Goal: Task Accomplishment & Management: Manage account settings

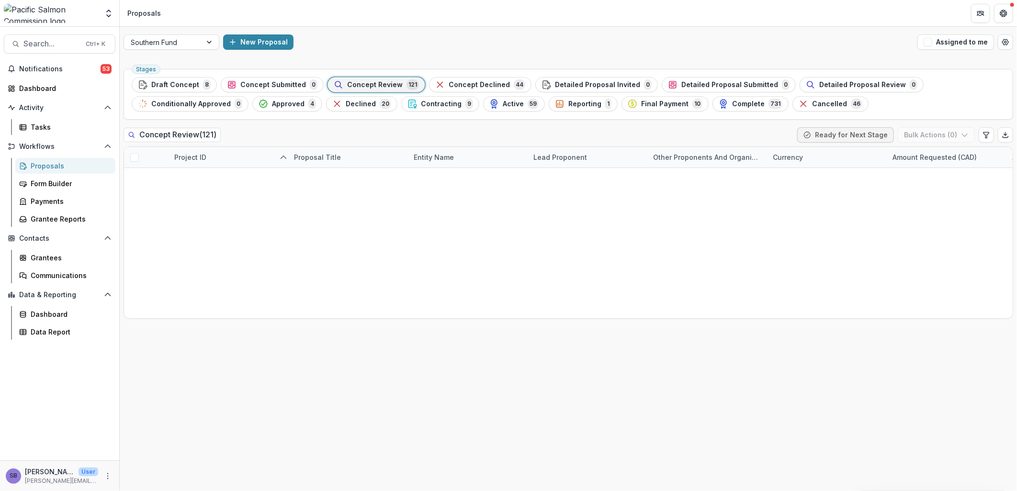
scroll to position [425, 0]
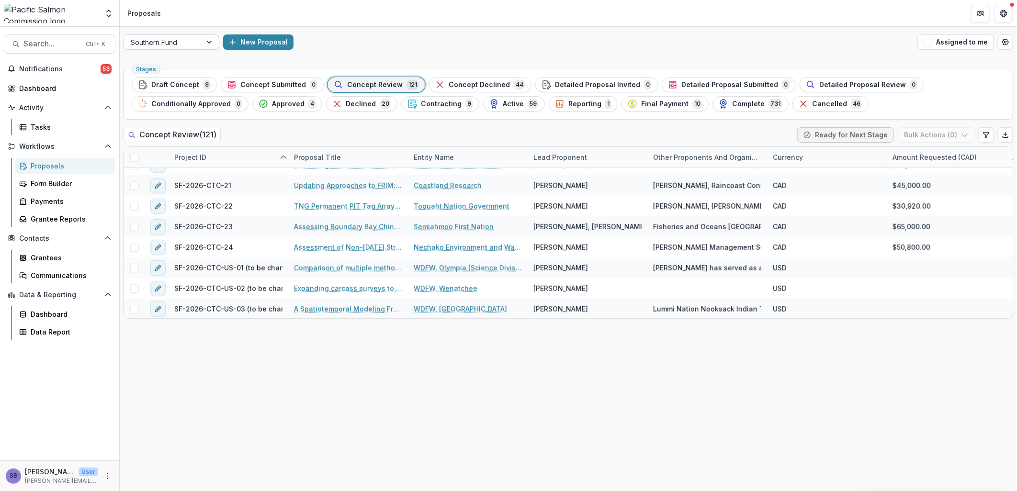
click at [179, 38] on div at bounding box center [163, 42] width 64 height 12
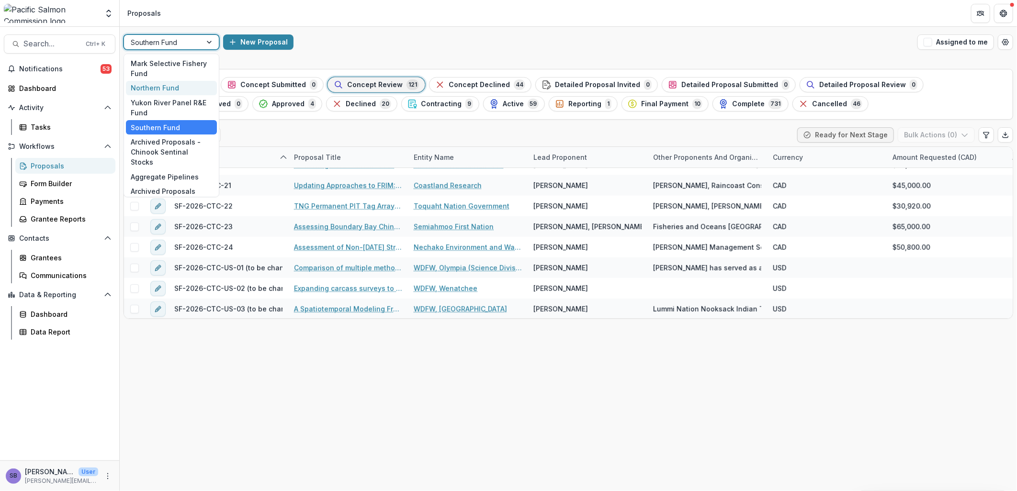
click at [178, 85] on div "Northern Fund" at bounding box center [171, 88] width 91 height 15
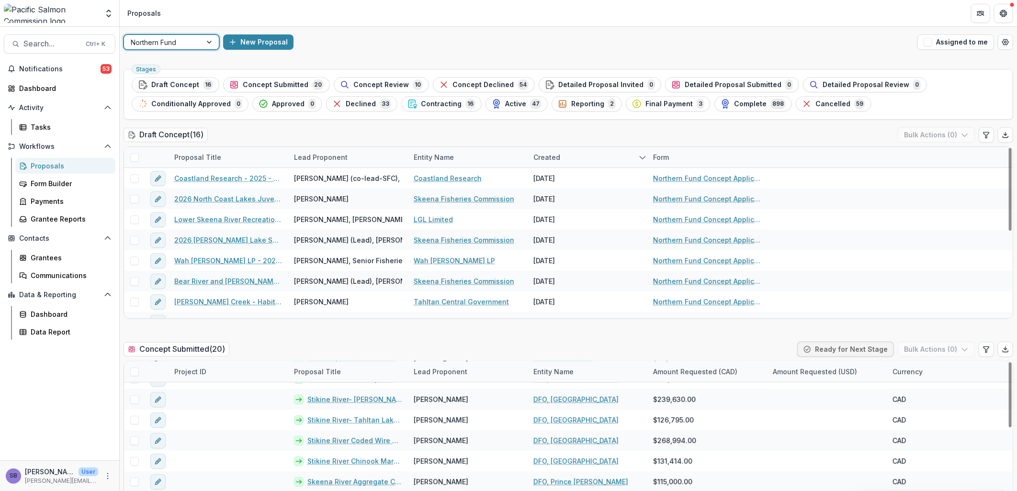
drag, startPoint x: 379, startPoint y: 85, endPoint x: 387, endPoint y: 90, distance: 9.0
click at [379, 85] on span "Concept Review" at bounding box center [381, 85] width 56 height 8
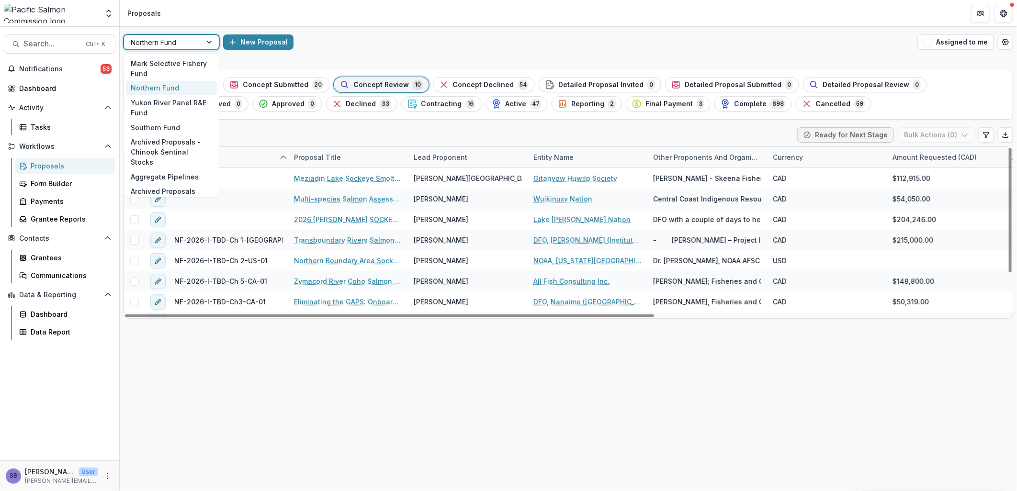
click at [193, 39] on div at bounding box center [163, 42] width 64 height 12
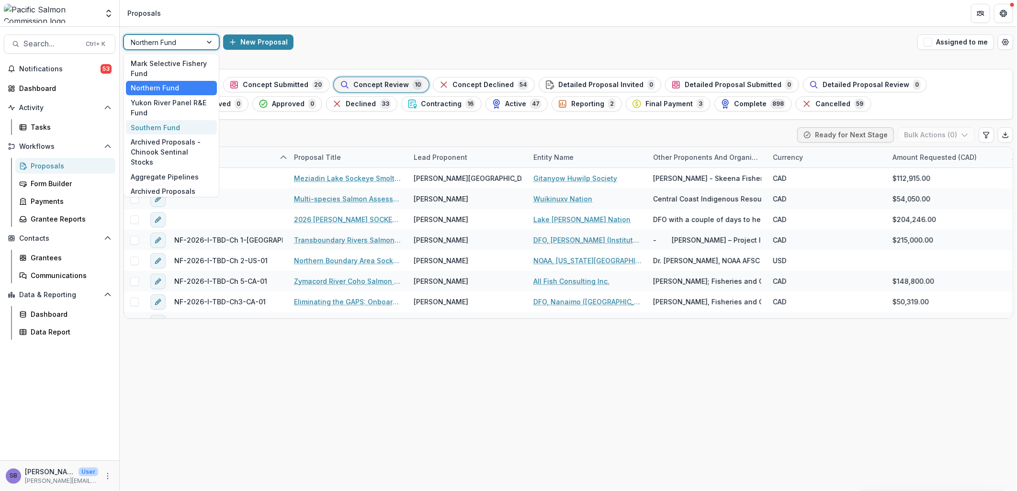
click at [195, 127] on div "Southern Fund" at bounding box center [171, 127] width 91 height 15
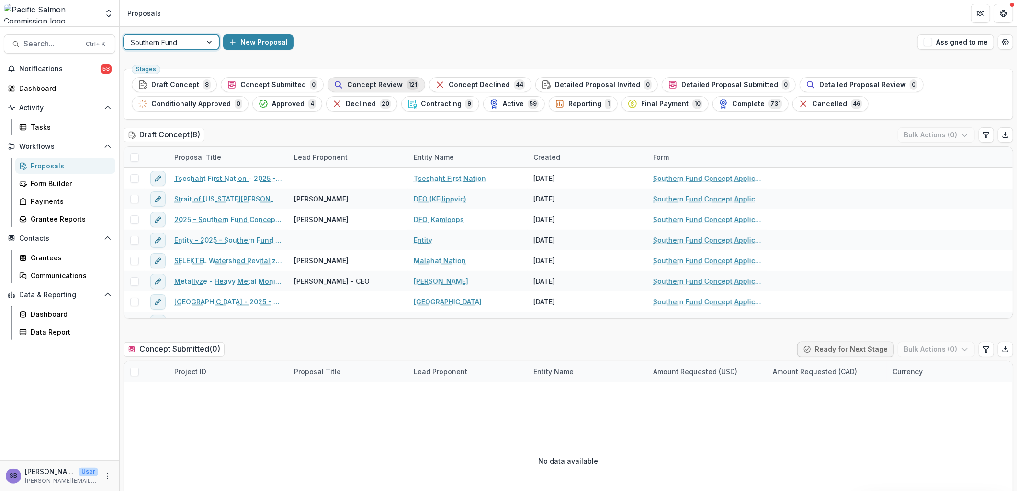
click at [338, 80] on div "Concept Review 121" at bounding box center [376, 84] width 85 height 11
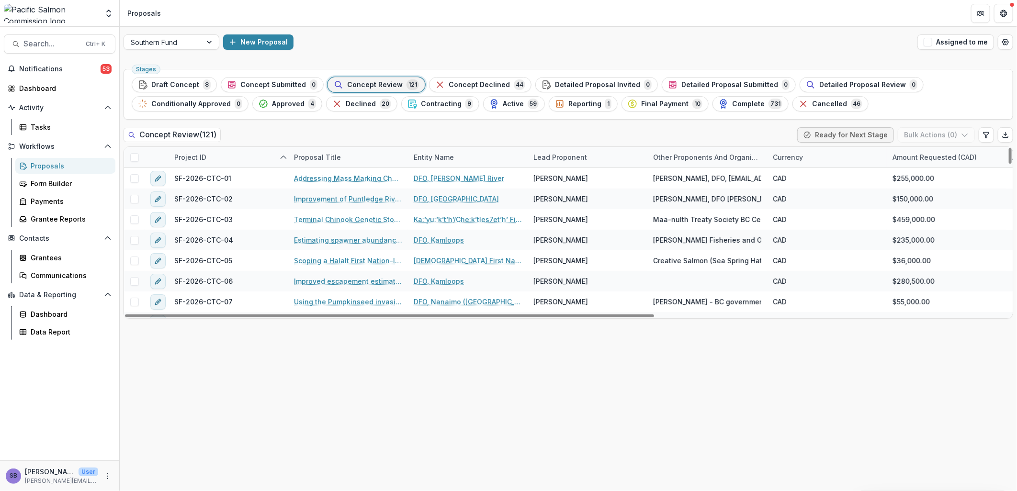
click at [585, 155] on div "Lead Proponent" at bounding box center [560, 157] width 65 height 10
click at [575, 186] on input at bounding box center [586, 178] width 115 height 15
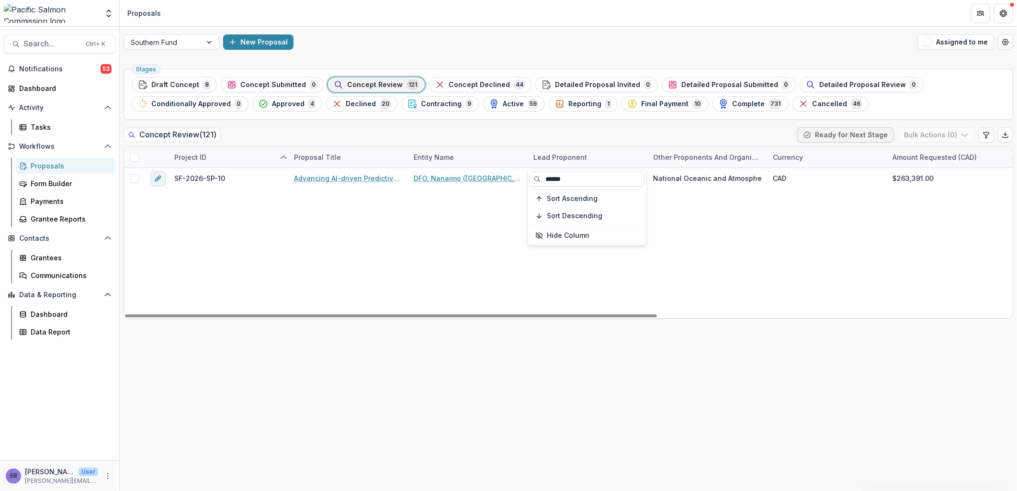
type input "******"
click at [600, 137] on div "Concept Review ( 121 ) Ready for Next Stage Bulk Actions ( 0 )" at bounding box center [568, 136] width 889 height 19
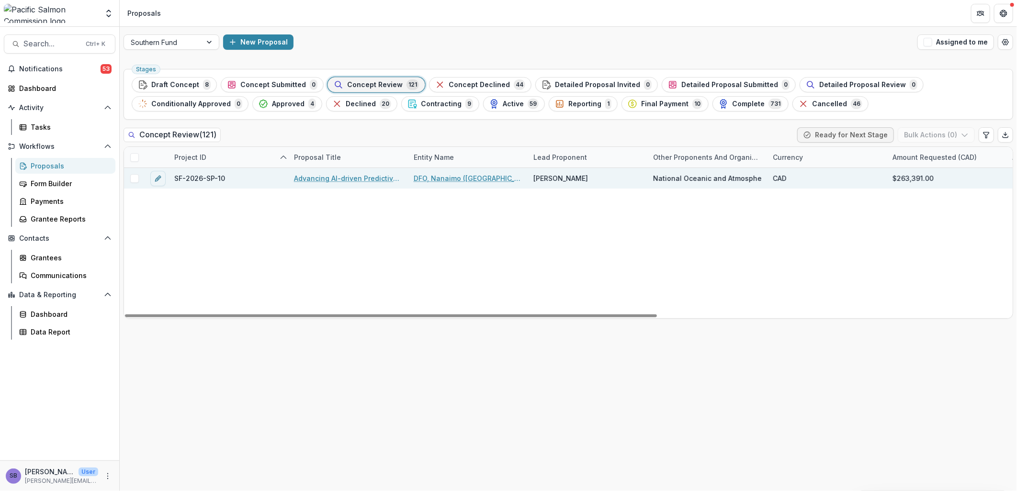
click at [349, 176] on link "Advancing AI-driven Predictive Age Estimation for British Columbia Chum and Chi…" at bounding box center [348, 178] width 108 height 10
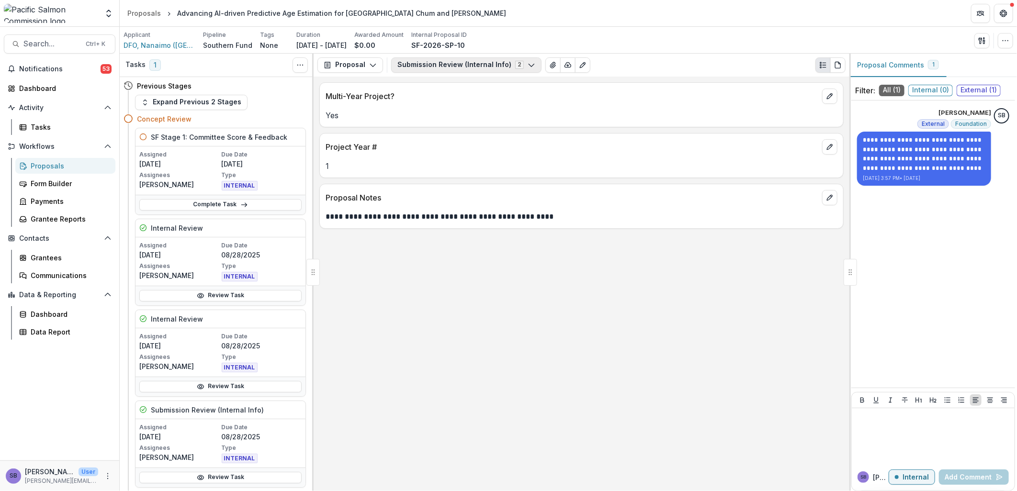
click at [502, 66] on button "Submission Review (Internal Info) 2" at bounding box center [466, 64] width 150 height 15
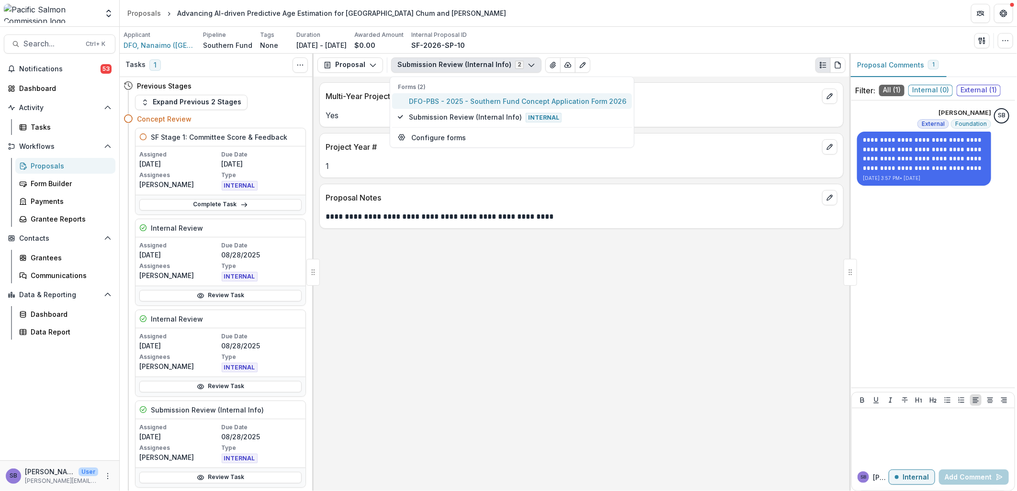
click at [482, 99] on span "DFO-PBS - 2025 - Southern Fund Concept Application Form 2026" at bounding box center [517, 101] width 217 height 10
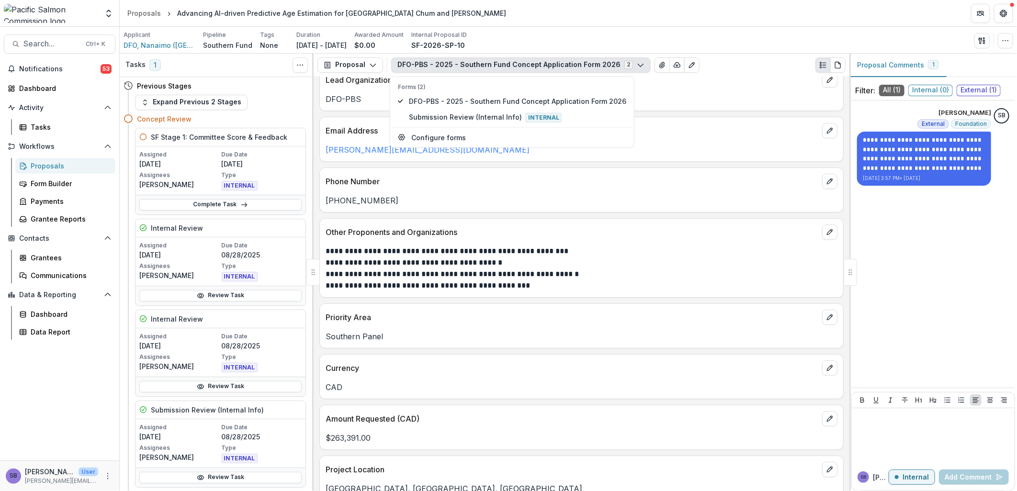
scroll to position [142, 0]
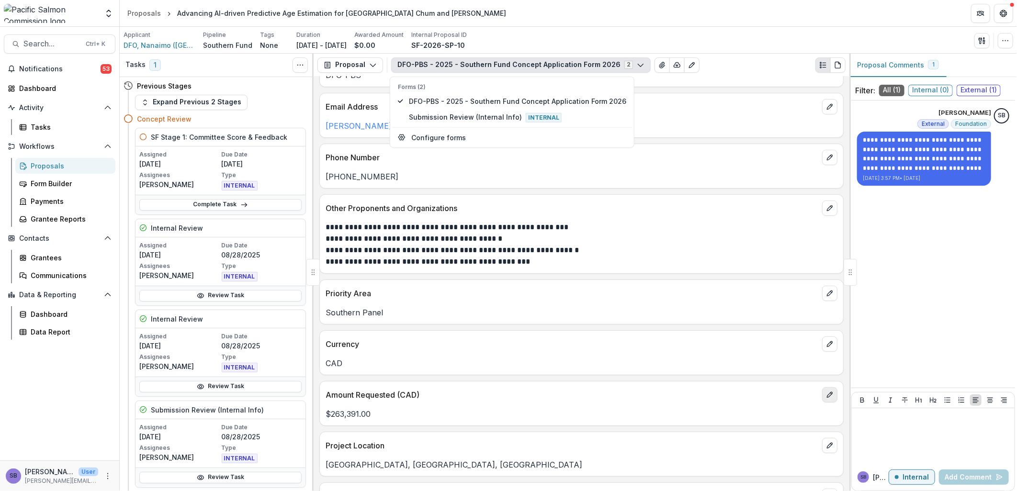
click at [827, 397] on icon "edit" at bounding box center [829, 394] width 5 height 5
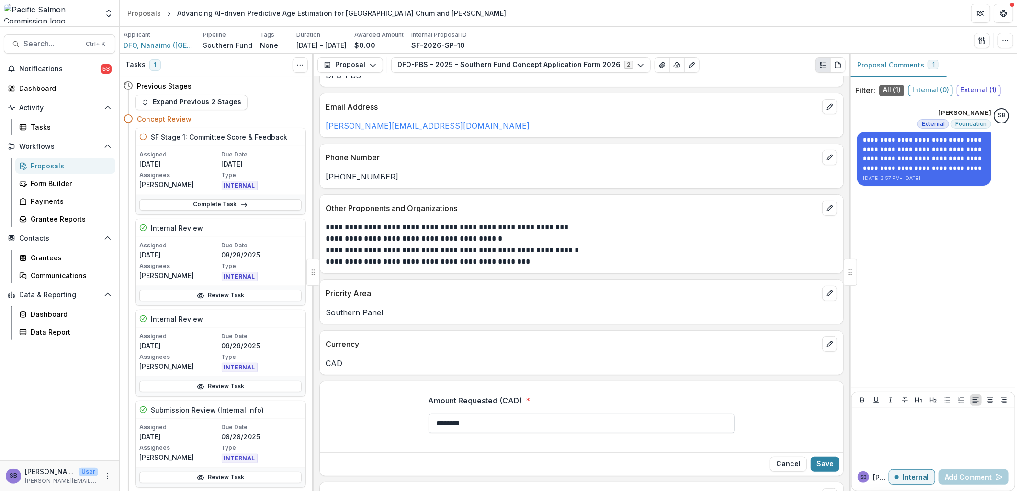
drag, startPoint x: 449, startPoint y: 420, endPoint x: 433, endPoint y: 422, distance: 15.9
click at [433, 422] on input "********" at bounding box center [581, 423] width 306 height 19
paste input "***"
type input "********"
click at [819, 463] on button "Save" at bounding box center [824, 464] width 29 height 15
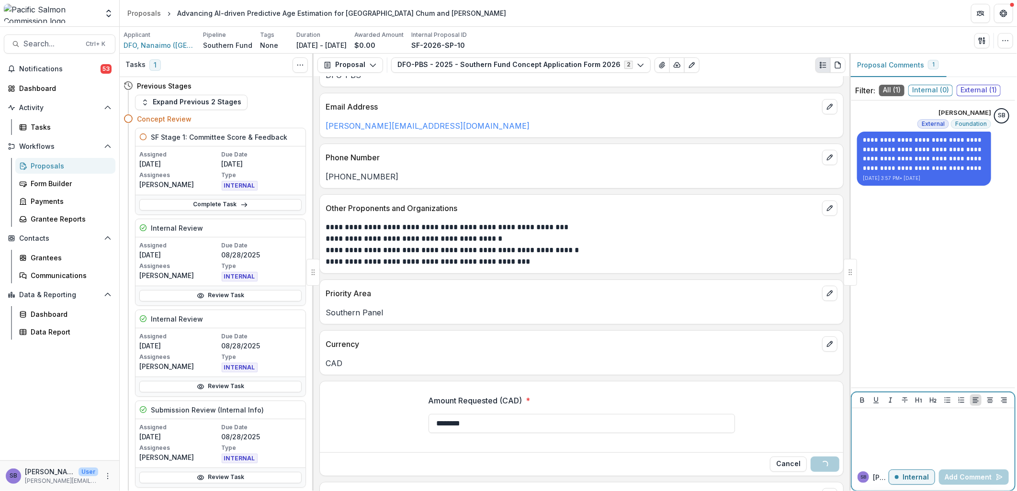
click at [894, 426] on div at bounding box center [932, 436] width 155 height 48
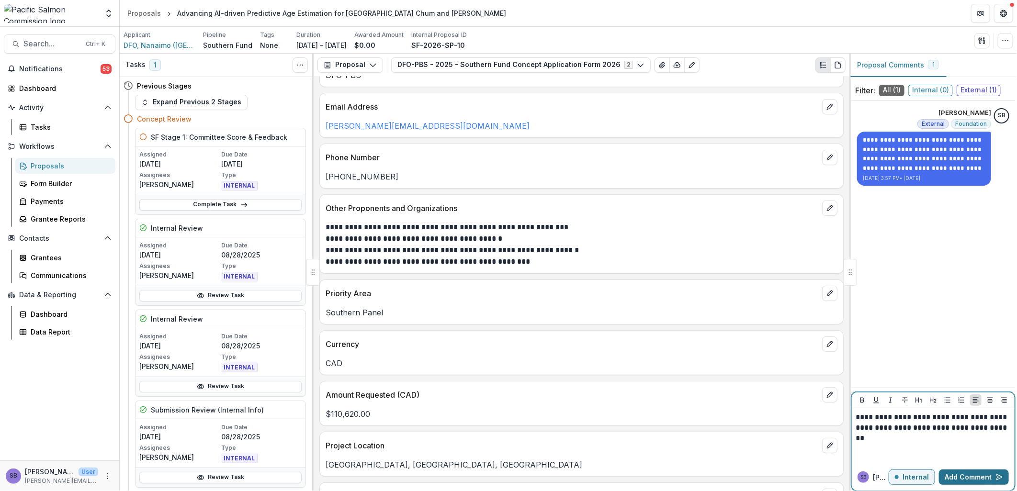
click at [973, 476] on button "Add Comment" at bounding box center [974, 477] width 70 height 15
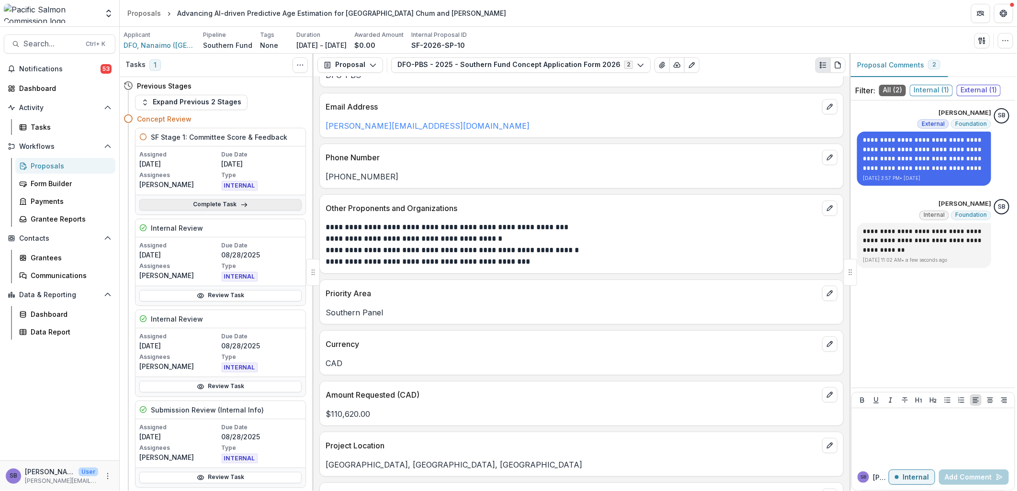
click at [247, 203] on link "Complete Task" at bounding box center [220, 204] width 162 height 11
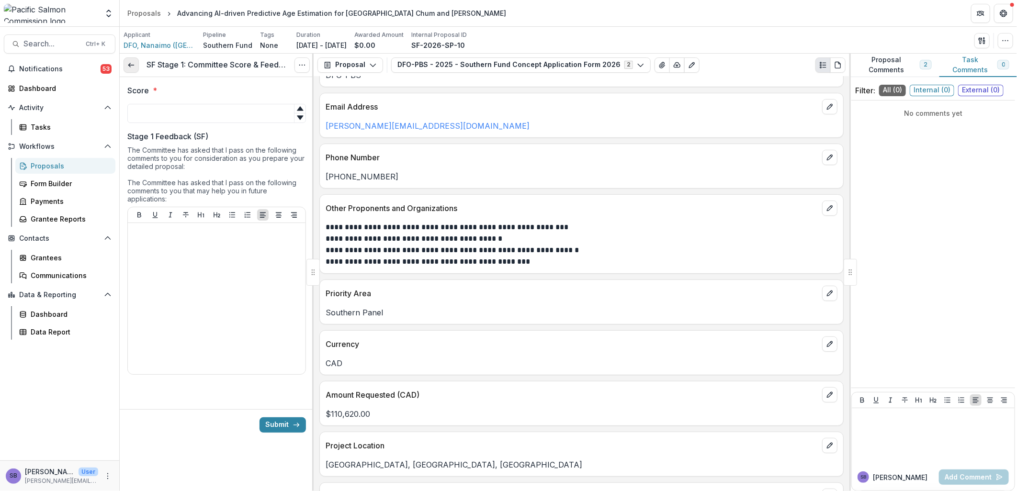
click at [131, 67] on icon at bounding box center [131, 65] width 8 height 8
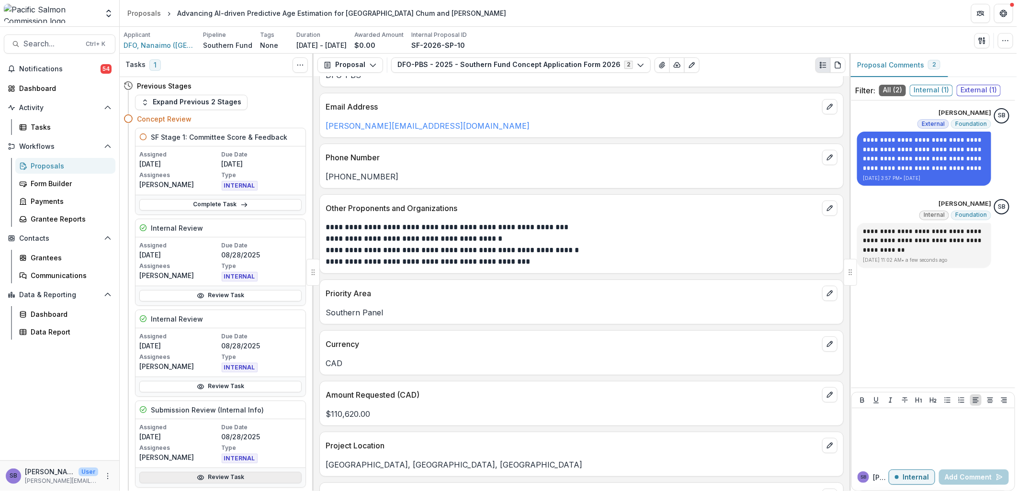
click at [258, 482] on link "Review Task" at bounding box center [220, 477] width 162 height 11
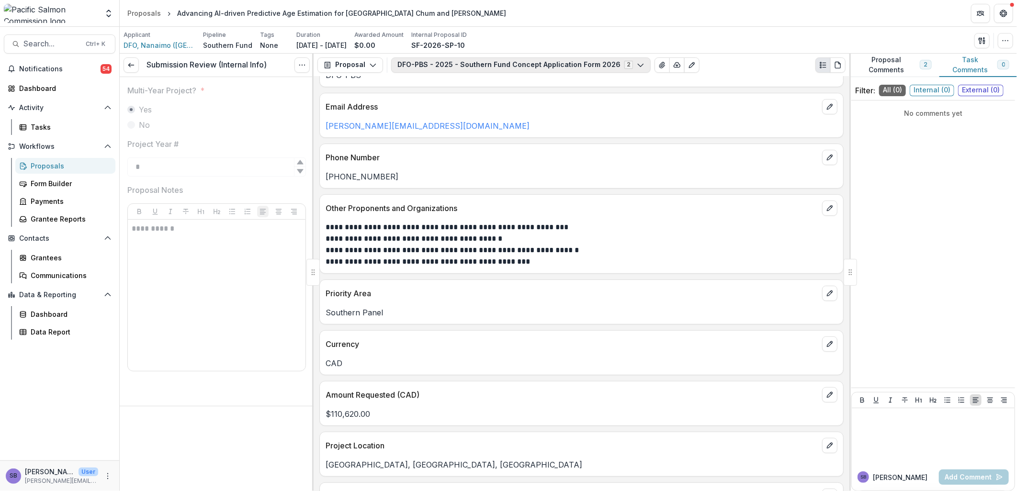
click at [613, 66] on button "DFO-PBS - 2025 - Southern Fund Concept Application Form 2026 2" at bounding box center [520, 64] width 259 height 15
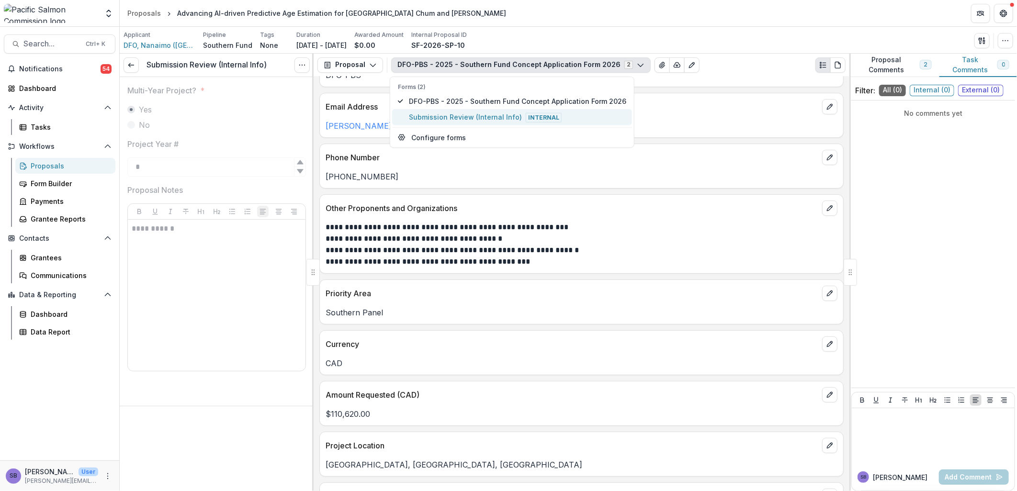
click at [554, 113] on span "Submission Review (Internal Info) Internal" at bounding box center [517, 117] width 217 height 11
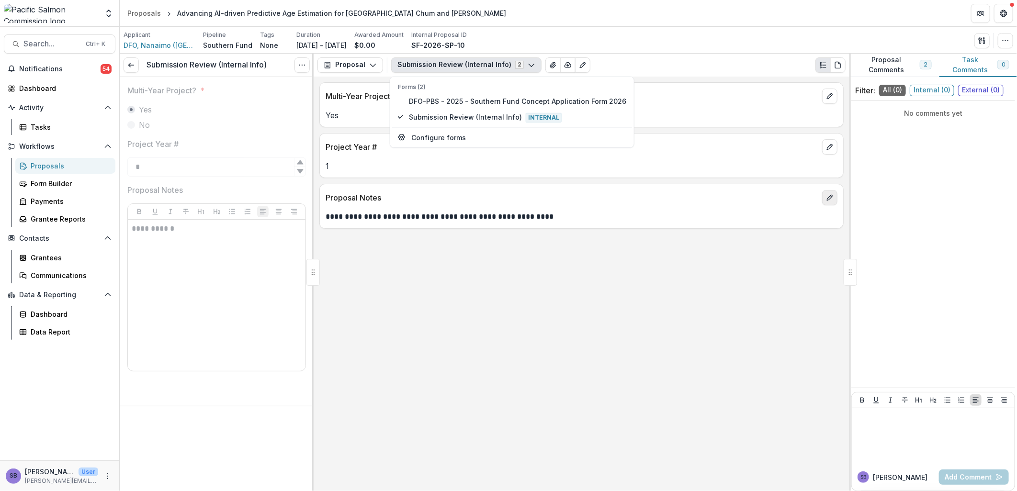
click at [830, 198] on icon "edit" at bounding box center [830, 198] width 8 height 8
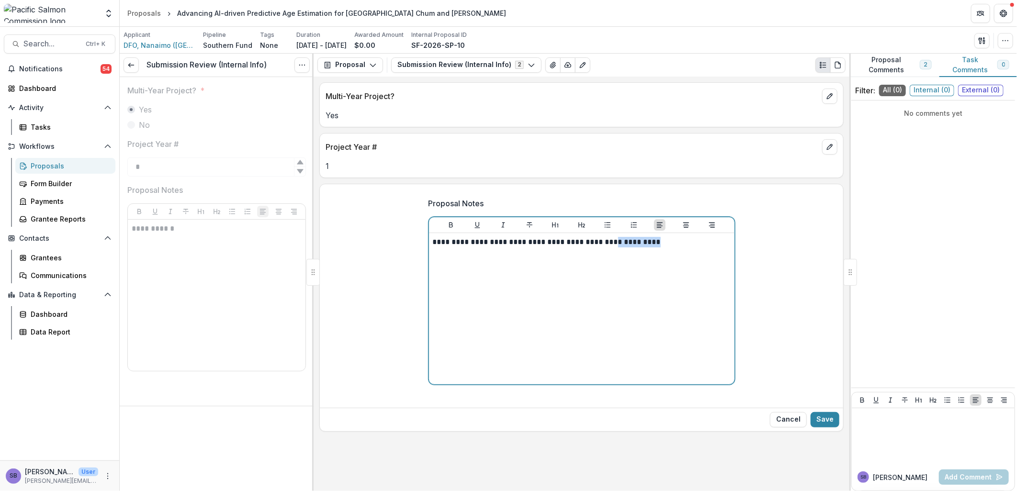
drag, startPoint x: 661, startPoint y: 245, endPoint x: 599, endPoint y: 246, distance: 61.3
click at [599, 246] on p "**********" at bounding box center [582, 242] width 298 height 11
drag, startPoint x: 491, startPoint y: 256, endPoint x: 425, endPoint y: 259, distance: 65.6
click at [425, 259] on div "**********" at bounding box center [582, 297] width 322 height 214
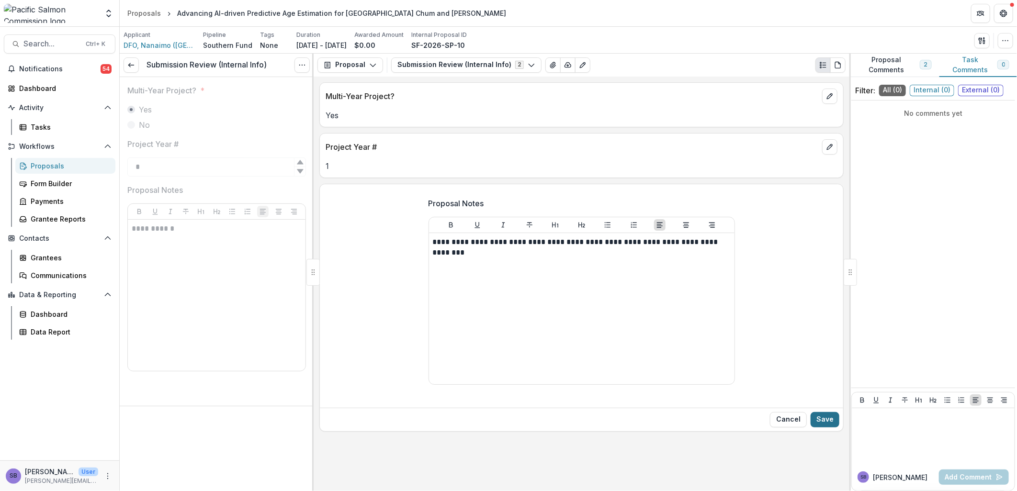
click at [831, 418] on button "Save" at bounding box center [824, 419] width 29 height 15
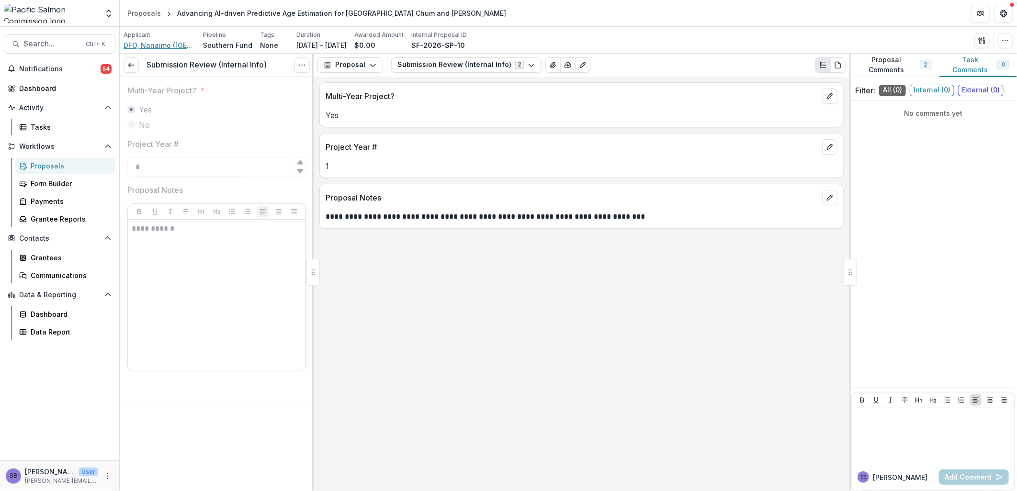
drag, startPoint x: 149, startPoint y: 50, endPoint x: 149, endPoint y: 45, distance: 5.3
click at [58, 221] on div "Grantee Reports" at bounding box center [69, 219] width 77 height 10
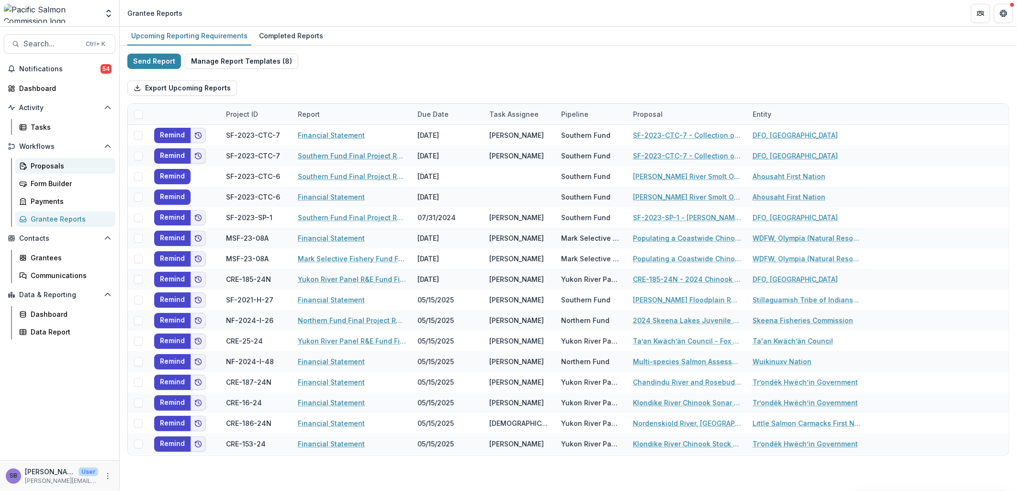
click at [45, 163] on div "Proposals" at bounding box center [69, 166] width 77 height 10
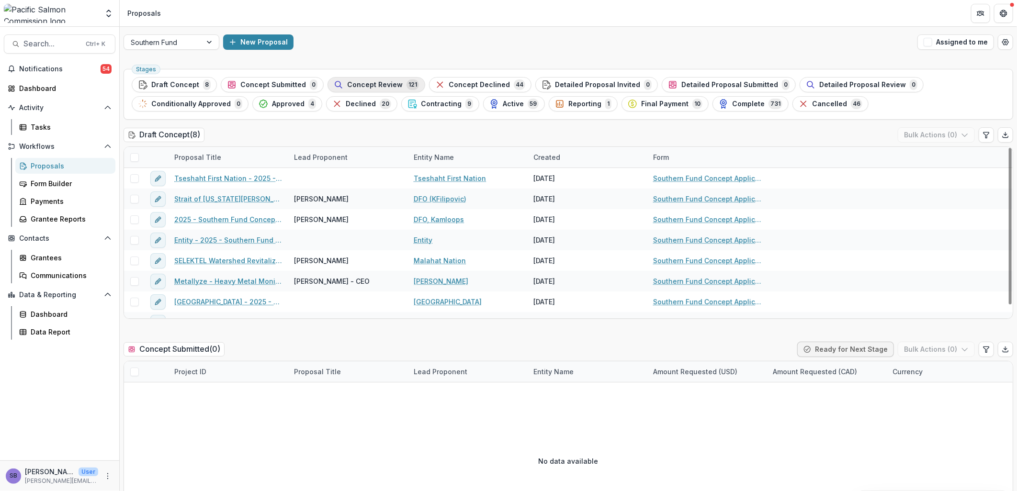
click at [362, 88] on span "Concept Review" at bounding box center [375, 85] width 56 height 8
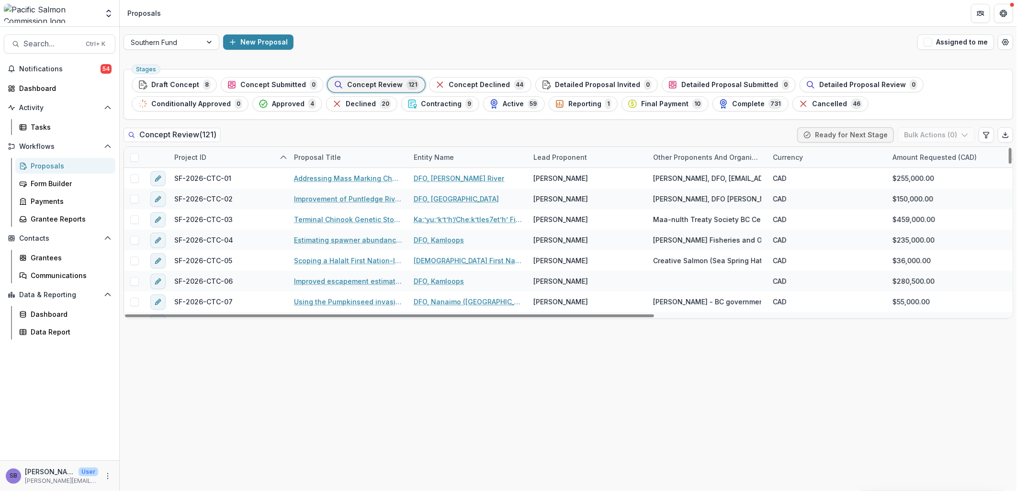
click at [559, 158] on div "Lead Proponent" at bounding box center [560, 157] width 65 height 10
click at [559, 181] on input at bounding box center [586, 178] width 115 height 15
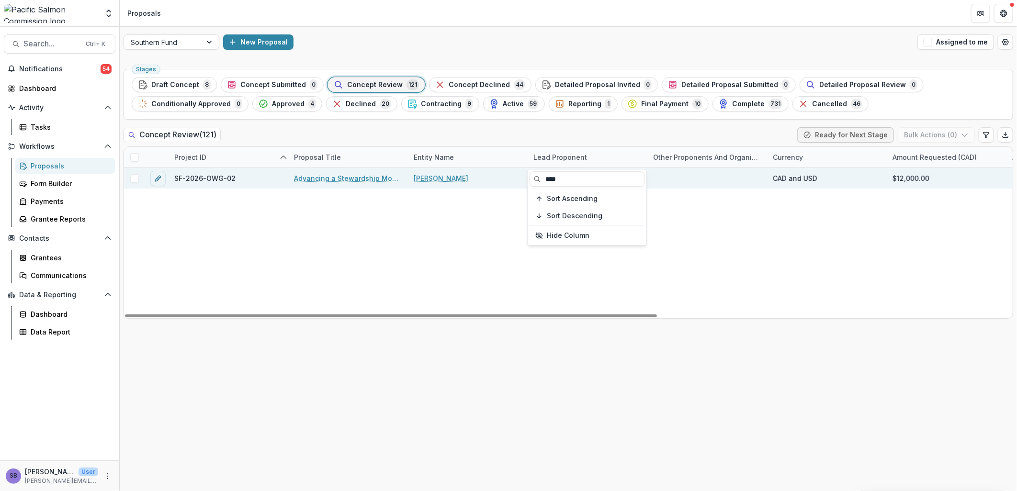
type input "****"
click at [375, 178] on link "Advancing a Stewardship Model for Okanagan River Chinook salmon habitat managem…" at bounding box center [348, 178] width 108 height 10
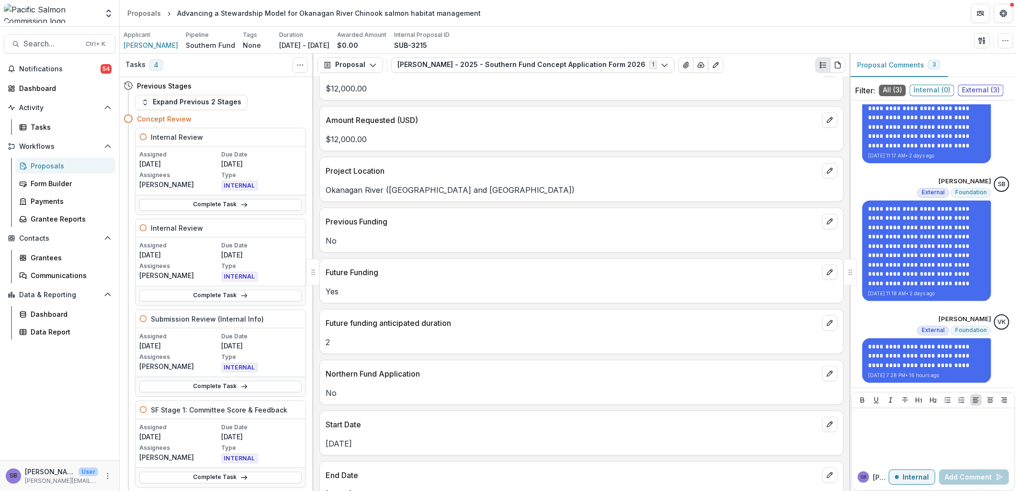
scroll to position [330, 0]
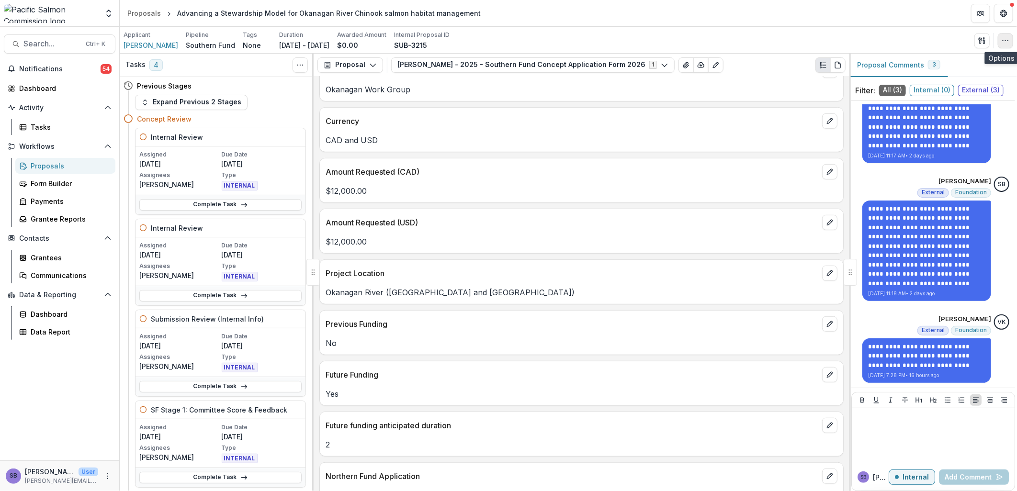
click at [1009, 43] on button "button" at bounding box center [1005, 40] width 15 height 15
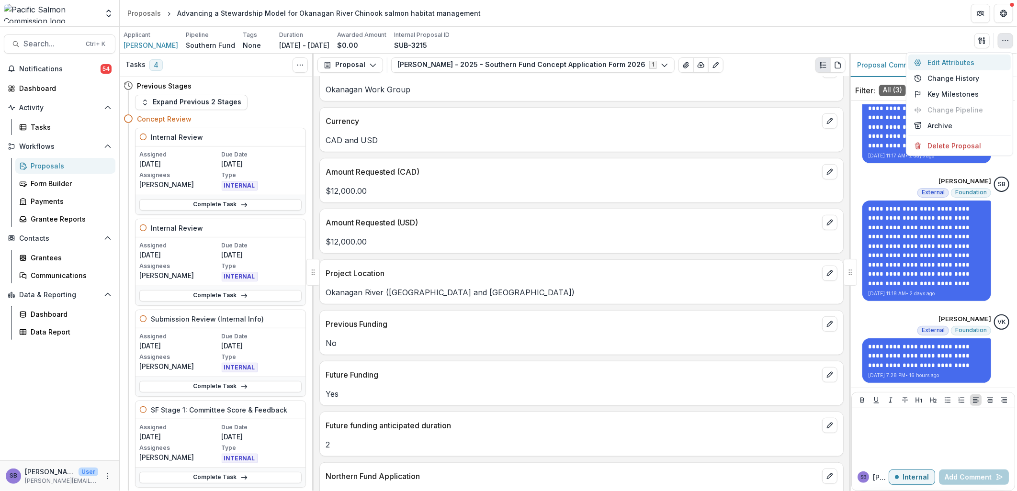
click at [960, 58] on button "Edit Attributes" at bounding box center [959, 63] width 102 height 16
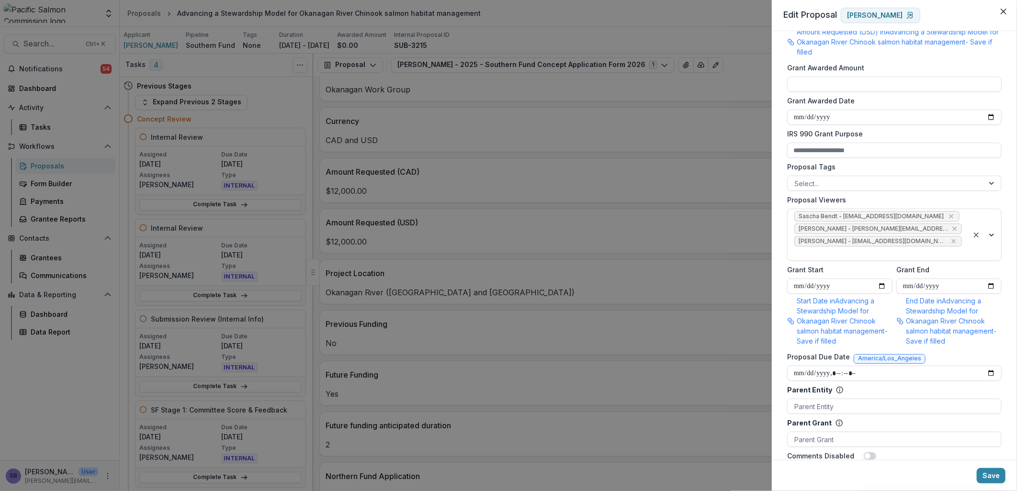
scroll to position [425, 0]
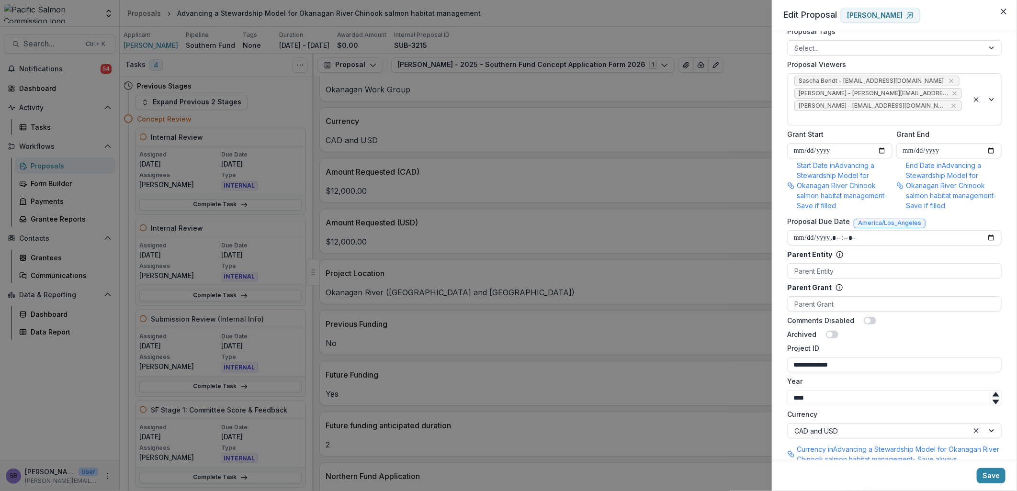
drag, startPoint x: 883, startPoint y: 352, endPoint x: 752, endPoint y: 338, distance: 132.3
click at [752, 338] on div "**********" at bounding box center [508, 245] width 1017 height 491
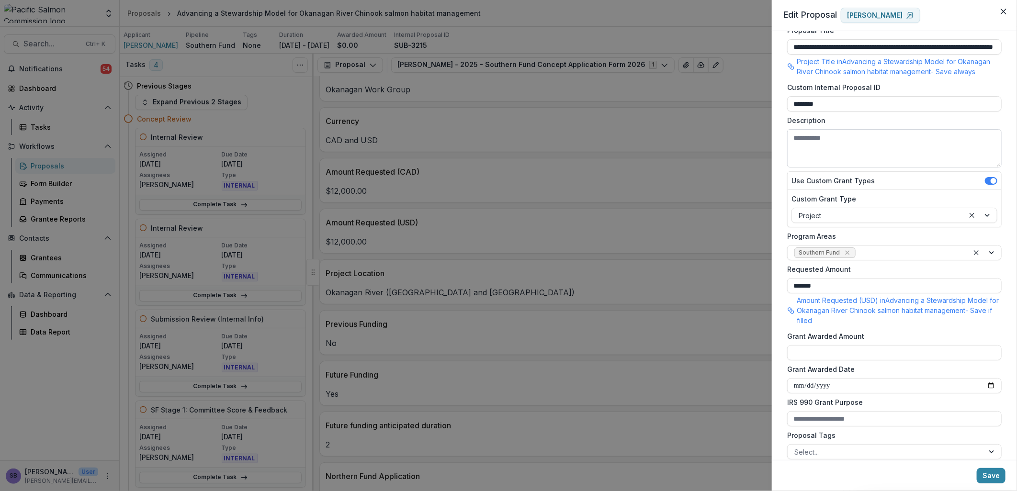
scroll to position [0, 0]
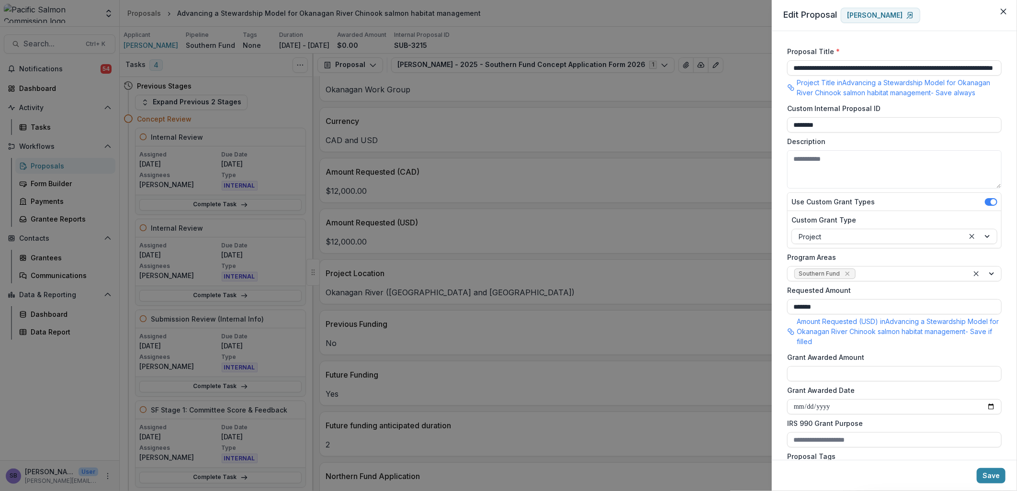
click at [759, 120] on div "**********" at bounding box center [508, 245] width 1017 height 491
paste input "******"
type input "**********"
click at [999, 474] on button "Save" at bounding box center [991, 475] width 29 height 15
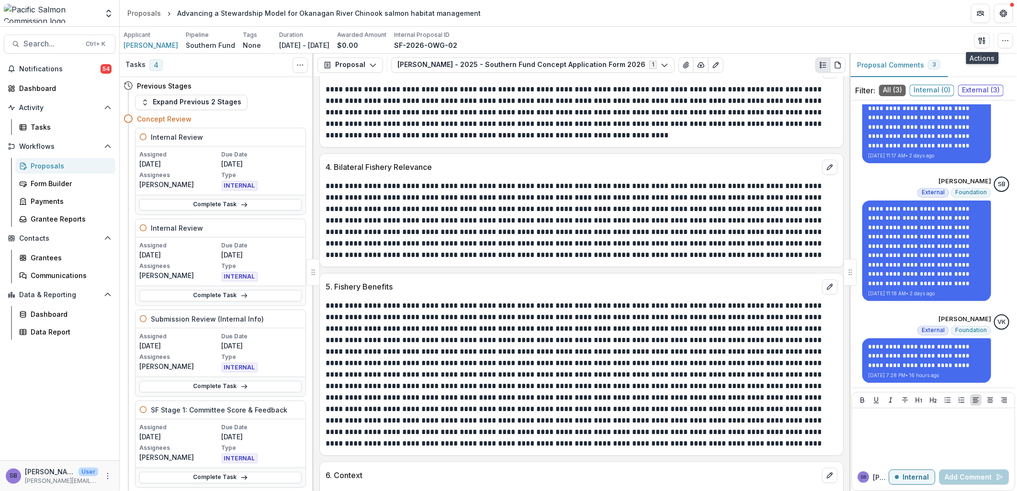
scroll to position [1607, 0]
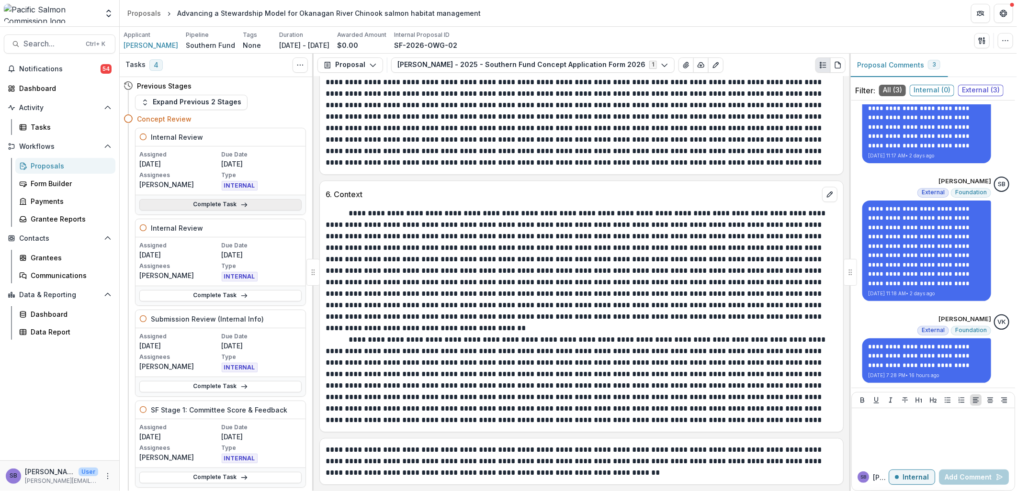
click at [219, 208] on link "Complete Task" at bounding box center [220, 204] width 162 height 11
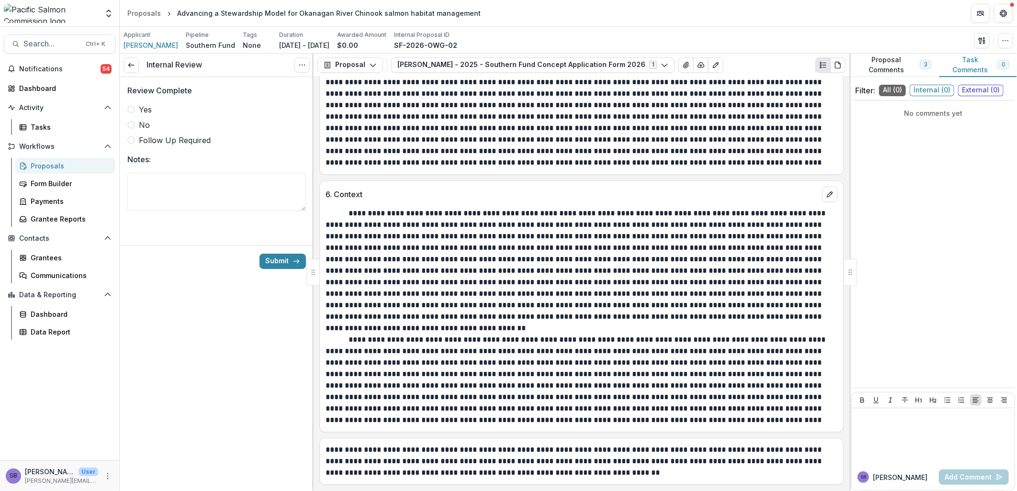
click at [146, 109] on span "Yes" at bounding box center [145, 109] width 13 height 11
click at [273, 261] on button "Submit" at bounding box center [282, 261] width 46 height 15
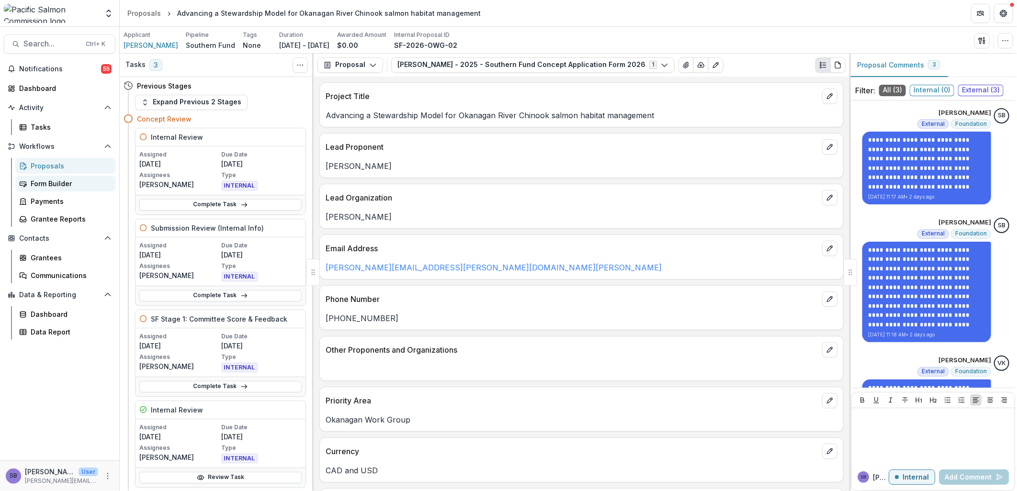
click at [60, 184] on div "Form Builder" at bounding box center [69, 184] width 77 height 10
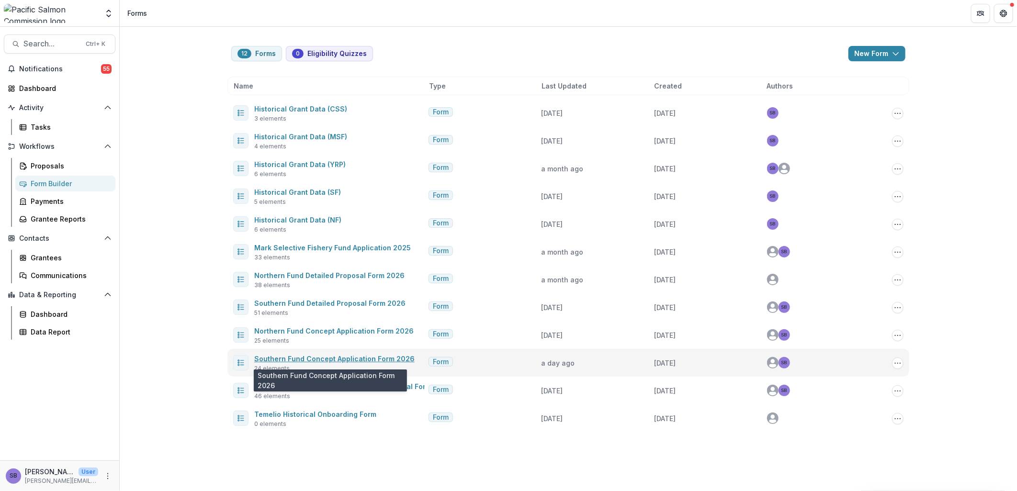
click at [323, 361] on link "Southern Fund Concept Application Form 2026" at bounding box center [334, 359] width 160 height 8
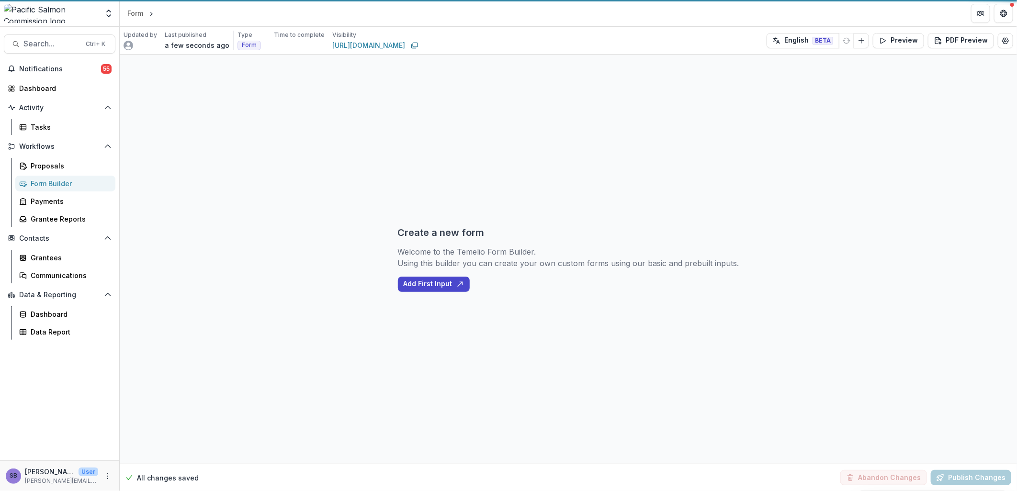
select select "********"
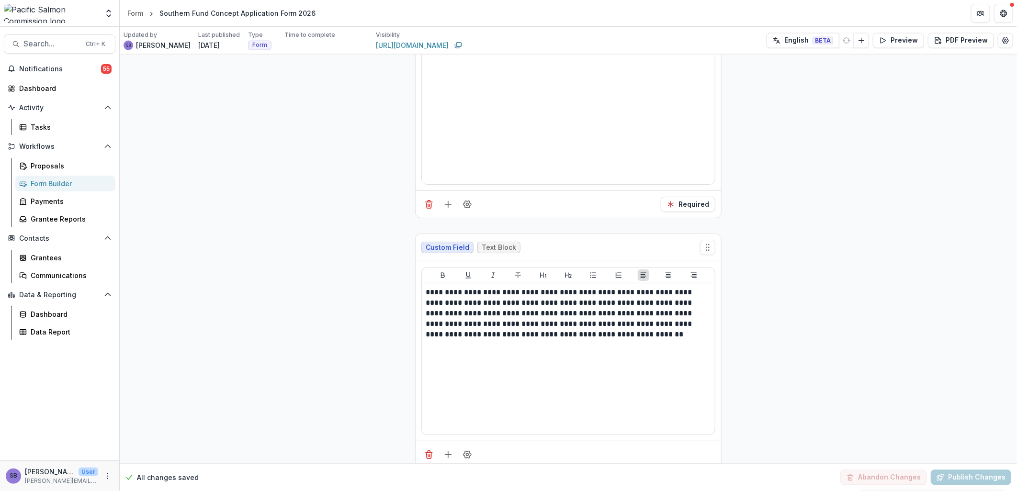
scroll to position [5580, 0]
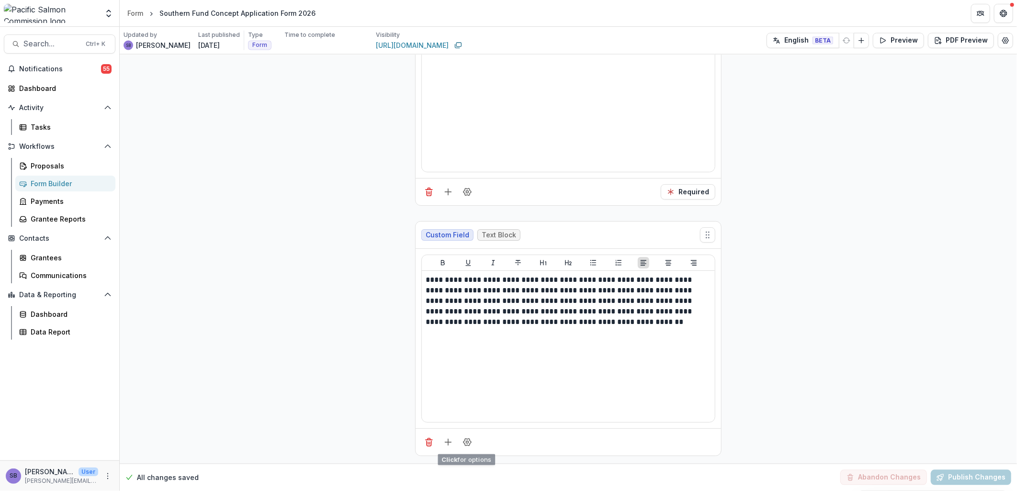
click at [456, 451] on div at bounding box center [568, 441] width 305 height 27
click at [465, 448] on button "Field Settings" at bounding box center [467, 442] width 15 height 15
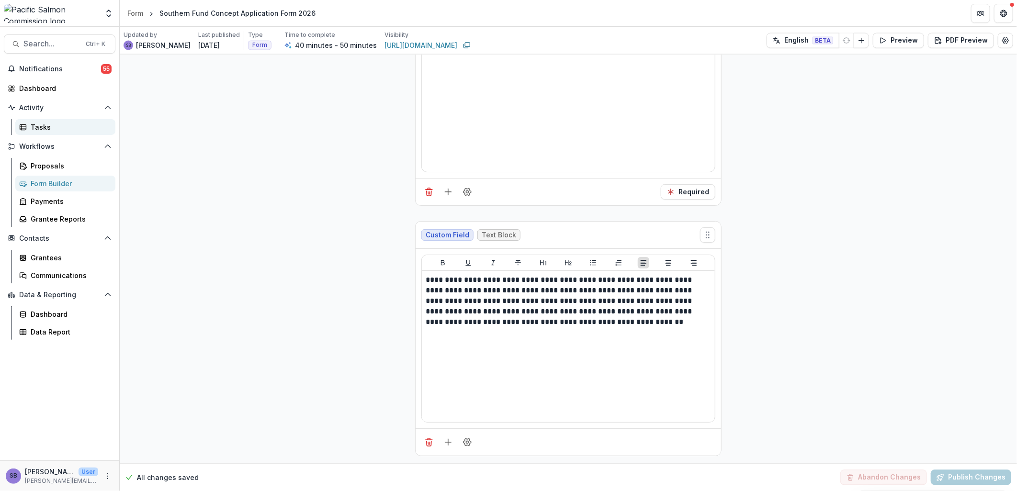
click at [49, 128] on div "Tasks" at bounding box center [69, 127] width 77 height 10
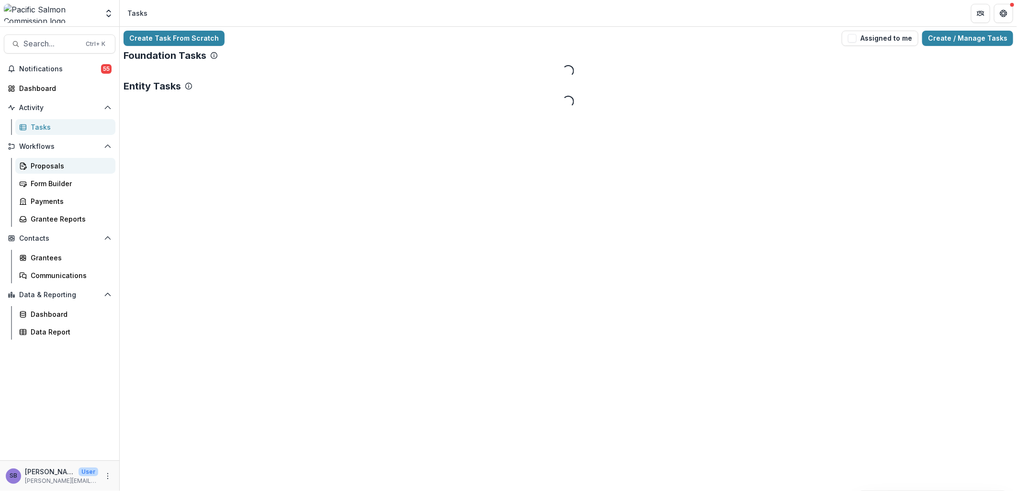
click at [50, 171] on link "Proposals" at bounding box center [65, 166] width 100 height 16
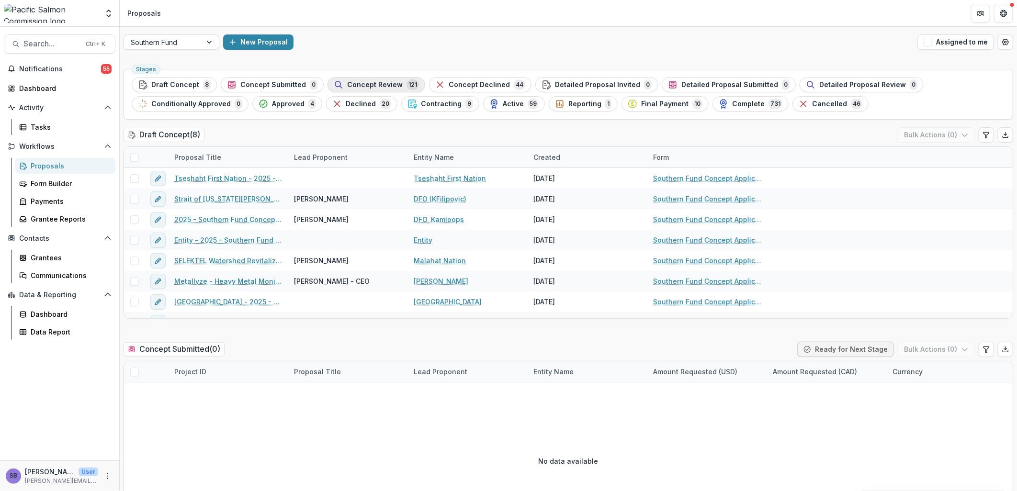
click at [361, 81] on span "Concept Review" at bounding box center [375, 85] width 56 height 8
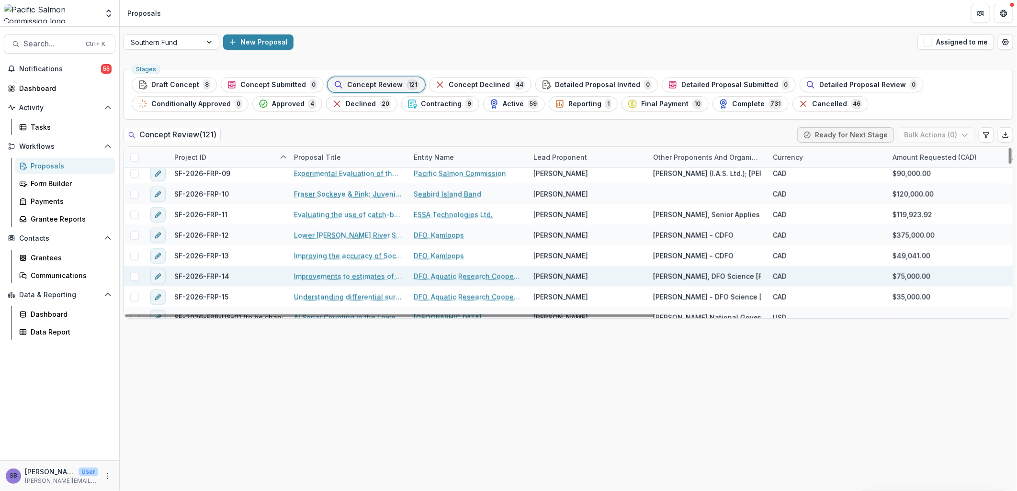
scroll to position [780, 0]
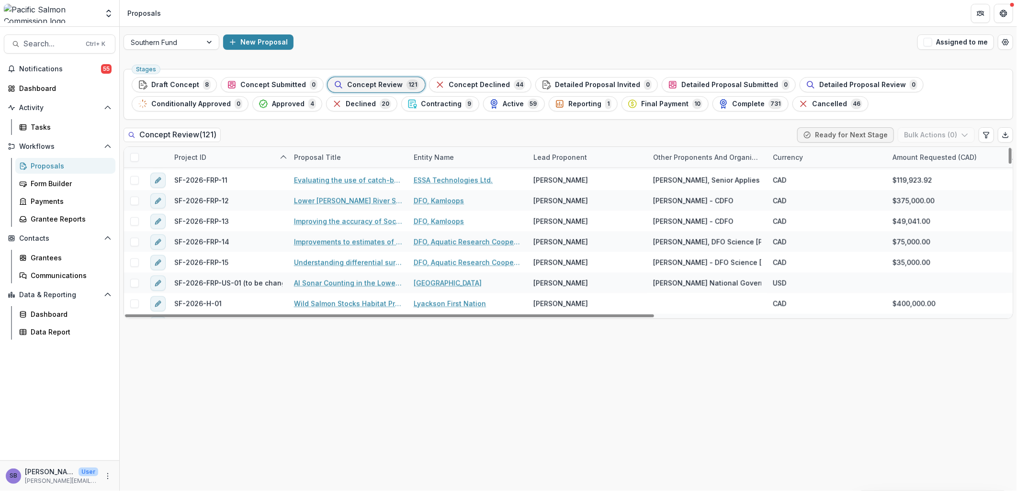
click at [562, 156] on div "Lead Proponent" at bounding box center [560, 157] width 65 height 10
click at [555, 175] on input at bounding box center [586, 178] width 115 height 15
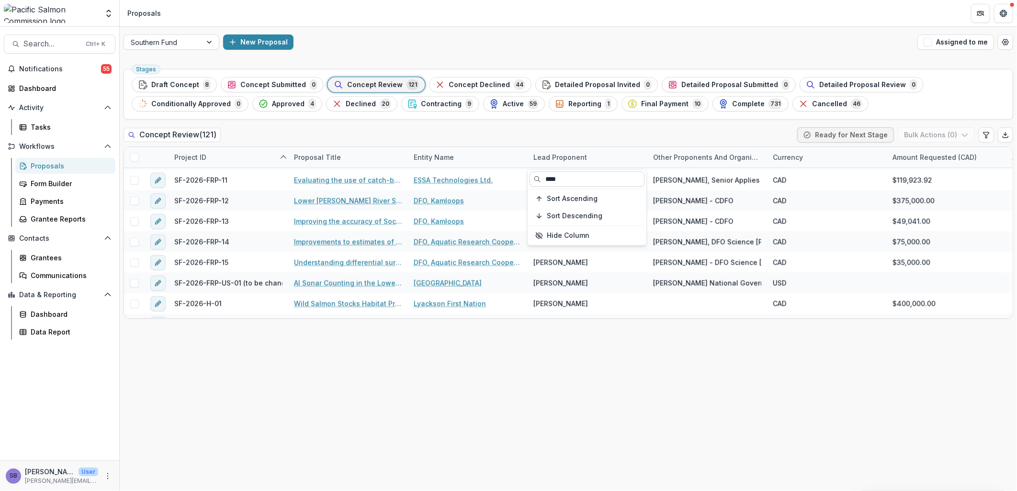
scroll to position [0, 0]
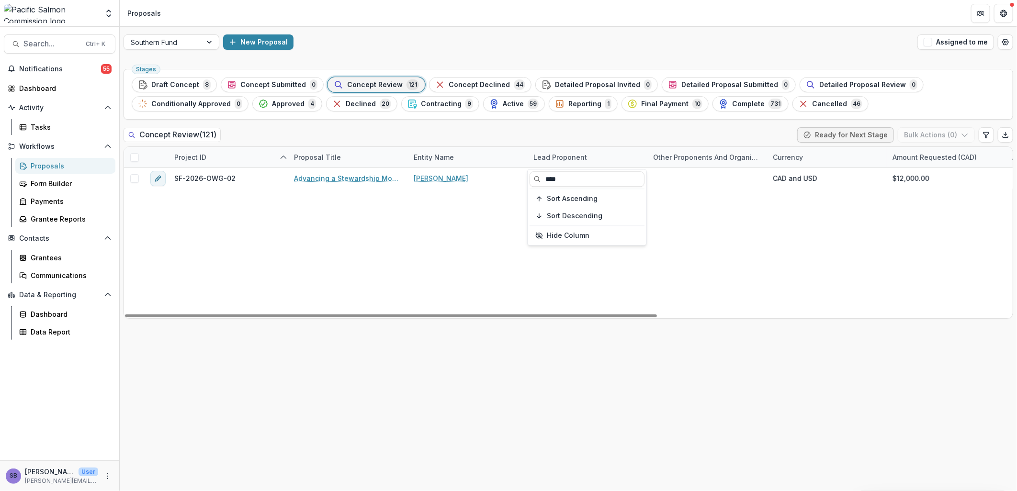
type input "****"
click at [567, 132] on div "Concept Review ( 121 ) Ready for Next Stage Bulk Actions ( 0 )" at bounding box center [568, 136] width 889 height 19
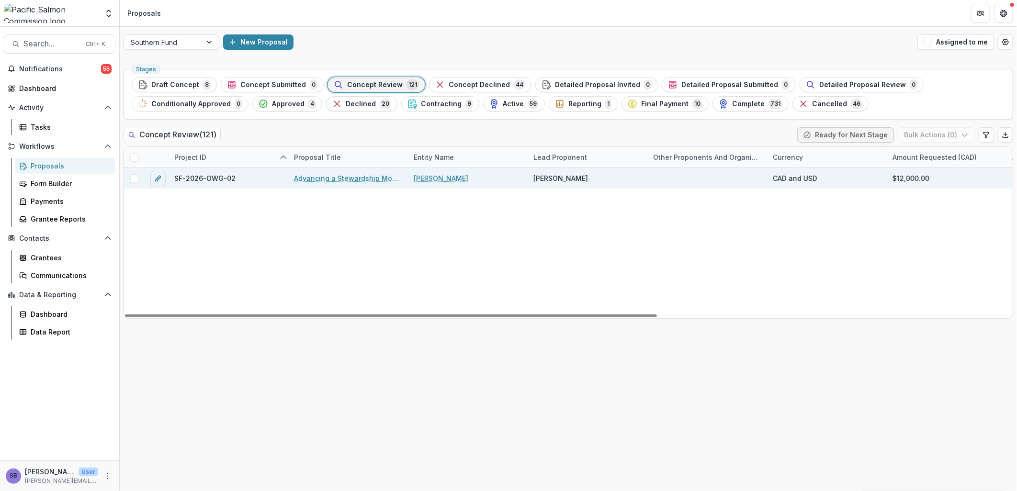
click at [443, 178] on link "Jane Calderbank" at bounding box center [441, 178] width 55 height 10
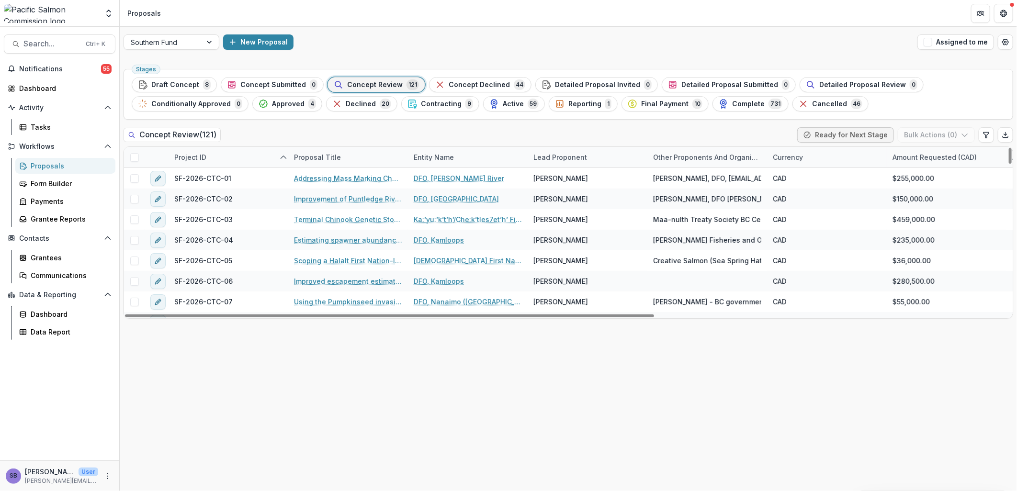
click at [551, 154] on div "Lead Proponent" at bounding box center [560, 157] width 65 height 10
click at [551, 180] on input at bounding box center [586, 178] width 115 height 15
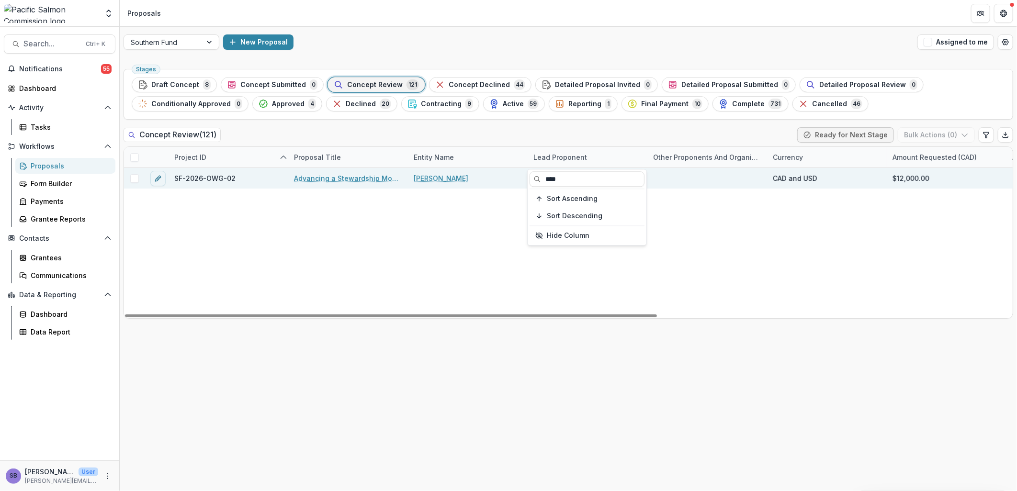
type input "****"
click at [323, 178] on link "Advancing a Stewardship Model for Okanagan River Chinook salmon habitat managem…" at bounding box center [348, 178] width 108 height 10
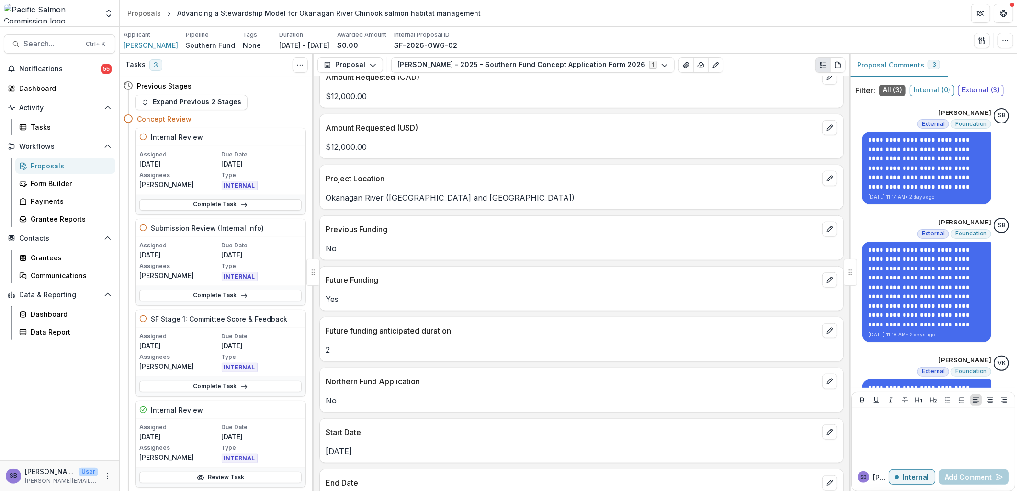
scroll to position [70, 0]
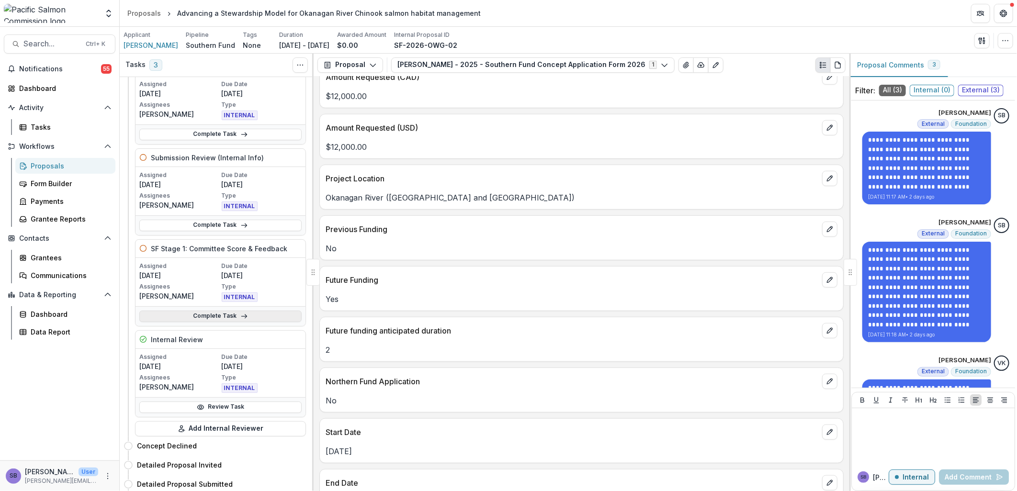
click at [252, 318] on link "Complete Task" at bounding box center [220, 316] width 162 height 11
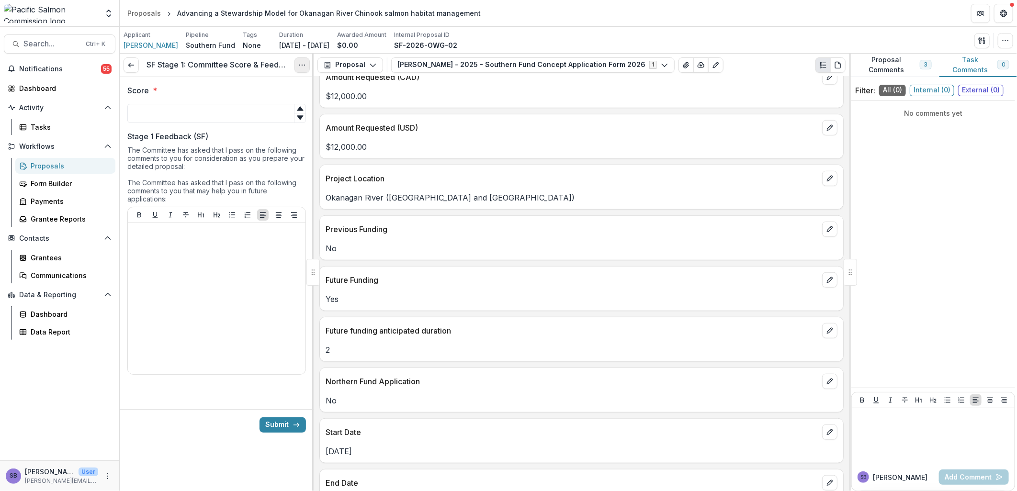
click at [300, 65] on circle "Options" at bounding box center [299, 65] width 0 height 0
click at [255, 88] on link "View task" at bounding box center [256, 87] width 102 height 16
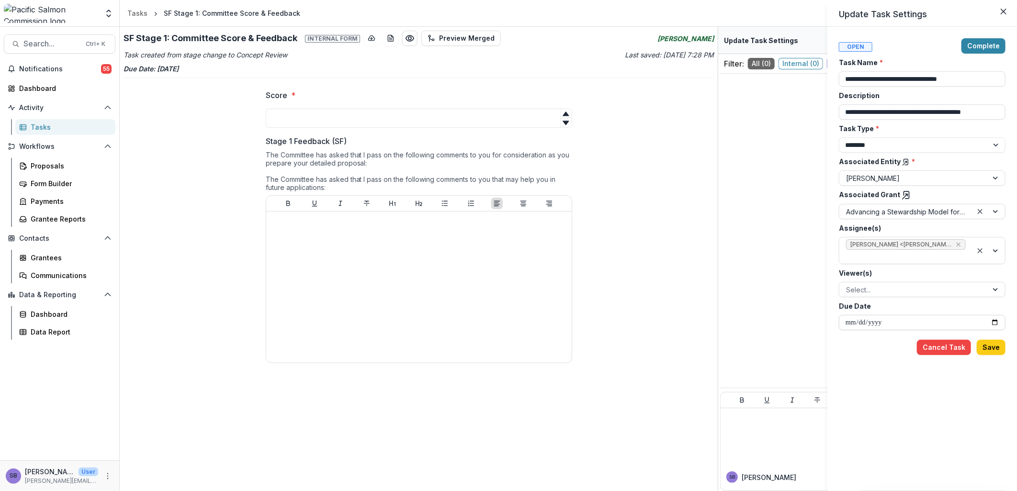
click at [993, 324] on input "**********" at bounding box center [922, 322] width 167 height 15
type input "**********"
click at [992, 345] on button "Save" at bounding box center [991, 347] width 29 height 15
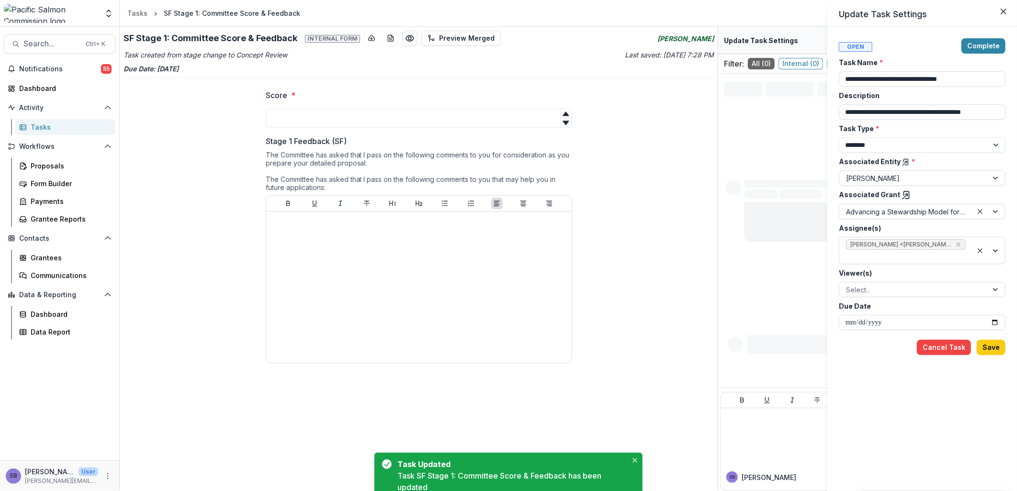
type input "**********"
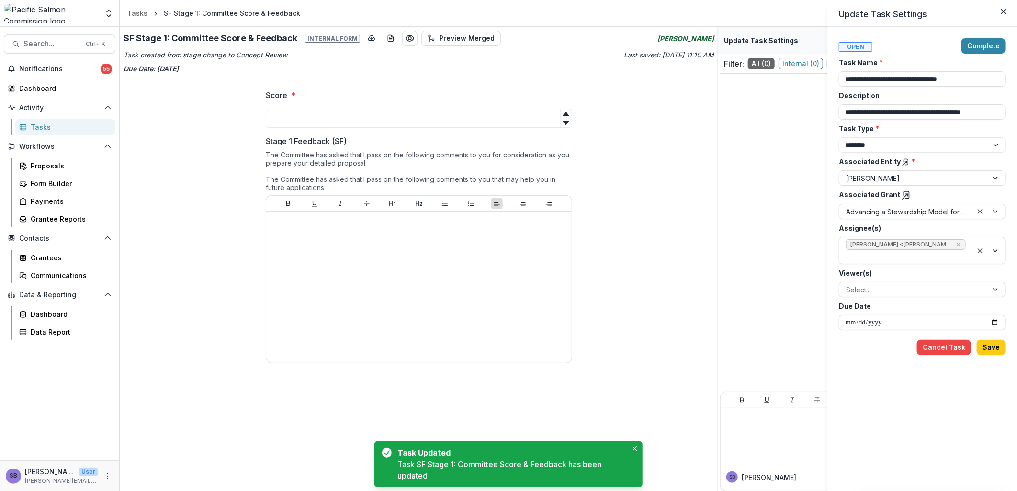
click at [903, 197] on icon at bounding box center [906, 196] width 10 height 10
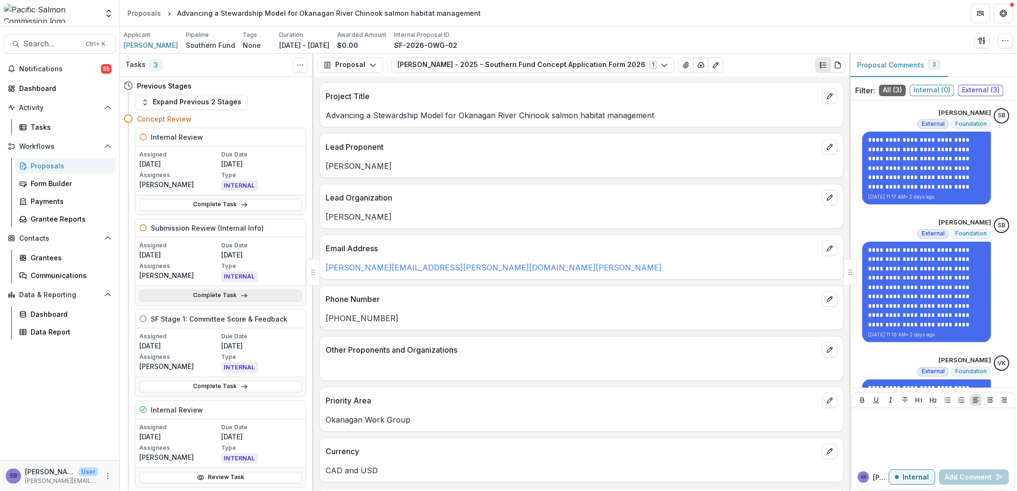
drag, startPoint x: 204, startPoint y: 297, endPoint x: 233, endPoint y: 302, distance: 29.1
click at [204, 297] on link "Complete Task" at bounding box center [220, 295] width 162 height 11
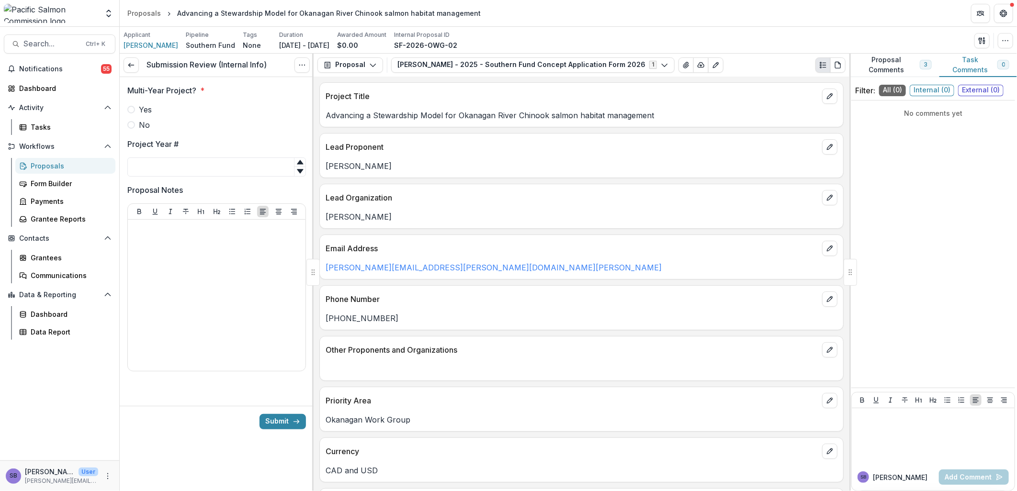
click at [146, 113] on span "Yes" at bounding box center [145, 109] width 13 height 11
click at [156, 166] on input "Project Year #" at bounding box center [216, 167] width 179 height 19
type input "*"
click at [175, 249] on div at bounding box center [217, 296] width 170 height 144
click at [135, 67] on icon at bounding box center [131, 65] width 8 height 8
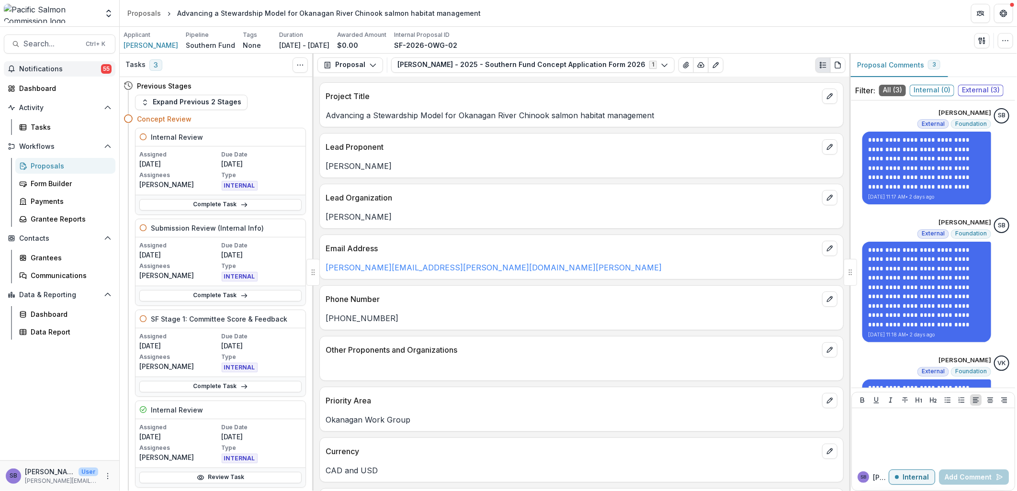
click at [63, 75] on button "Notifications 55" at bounding box center [60, 68] width 112 height 15
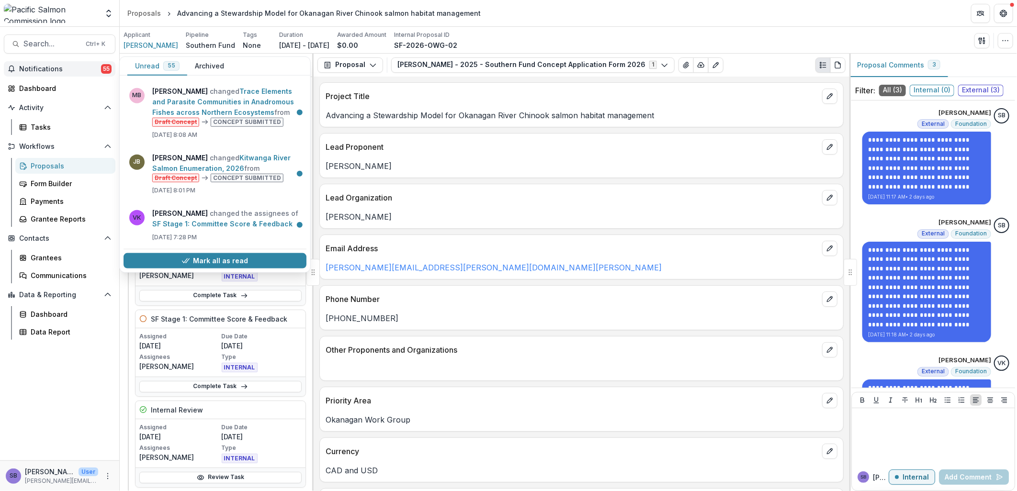
scroll to position [709, 0]
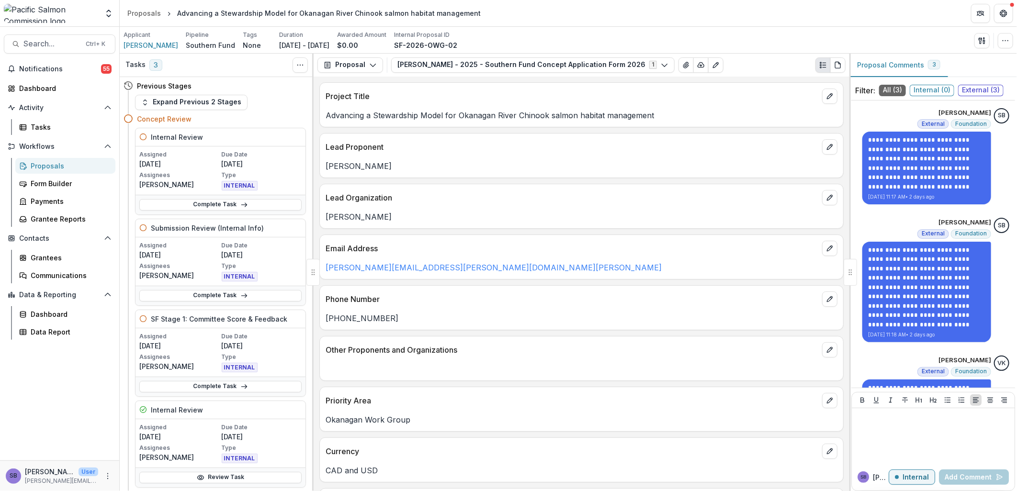
click at [508, 233] on div "**********" at bounding box center [582, 284] width 536 height 415
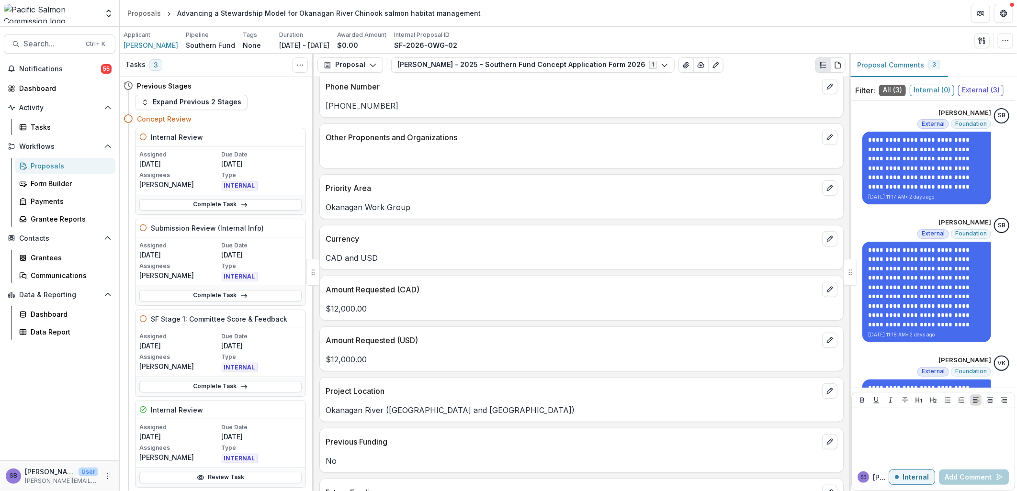
scroll to position [0, 0]
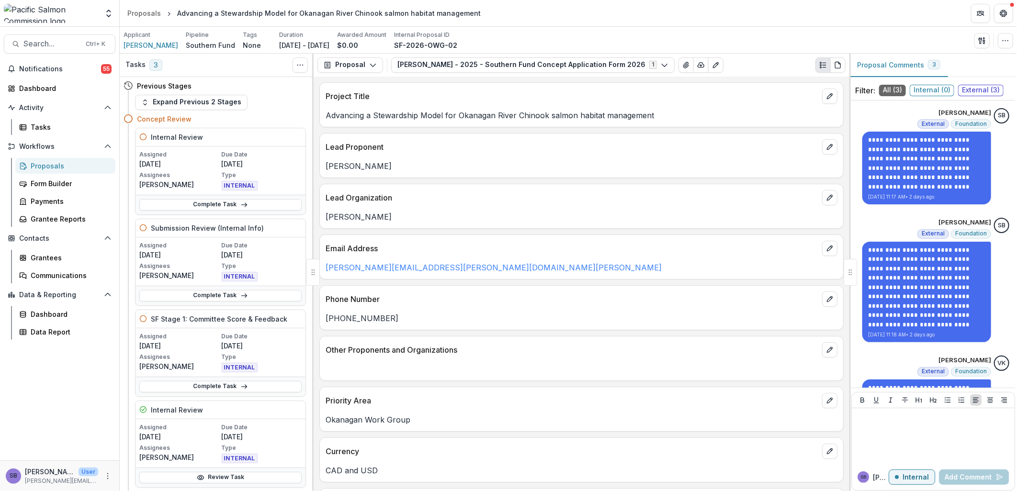
click at [64, 167] on div "Proposals" at bounding box center [69, 166] width 77 height 10
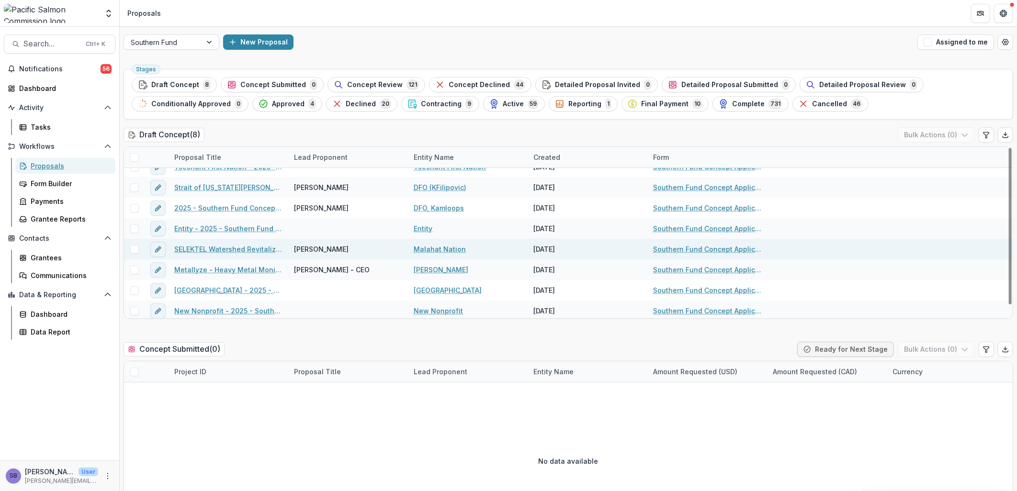
scroll to position [14, 0]
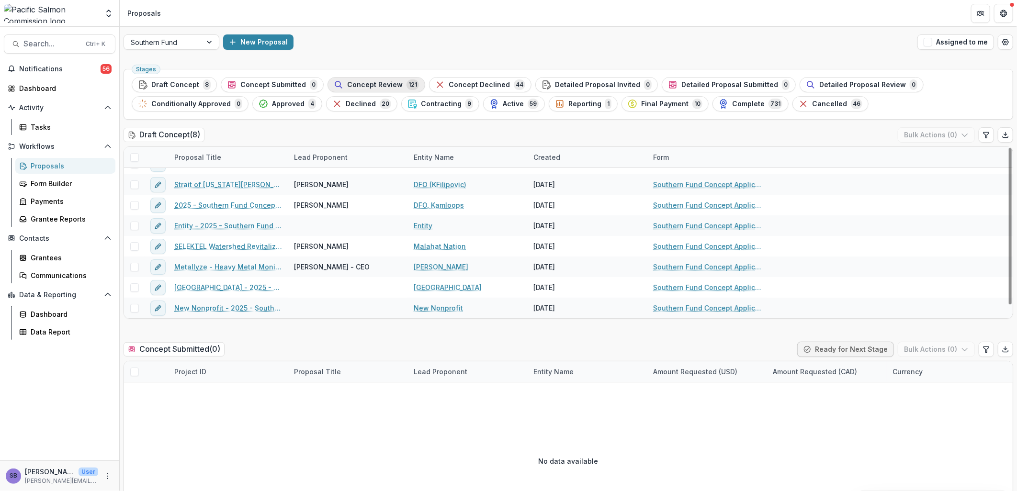
click at [356, 81] on span "Concept Review" at bounding box center [375, 85] width 56 height 8
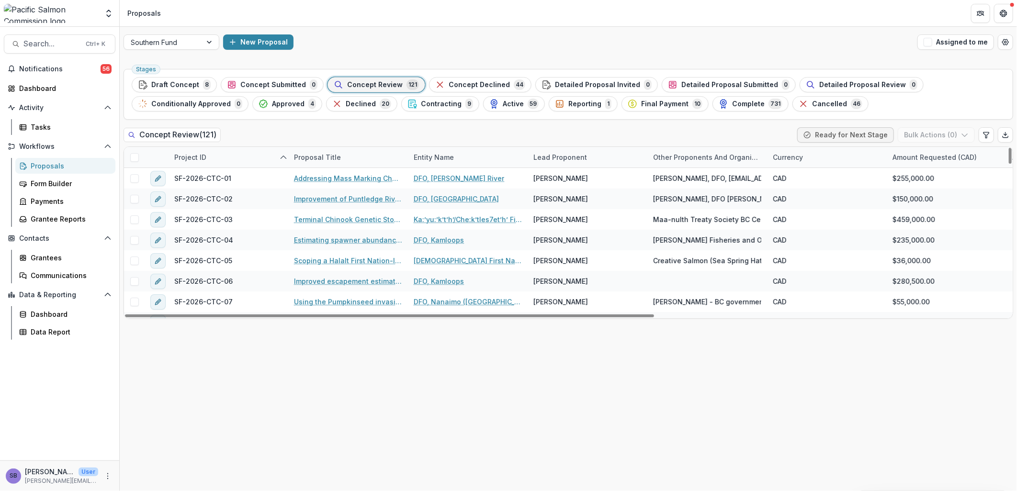
click at [476, 161] on div "Entity Name" at bounding box center [468, 157] width 120 height 21
click at [475, 174] on input at bounding box center [467, 178] width 115 height 15
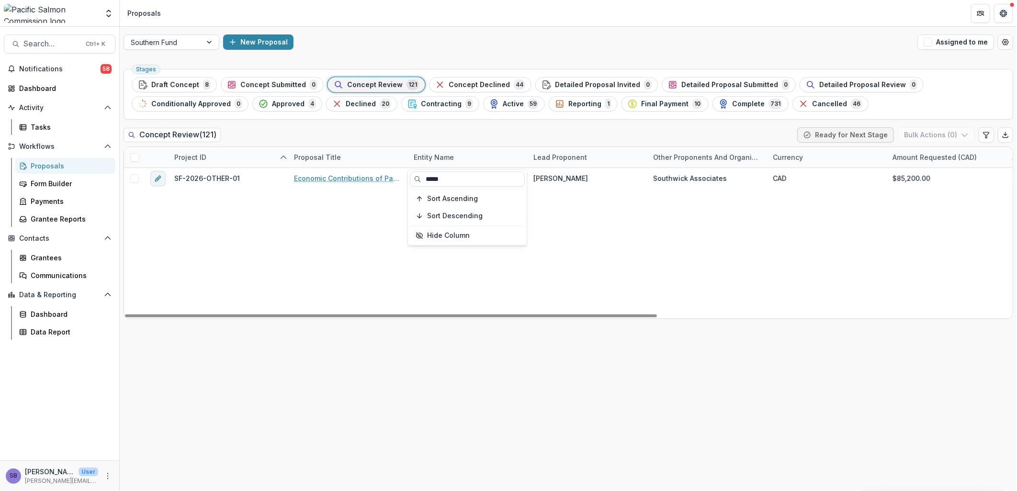
type input "*****"
click at [509, 131] on div "Concept Review ( 121 ) Ready for Next Stage Bulk Actions ( 0 )" at bounding box center [568, 136] width 889 height 19
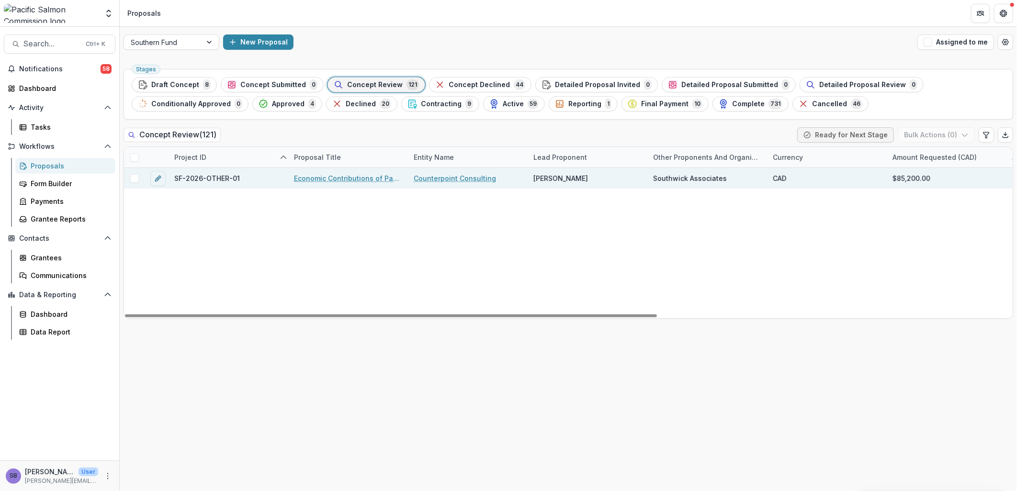
click at [360, 179] on link "Economic Contributions of Pacific Salmon Fisheries: Update of 2017 Study" at bounding box center [348, 178] width 108 height 10
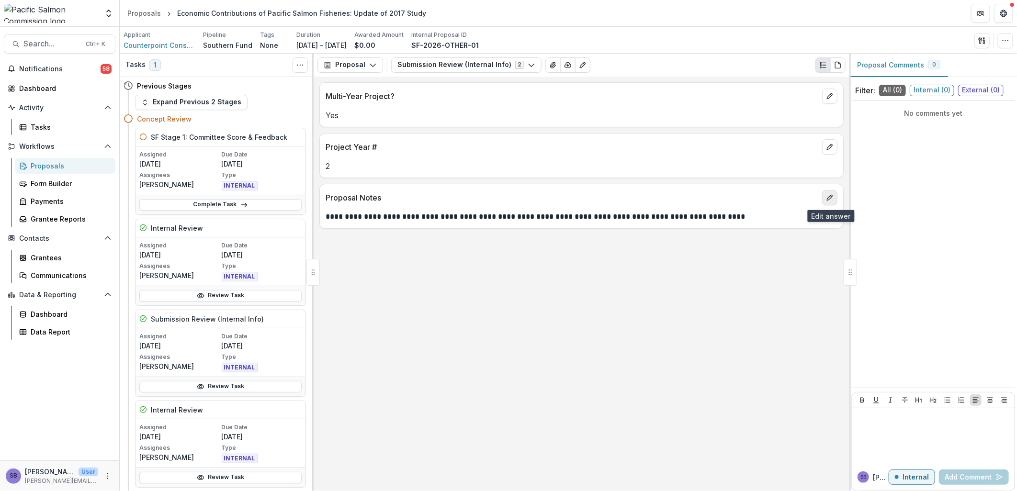
click at [830, 199] on icon "edit" at bounding box center [830, 198] width 8 height 8
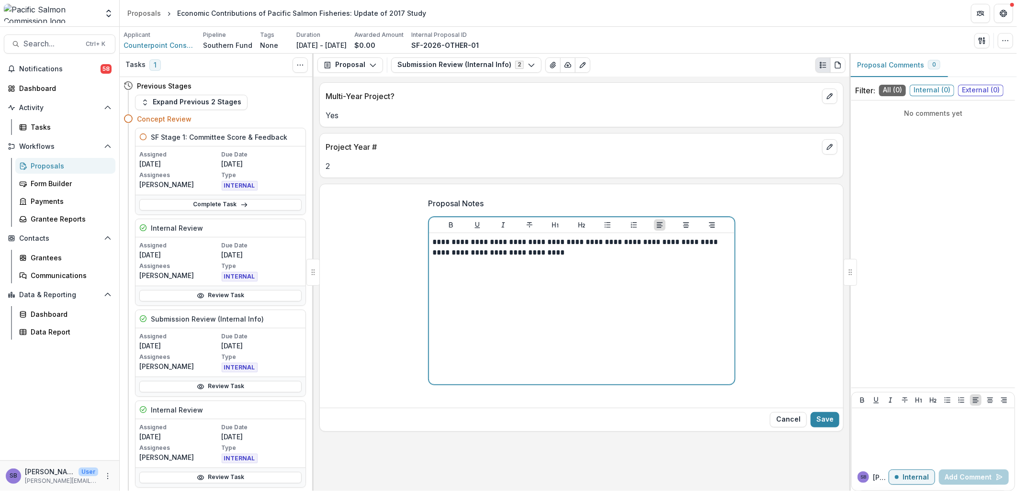
click at [658, 258] on p "**********" at bounding box center [582, 247] width 298 height 21
click at [589, 253] on p "**********" at bounding box center [582, 247] width 298 height 21
drag, startPoint x: 566, startPoint y: 258, endPoint x: 621, endPoint y: 272, distance: 57.4
click at [621, 272] on div "**********" at bounding box center [582, 309] width 298 height 144
copy p "**********"
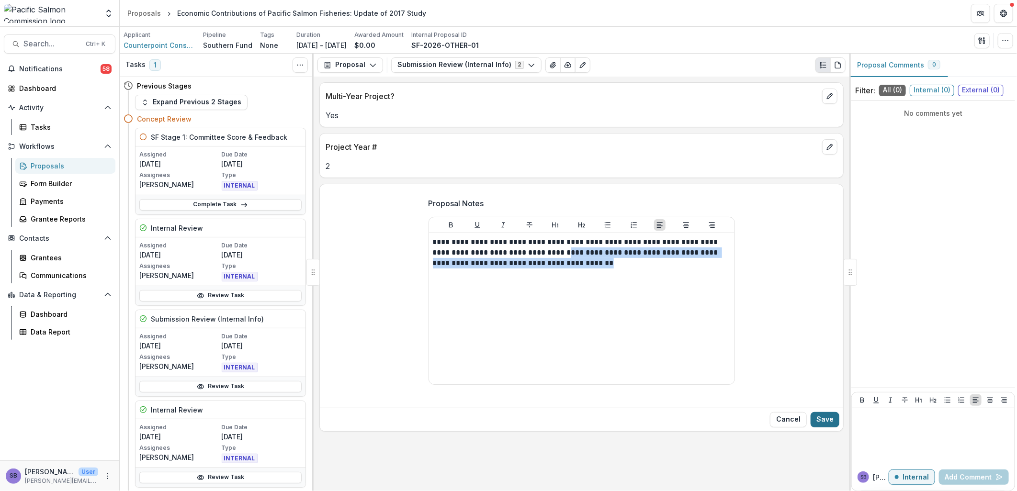
click at [825, 416] on button "Save" at bounding box center [824, 419] width 29 height 15
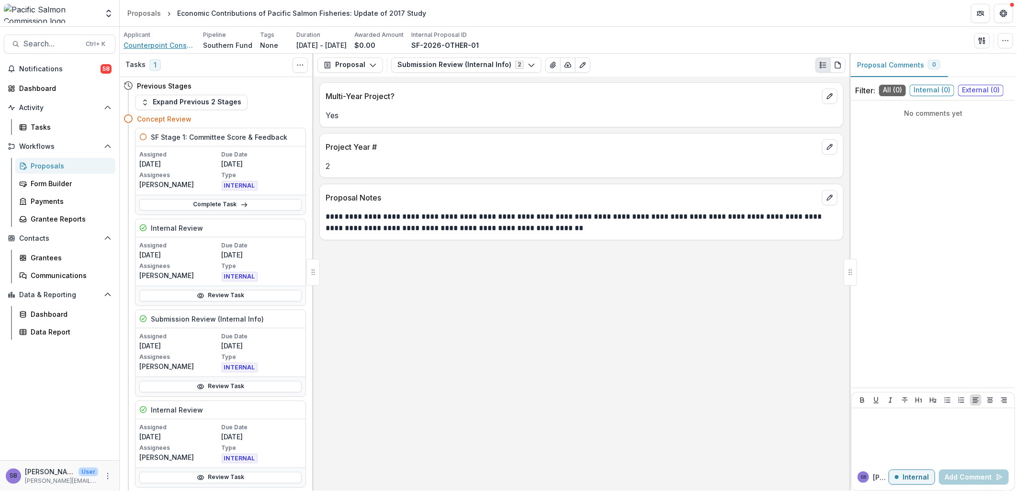
click at [164, 46] on span "Counterpoint Consulting" at bounding box center [160, 45] width 72 height 10
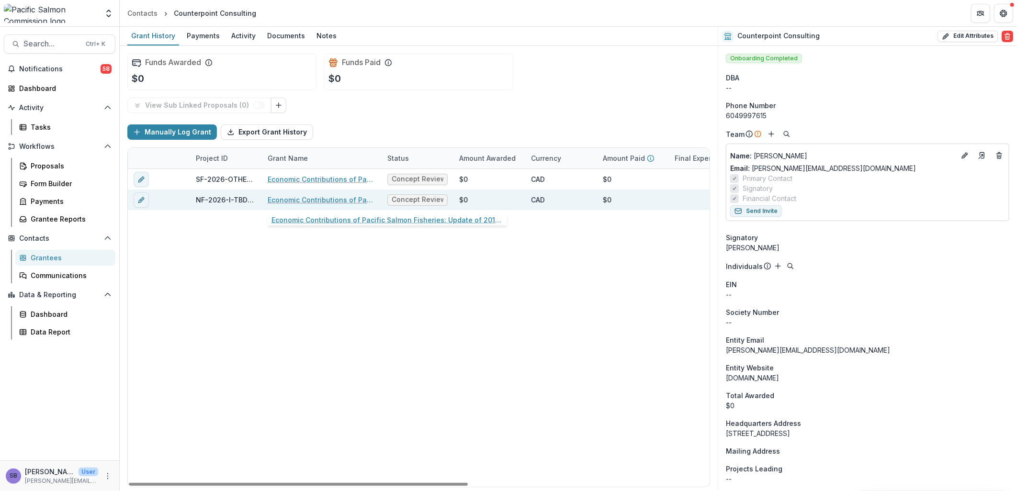
click at [329, 199] on link "Economic Contributions of Pacific Salmon Fisheries: Update of 2017 Study" at bounding box center [322, 200] width 108 height 10
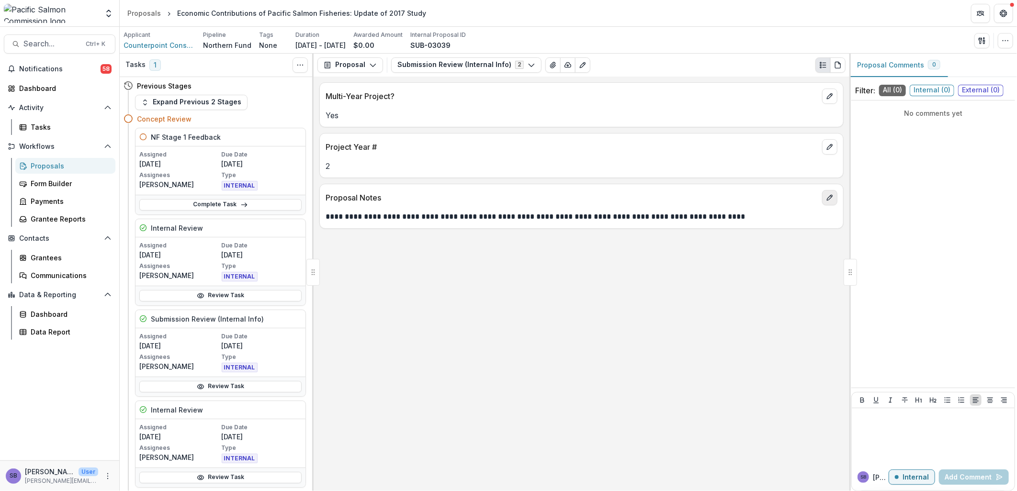
click at [826, 197] on icon "edit" at bounding box center [830, 198] width 8 height 8
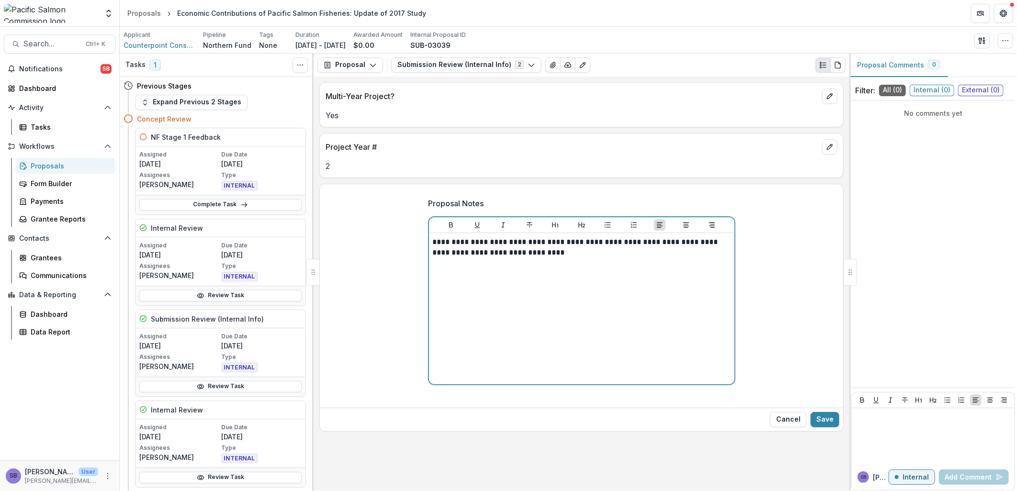
click at [648, 258] on p "**********" at bounding box center [582, 247] width 298 height 21
click at [617, 253] on p "**********" at bounding box center [582, 247] width 298 height 21
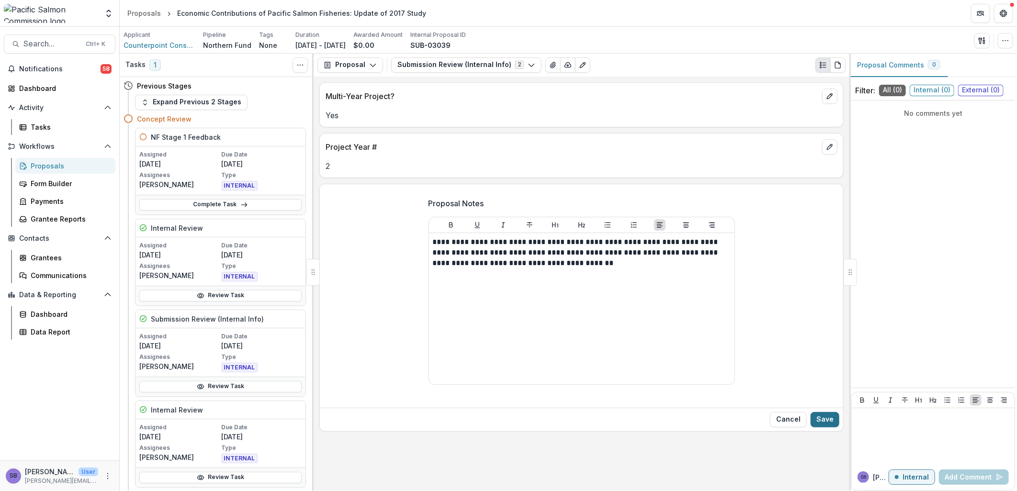
click at [821, 424] on button "Save" at bounding box center [824, 419] width 29 height 15
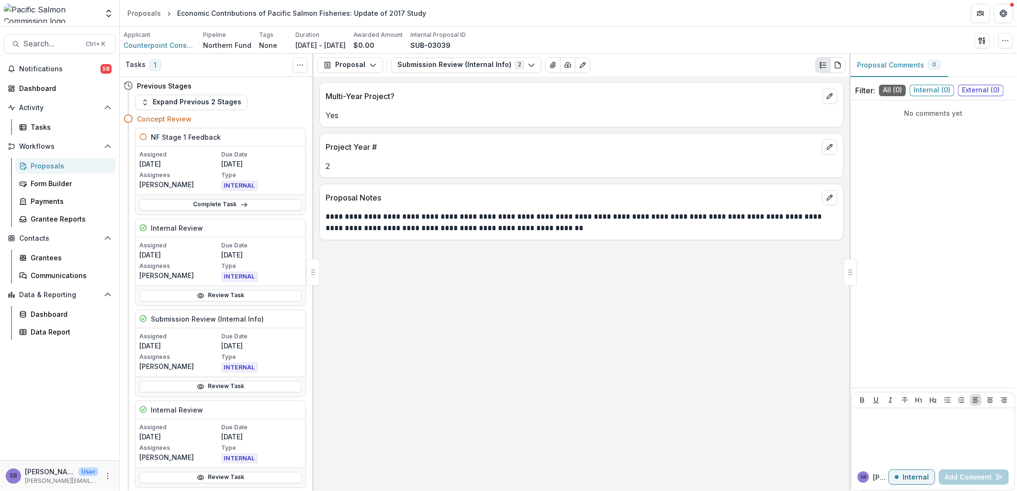
click at [39, 166] on div "Proposals" at bounding box center [69, 166] width 77 height 10
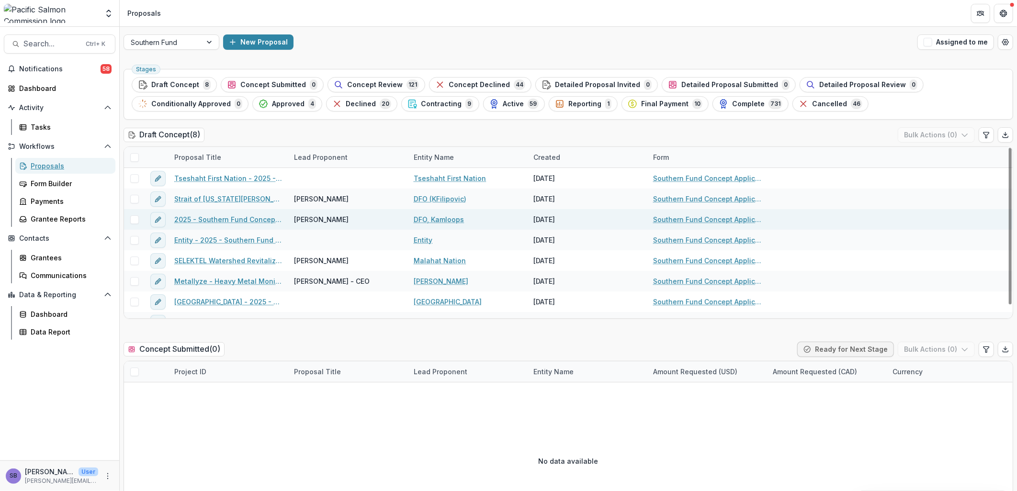
scroll to position [14, 0]
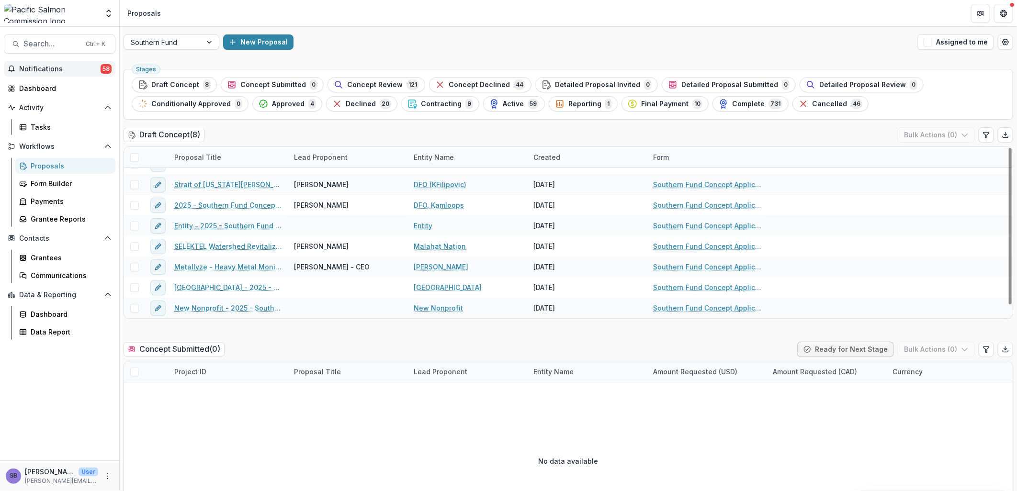
click at [41, 67] on span "Notifications" at bounding box center [59, 69] width 81 height 8
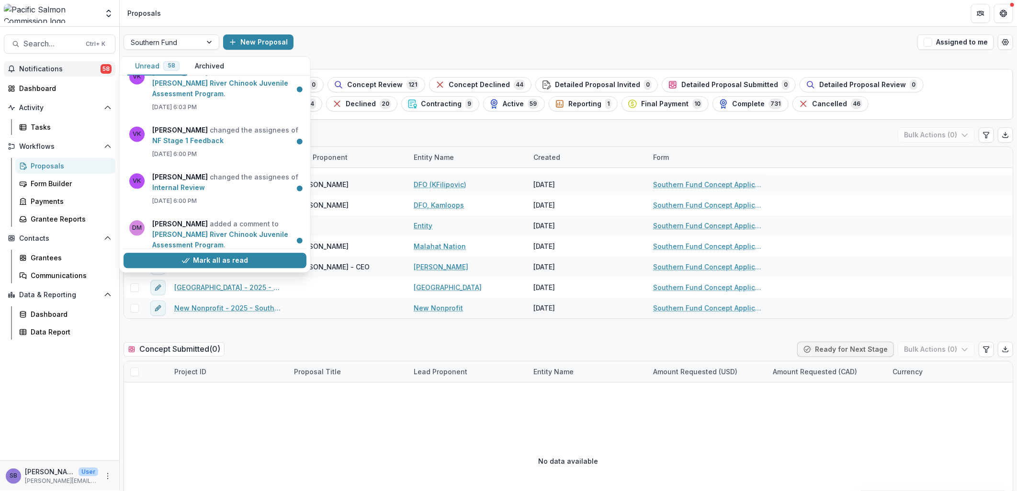
scroll to position [1347, 0]
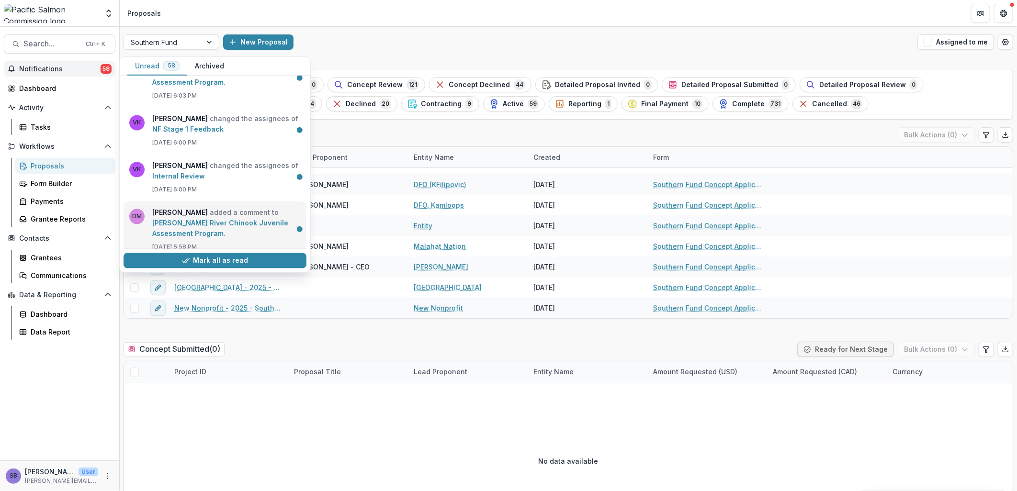
click at [252, 219] on link "Phillips River Chinook Juvenile Assessment Program" at bounding box center [220, 228] width 136 height 19
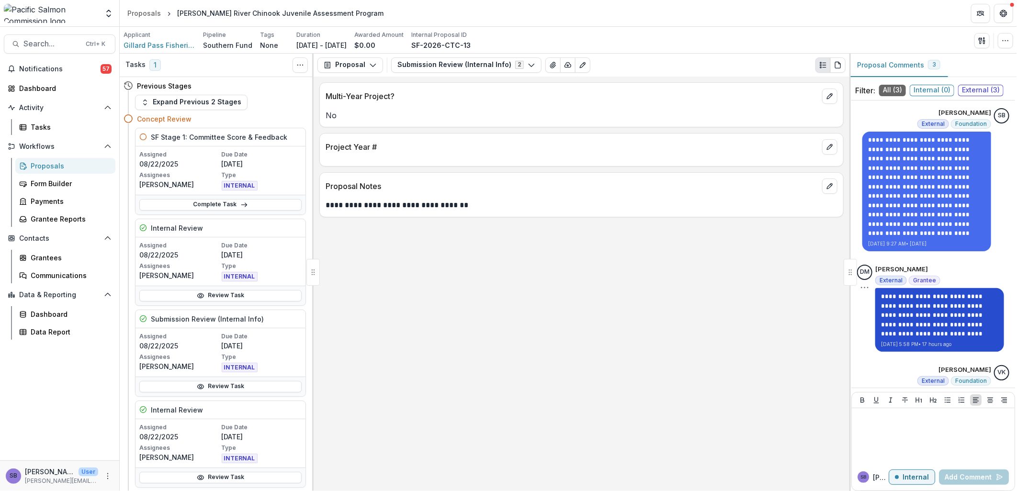
scroll to position [41, 0]
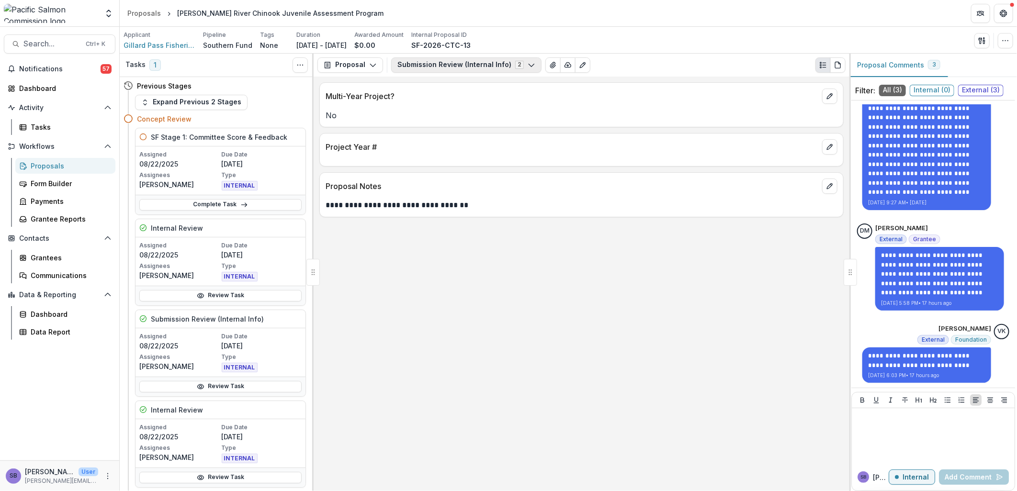
click at [498, 65] on button "Submission Review (Internal Info) 2" at bounding box center [466, 64] width 150 height 15
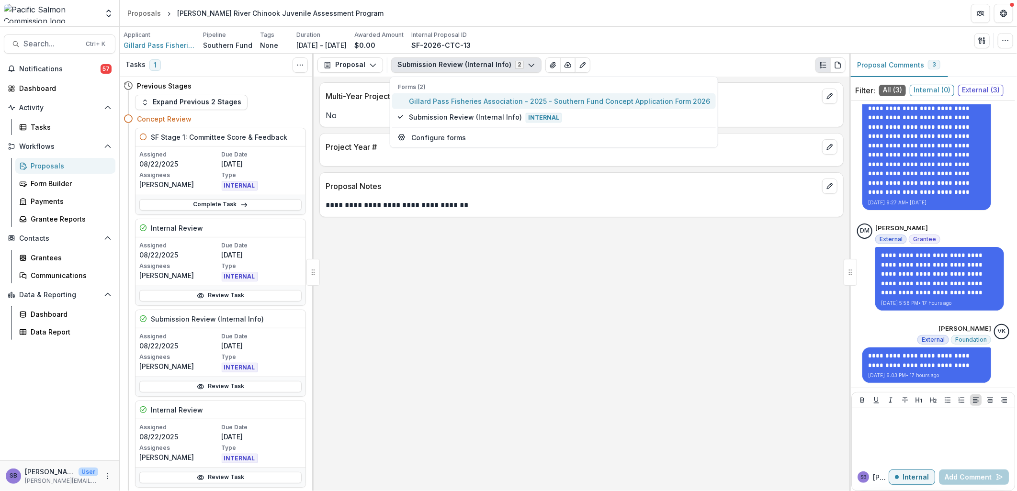
click at [486, 97] on span "Gillard Pass Fisheries Association - 2025 - Southern Fund Concept Application F…" at bounding box center [559, 101] width 301 height 10
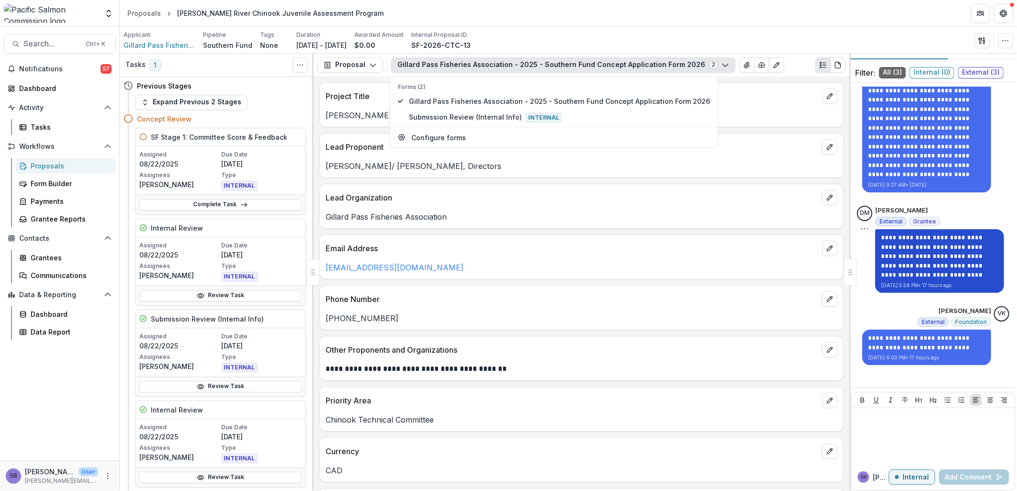
scroll to position [27, 0]
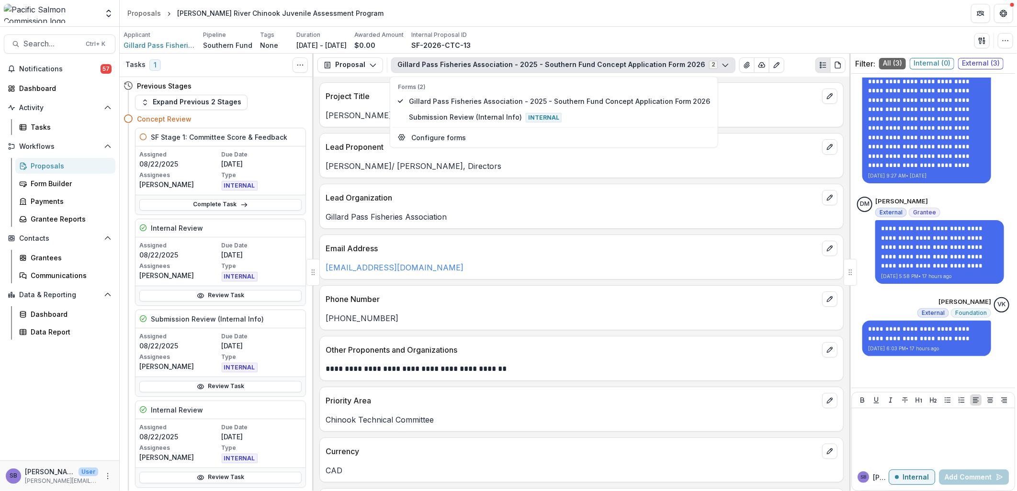
drag, startPoint x: 767, startPoint y: 231, endPoint x: 774, endPoint y: 231, distance: 6.7
click at [767, 231] on div "**********" at bounding box center [582, 284] width 536 height 415
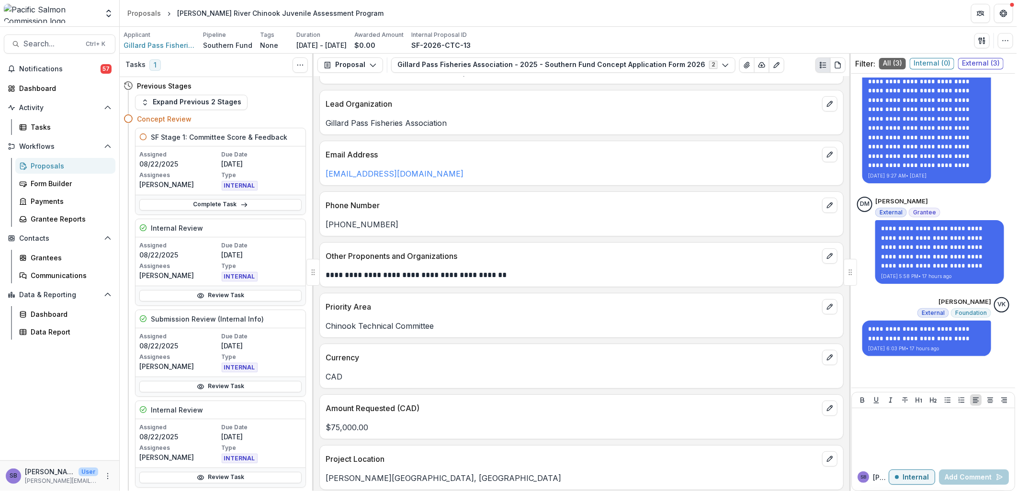
scroll to position [213, 0]
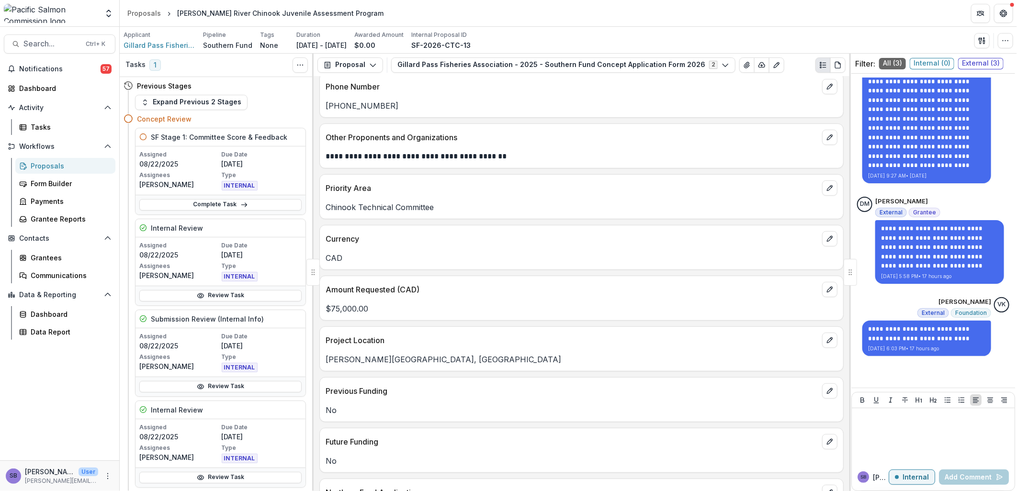
click at [50, 162] on div "Proposals" at bounding box center [69, 166] width 77 height 10
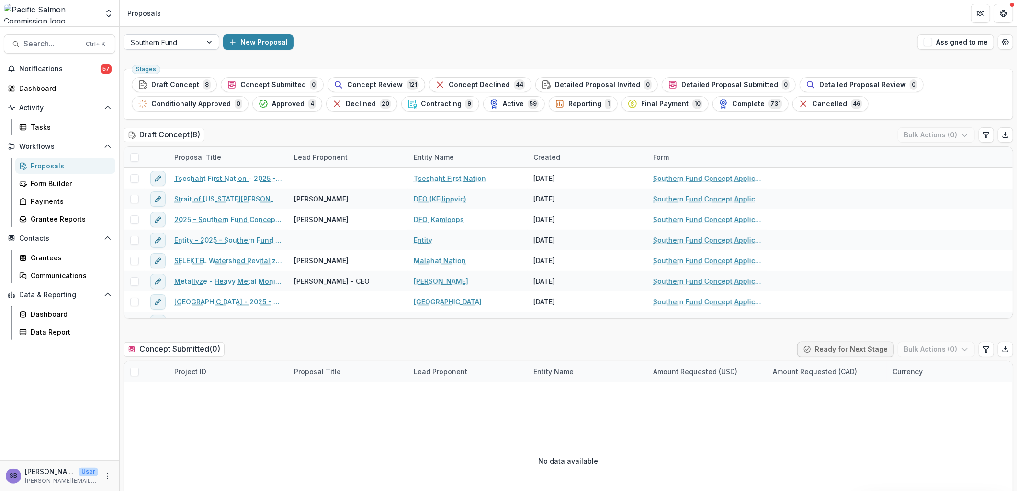
click at [157, 44] on div at bounding box center [163, 42] width 64 height 12
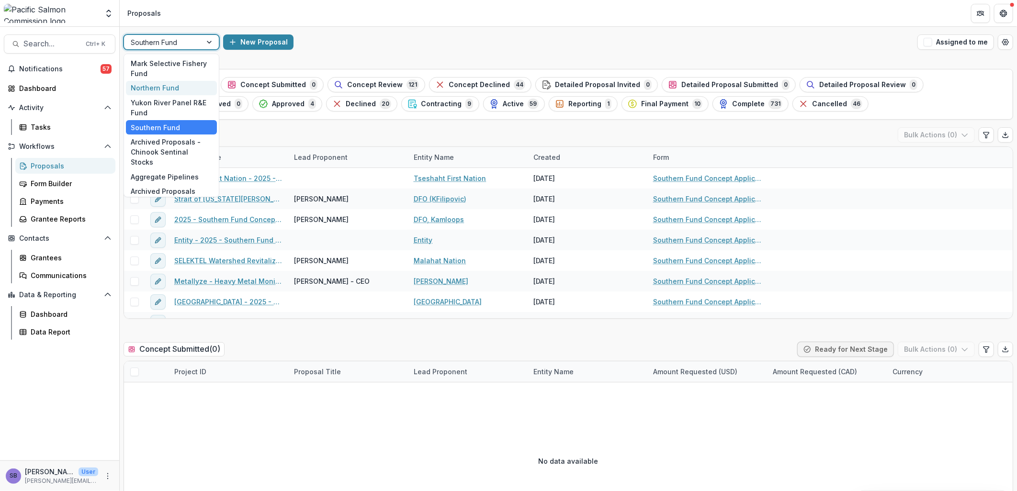
click at [165, 83] on div "Northern Fund" at bounding box center [171, 88] width 91 height 15
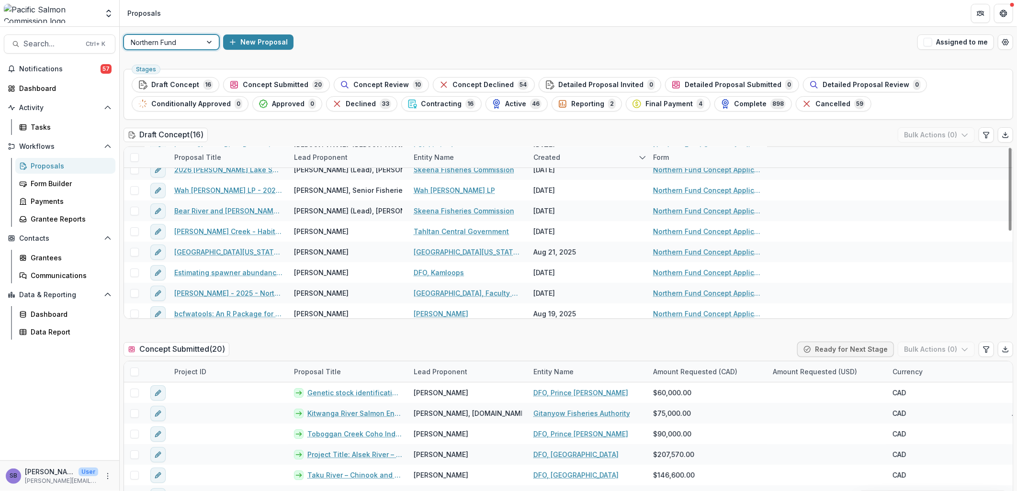
scroll to position [70, 0]
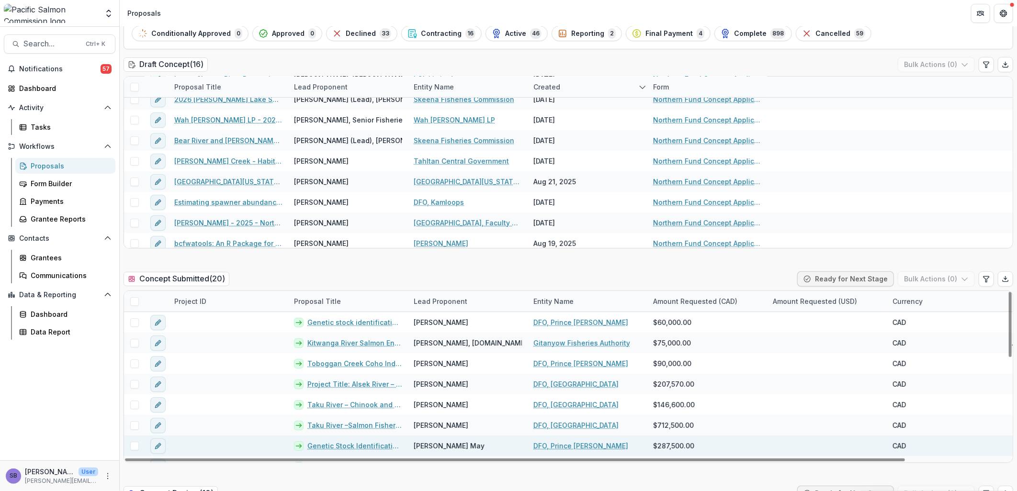
click at [381, 445] on link "Genetic Stock Identification of Chinook and Coho salmon caught in Northern [GEO…" at bounding box center [354, 446] width 95 height 10
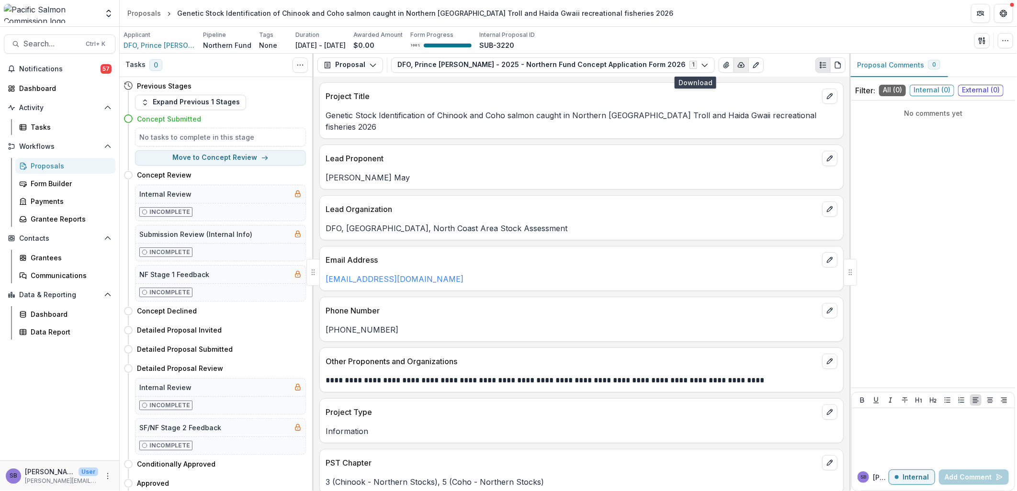
click at [737, 68] on icon "button" at bounding box center [741, 65] width 8 height 8
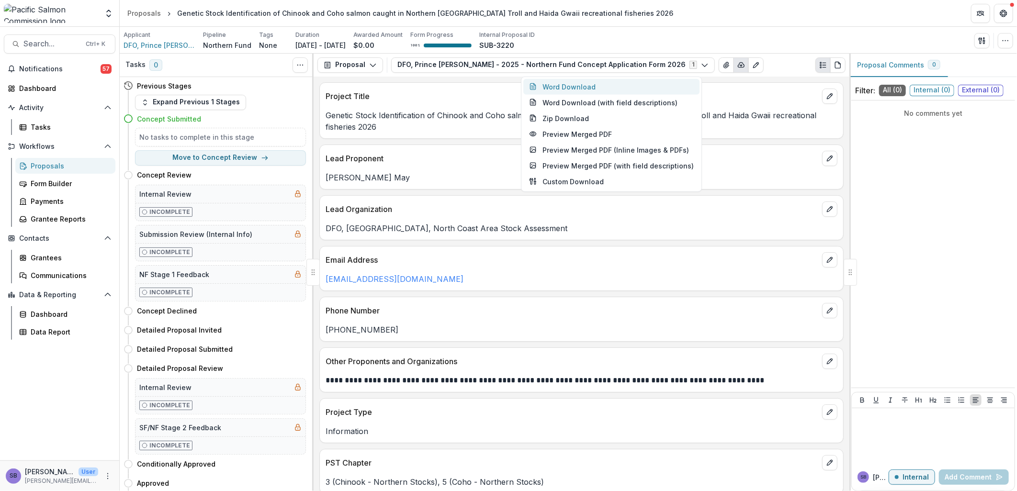
click at [620, 85] on button "Word Download" at bounding box center [611, 87] width 176 height 16
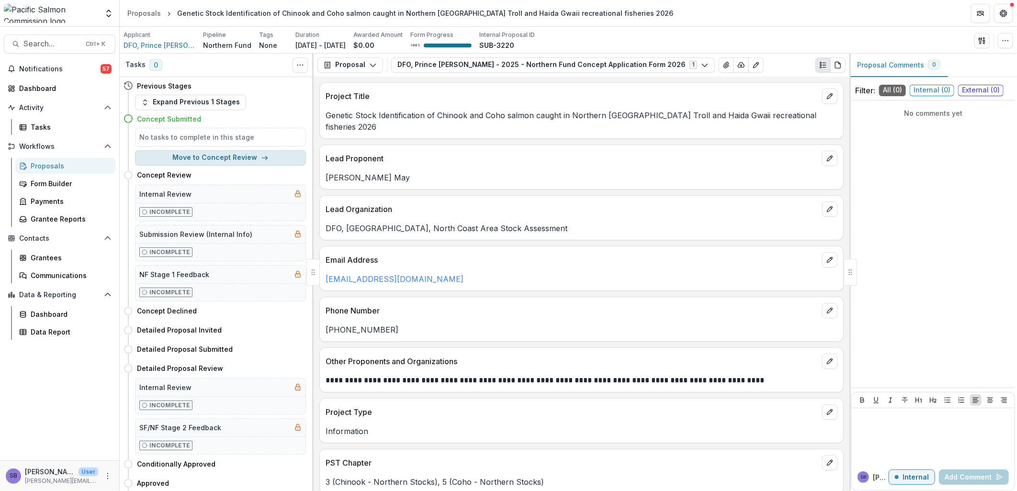
click at [254, 158] on button "Move to Concept Review" at bounding box center [220, 157] width 171 height 15
select select "**********"
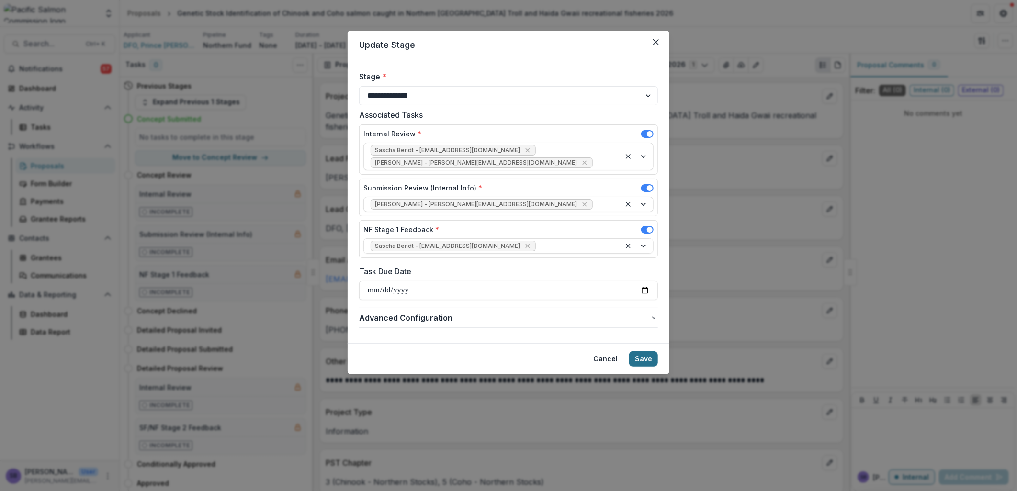
click at [642, 351] on button "Save" at bounding box center [643, 358] width 29 height 15
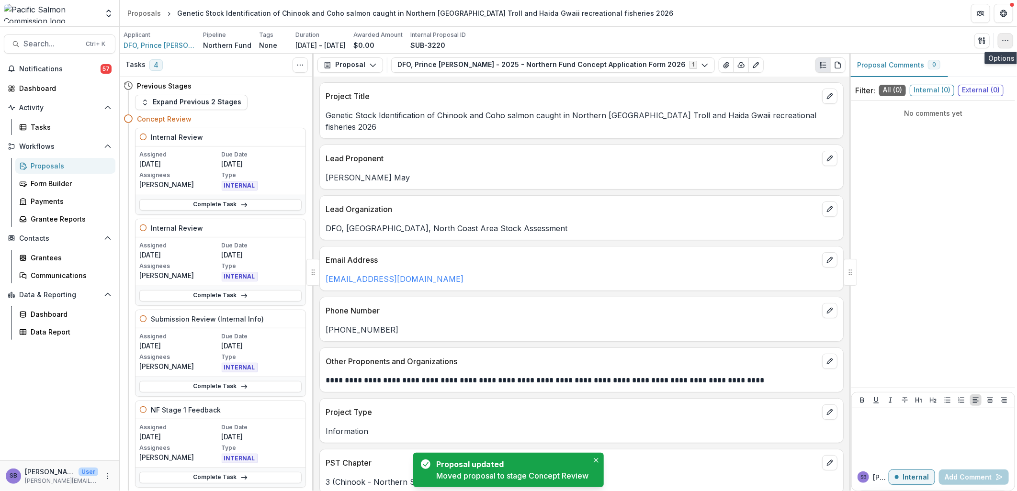
click at [999, 40] on button "button" at bounding box center [1005, 40] width 15 height 15
click at [932, 61] on button "Edit Attributes" at bounding box center [959, 63] width 102 height 16
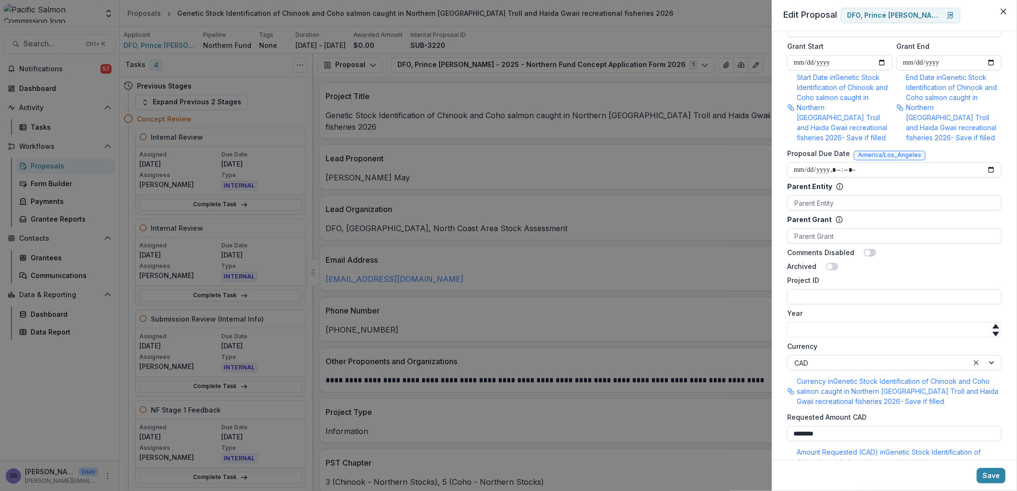
scroll to position [546, 0]
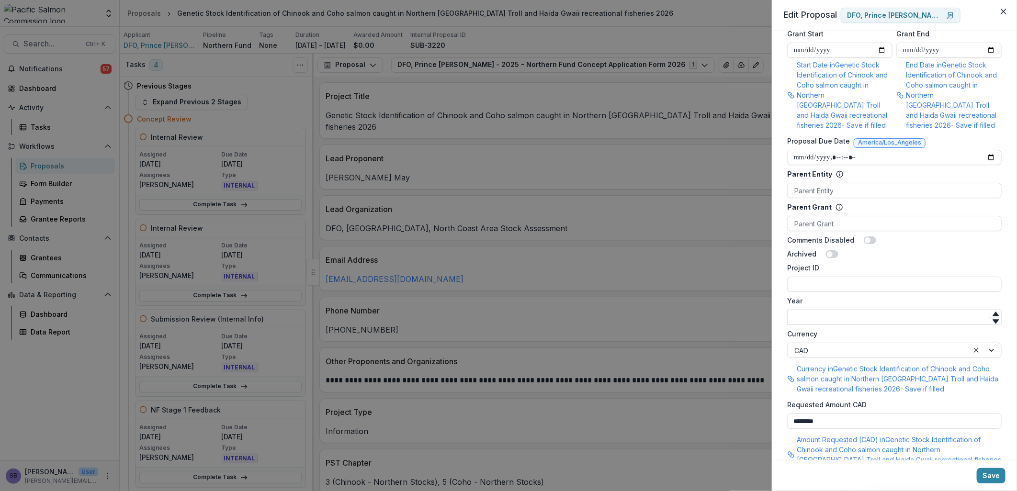
click at [824, 310] on input "Year" at bounding box center [894, 317] width 214 height 15
type input "****"
click at [821, 277] on input "Project ID" at bounding box center [894, 284] width 214 height 15
type input "**********"
click at [996, 473] on button "Save" at bounding box center [991, 475] width 29 height 15
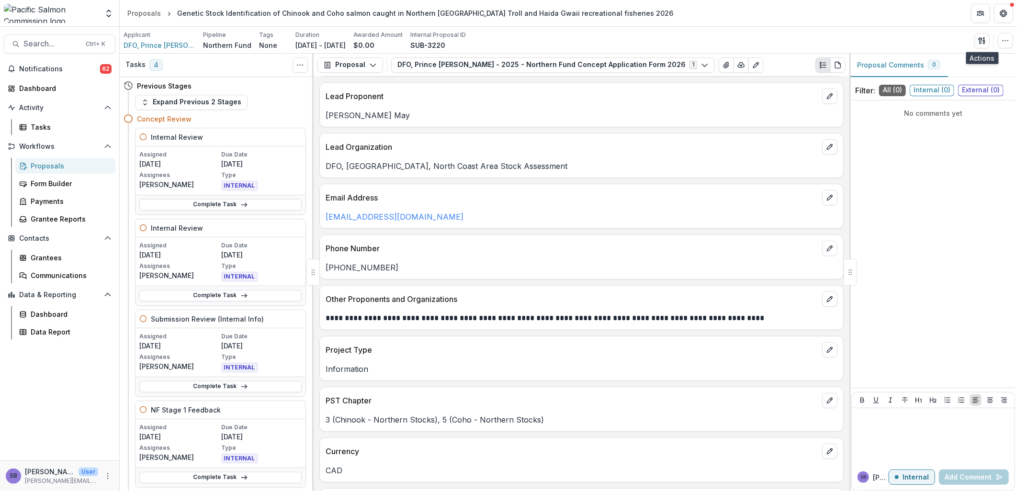
scroll to position [142, 0]
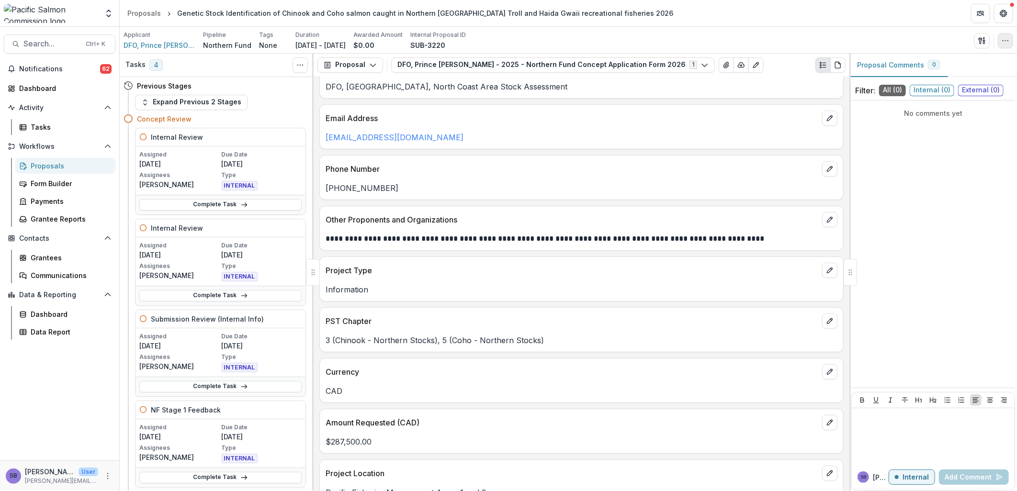
click at [1007, 38] on icon "button" at bounding box center [1005, 41] width 8 height 8
click at [961, 61] on button "Edit Attributes" at bounding box center [959, 63] width 102 height 16
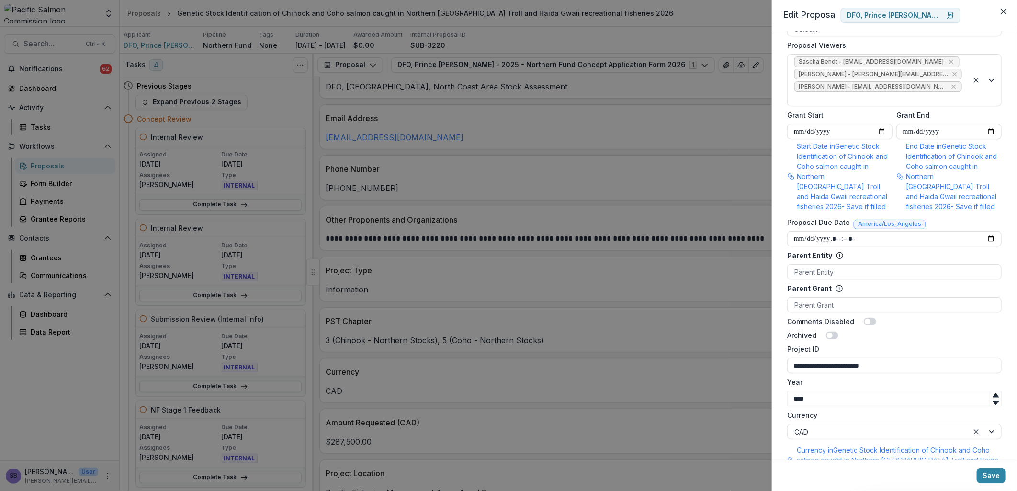
scroll to position [496, 0]
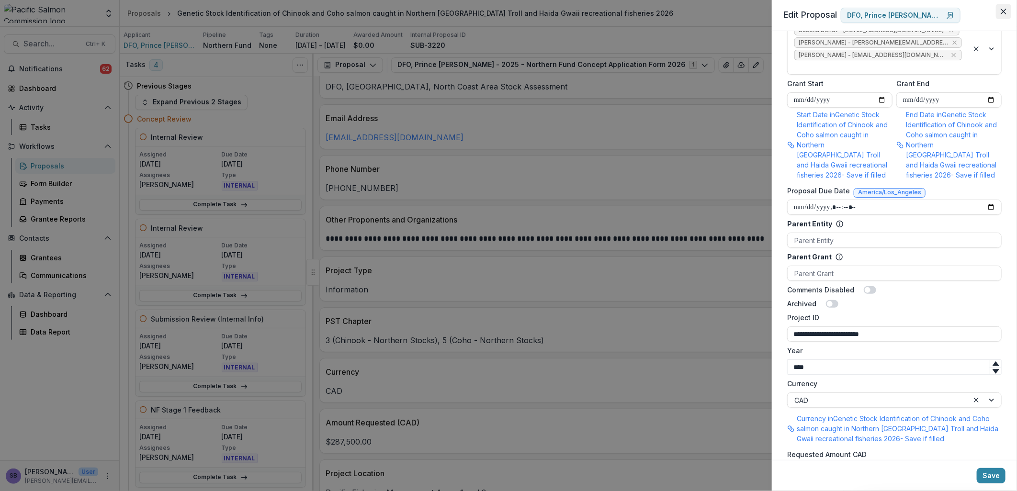
click at [1004, 10] on icon "Close" at bounding box center [1004, 12] width 6 height 6
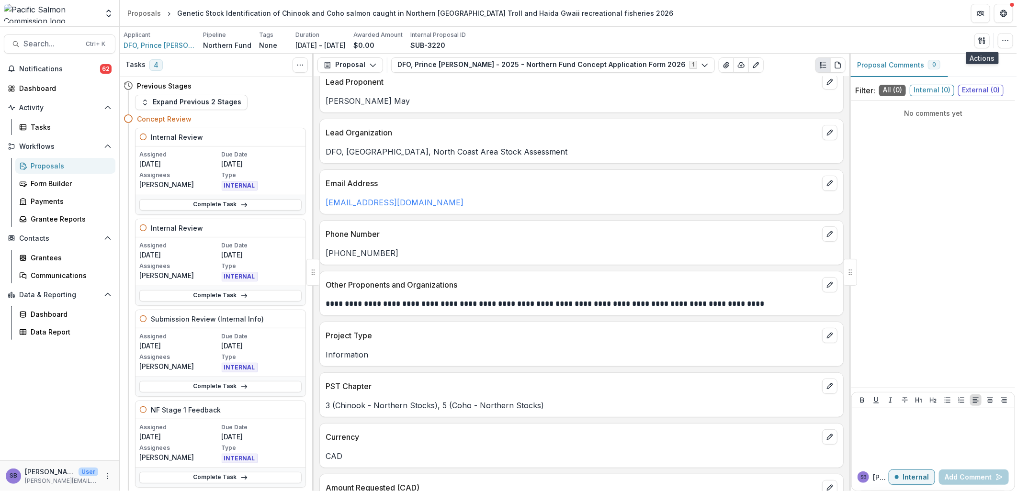
scroll to position [0, 0]
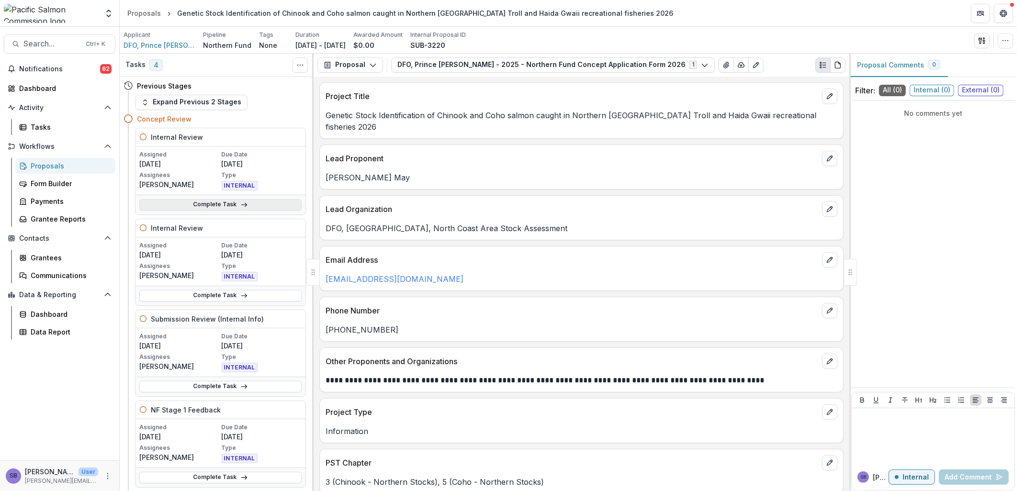
click at [257, 204] on link "Complete Task" at bounding box center [220, 204] width 162 height 11
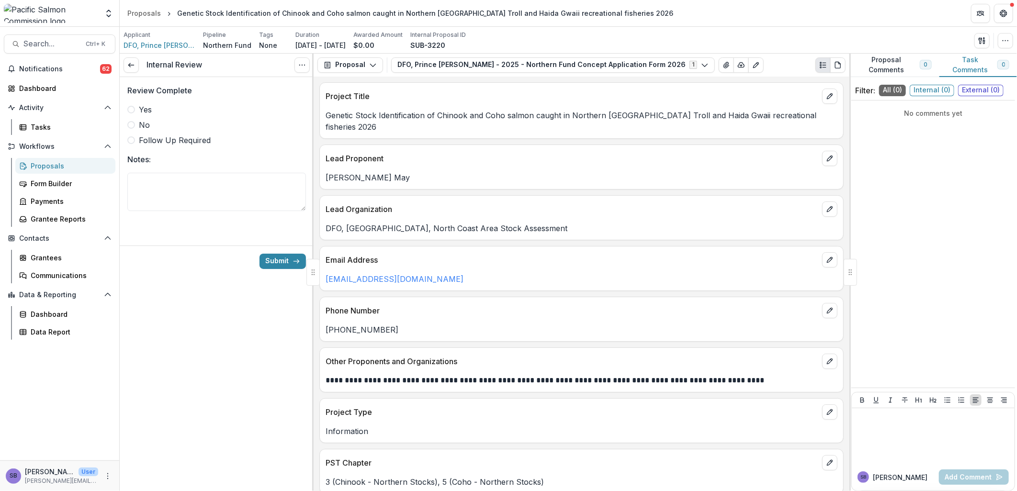
drag, startPoint x: 132, startPoint y: 105, endPoint x: 135, endPoint y: 110, distance: 5.8
click at [132, 106] on label "Yes" at bounding box center [216, 109] width 179 height 11
click at [271, 260] on button "Submit" at bounding box center [282, 261] width 46 height 15
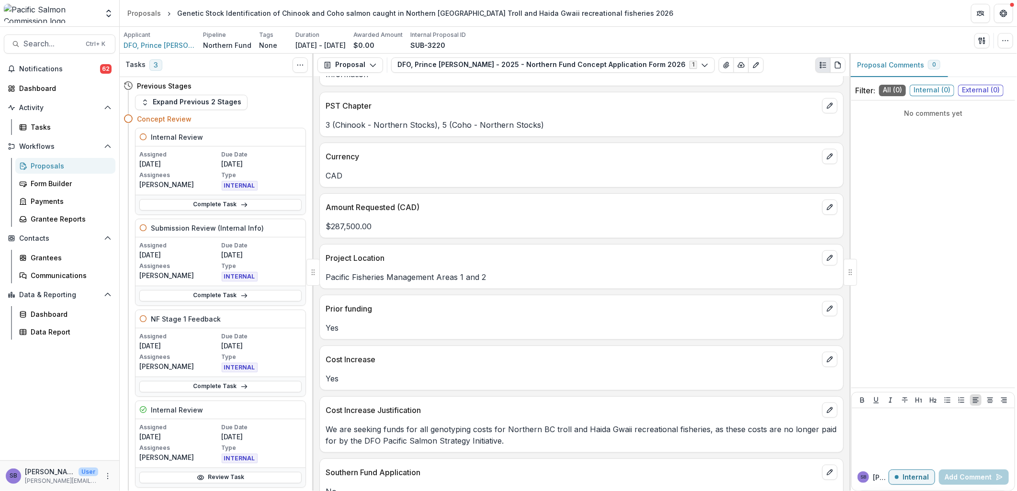
scroll to position [283, 0]
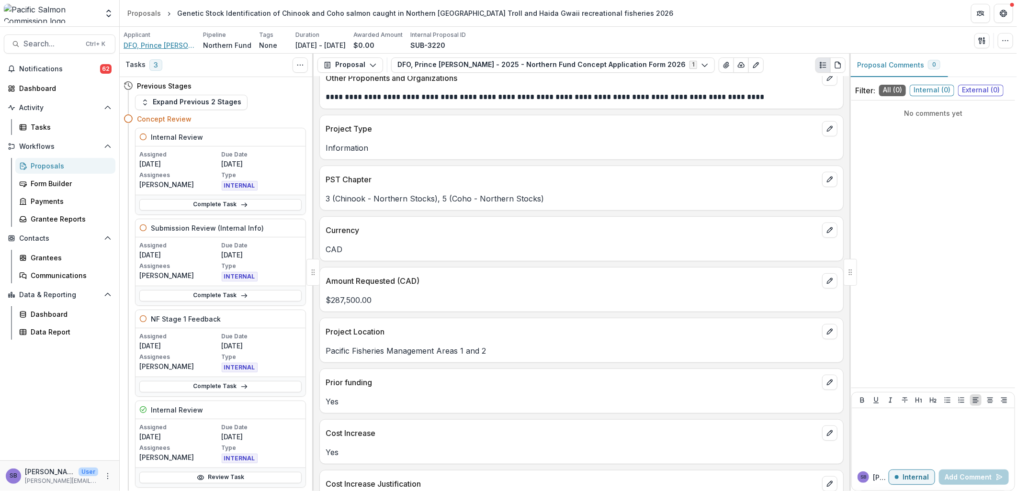
click at [150, 45] on span "DFO, Prince [PERSON_NAME]" at bounding box center [160, 45] width 72 height 10
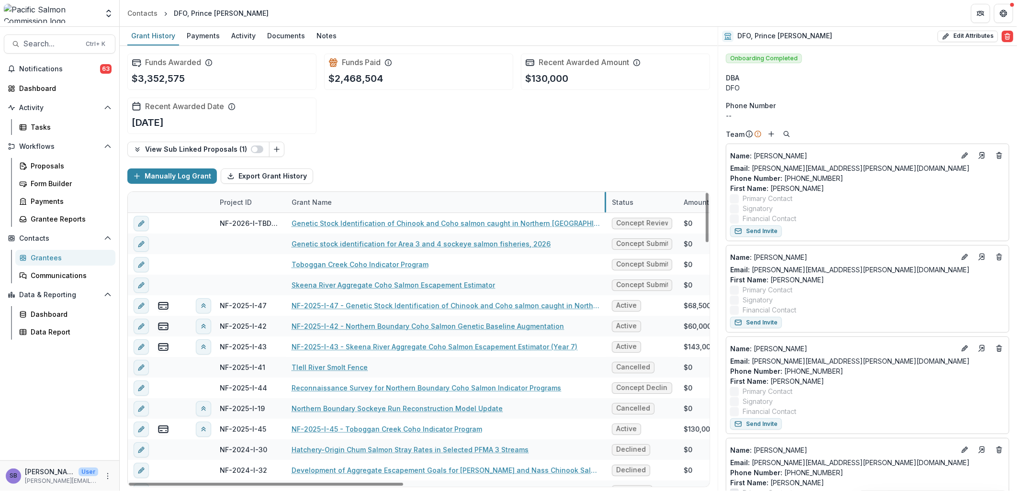
drag, startPoint x: 404, startPoint y: 198, endPoint x: 604, endPoint y: 211, distance: 201.0
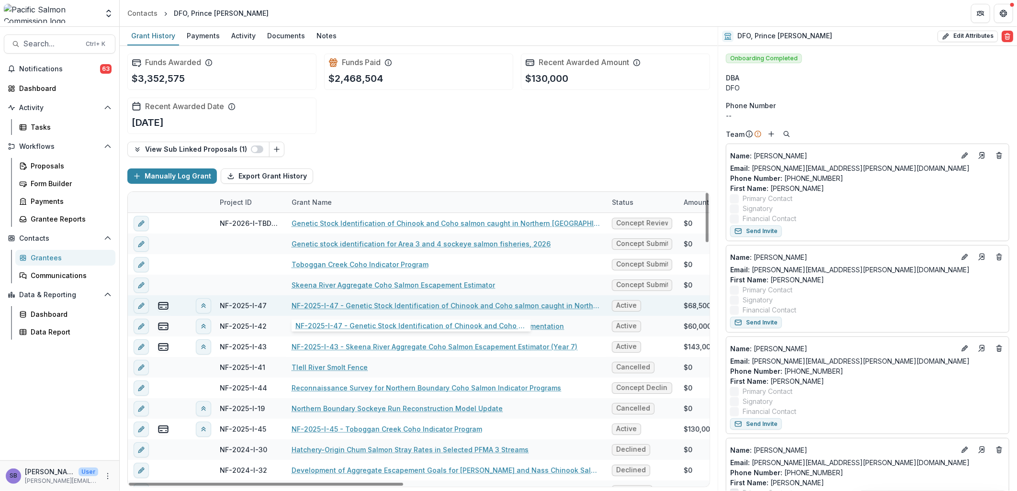
click at [545, 303] on link "NF-2025-I-47 - Genetic Stock Identification of Chinook and Coho salmon caught i…" at bounding box center [446, 306] width 309 height 10
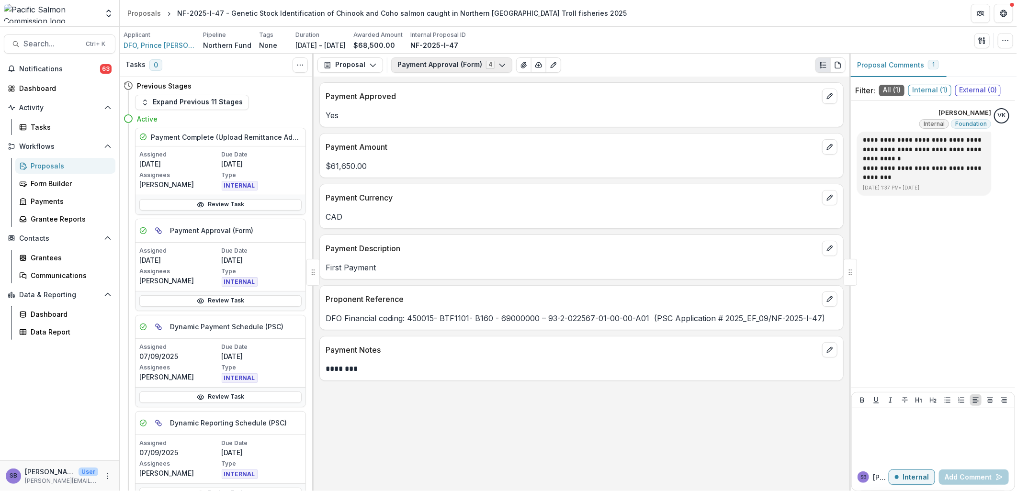
click at [402, 67] on button "Payment Approval (Form) 4" at bounding box center [451, 64] width 121 height 15
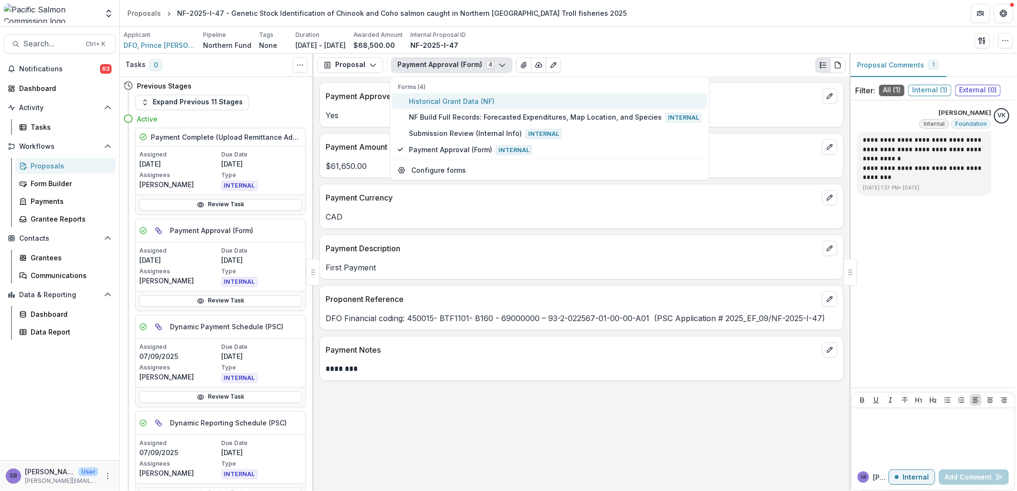
click at [418, 102] on span "Historical Grant Data (NF)" at bounding box center [555, 101] width 293 height 10
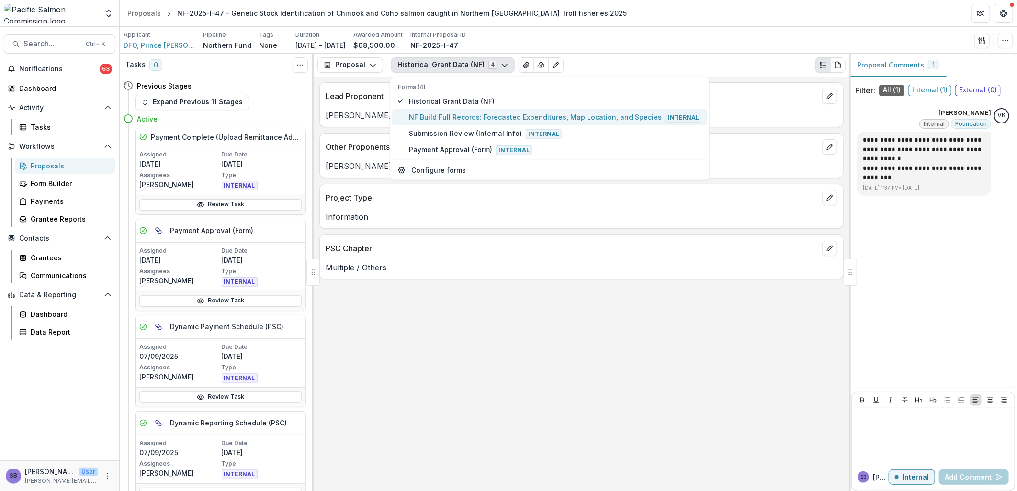
click at [423, 115] on span "NF Build Full Records: Forecasted Expenditures, Map Location, and Species Inter…" at bounding box center [555, 117] width 293 height 11
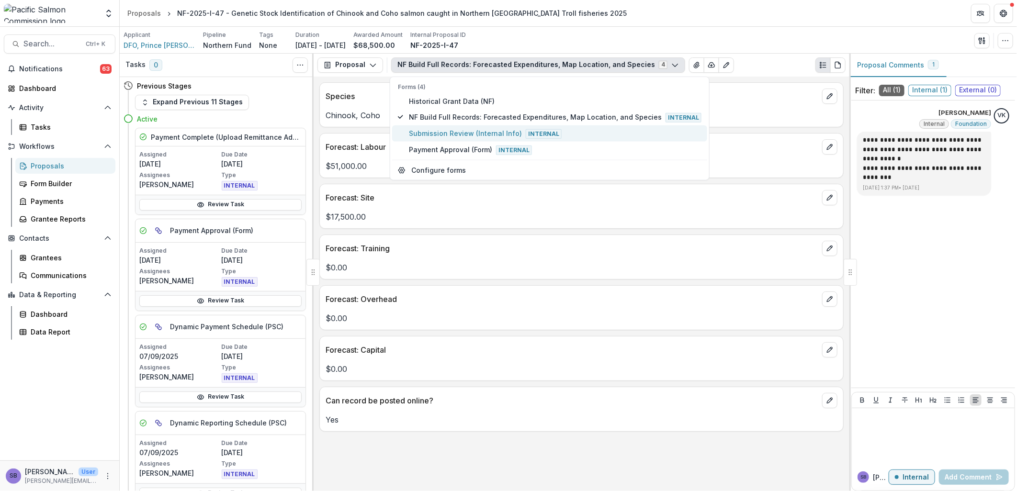
click at [425, 132] on span "Submission Review (Internal Info) Internal" at bounding box center [555, 133] width 293 height 11
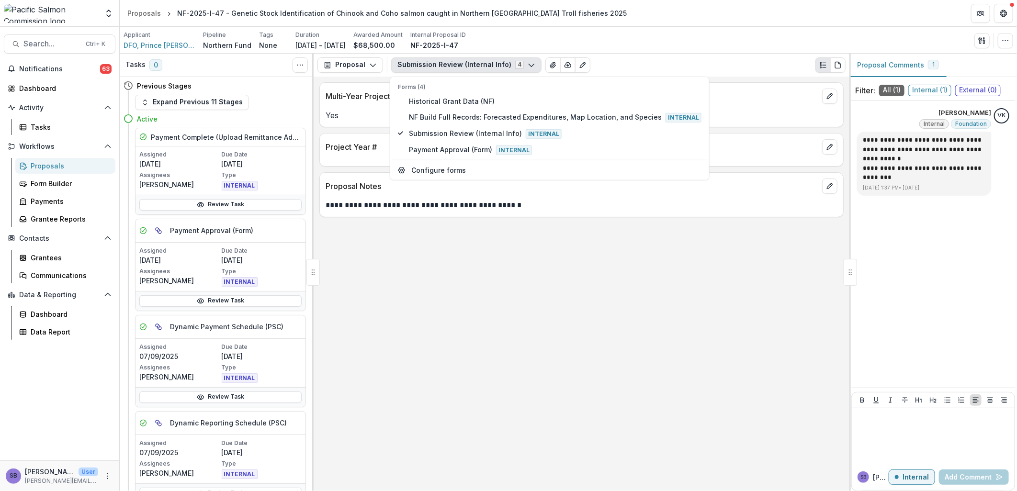
click at [582, 218] on div "**********" at bounding box center [582, 284] width 536 height 415
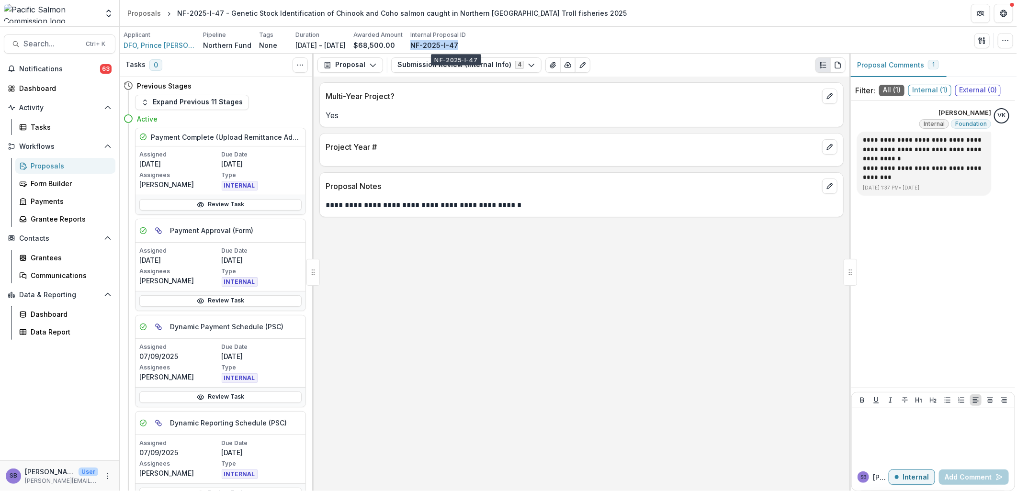
drag, startPoint x: 480, startPoint y: 44, endPoint x: 428, endPoint y: 45, distance: 51.2
click at [428, 45] on div "Applicant DFO, Prince [PERSON_NAME] Northern Fund Tags None All tags Duration […" at bounding box center [295, 41] width 342 height 20
copy p "NF-2025-I-47"
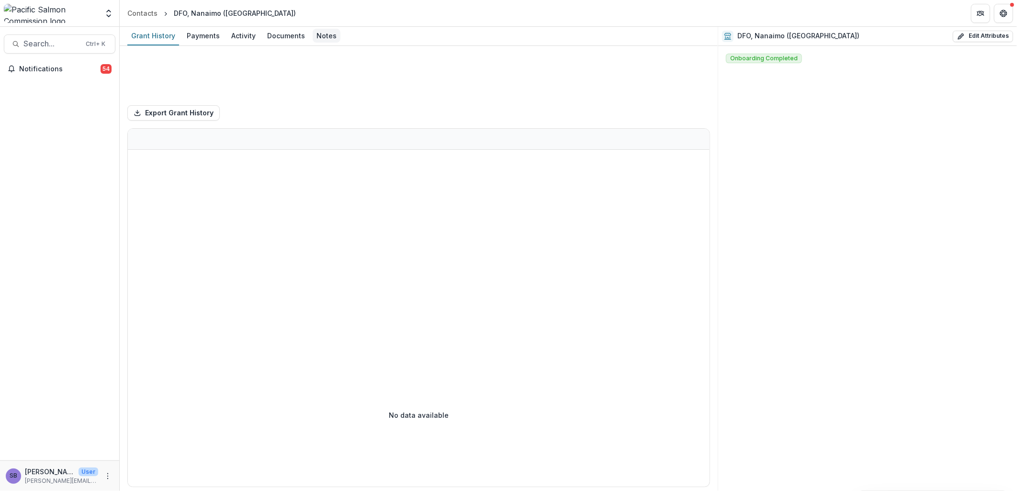
click at [329, 36] on div "Notes" at bounding box center [327, 36] width 28 height 14
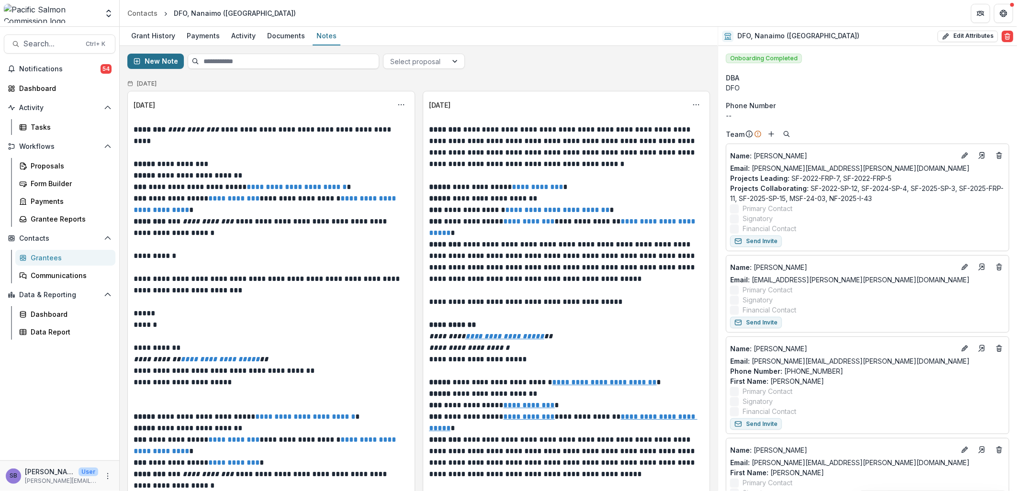
click at [165, 59] on button "New Note" at bounding box center [155, 61] width 56 height 15
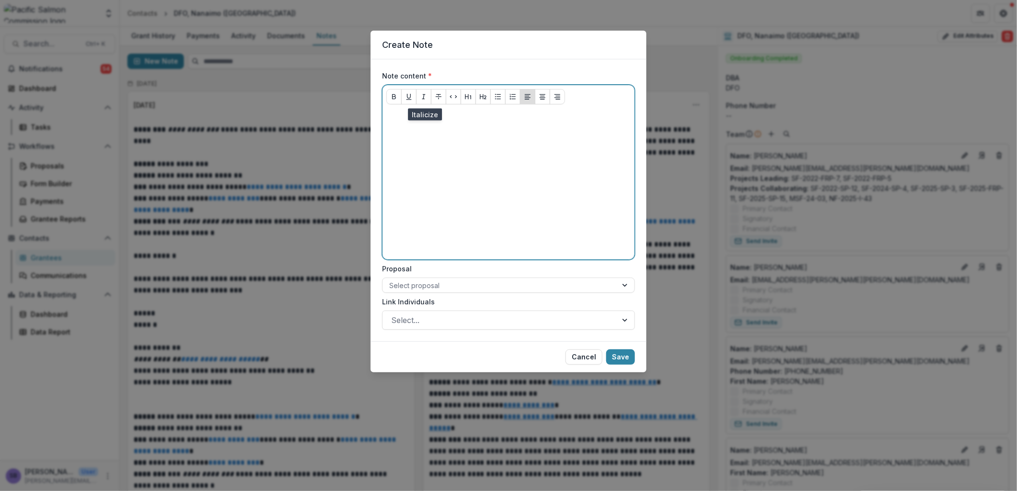
click at [420, 117] on p at bounding box center [508, 117] width 244 height 11
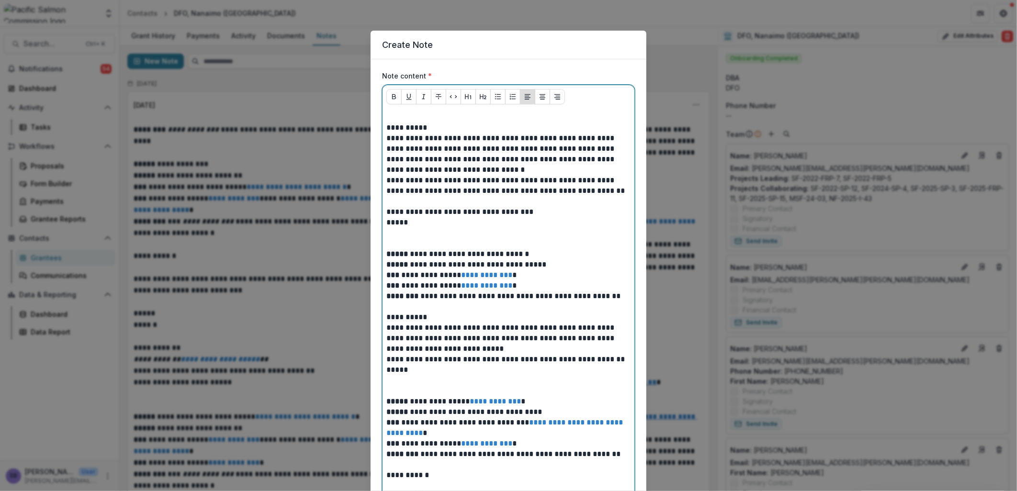
click at [406, 113] on p at bounding box center [508, 117] width 244 height 11
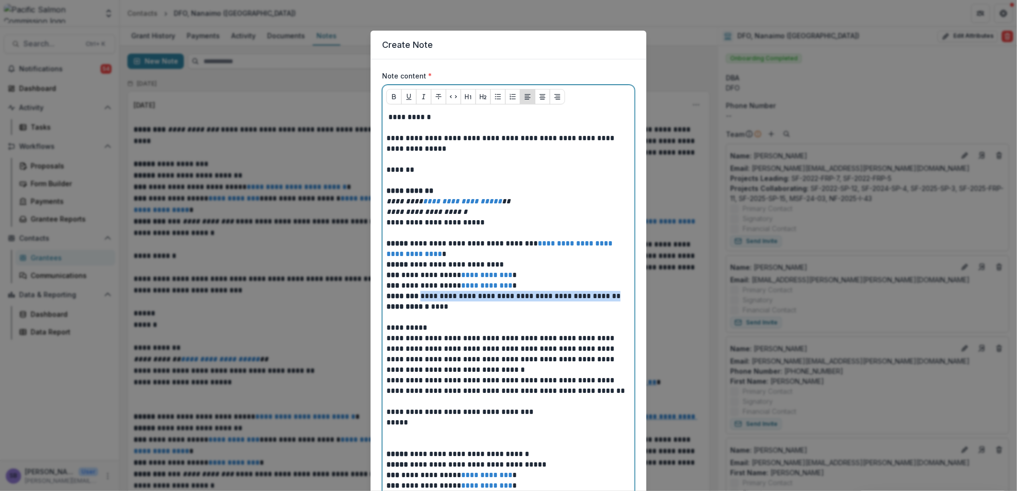
drag, startPoint x: 621, startPoint y: 298, endPoint x: 420, endPoint y: 293, distance: 201.1
click at [420, 293] on p "**********" at bounding box center [508, 275] width 244 height 74
click at [389, 118] on p "**********" at bounding box center [508, 117] width 244 height 11
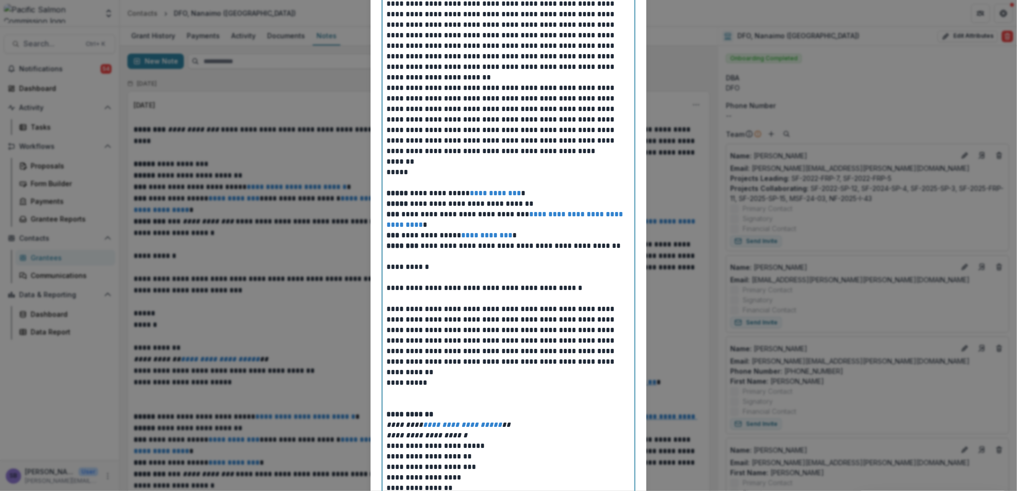
scroll to position [1368, 0]
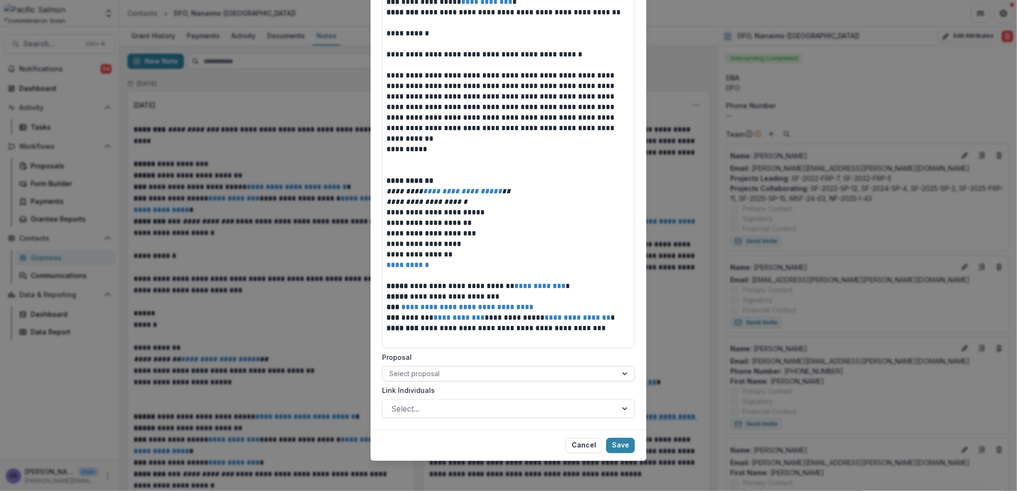
click at [598, 376] on div at bounding box center [499, 374] width 221 height 12
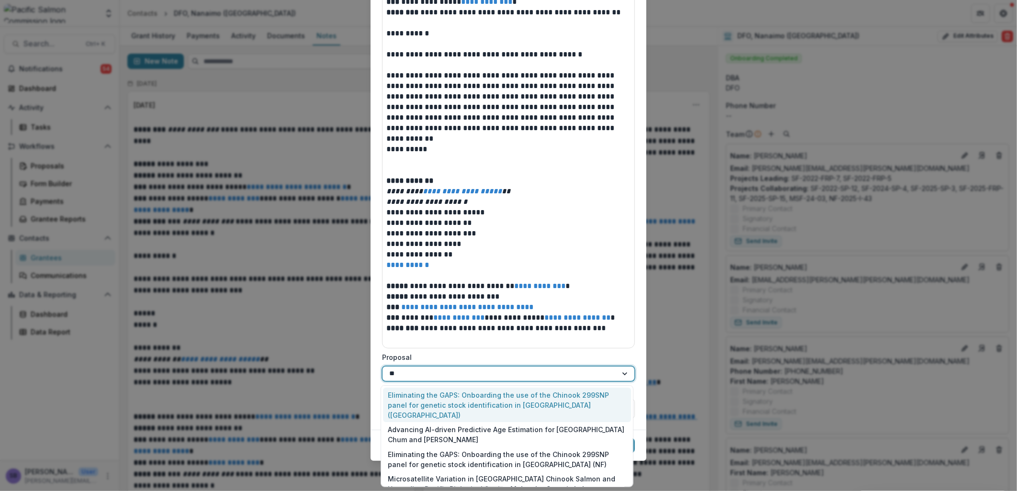
type input "***"
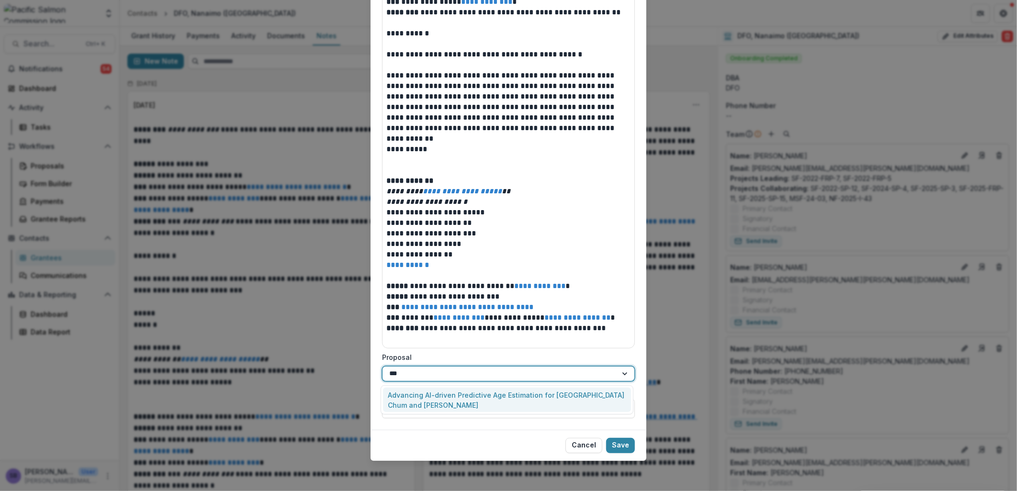
click at [460, 390] on div "Advancing AI-driven Predictive Age Estimation for British Columbia Chum and Chi…" at bounding box center [507, 400] width 248 height 25
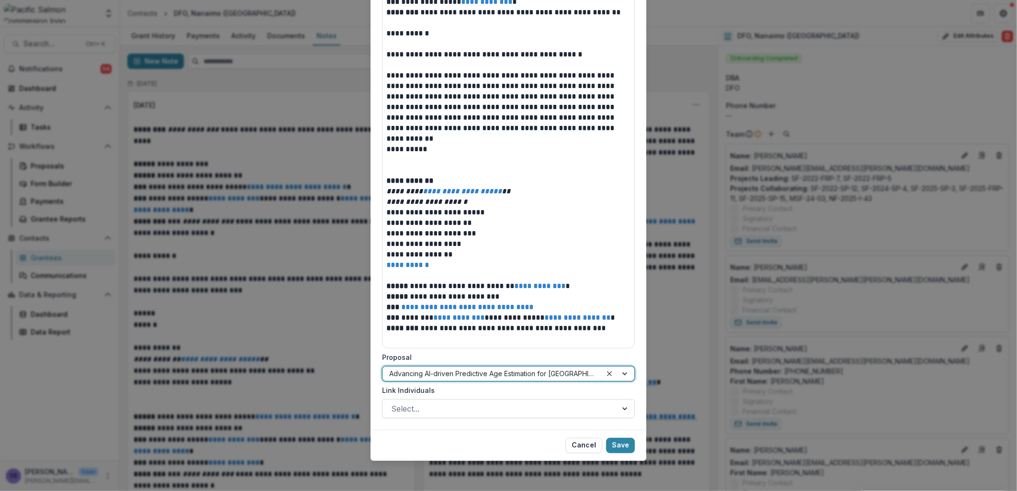
click at [472, 410] on div at bounding box center [499, 408] width 217 height 13
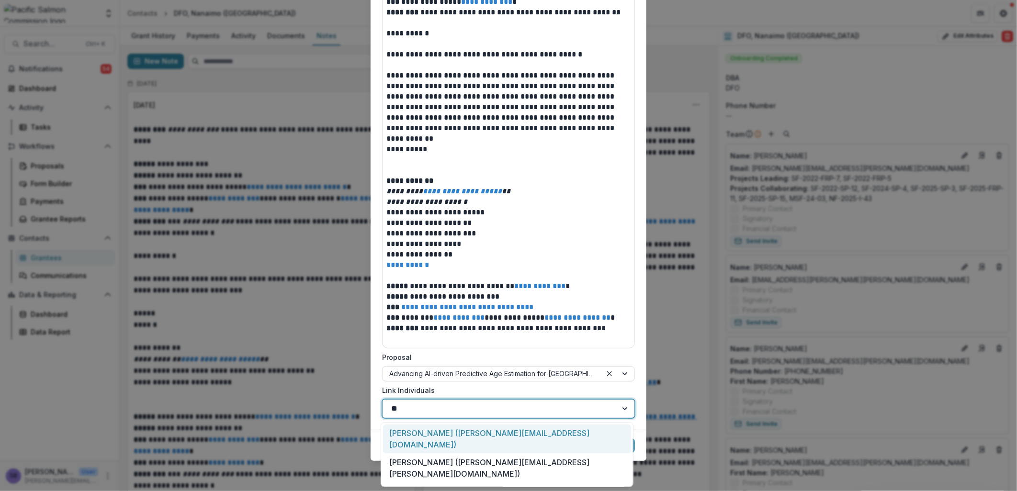
type input "***"
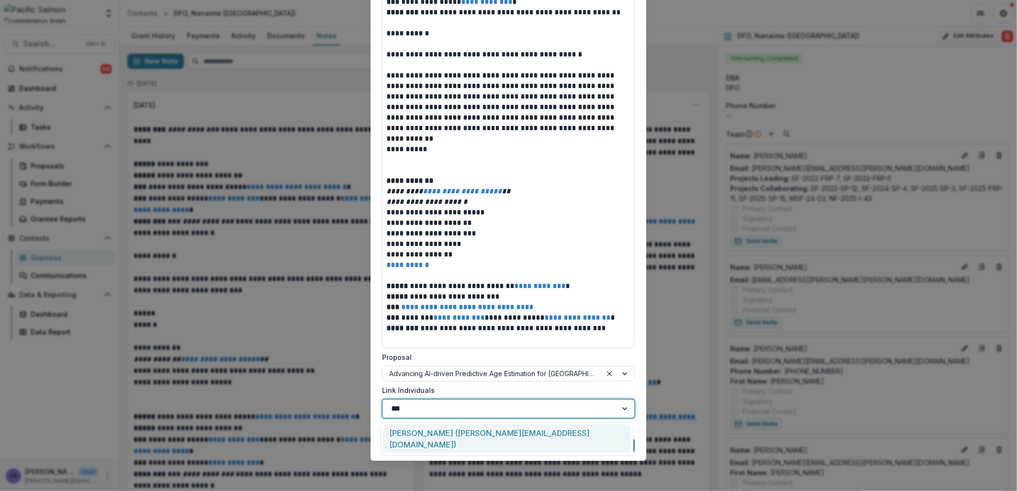
click at [481, 438] on div "Stephen Wischniowski (stephen.wischniowski@dfo-mpo.gc.ca)" at bounding box center [507, 439] width 248 height 29
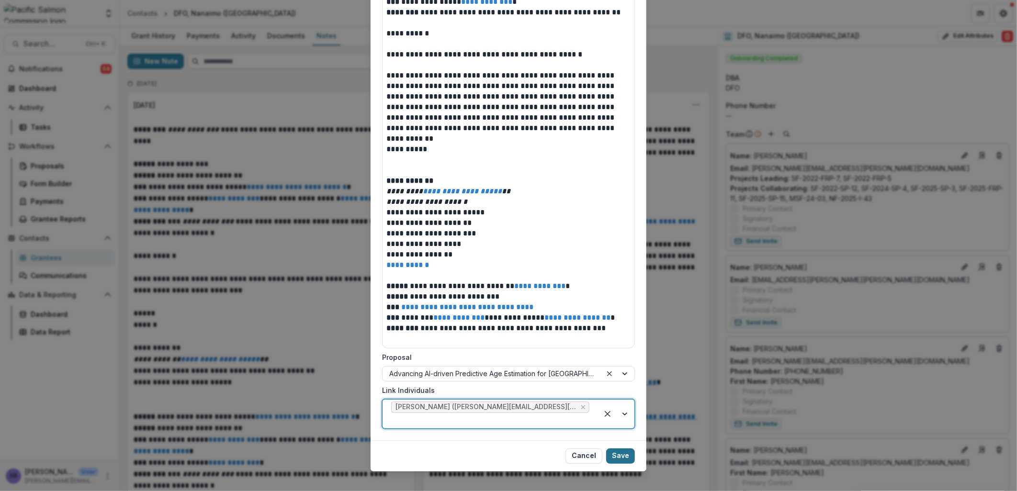
click at [625, 457] on button "Save" at bounding box center [620, 456] width 29 height 15
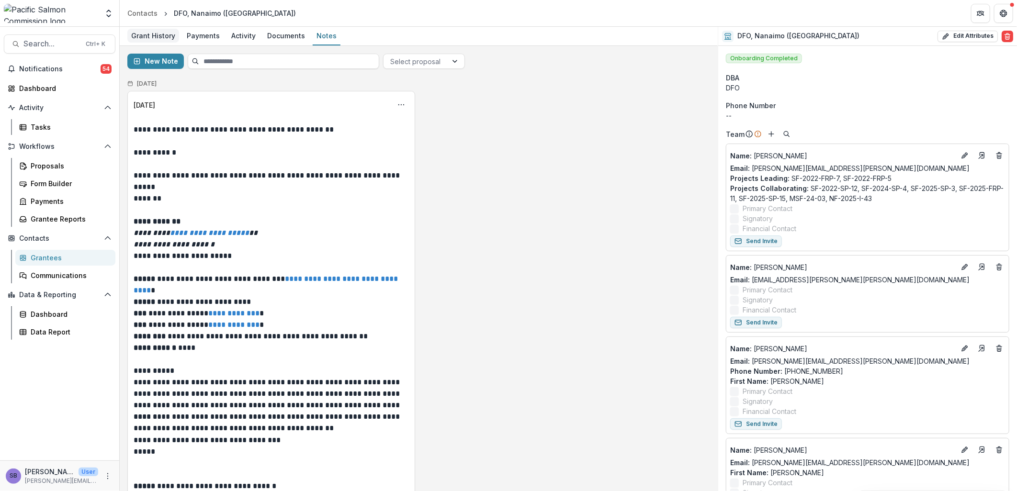
click at [159, 37] on div "Grant History" at bounding box center [153, 36] width 52 height 14
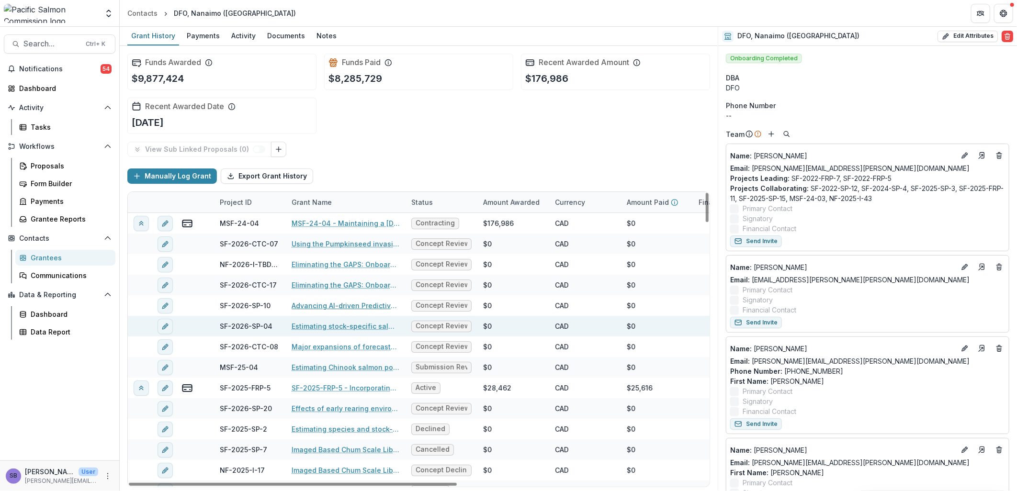
click at [345, 304] on link "Advancing AI-driven Predictive Age Estimation for British Columbia Chum and Chi…" at bounding box center [346, 306] width 108 height 10
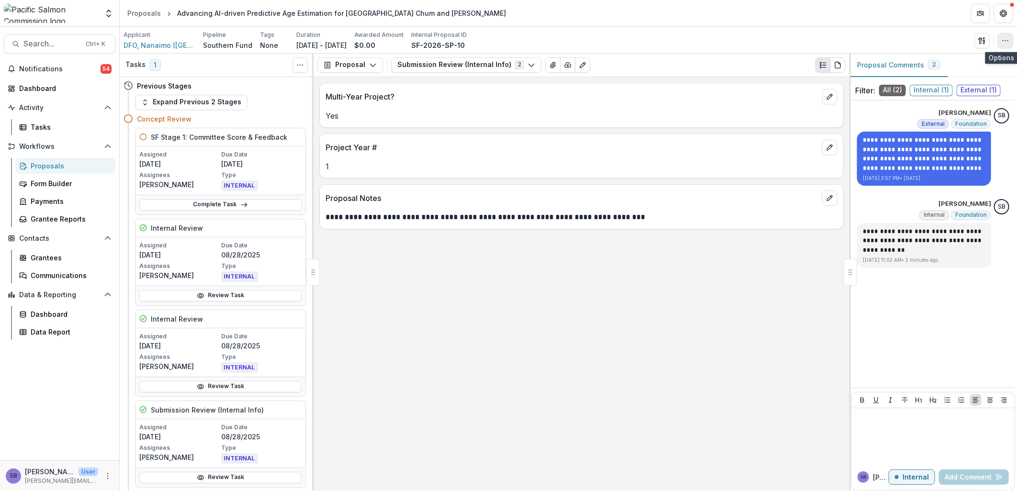
click at [1005, 42] on icon "button" at bounding box center [1005, 41] width 8 height 8
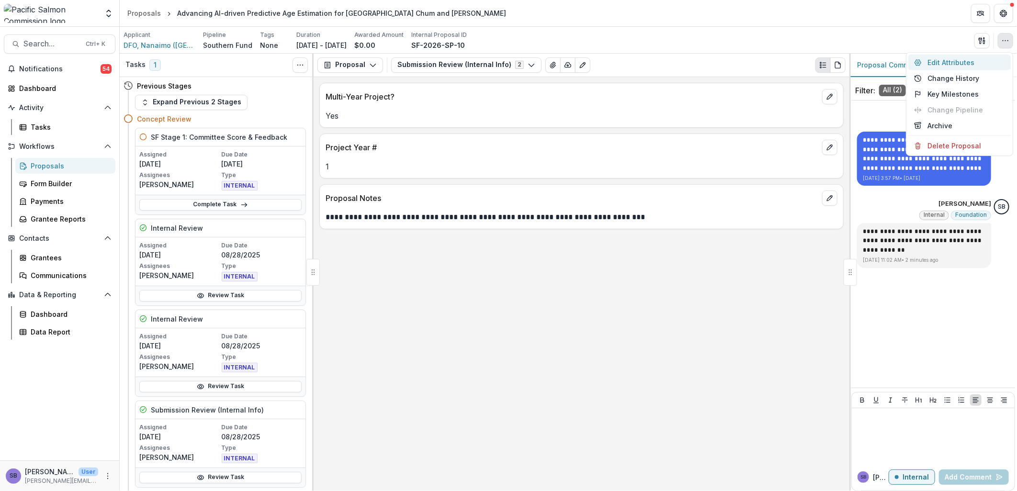
click at [977, 60] on button "Edit Attributes" at bounding box center [959, 63] width 102 height 16
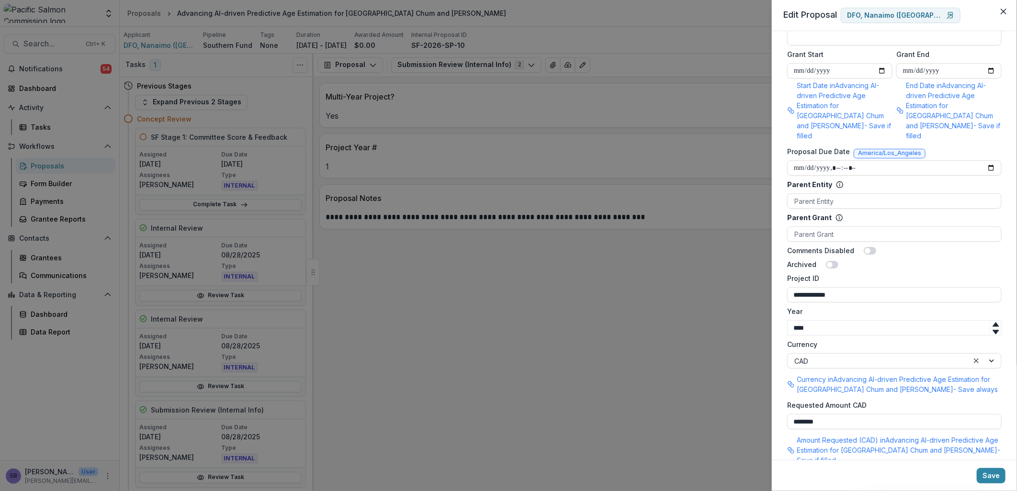
scroll to position [150, 0]
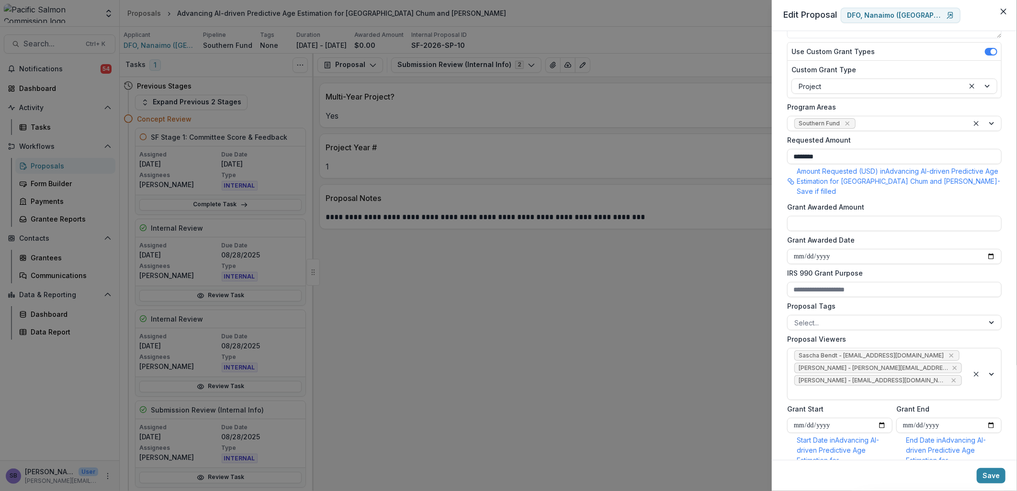
drag, startPoint x: 857, startPoint y: 155, endPoint x: 715, endPoint y: 146, distance: 142.5
click at [715, 146] on div "**********" at bounding box center [508, 245] width 1017 height 491
type input "**"
click at [988, 479] on button "Save" at bounding box center [991, 475] width 29 height 15
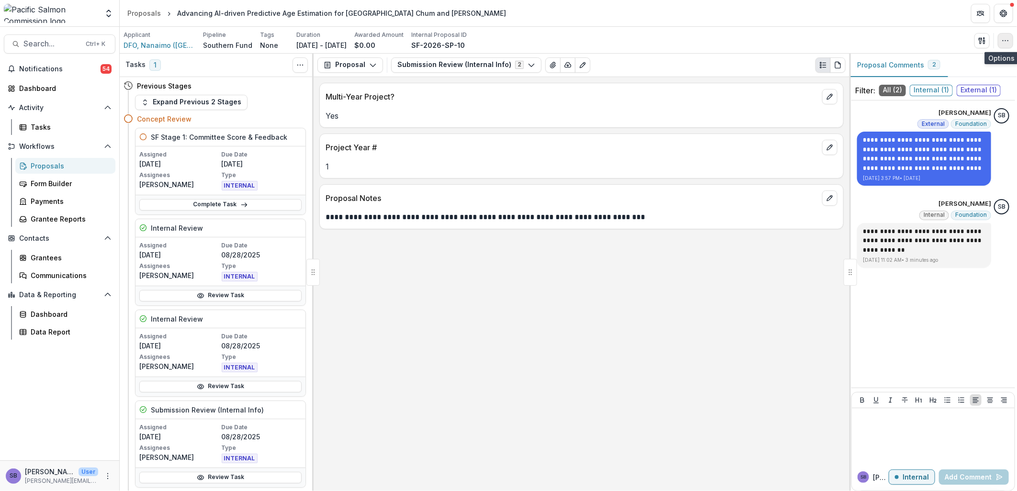
click at [1001, 45] on button "button" at bounding box center [1005, 40] width 15 height 15
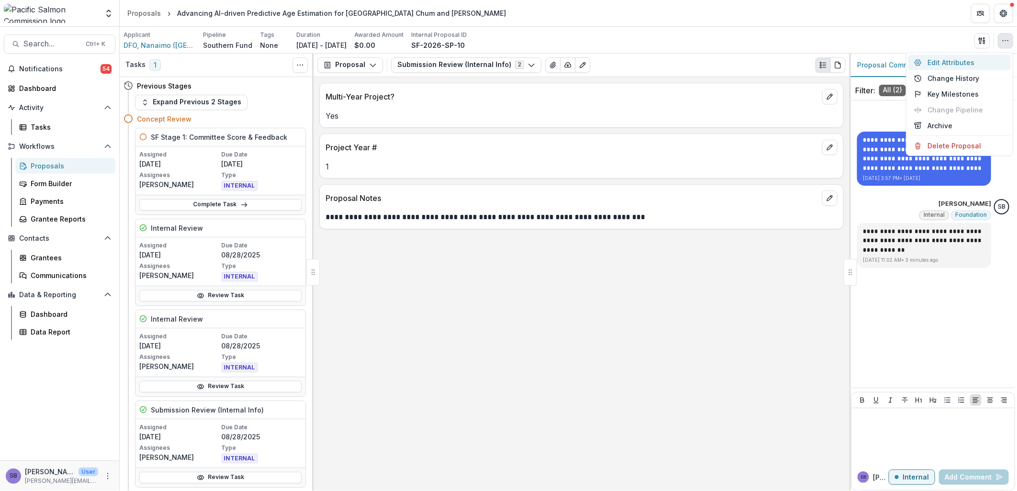
click at [969, 58] on button "Edit Attributes" at bounding box center [959, 63] width 102 height 16
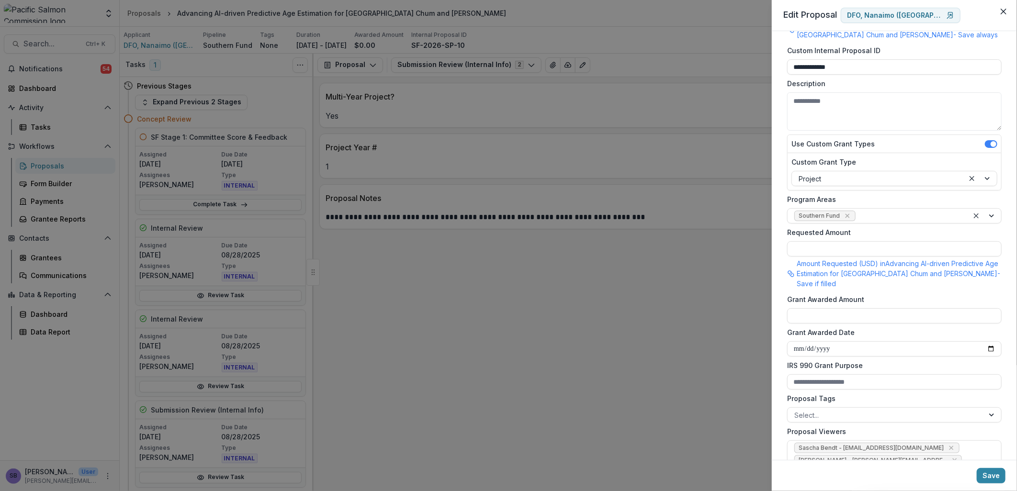
scroll to position [0, 0]
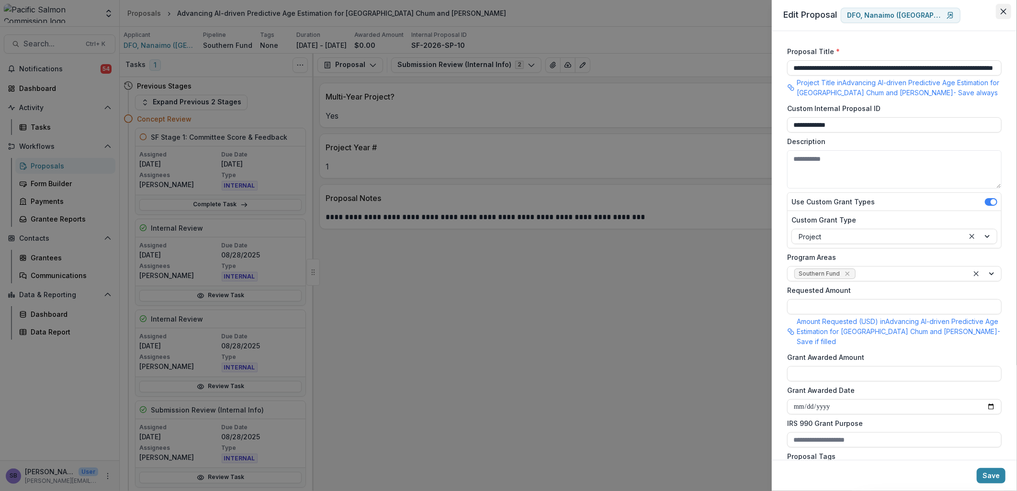
click at [1005, 12] on icon "Close" at bounding box center [1004, 12] width 6 height 6
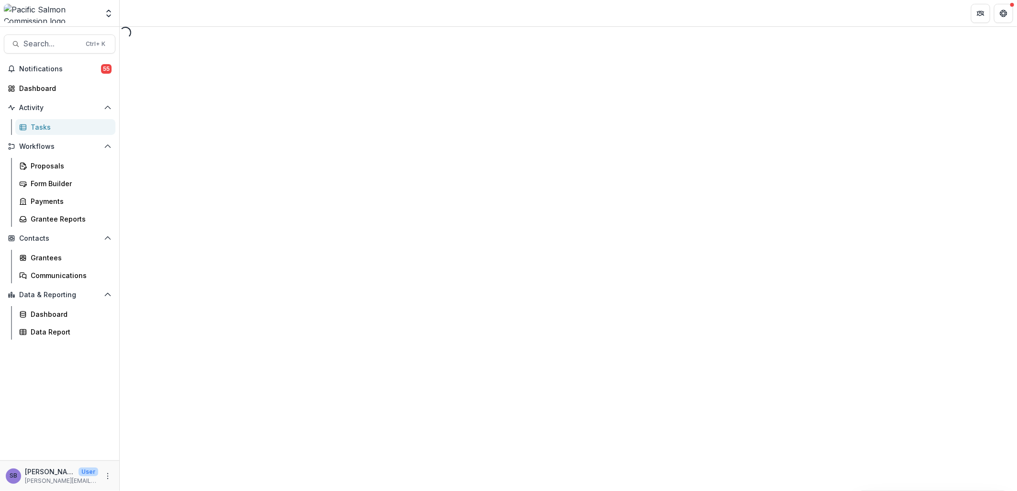
select select "********"
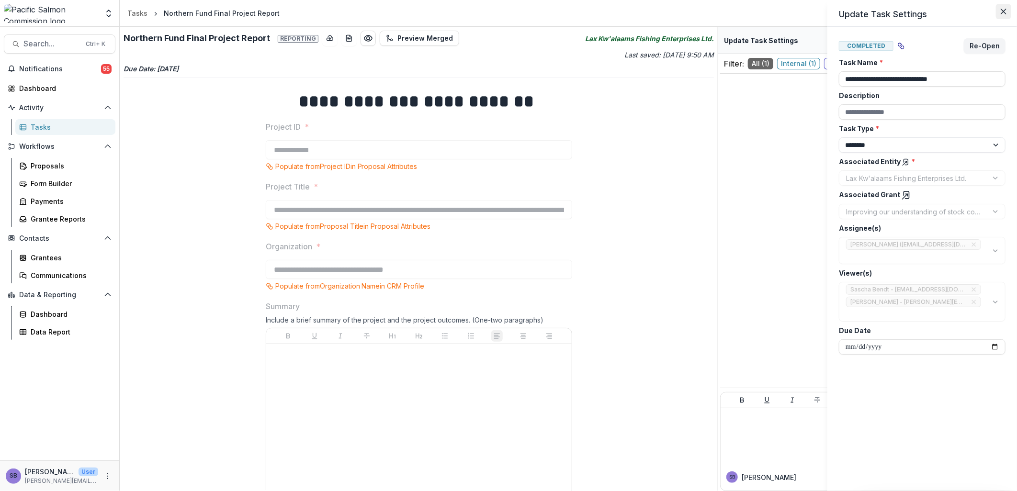
click at [1003, 16] on button "Close" at bounding box center [1003, 11] width 15 height 15
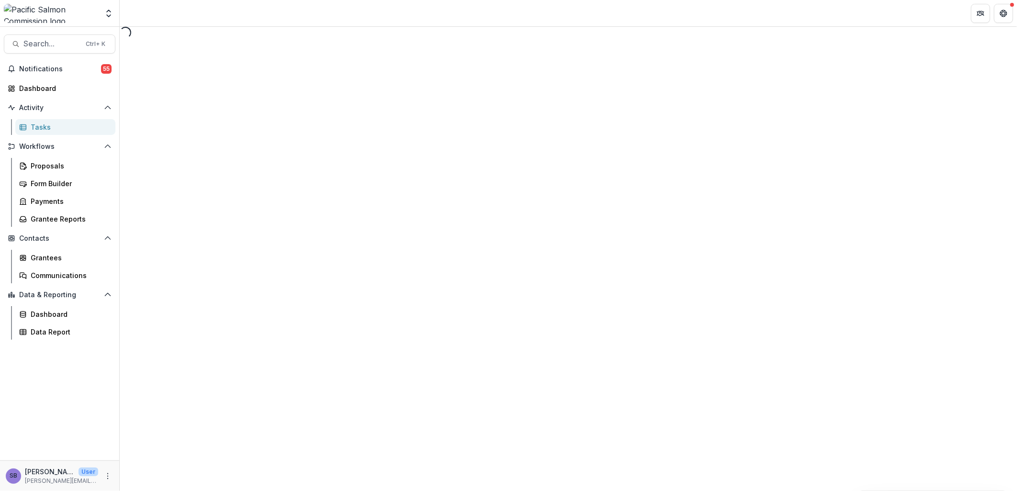
select select "********"
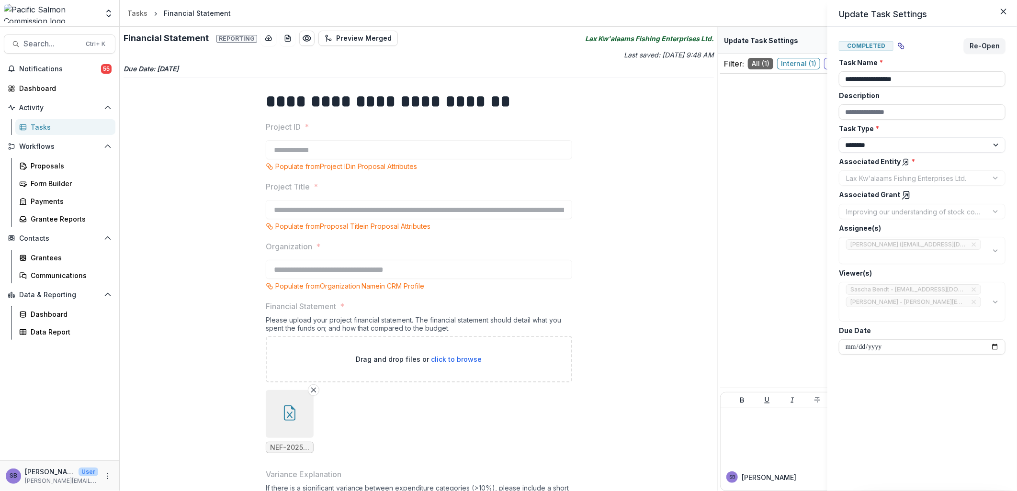
click at [901, 196] on icon at bounding box center [906, 196] width 10 height 10
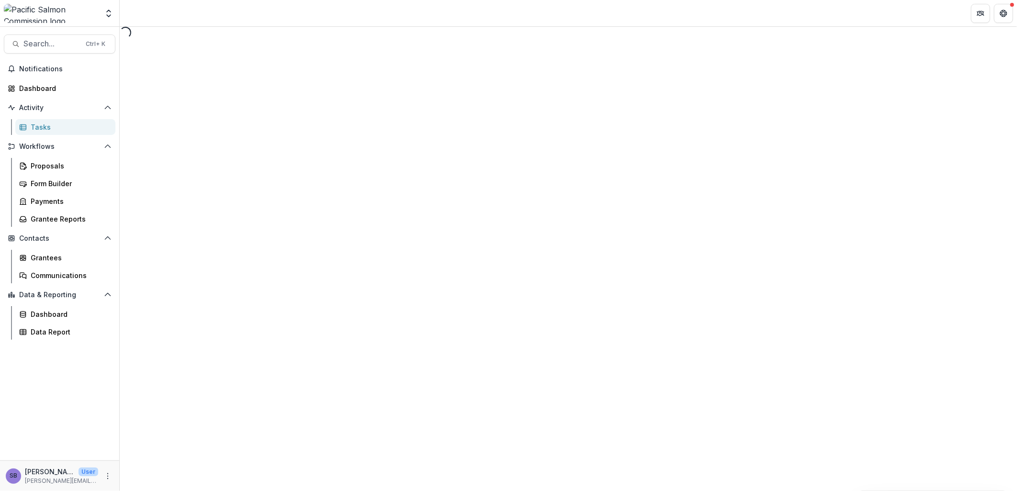
select select "********"
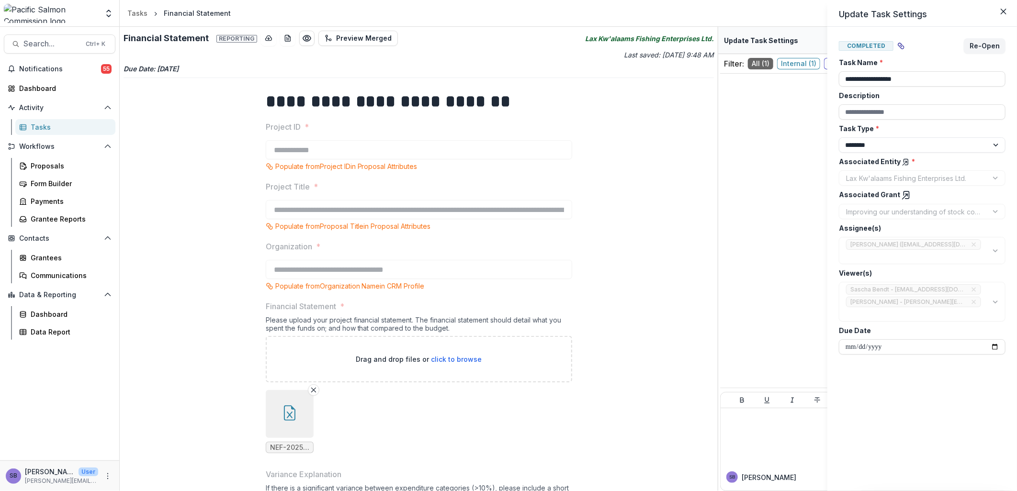
click at [698, 143] on div "**********" at bounding box center [508, 245] width 1017 height 491
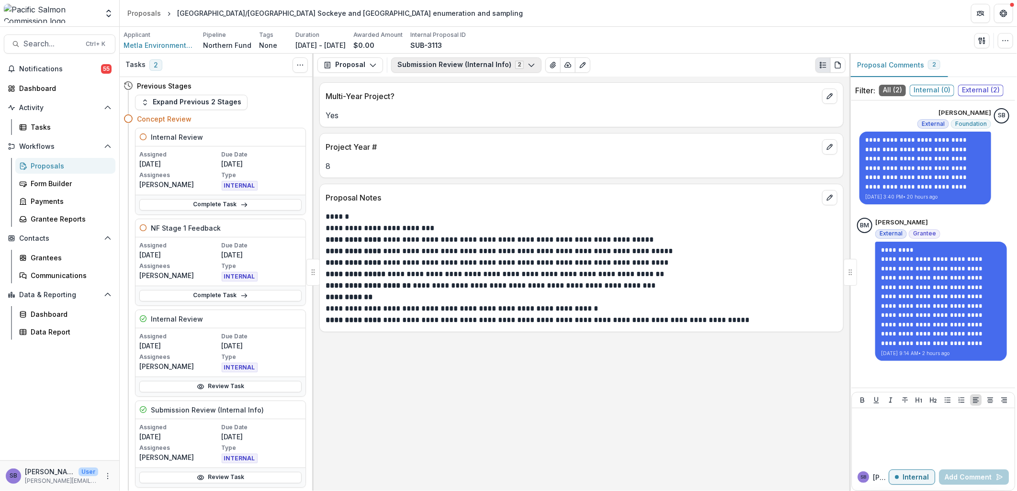
click at [425, 66] on button "Submission Review (Internal Info) 2" at bounding box center [466, 64] width 150 height 15
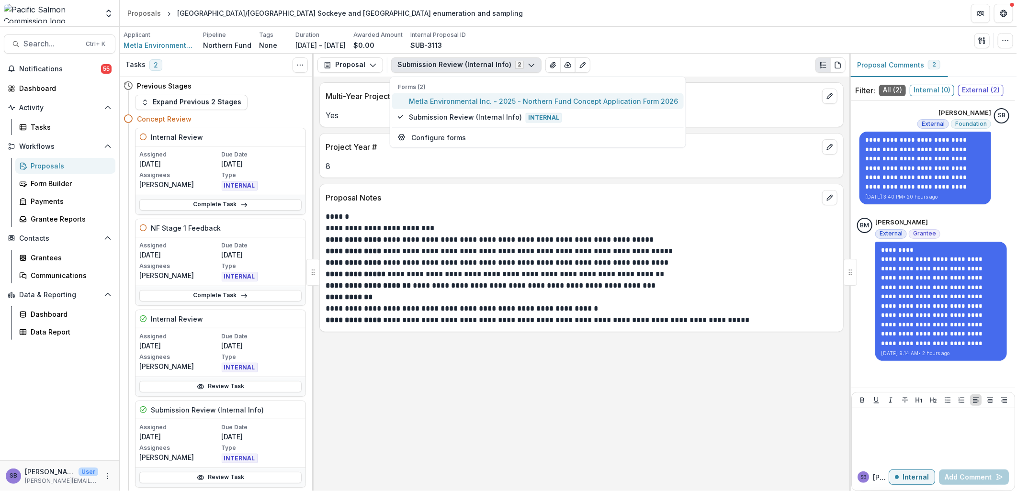
click at [433, 99] on span "Metla Environmental Inc. - 2025 - Northern Fund Concept Application Form 2026" at bounding box center [543, 101] width 269 height 10
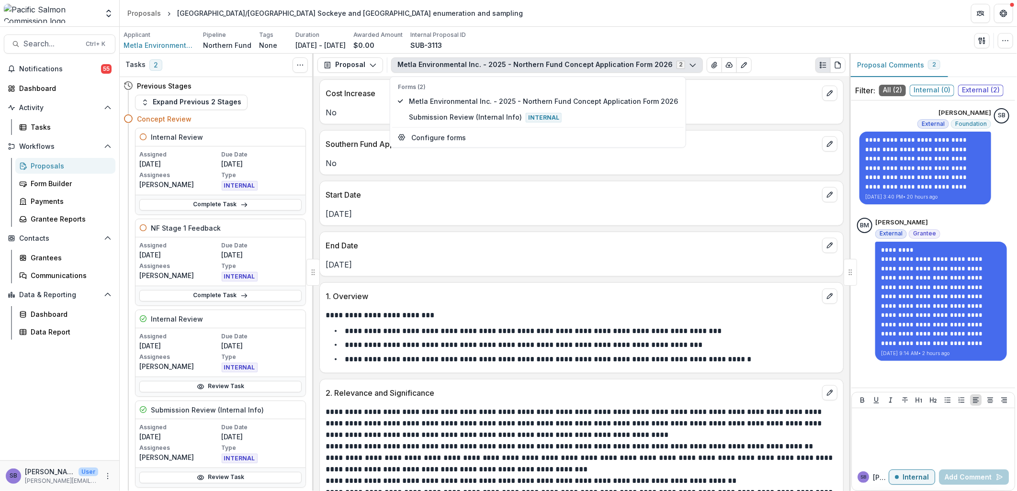
scroll to position [567, 0]
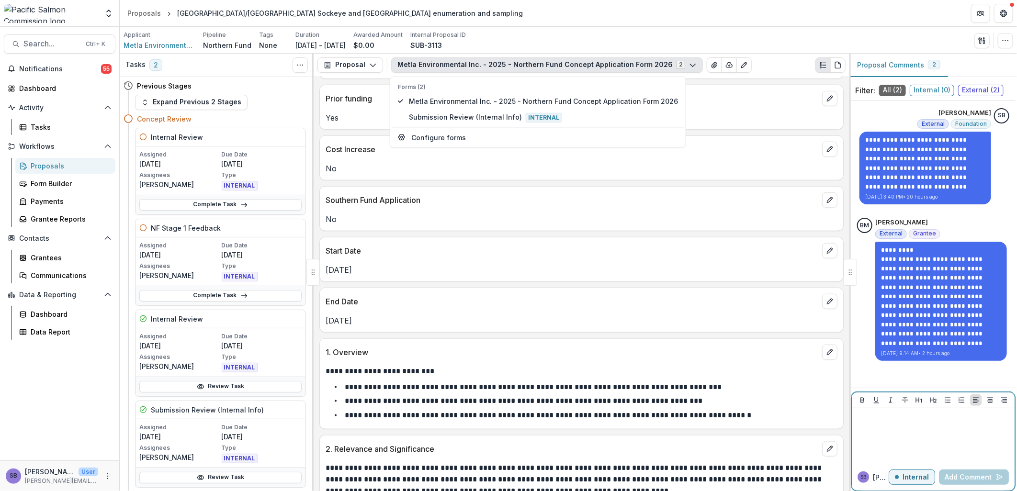
click at [903, 413] on p at bounding box center [932, 417] width 155 height 11
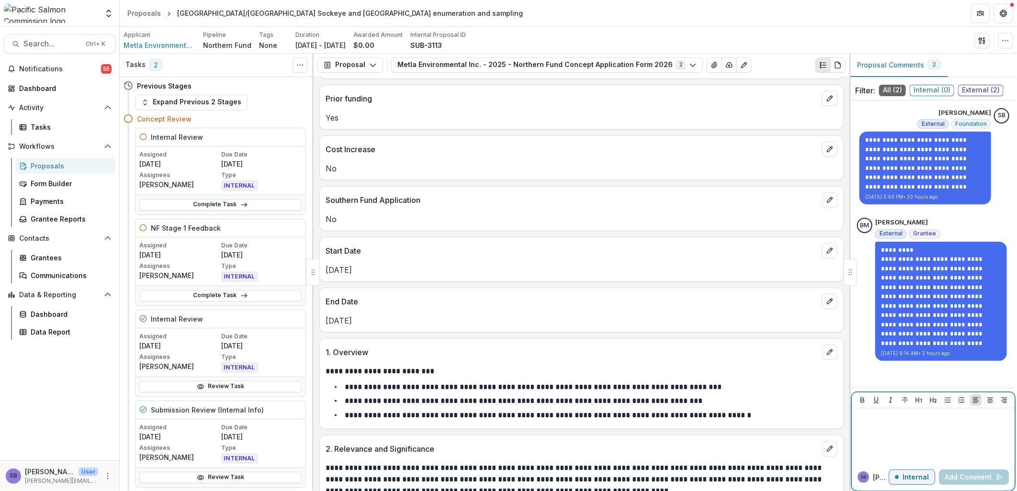
click at [921, 474] on p "Internal" at bounding box center [915, 477] width 26 height 8
click at [907, 434] on div at bounding box center [932, 436] width 155 height 48
click at [970, 474] on button "Add Comment" at bounding box center [974, 477] width 70 height 15
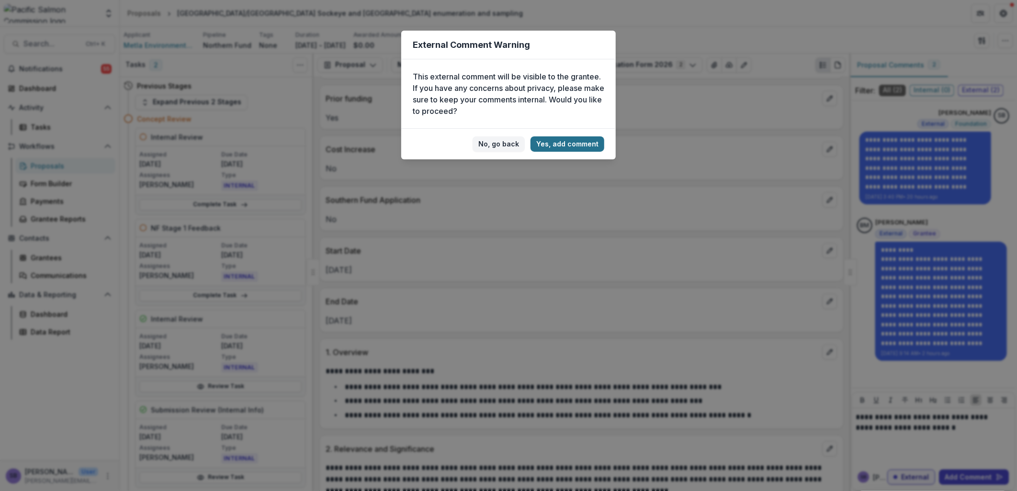
click at [575, 144] on button "Yes, add comment" at bounding box center [567, 143] width 74 height 15
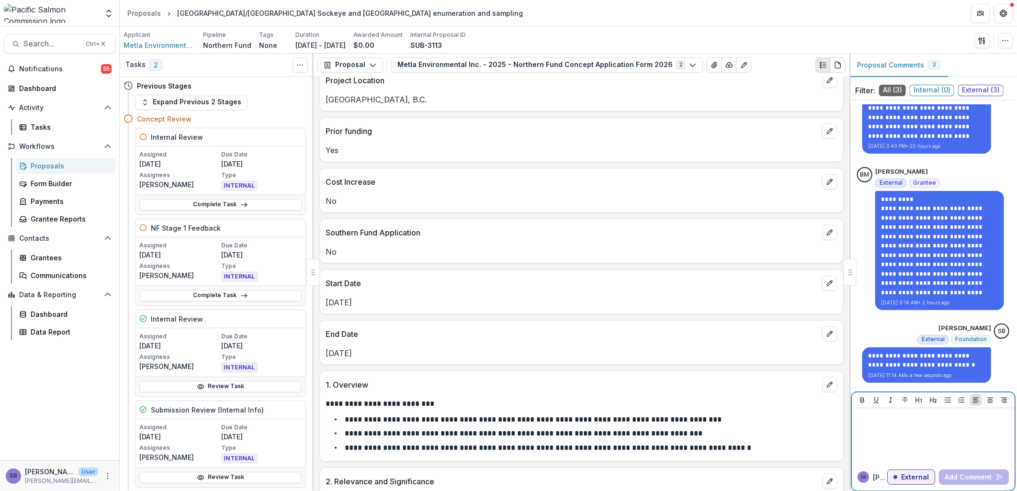
scroll to position [355, 0]
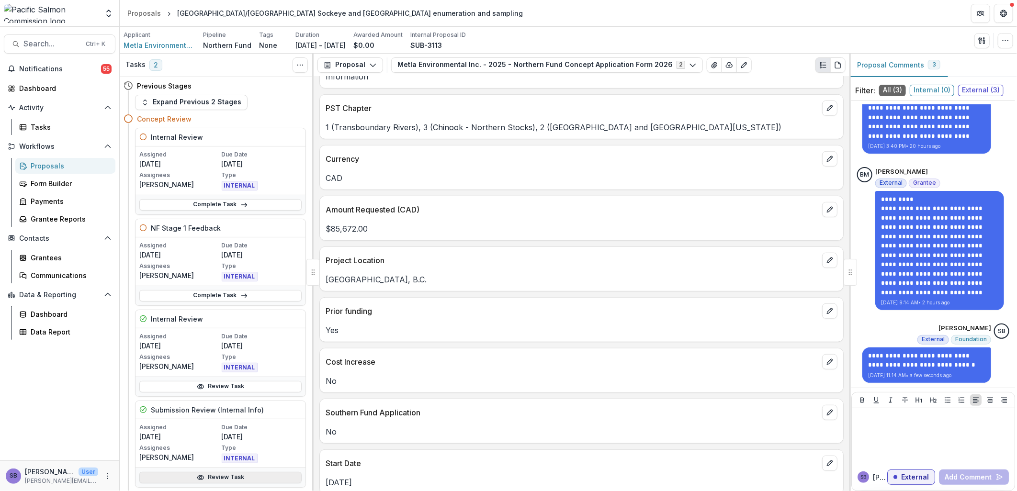
click at [280, 480] on link "Review Task" at bounding box center [220, 477] width 162 height 11
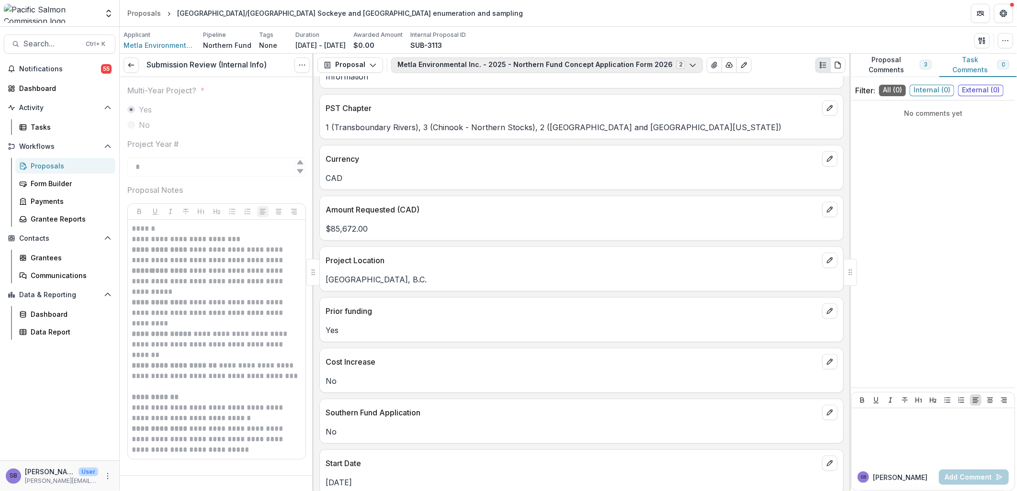
click at [519, 61] on button "Metla Environmental Inc. - 2025 - Northern Fund Concept Application Form 2026 2" at bounding box center [547, 64] width 312 height 15
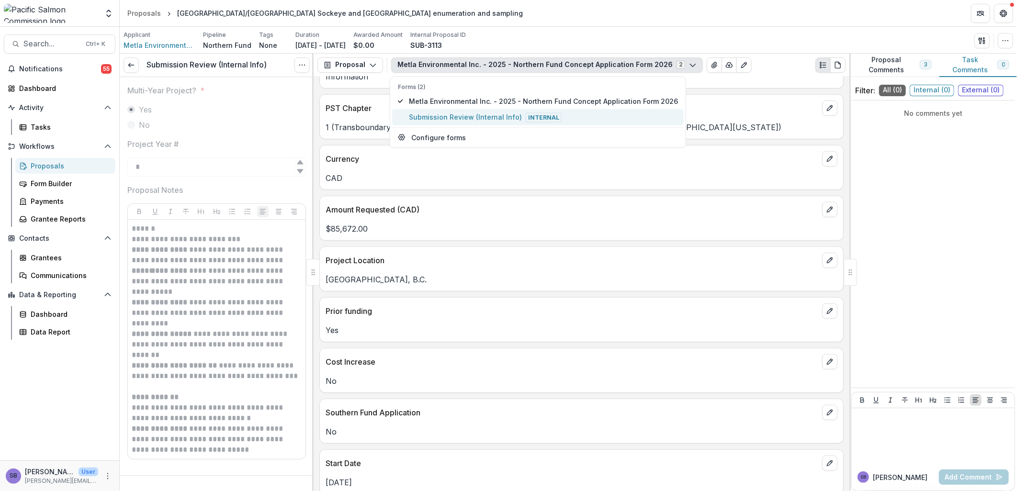
click at [497, 115] on span "Submission Review (Internal Info) Internal" at bounding box center [543, 117] width 269 height 11
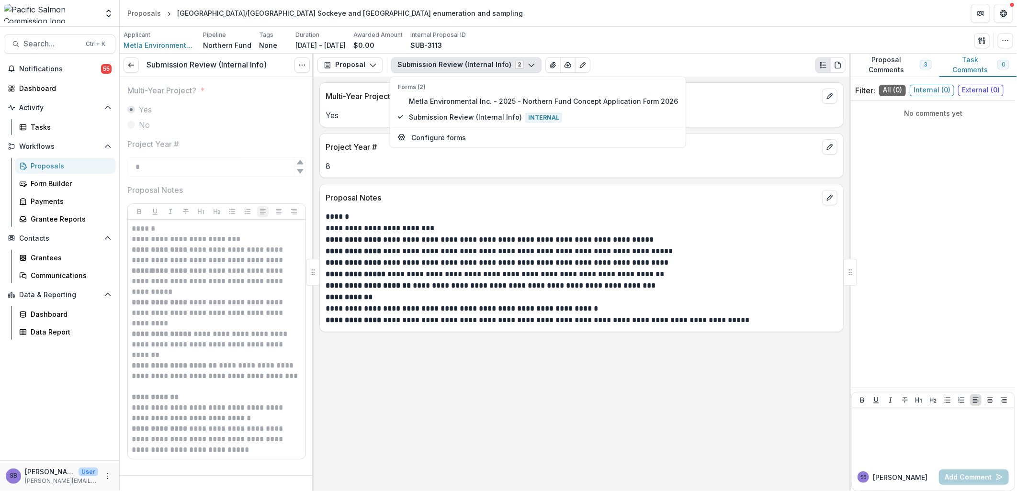
click at [697, 350] on div "**********" at bounding box center [582, 284] width 536 height 415
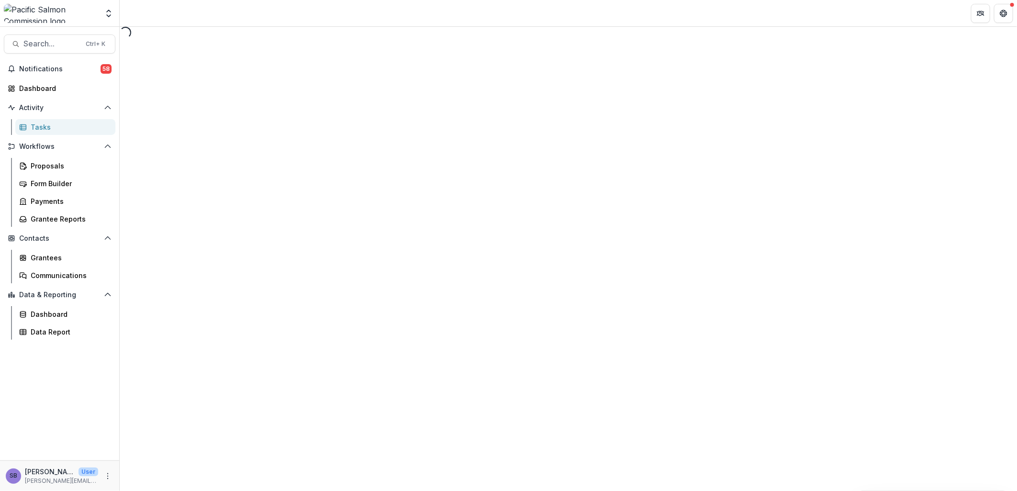
select select "********"
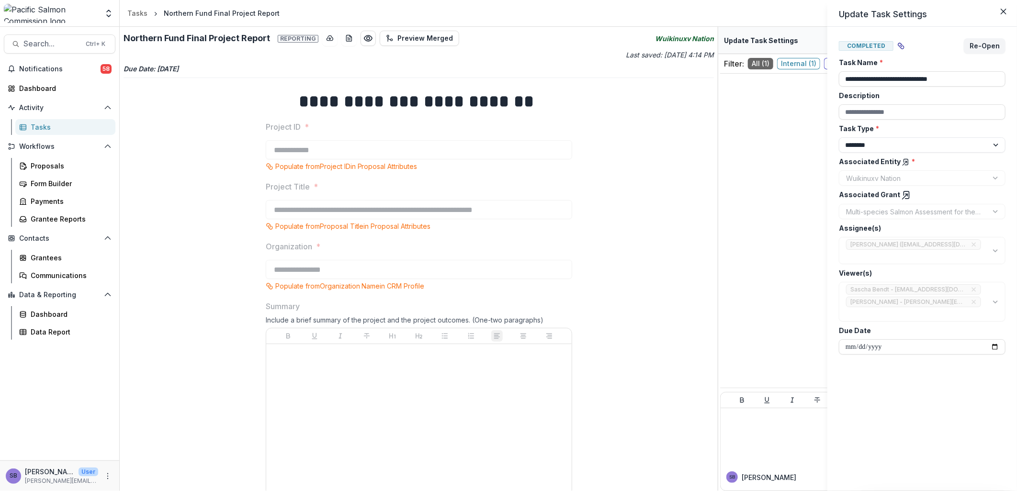
click at [593, 349] on div "**********" at bounding box center [508, 245] width 1017 height 491
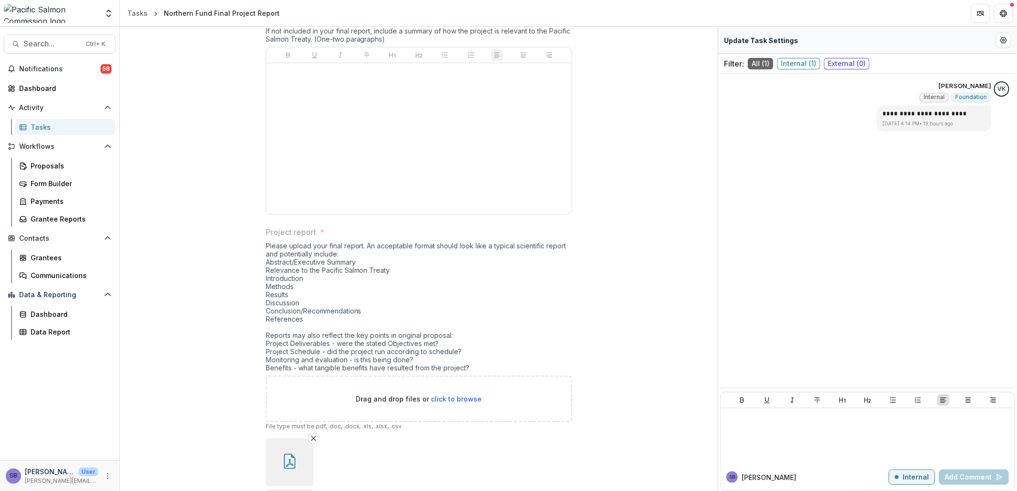
scroll to position [618, 0]
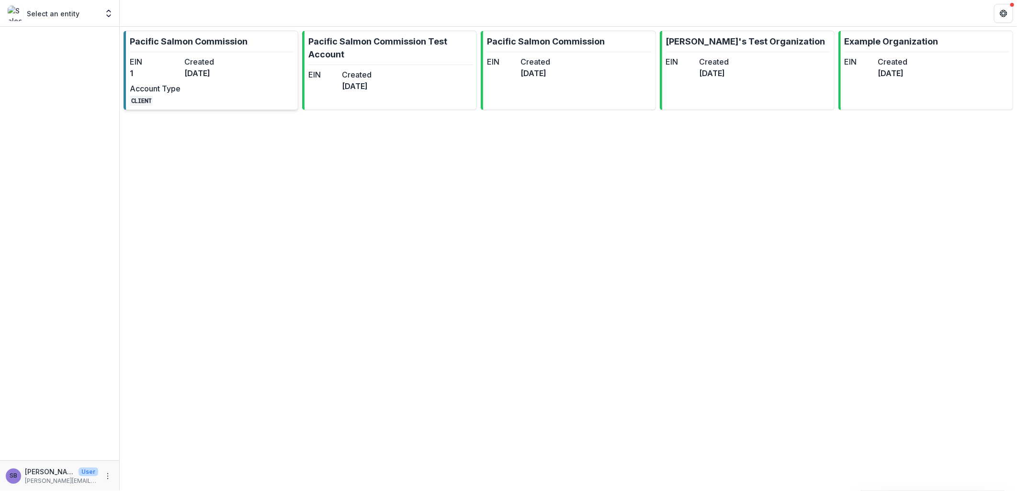
click at [209, 81] on div "EIN 1 Created [DATE] Account Type CLIENT" at bounding box center [182, 81] width 105 height 50
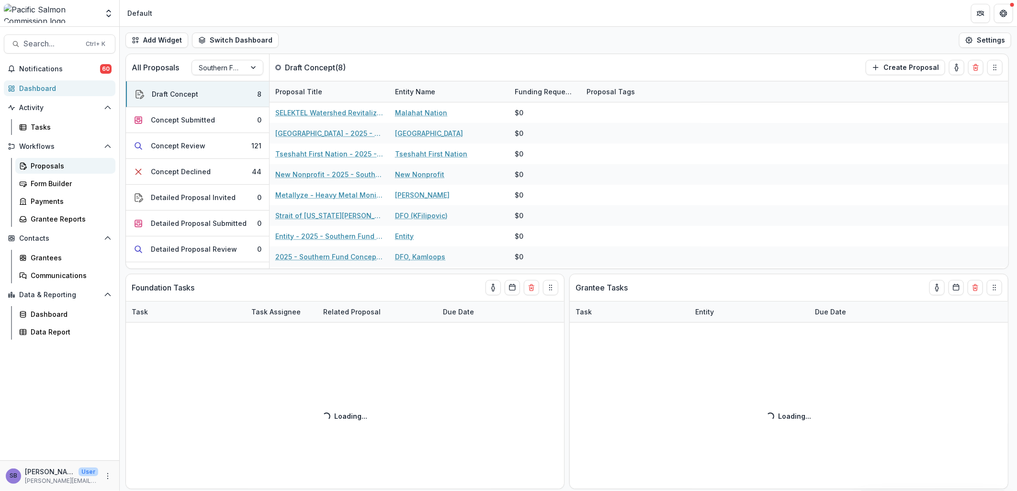
click at [92, 163] on div "Proposals" at bounding box center [69, 166] width 77 height 10
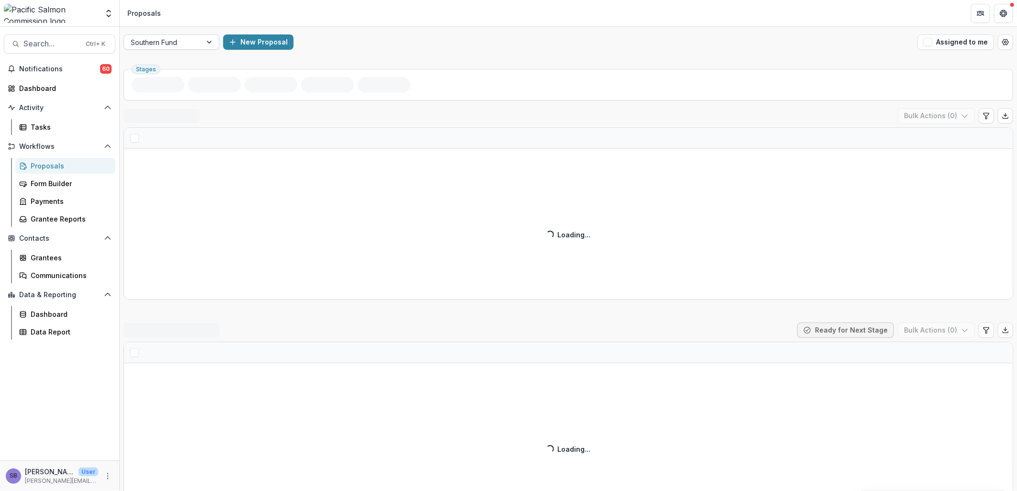
click at [199, 46] on div "Southern Fund" at bounding box center [163, 42] width 78 height 14
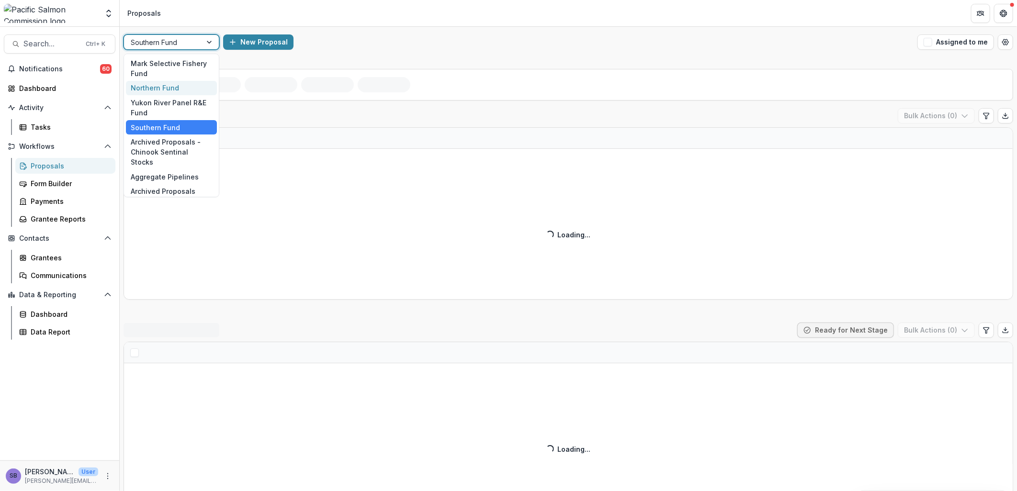
click at [177, 88] on div "Northern Fund" at bounding box center [171, 88] width 91 height 15
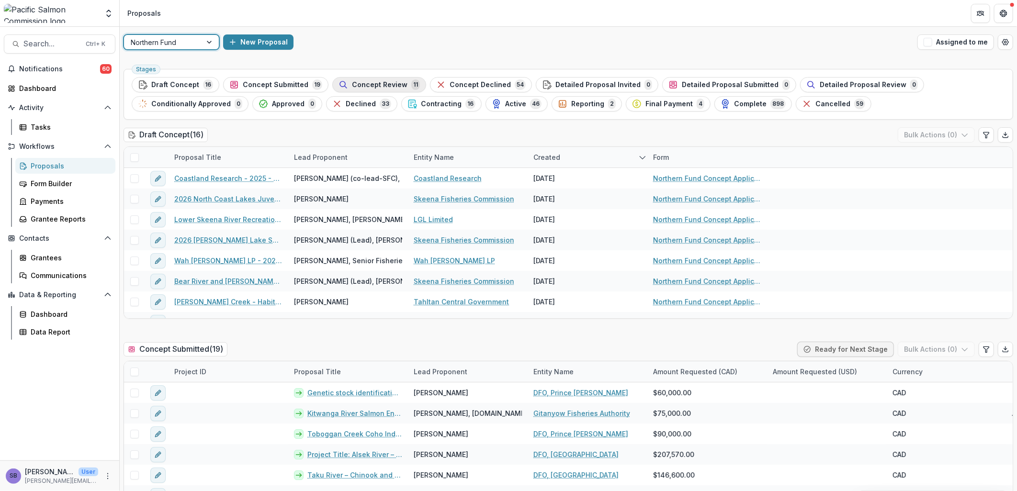
click at [386, 79] on div "Concept Review 11" at bounding box center [378, 84] width 81 height 11
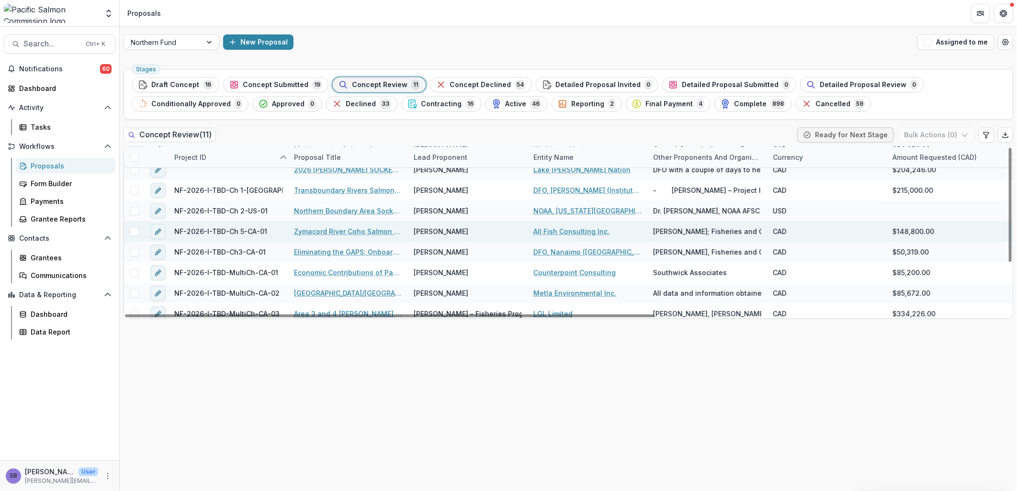
scroll to position [76, 0]
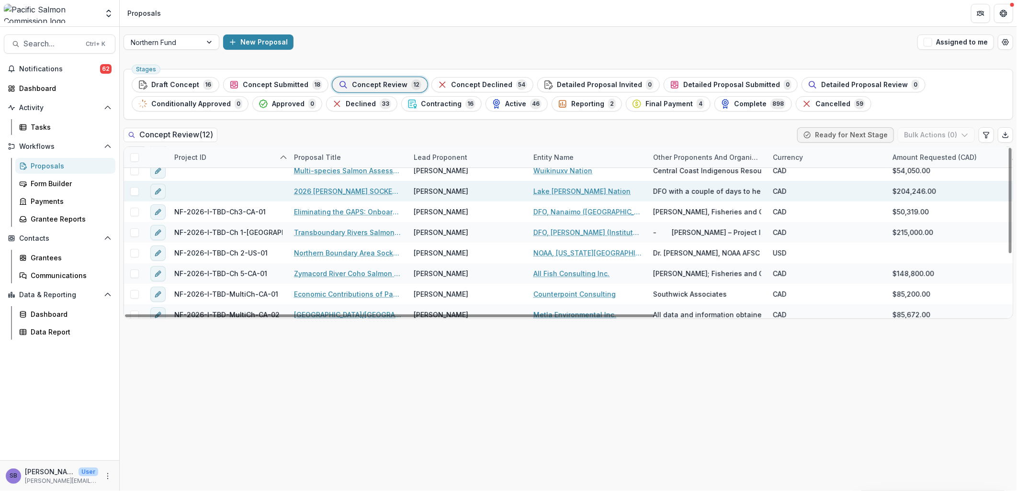
scroll to position [70, 0]
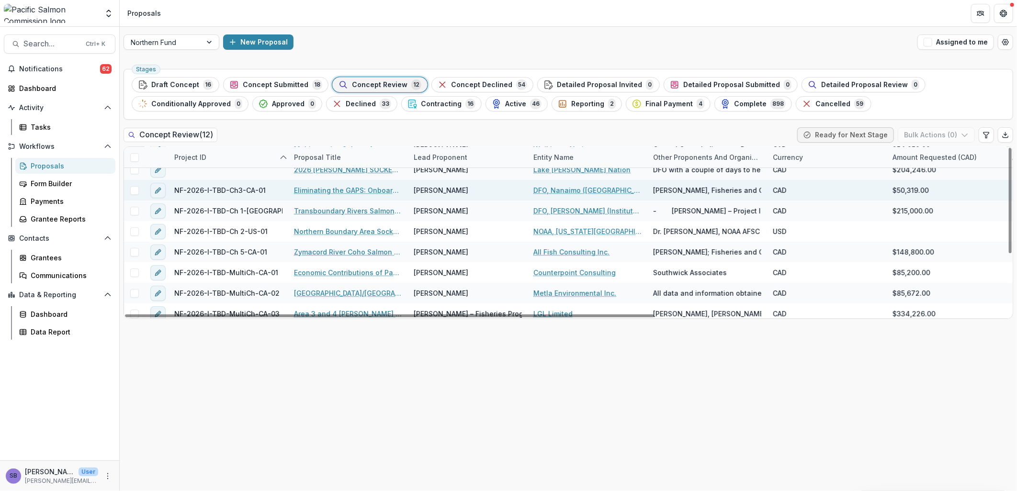
click at [315, 191] on link "Eliminating the GAPS: Onboarding the use of the Chinook 299SNP panel for geneti…" at bounding box center [348, 190] width 108 height 10
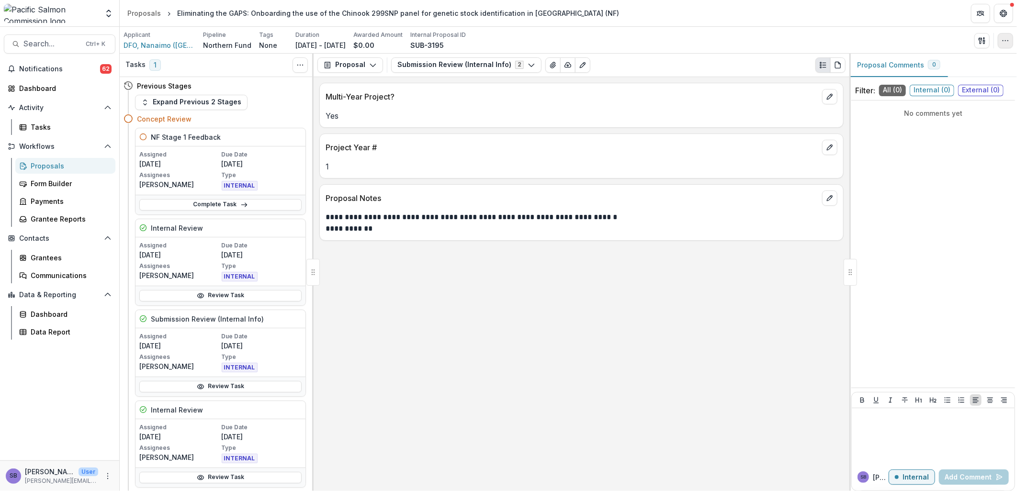
click at [1004, 44] on icon "button" at bounding box center [1005, 41] width 8 height 8
click at [938, 60] on button "Edit Attributes" at bounding box center [959, 63] width 102 height 16
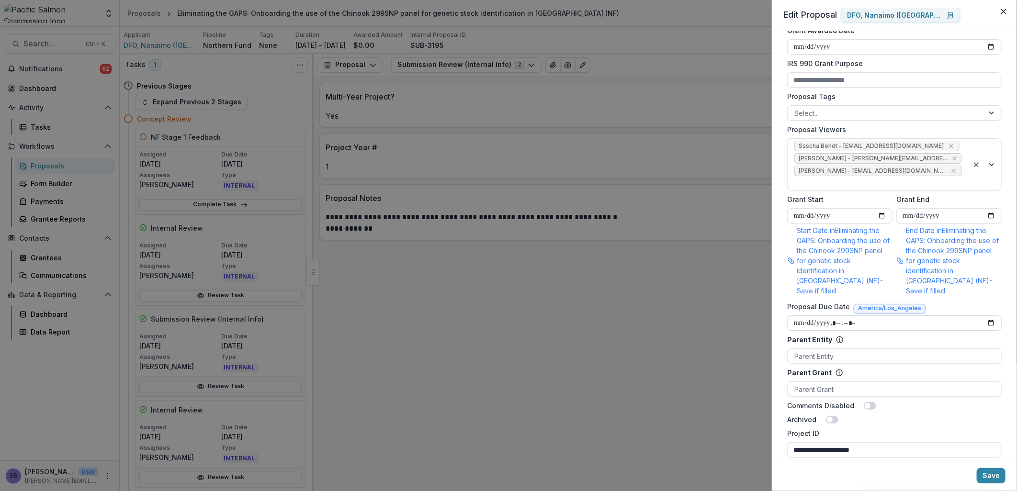
scroll to position [425, 0]
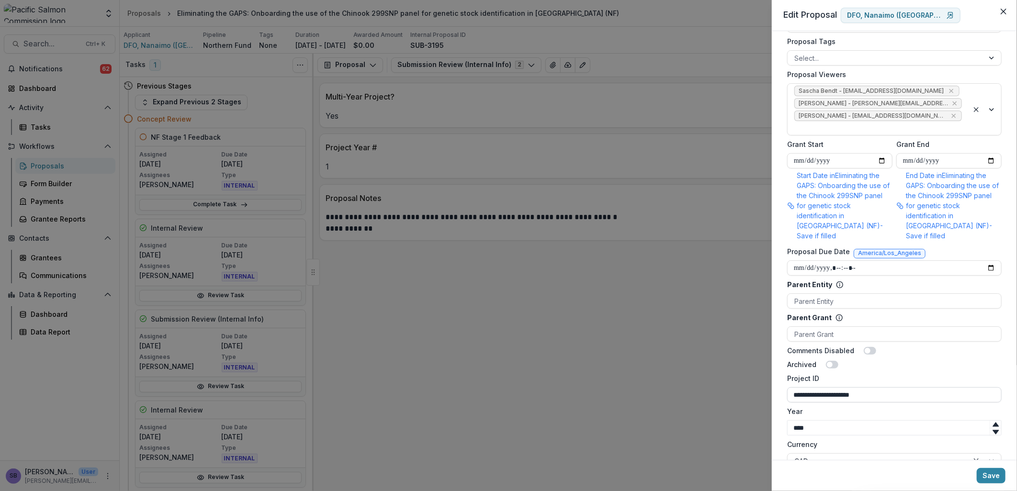
click at [855, 387] on input "**********" at bounding box center [894, 394] width 214 height 15
type input "**********"
click at [1001, 471] on button "Save" at bounding box center [991, 475] width 29 height 15
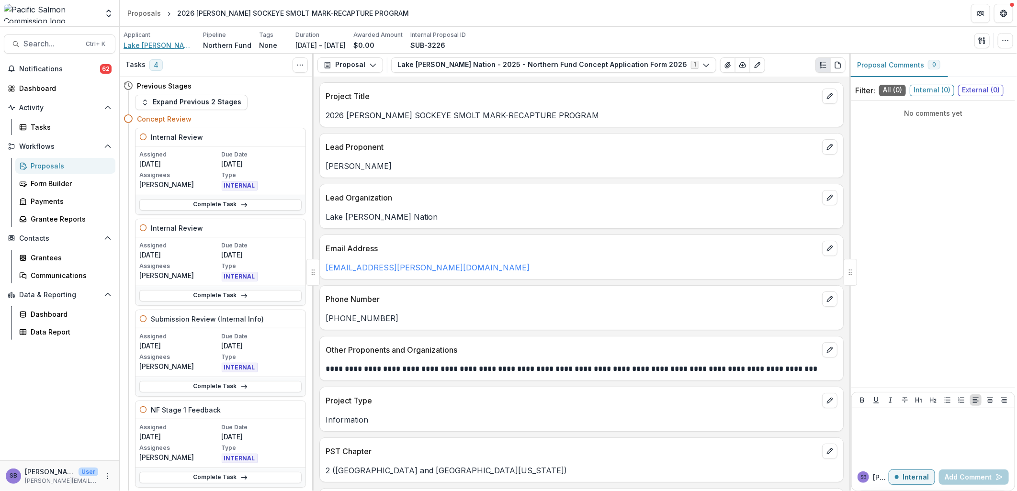
click at [150, 46] on span "Lake [PERSON_NAME] Nation" at bounding box center [160, 45] width 72 height 10
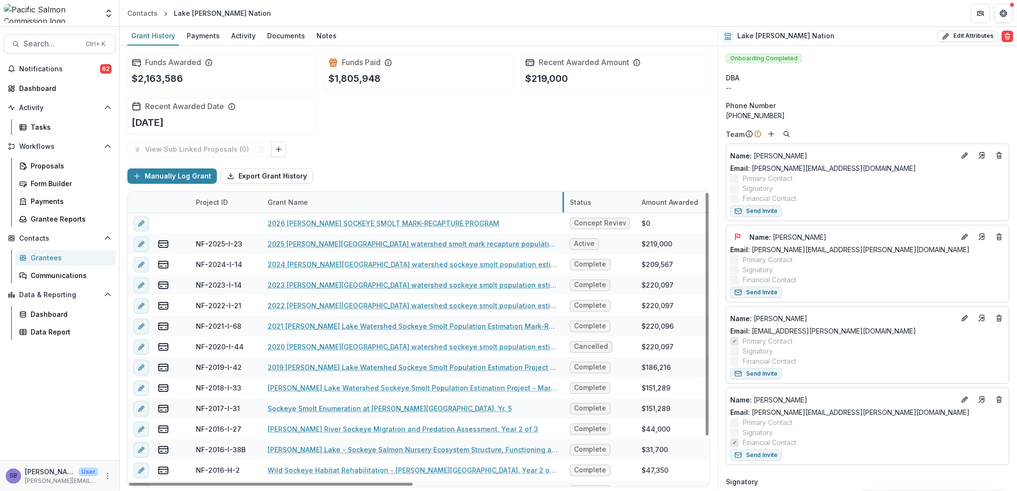
drag, startPoint x: 380, startPoint y: 199, endPoint x: 562, endPoint y: 202, distance: 182.4
click at [432, 241] on link "2025 [PERSON_NAME][GEOGRAPHIC_DATA] watershed smolt mark recapture population e…" at bounding box center [413, 244] width 291 height 10
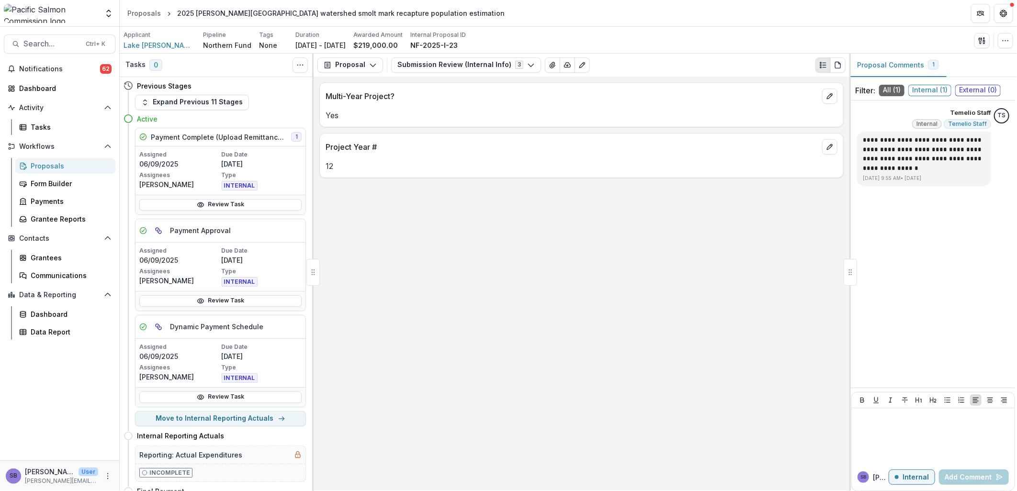
click at [454, 74] on div "Proposal Proposal Payments Reports Grant Agreements Board Summaries Bank Detail…" at bounding box center [582, 65] width 536 height 23
click at [455, 66] on button "Submission Review (Internal Info) 3" at bounding box center [466, 64] width 150 height 15
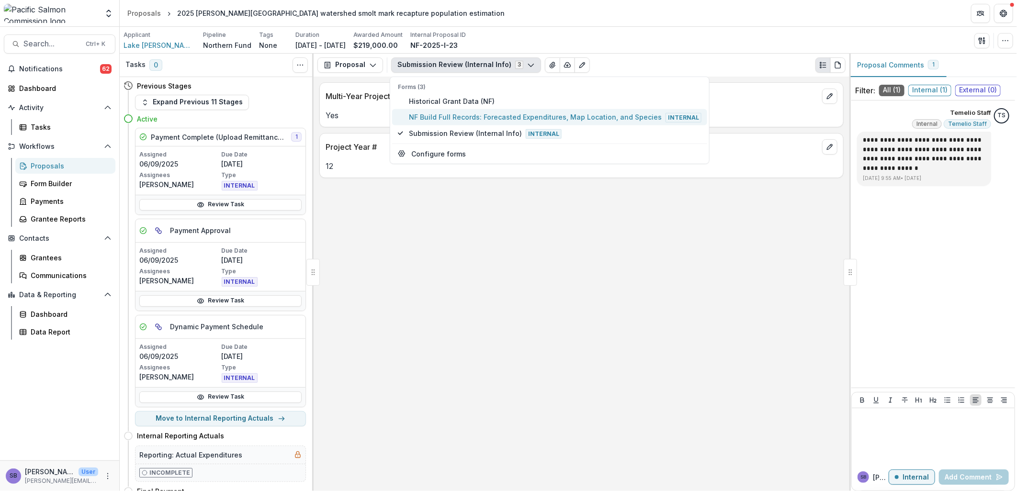
click at [458, 112] on span "NF Build Full Records: Forecasted Expenditures, Map Location, and Species Inter…" at bounding box center [555, 117] width 293 height 11
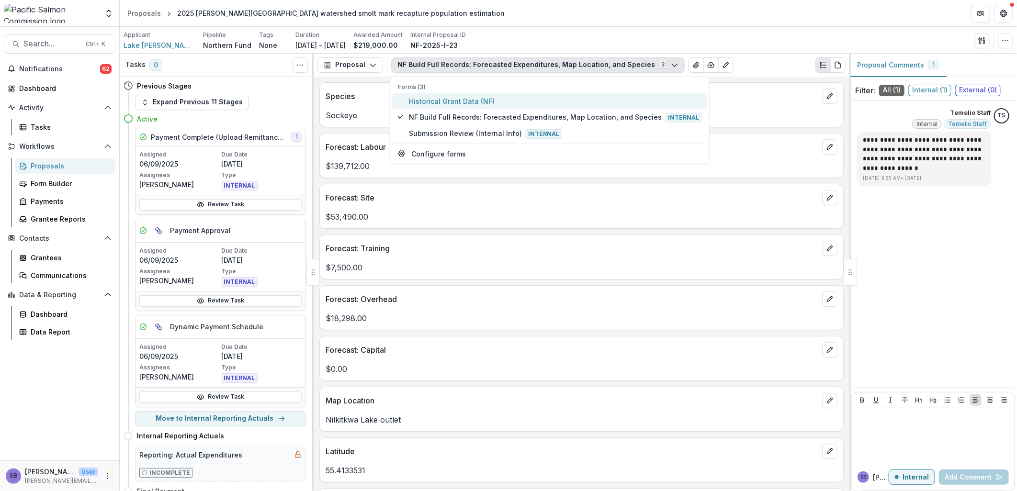
click at [457, 99] on span "Historical Grant Data (NF)" at bounding box center [555, 101] width 293 height 10
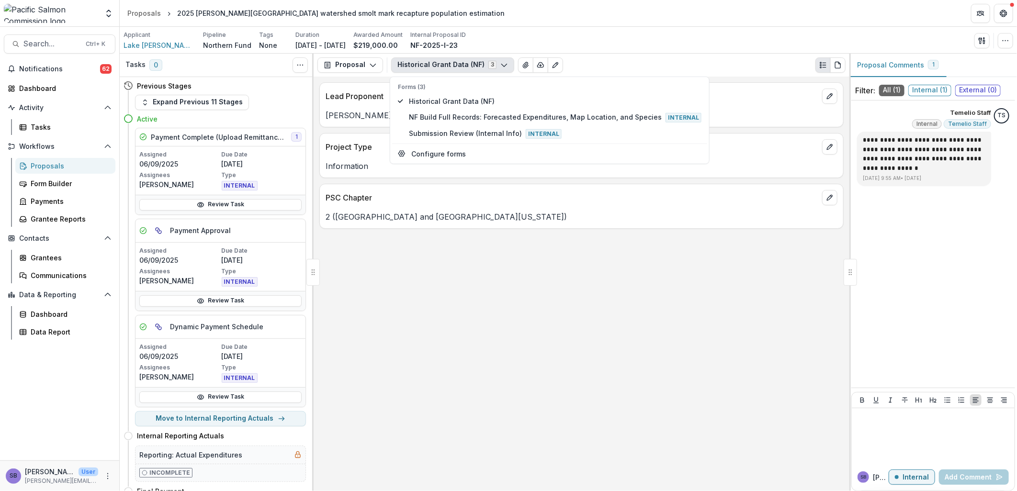
click at [441, 66] on button "Historical Grant Data (NF) 3" at bounding box center [452, 64] width 123 height 15
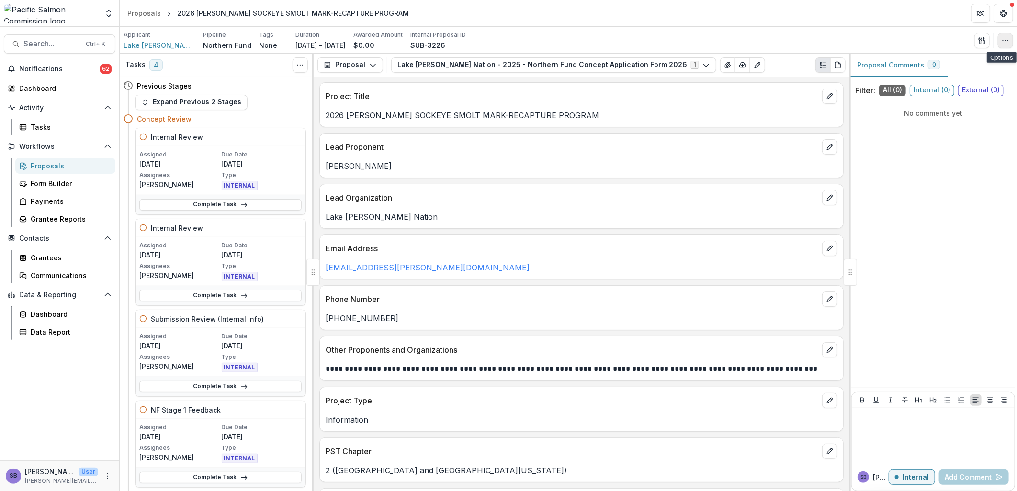
click at [1001, 41] on icon "button" at bounding box center [1005, 41] width 8 height 8
click at [952, 58] on button "Edit Attributes" at bounding box center [959, 63] width 102 height 16
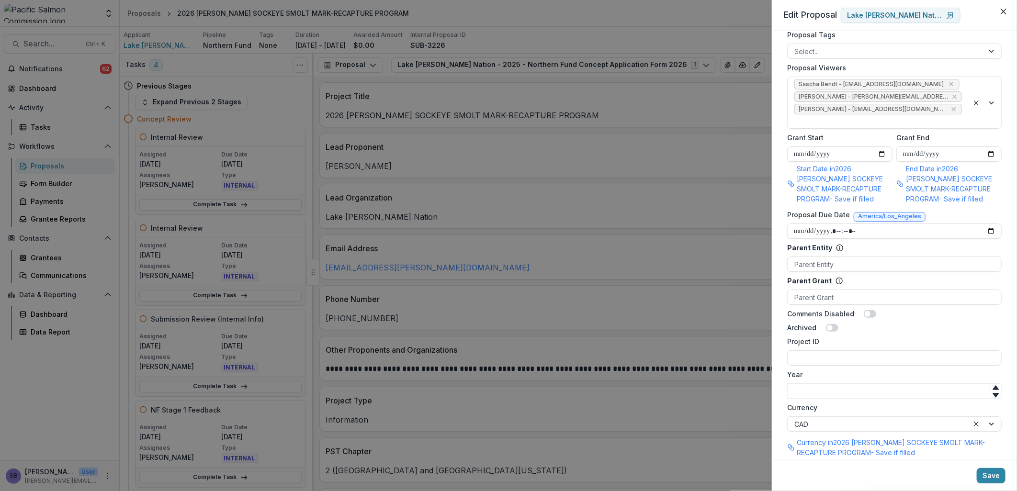
scroll to position [425, 0]
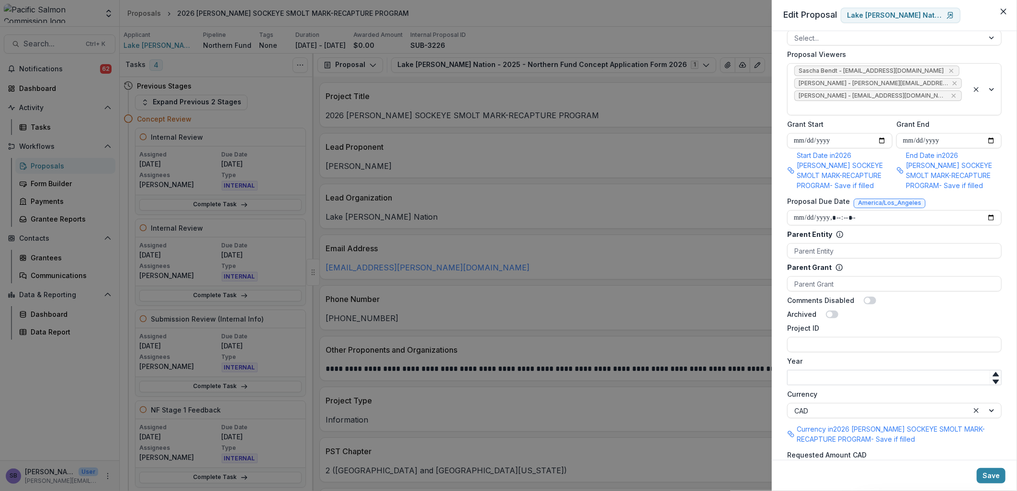
click at [829, 370] on input "Year" at bounding box center [894, 377] width 214 height 15
type input "****"
click at [814, 337] on input "Project ID" at bounding box center [894, 344] width 214 height 15
type input "**********"
click at [993, 474] on button "Save" at bounding box center [991, 475] width 29 height 15
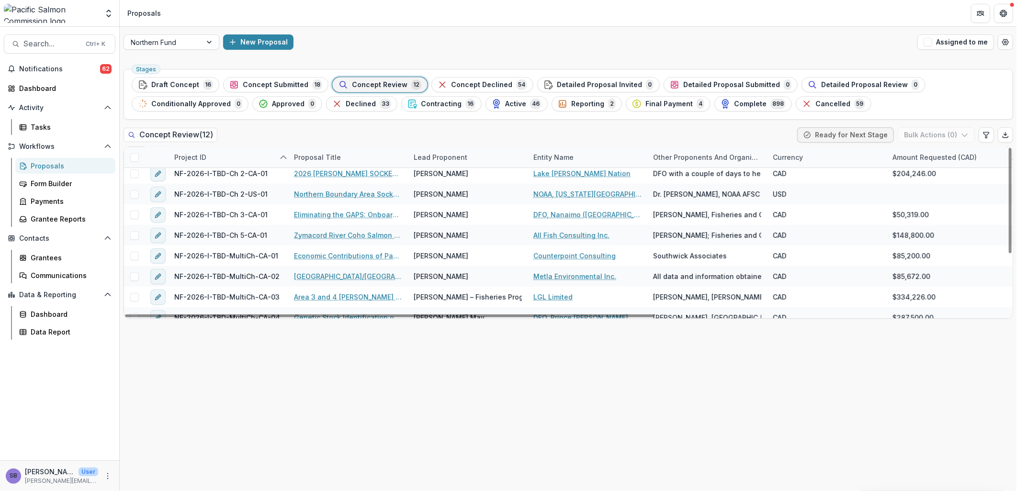
scroll to position [97, 0]
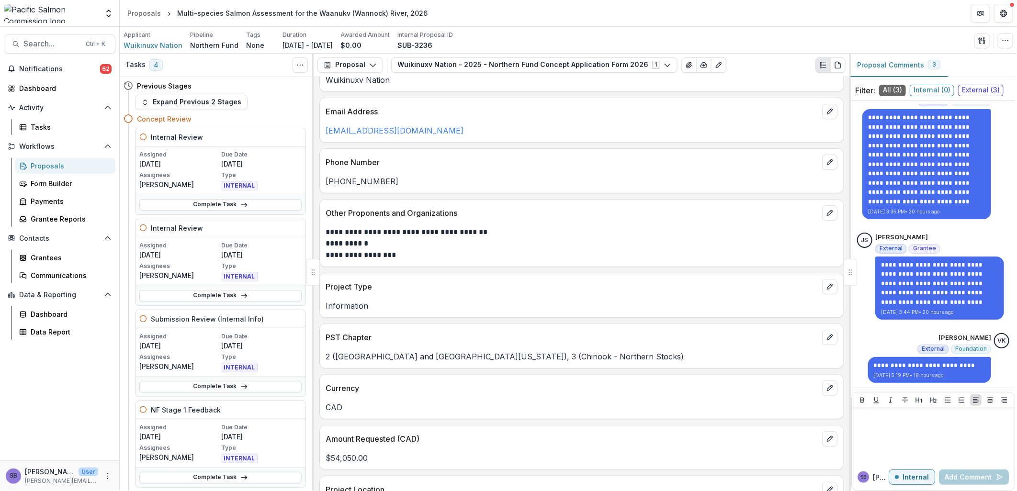
scroll to position [213, 0]
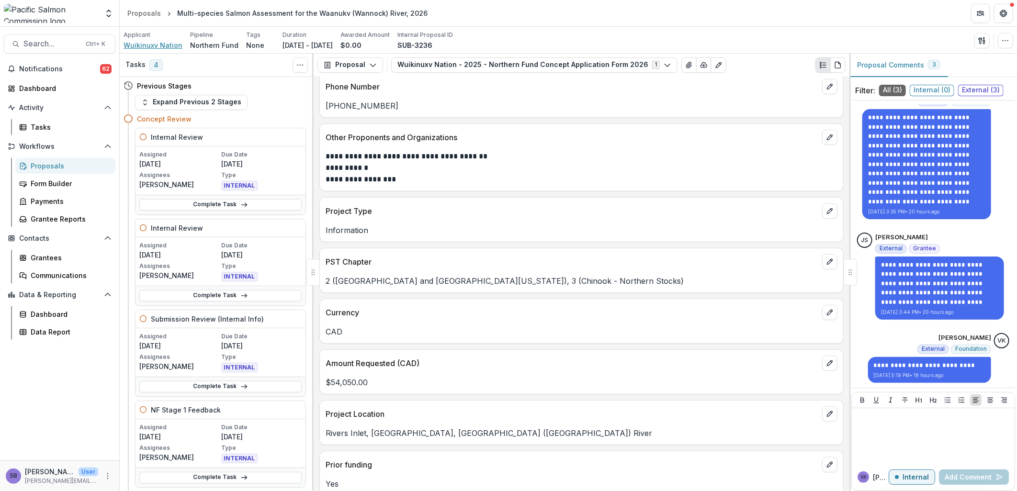
drag, startPoint x: 155, startPoint y: 45, endPoint x: 148, endPoint y: 43, distance: 6.9
click at [148, 43] on span "Wuikinuxv Nation" at bounding box center [153, 45] width 59 height 10
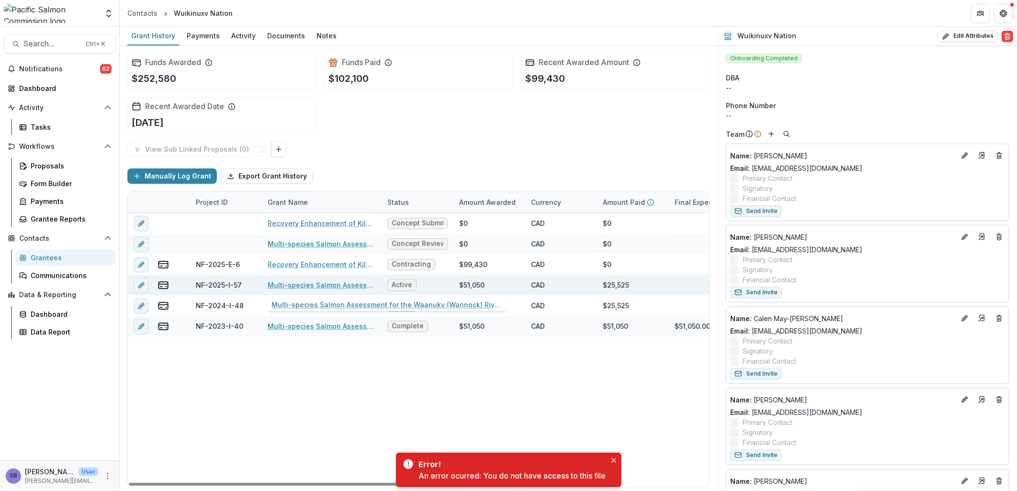
click at [326, 283] on link "Multi-species Salmon Assessment for the Waanukv (Wannock) River, 2025" at bounding box center [322, 285] width 108 height 10
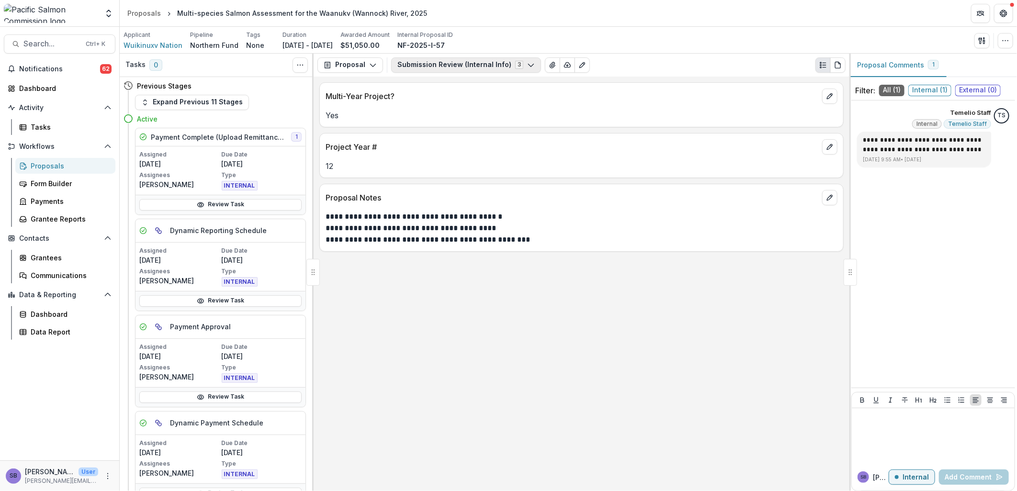
click at [411, 65] on button "Submission Review (Internal Info) 3" at bounding box center [466, 64] width 150 height 15
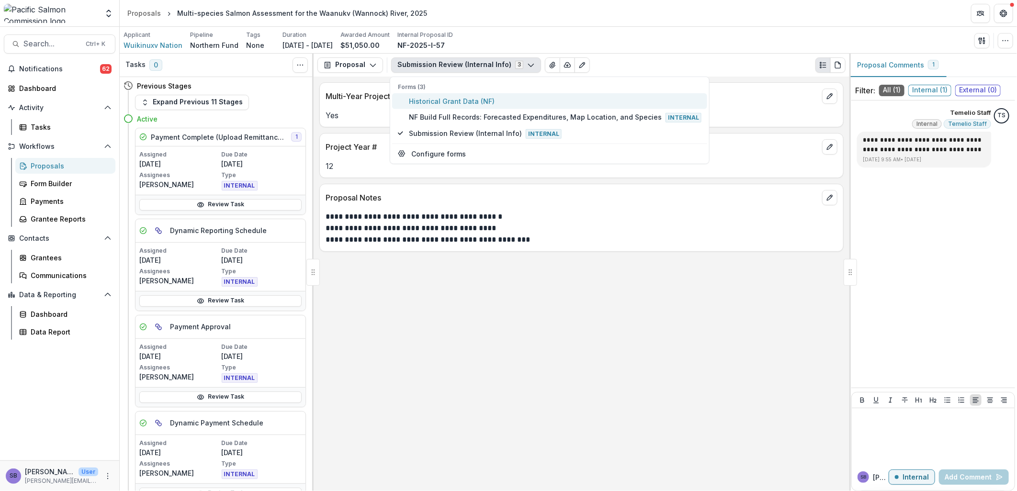
click at [415, 101] on span "Historical Grant Data (NF)" at bounding box center [555, 101] width 293 height 10
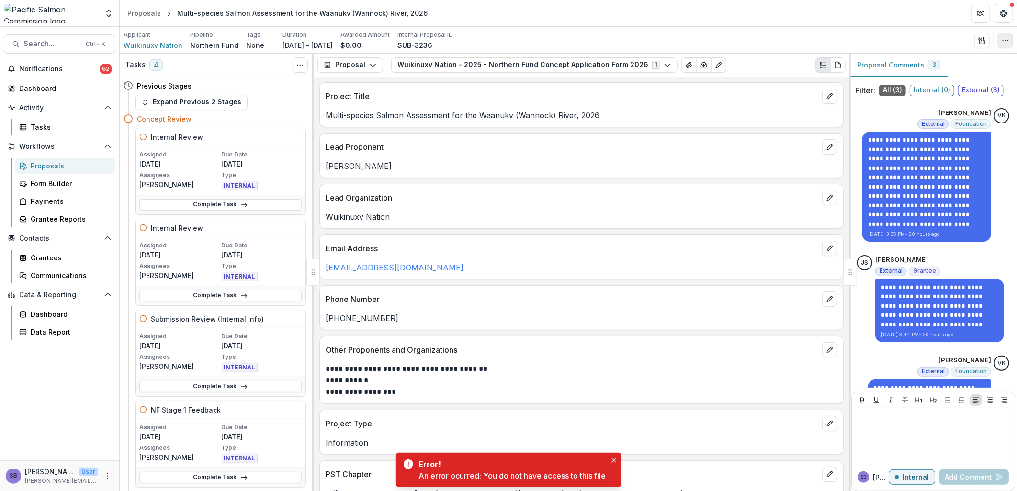
click at [1005, 42] on icon "button" at bounding box center [1005, 41] width 8 height 8
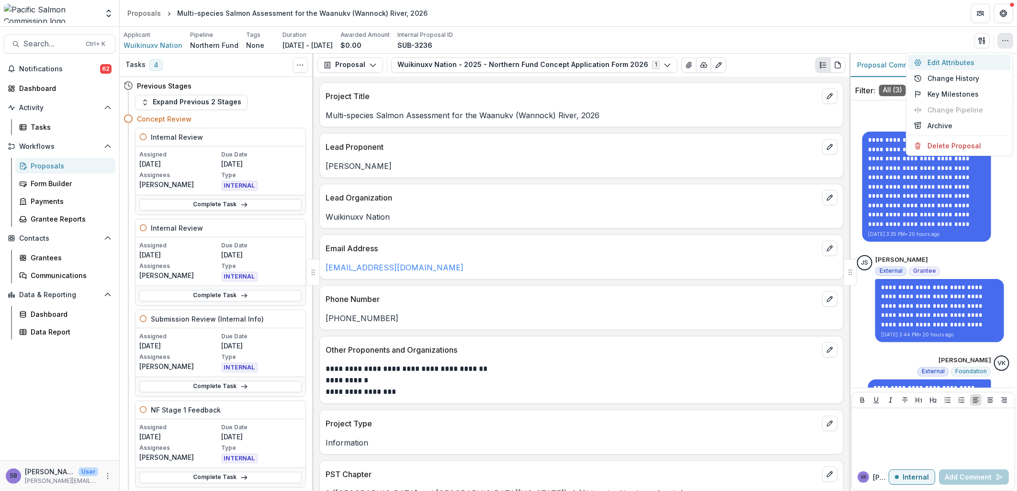
click at [937, 59] on button "Edit Attributes" at bounding box center [959, 63] width 102 height 16
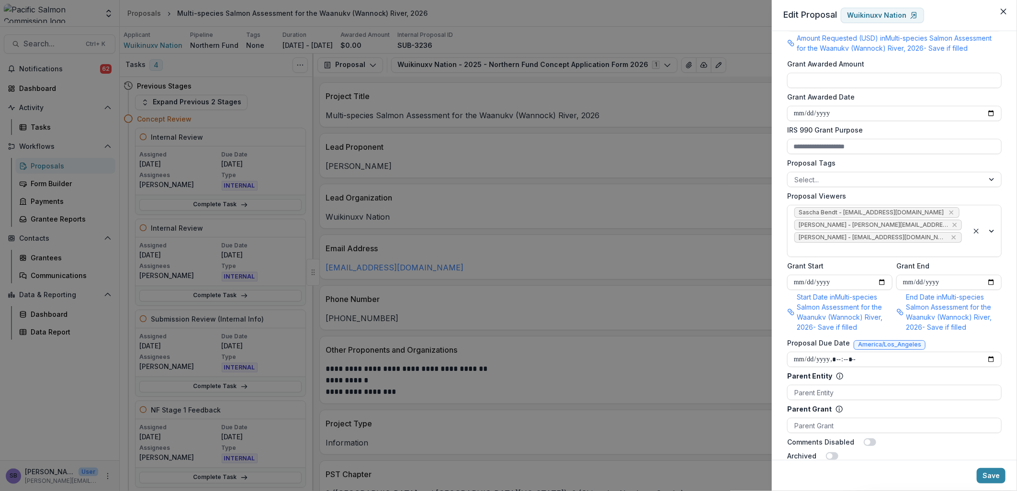
scroll to position [475, 0]
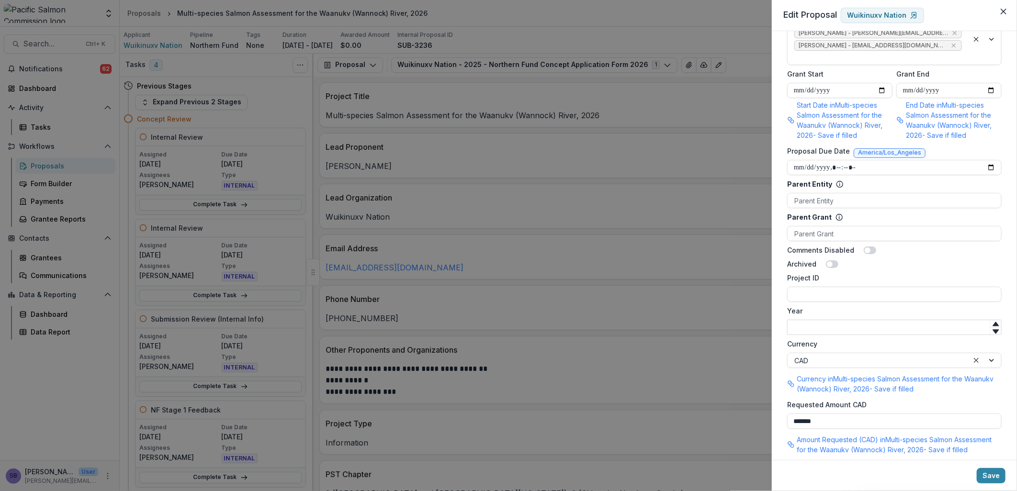
click at [844, 320] on input "Year" at bounding box center [894, 327] width 214 height 15
type input "****"
click at [866, 287] on input "Project ID" at bounding box center [894, 294] width 214 height 15
type input "**********"
click at [996, 472] on button "Save" at bounding box center [991, 475] width 29 height 15
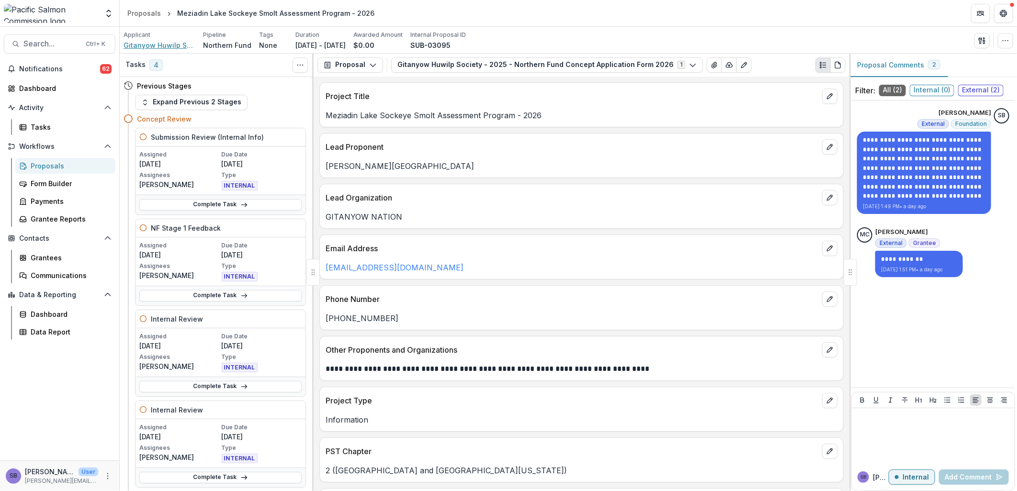
click at [168, 46] on span "Gitanyow Huwilp Society" at bounding box center [160, 45] width 72 height 10
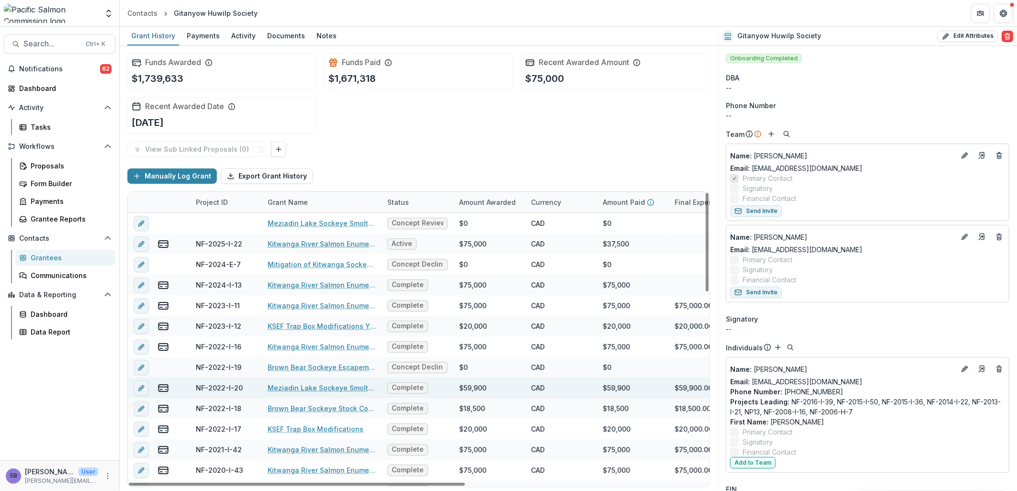
click at [329, 384] on link "Meziadin Lake Sockeye Smolt Enumeration 2022 – Hydroacoustic Feasibility Study" at bounding box center [322, 388] width 108 height 10
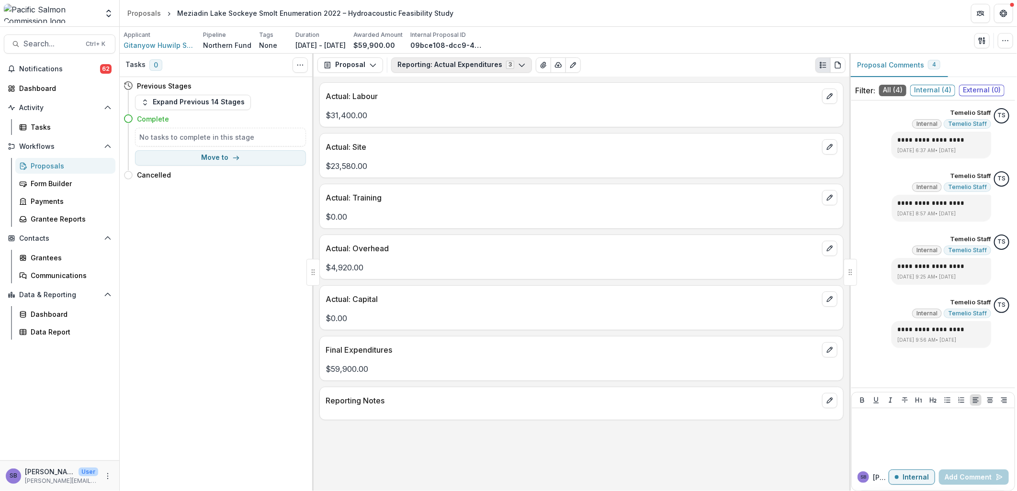
click at [431, 65] on button "Reporting: Actual Expenditures 3" at bounding box center [461, 64] width 141 height 15
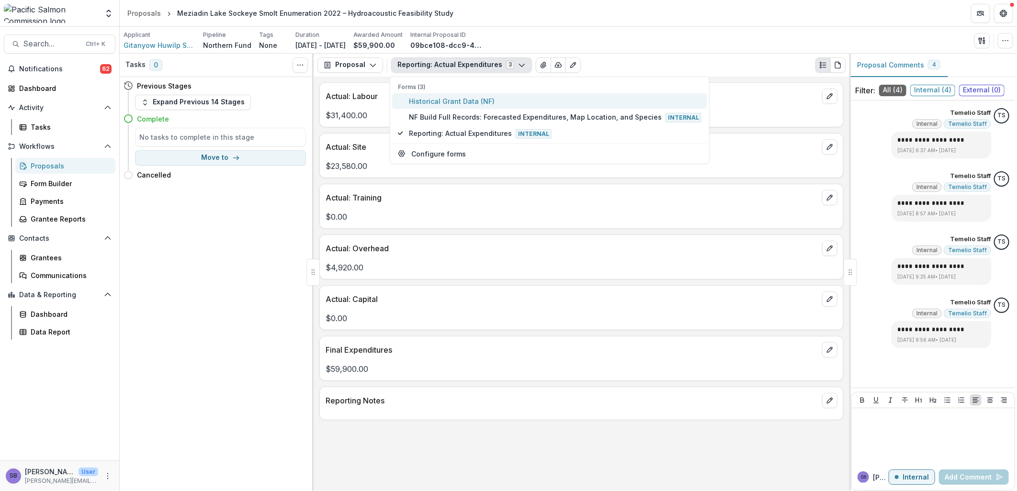
click at [428, 98] on span "Historical Grant Data (NF)" at bounding box center [555, 101] width 293 height 10
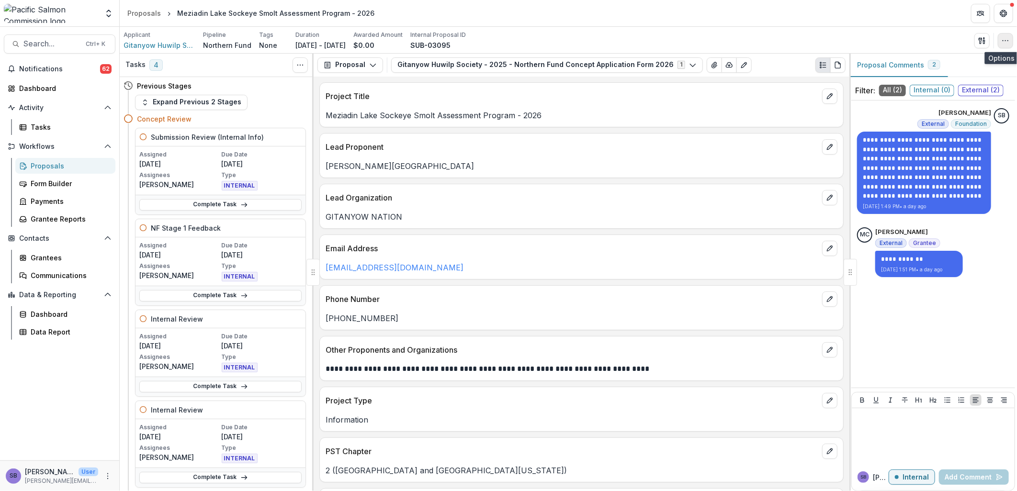
click at [1007, 37] on icon "button" at bounding box center [1005, 41] width 8 height 8
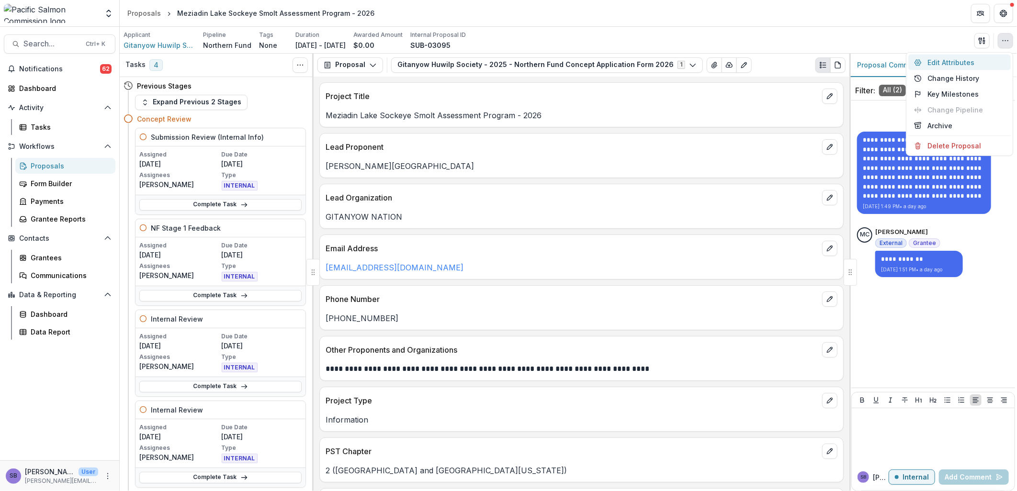
click at [950, 59] on button "Edit Attributes" at bounding box center [959, 63] width 102 height 16
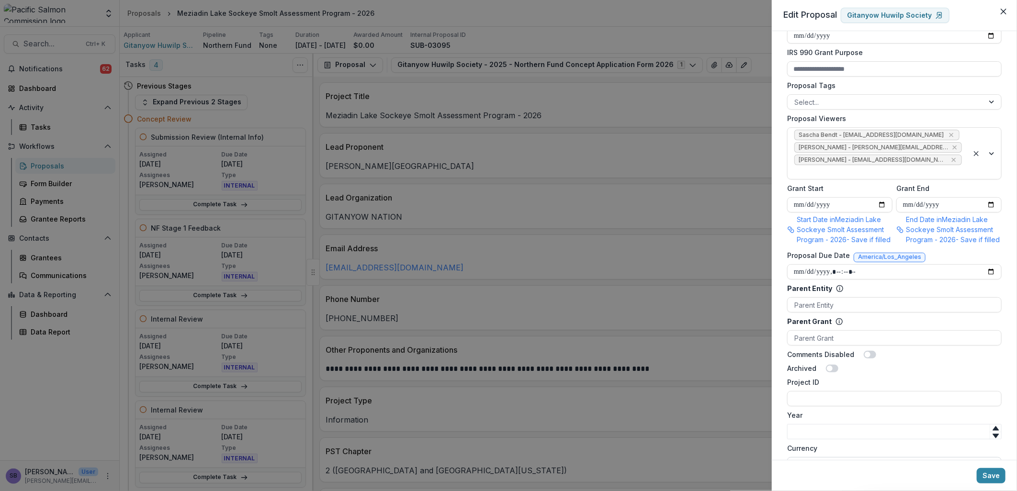
scroll to position [425, 0]
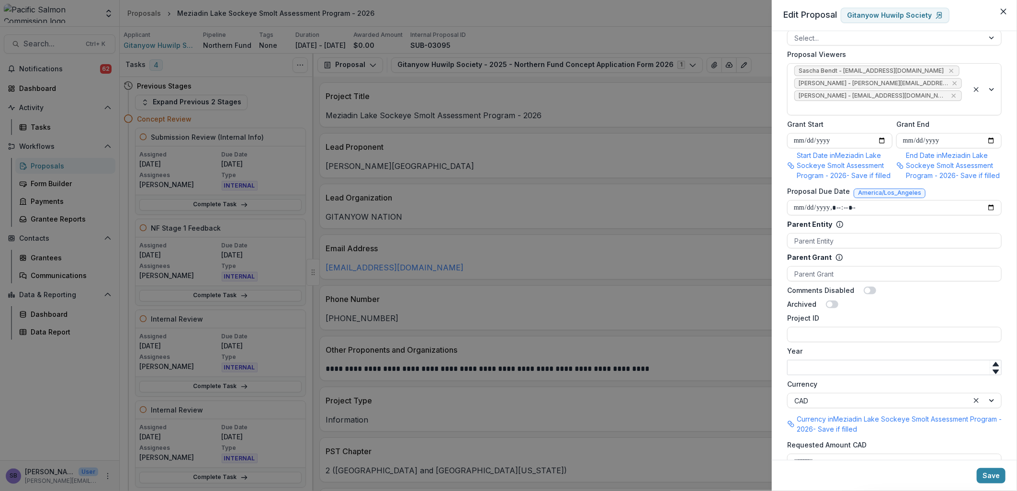
click at [811, 366] on input "Year" at bounding box center [894, 367] width 214 height 15
type input "****"
click at [815, 334] on input "Project ID" at bounding box center [894, 334] width 214 height 15
type input "**********"
click at [991, 477] on button "Save" at bounding box center [991, 475] width 29 height 15
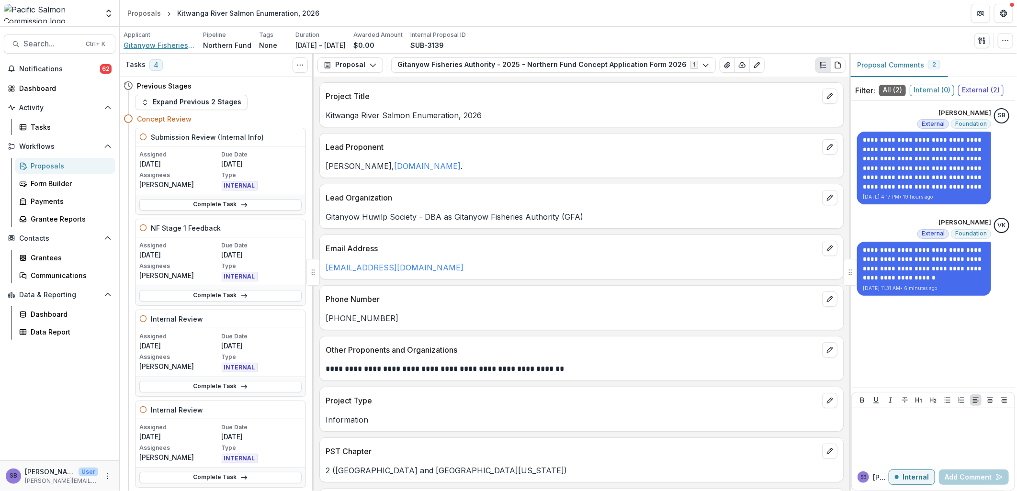
click at [164, 45] on span "Gitanyow Fisheries Authority" at bounding box center [160, 45] width 72 height 10
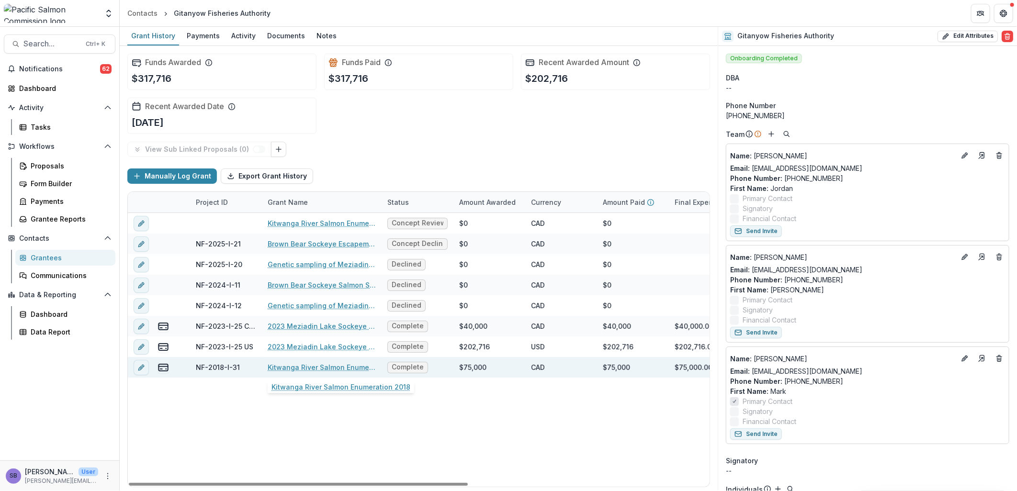
click at [307, 369] on link "Kitwanga River Salmon Enumeration 2018" at bounding box center [322, 367] width 108 height 10
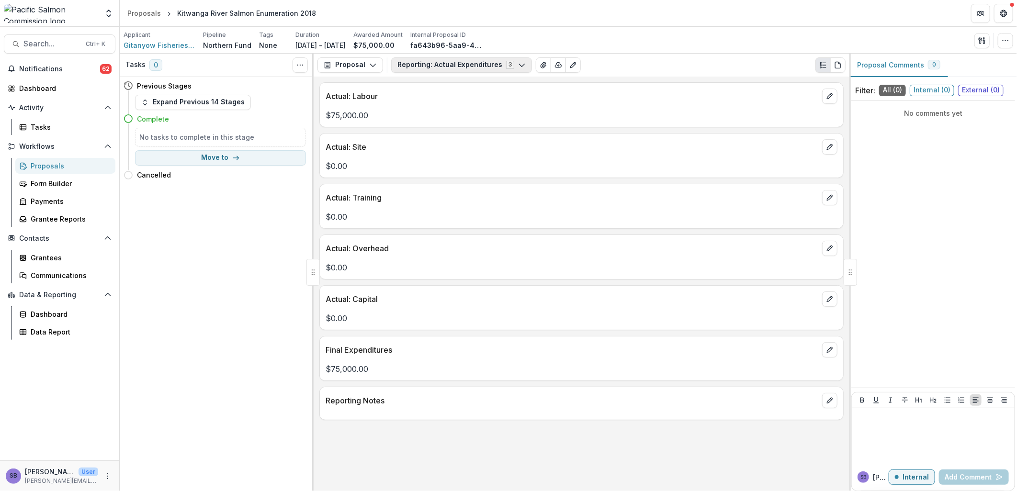
click at [468, 66] on button "Reporting: Actual Expenditures 3" at bounding box center [461, 64] width 141 height 15
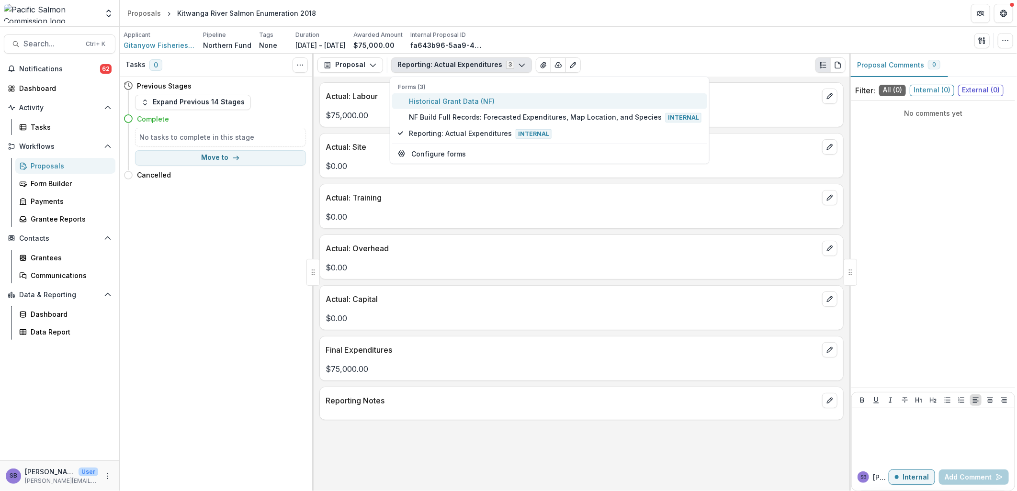
click at [444, 103] on span "Historical Grant Data (NF)" at bounding box center [555, 101] width 293 height 10
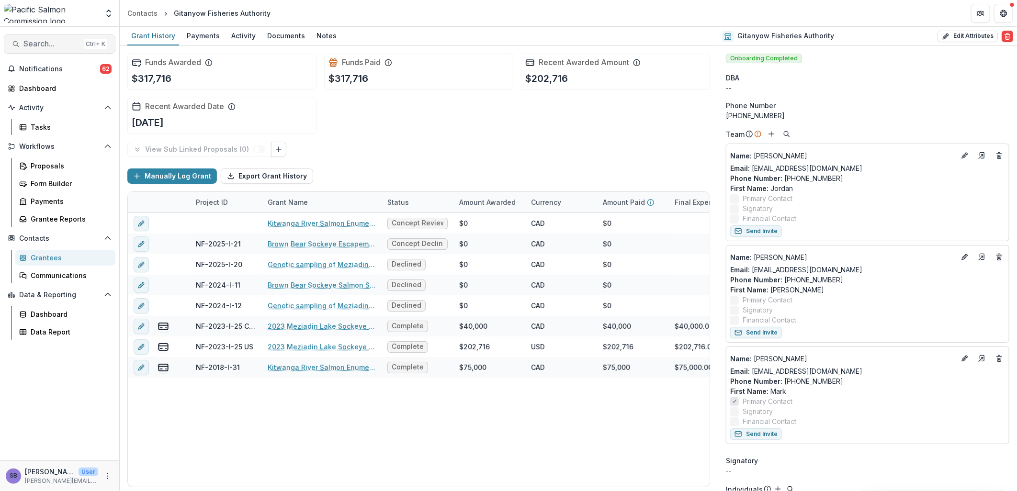
click at [54, 46] on span "Search..." at bounding box center [51, 43] width 56 height 9
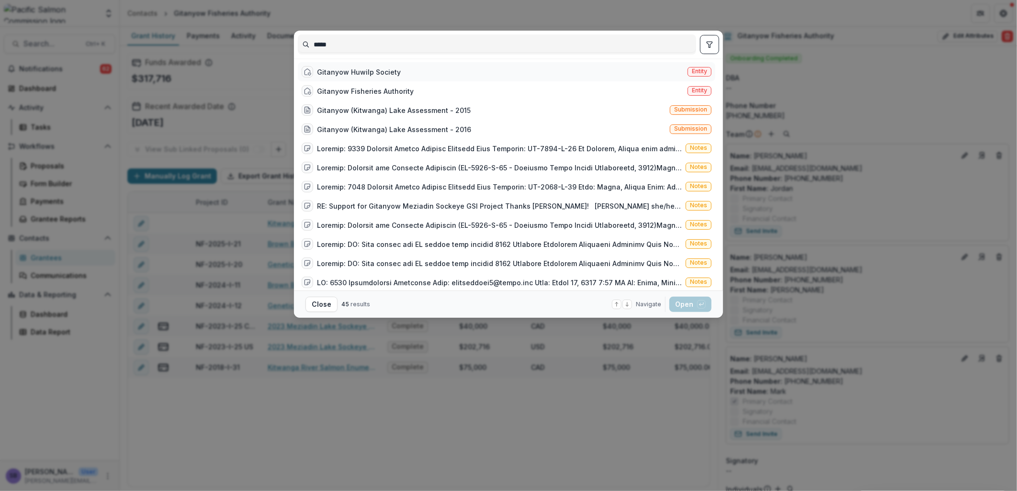
type input "*****"
click at [357, 75] on div "Gitanyow Huwilp Society" at bounding box center [359, 72] width 84 height 10
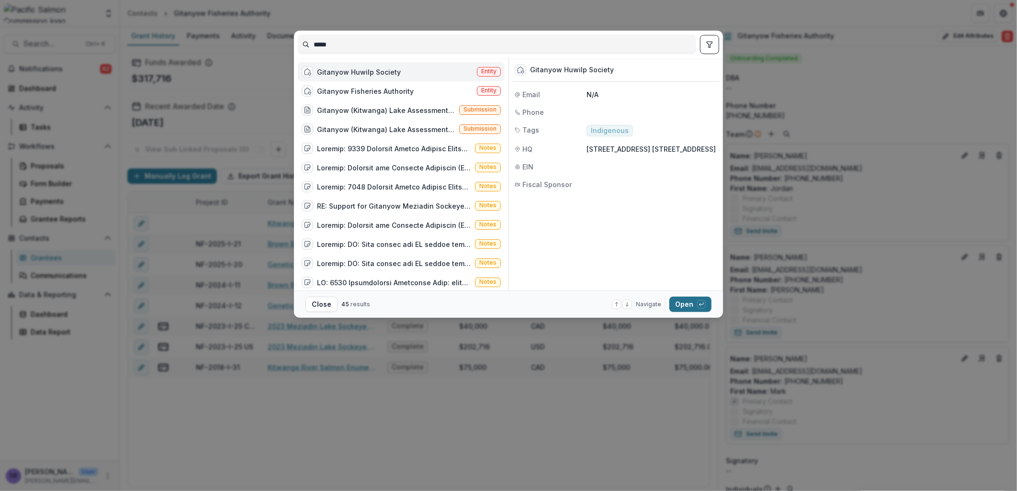
click at [687, 302] on button "Open with enter key" at bounding box center [690, 304] width 42 height 15
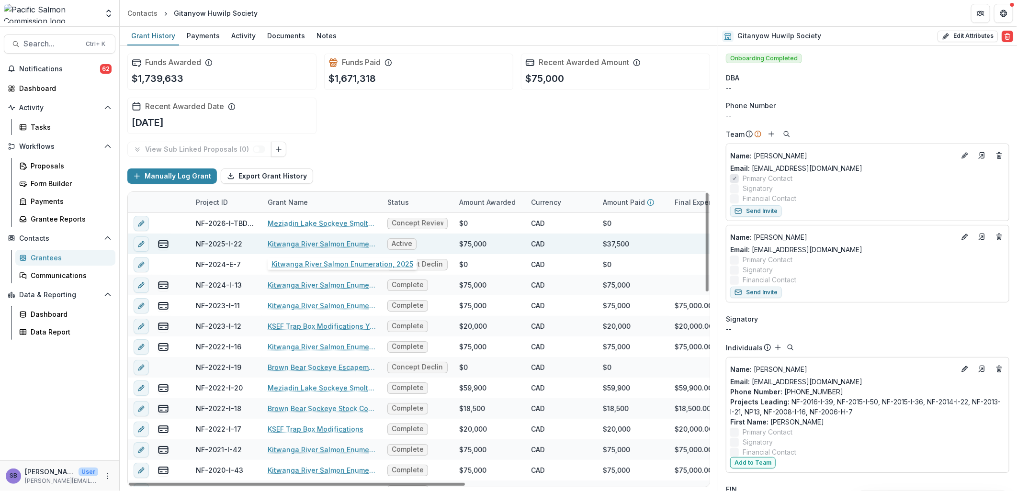
click at [333, 243] on link "Kitwanga River Salmon Enumeration, 2025" at bounding box center [322, 244] width 108 height 10
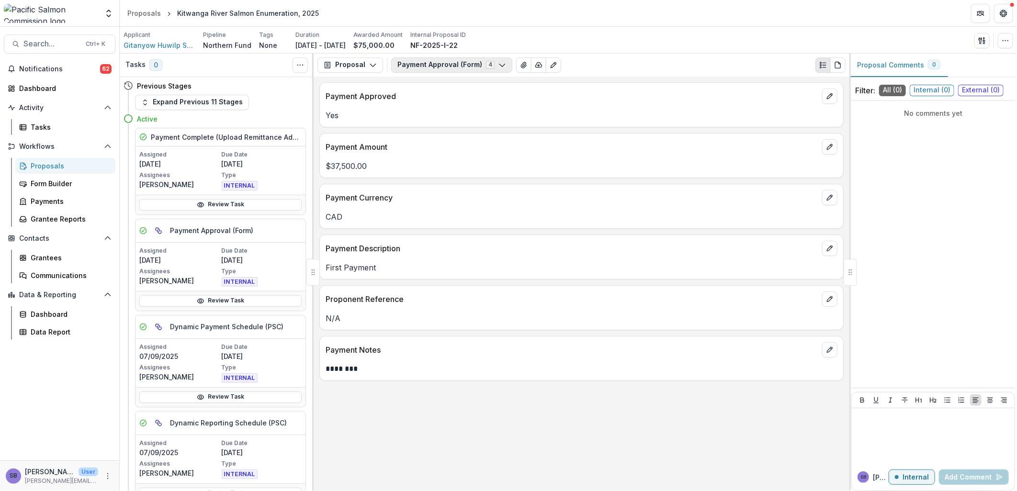
click at [413, 65] on button "Payment Approval (Form) 4" at bounding box center [451, 64] width 121 height 15
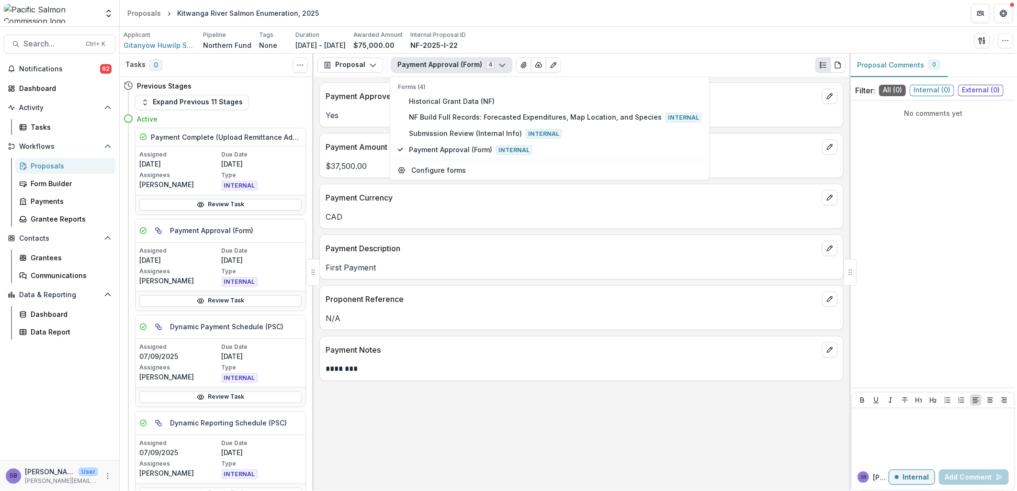
click at [422, 92] on div "Forms (4) Historical Grant Data (NF) NF Build Full Records: Forecasted Expendit…" at bounding box center [549, 120] width 315 height 76
click at [419, 97] on span "Historical Grant Data (NF)" at bounding box center [555, 101] width 293 height 10
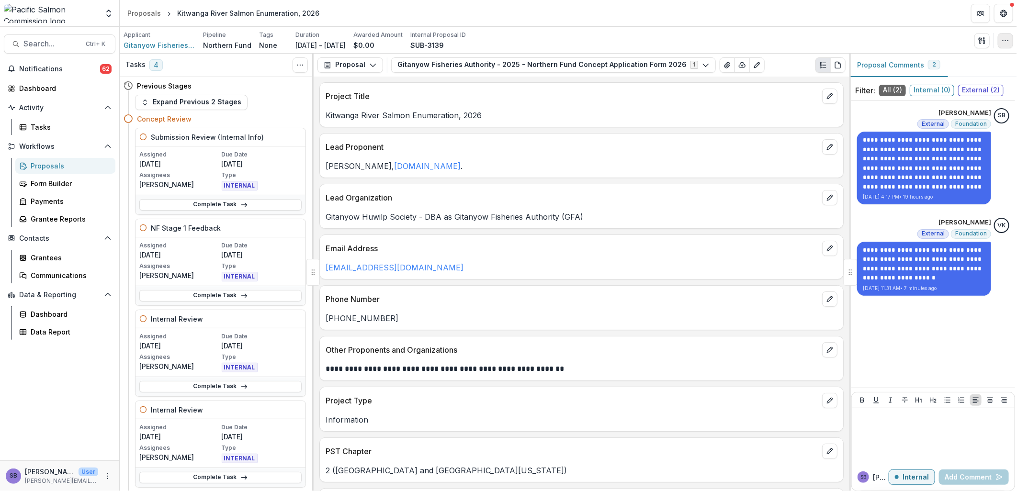
click at [1001, 47] on button "button" at bounding box center [1005, 40] width 15 height 15
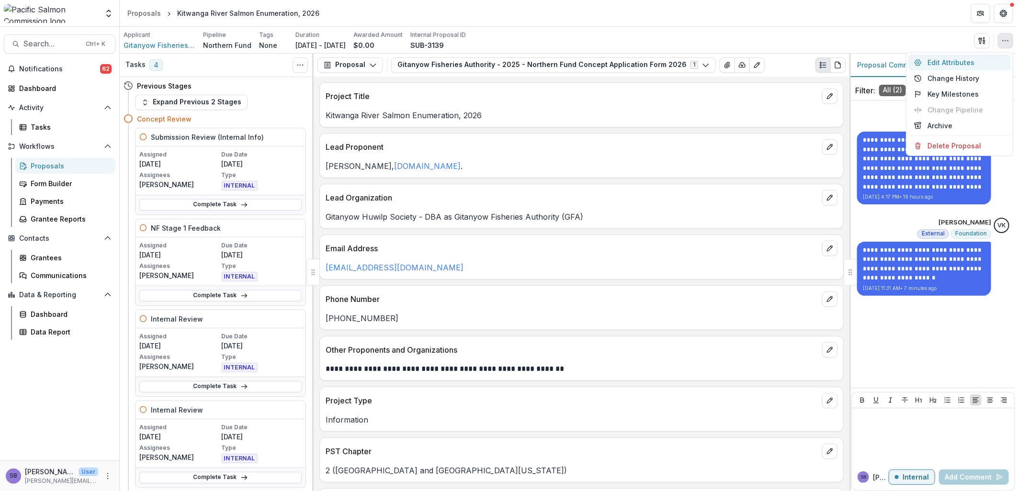
click at [967, 60] on button "Edit Attributes" at bounding box center [959, 63] width 102 height 16
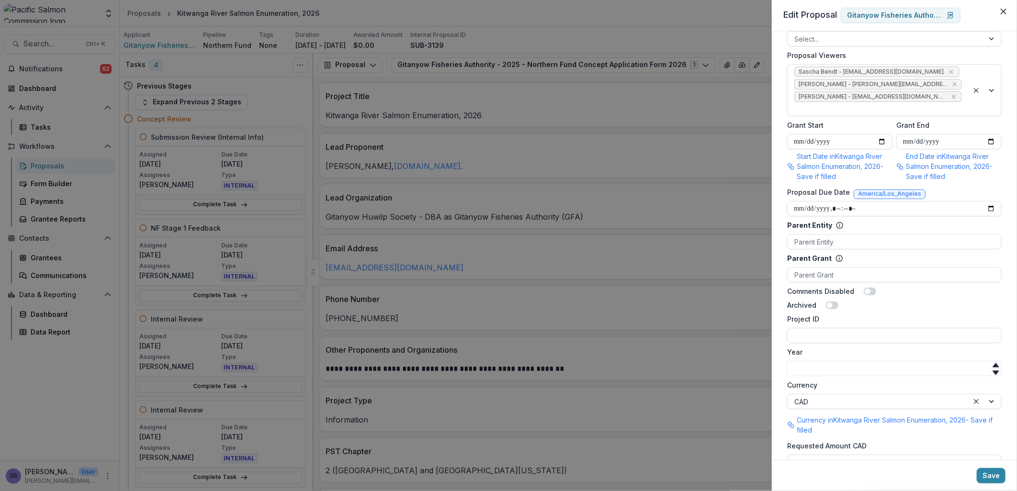
scroll to position [425, 0]
click at [826, 360] on input "Year" at bounding box center [894, 367] width 214 height 15
type input "****"
click at [816, 327] on input "Project ID" at bounding box center [894, 334] width 214 height 15
type input "**********"
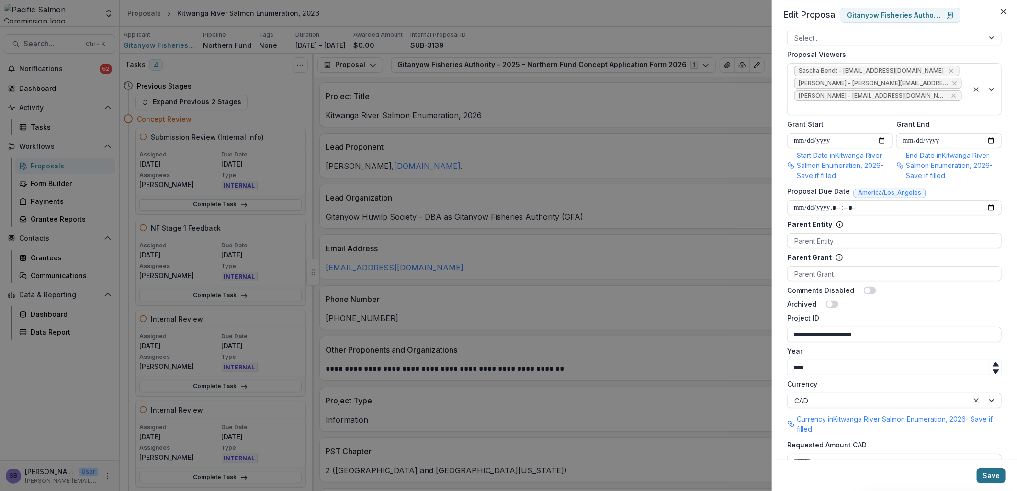
click at [990, 476] on button "Save" at bounding box center [991, 475] width 29 height 15
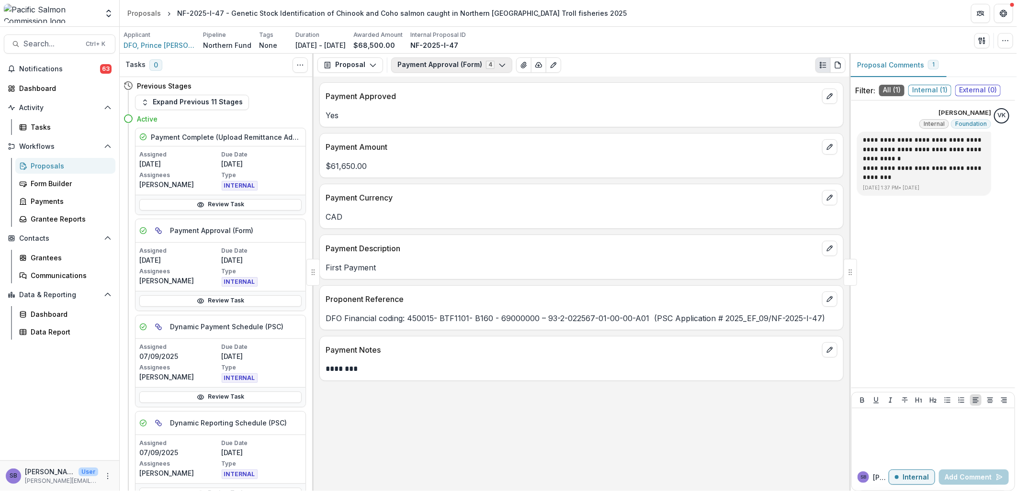
click at [451, 64] on button "Payment Approval (Form) 4" at bounding box center [451, 64] width 121 height 15
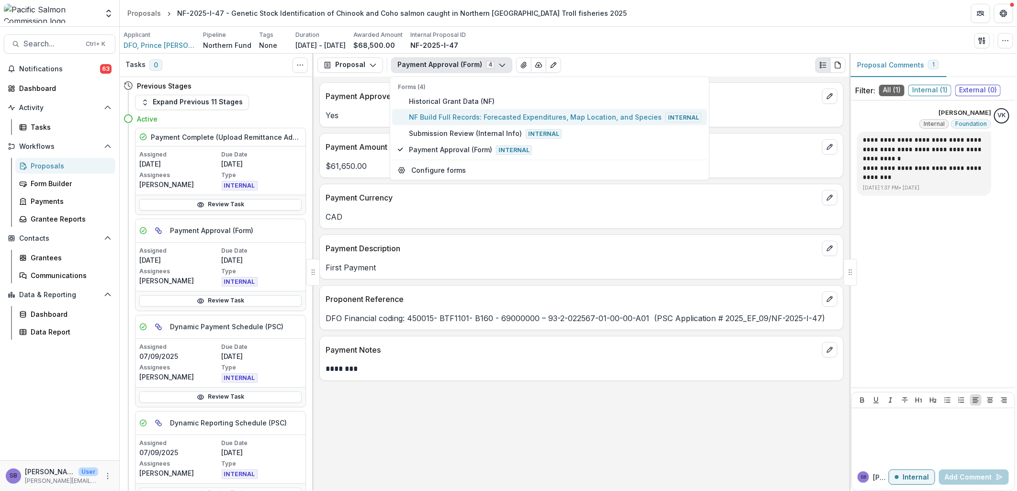
click at [436, 124] on button "NF Build Full Records: Forecasted Expenditures, Map Location, and Species Inter…" at bounding box center [549, 117] width 315 height 16
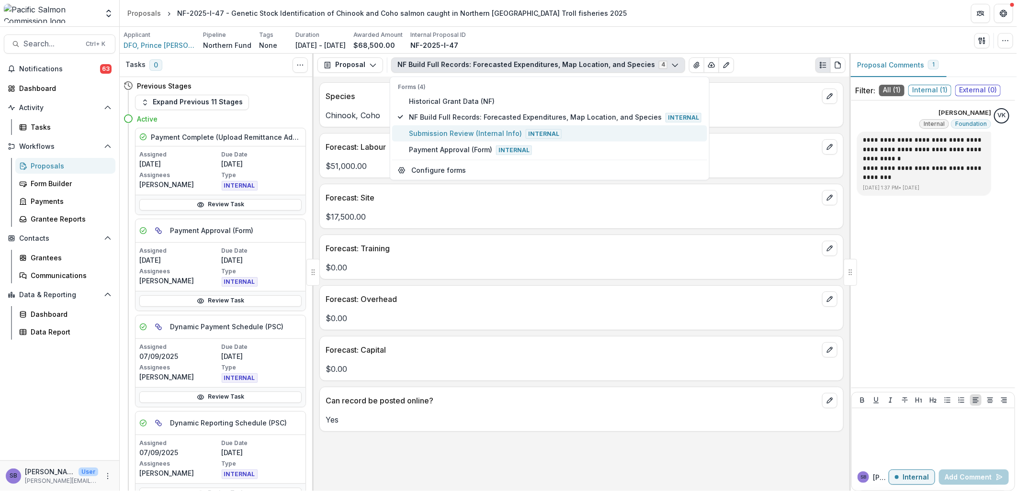
click at [433, 131] on span "Submission Review (Internal Info) Internal" at bounding box center [555, 133] width 293 height 11
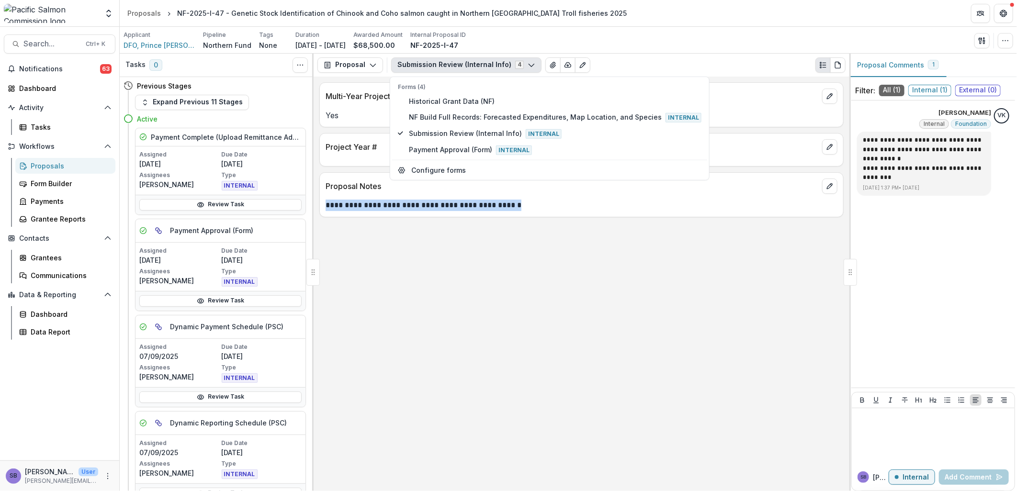
drag, startPoint x: 539, startPoint y: 208, endPoint x: 326, endPoint y: 209, distance: 213.5
click at [326, 209] on div "**********" at bounding box center [582, 205] width 512 height 11
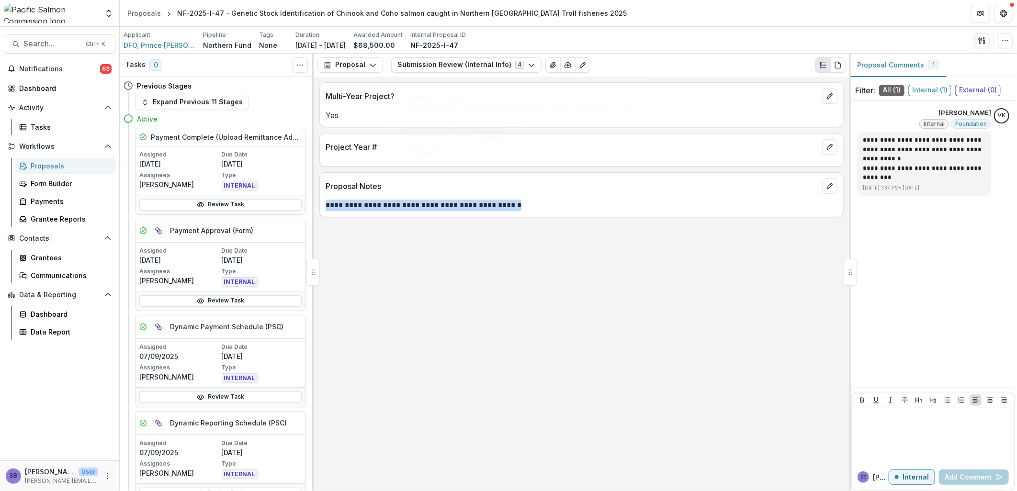
copy div "**********"
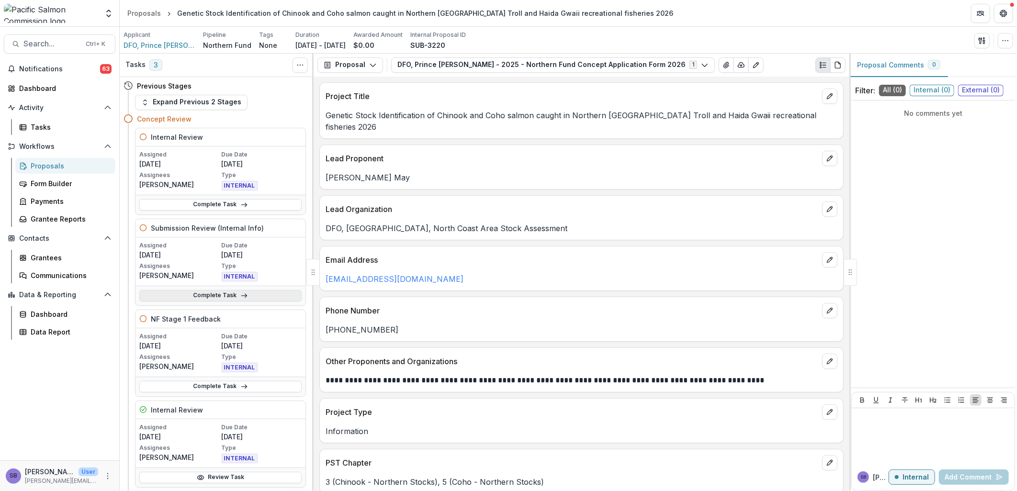
click at [212, 294] on link "Complete Task" at bounding box center [220, 295] width 162 height 11
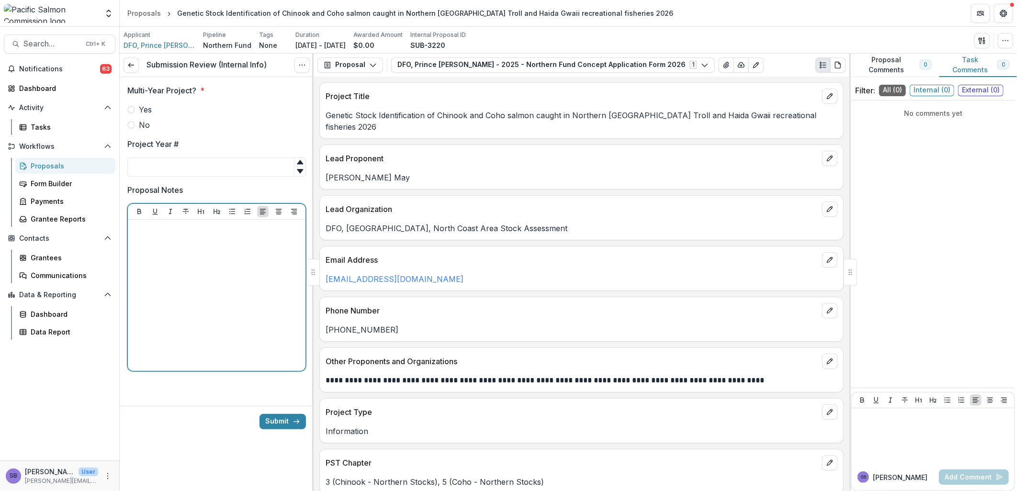
click at [159, 229] on p at bounding box center [217, 229] width 170 height 11
click at [130, 228] on div "**********" at bounding box center [217, 295] width 178 height 151
click at [133, 229] on p "**********" at bounding box center [217, 234] width 170 height 21
click at [146, 109] on span "Yes" at bounding box center [145, 109] width 13 height 11
click at [178, 168] on input "Project Year #" at bounding box center [216, 167] width 179 height 19
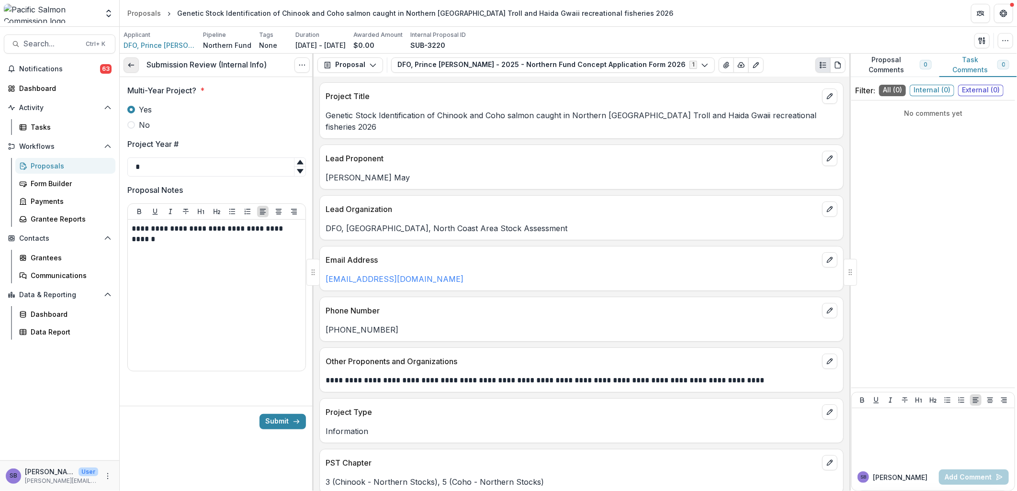
type input "*"
click at [132, 64] on icon at bounding box center [131, 65] width 8 height 8
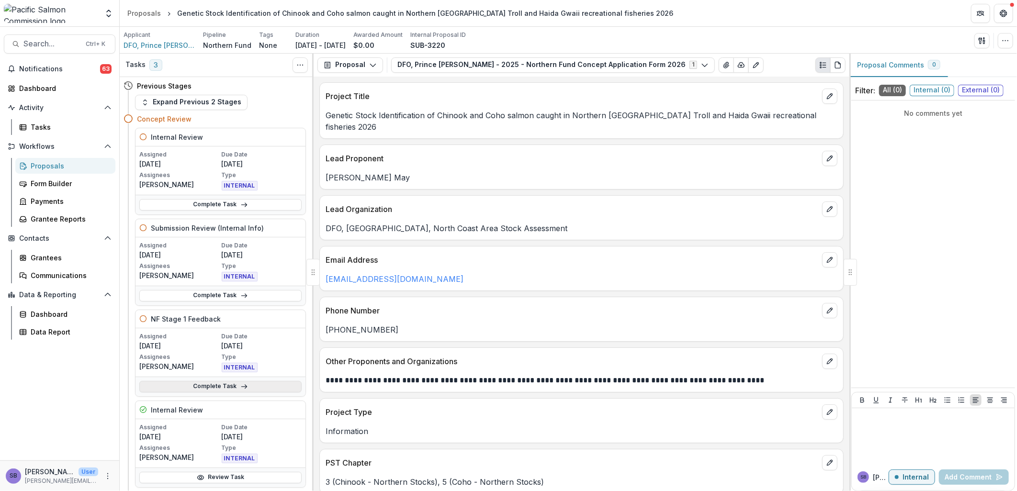
click at [240, 389] on icon at bounding box center [244, 387] width 8 height 8
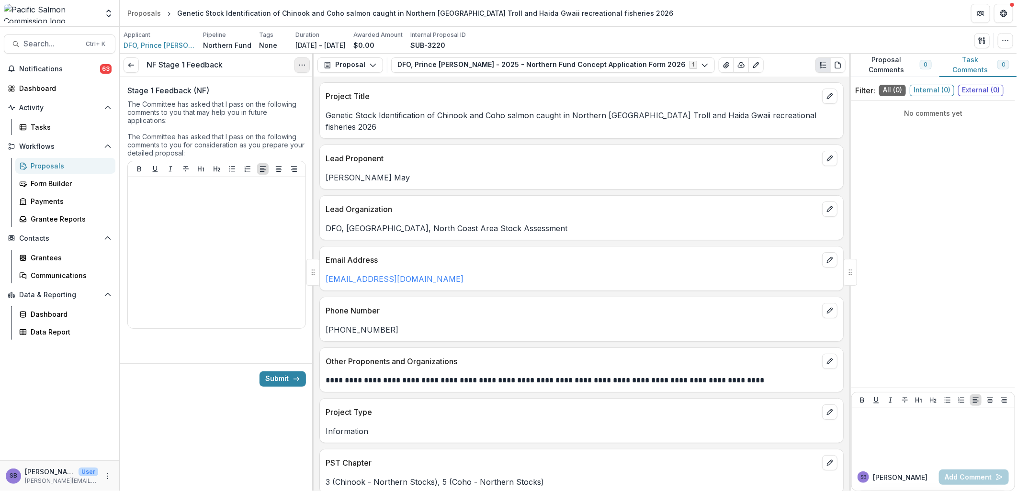
click at [297, 65] on button "Options" at bounding box center [301, 64] width 15 height 15
click at [259, 88] on link "View task" at bounding box center [256, 87] width 102 height 16
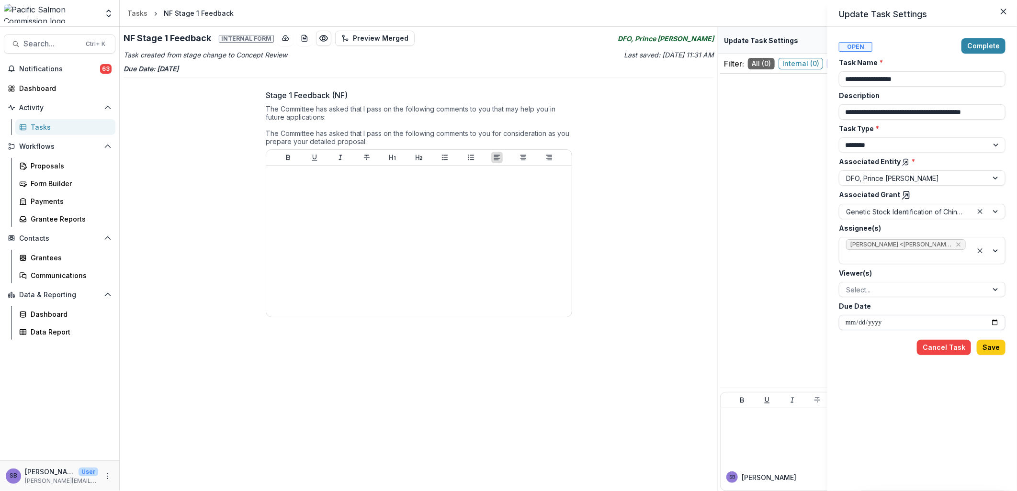
click at [994, 322] on input "**********" at bounding box center [922, 322] width 167 height 15
type input "**********"
click at [988, 349] on button "Save" at bounding box center [991, 347] width 29 height 15
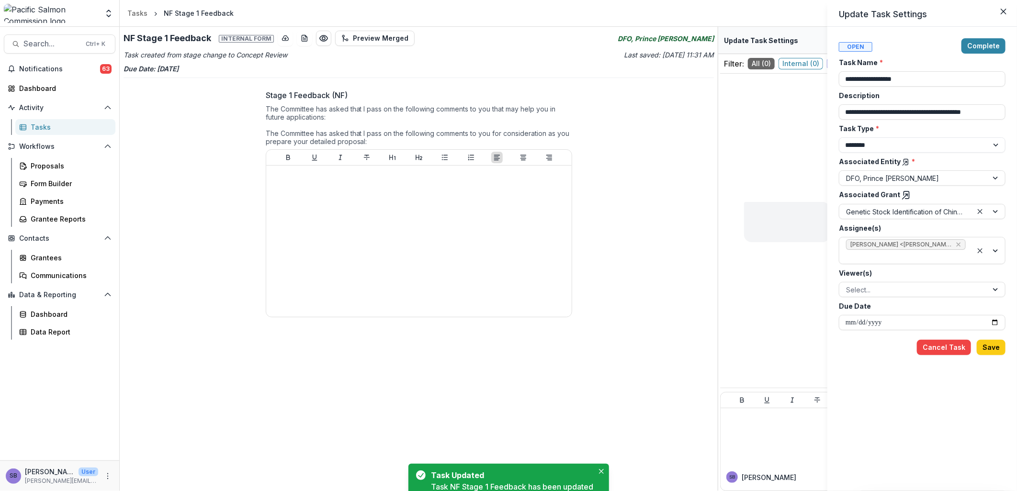
type input "**********"
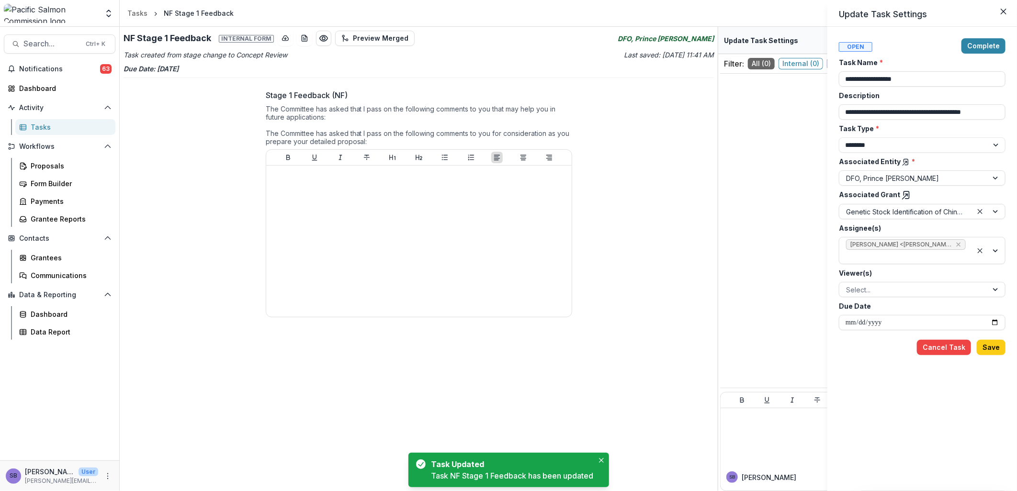
click at [903, 197] on icon at bounding box center [906, 196] width 10 height 10
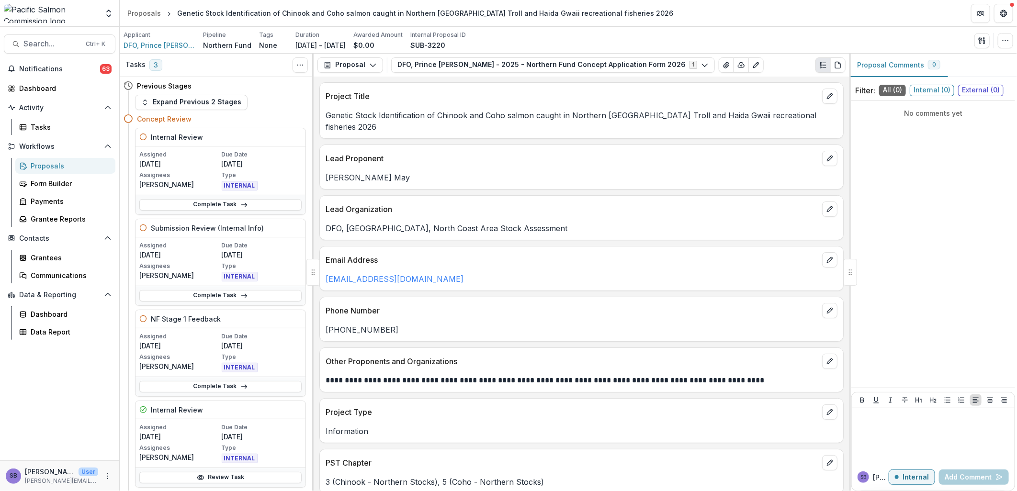
click at [67, 165] on div "Proposals" at bounding box center [69, 166] width 77 height 10
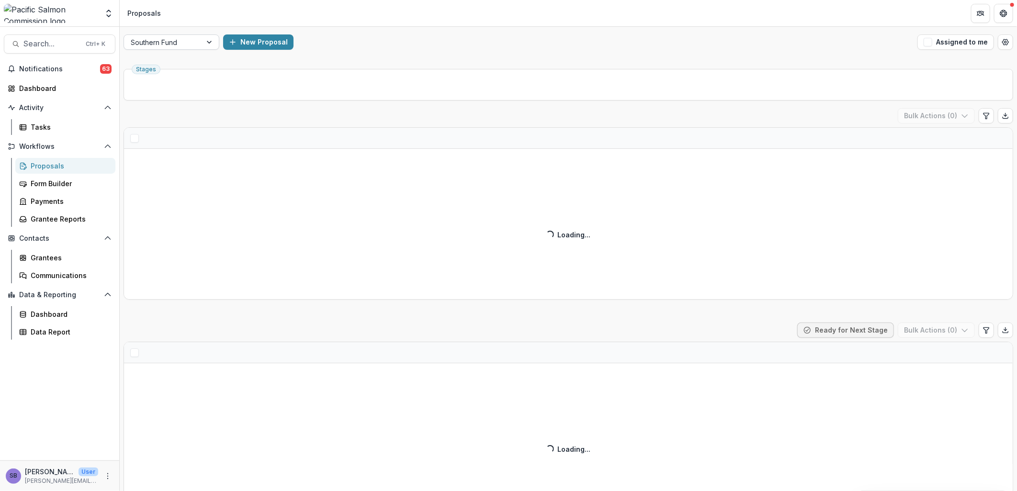
click at [181, 45] on div at bounding box center [163, 42] width 64 height 12
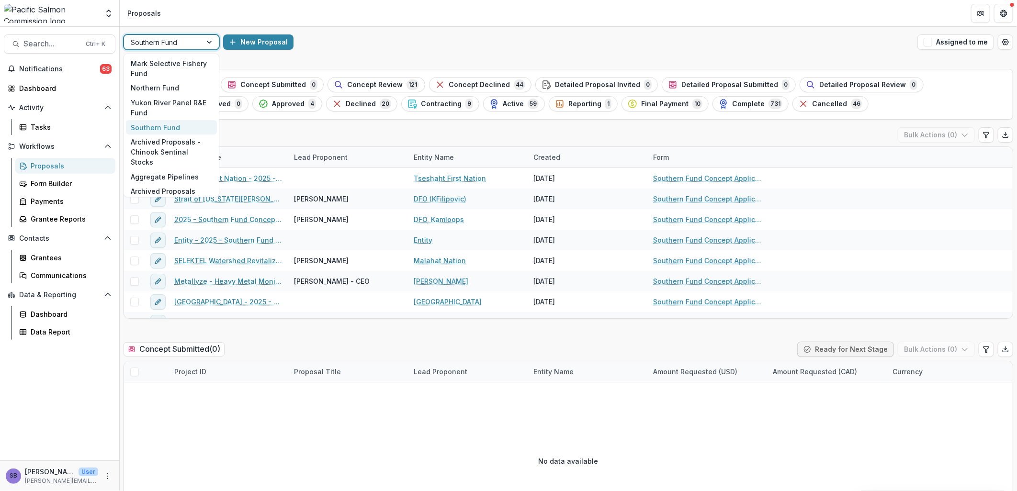
click at [200, 45] on div "Southern Fund" at bounding box center [163, 42] width 78 height 14
click at [199, 85] on div "Northern Fund" at bounding box center [171, 88] width 91 height 15
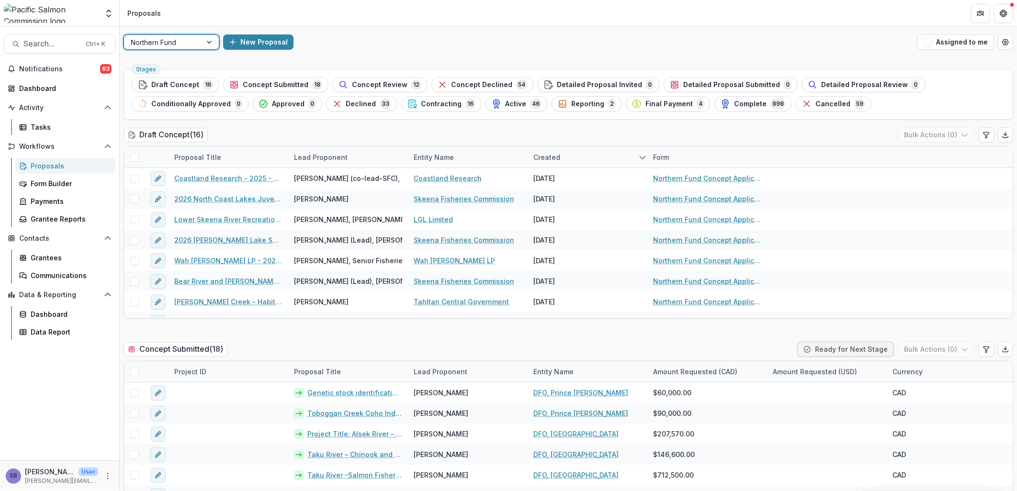
click at [278, 81] on span "Concept Submitted" at bounding box center [276, 85] width 66 height 8
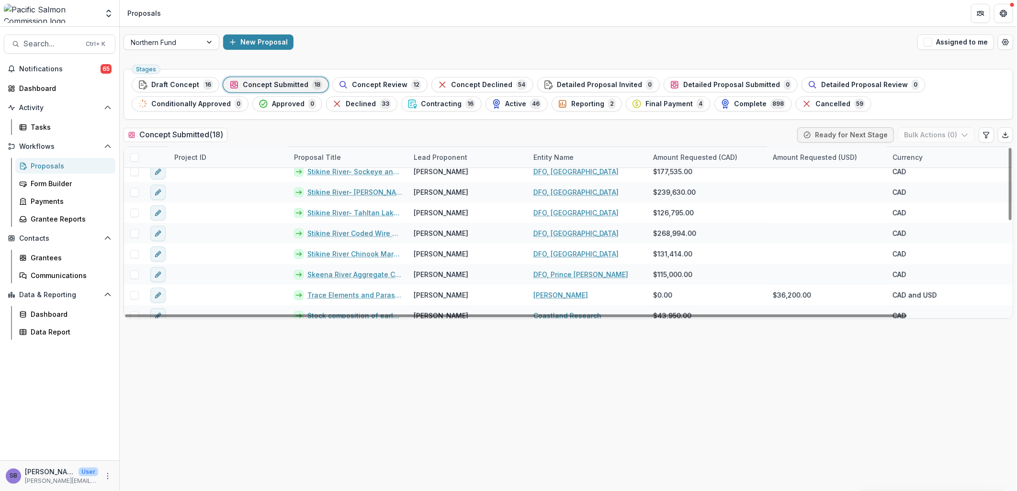
scroll to position [220, 0]
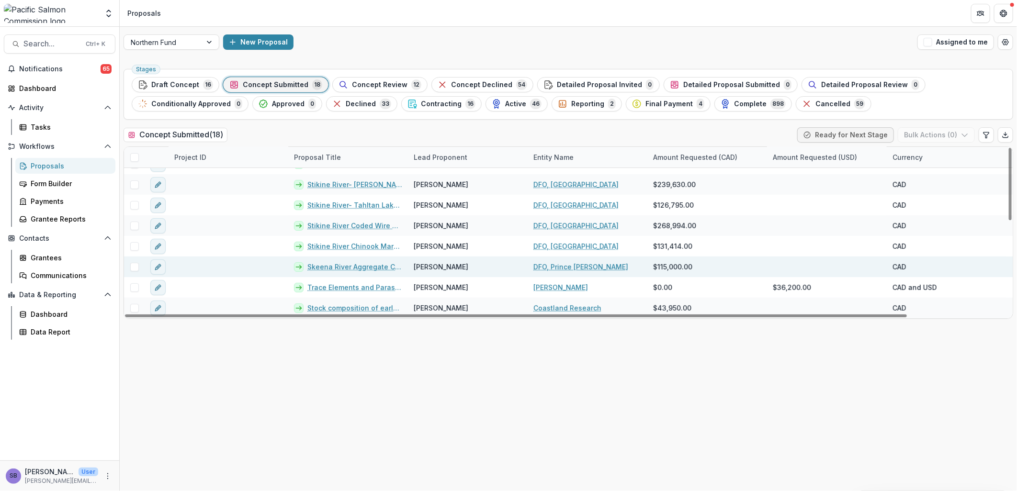
drag, startPoint x: 348, startPoint y: 269, endPoint x: 332, endPoint y: 266, distance: 15.5
click at [332, 266] on link "Skeena River Aggregate Coho Salmon Escapement Estimator" at bounding box center [354, 267] width 95 height 10
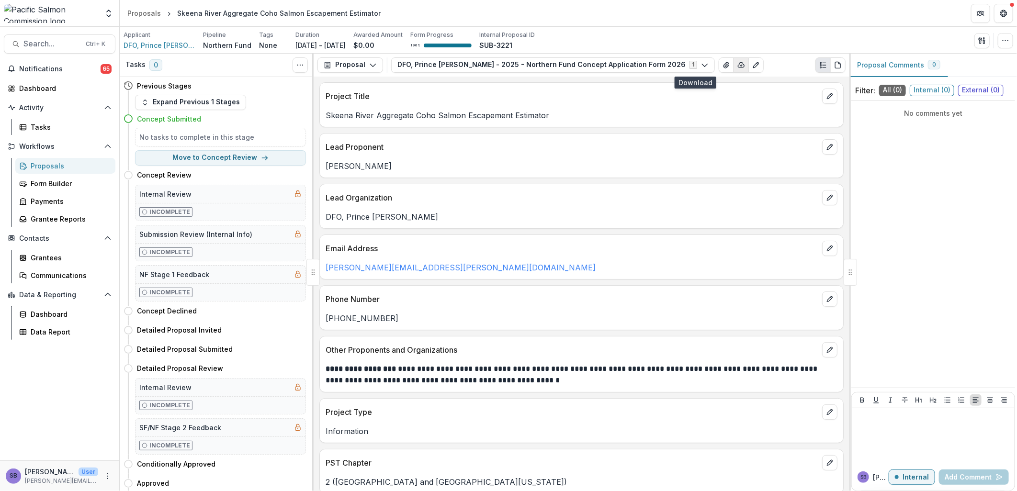
click at [740, 65] on polyline "button" at bounding box center [741, 65] width 2 height 1
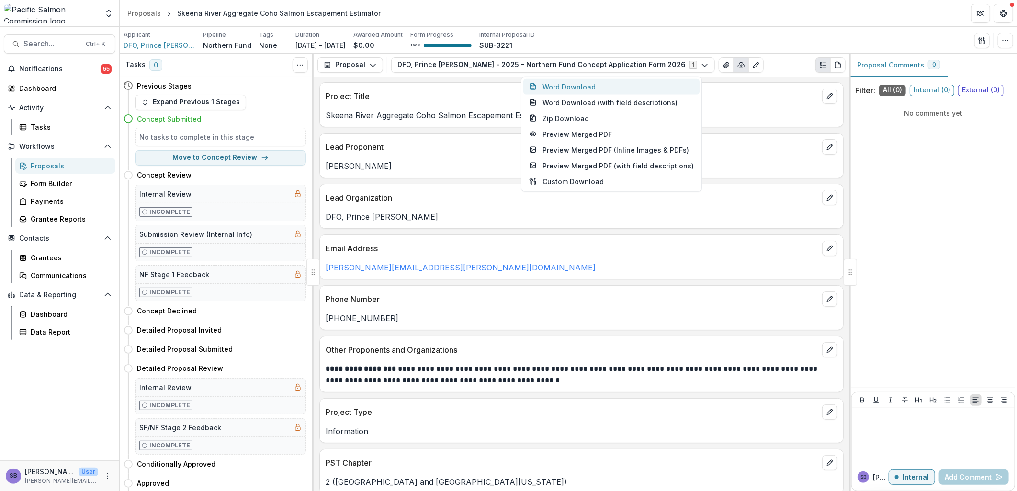
click at [606, 88] on button "Word Download" at bounding box center [611, 87] width 176 height 16
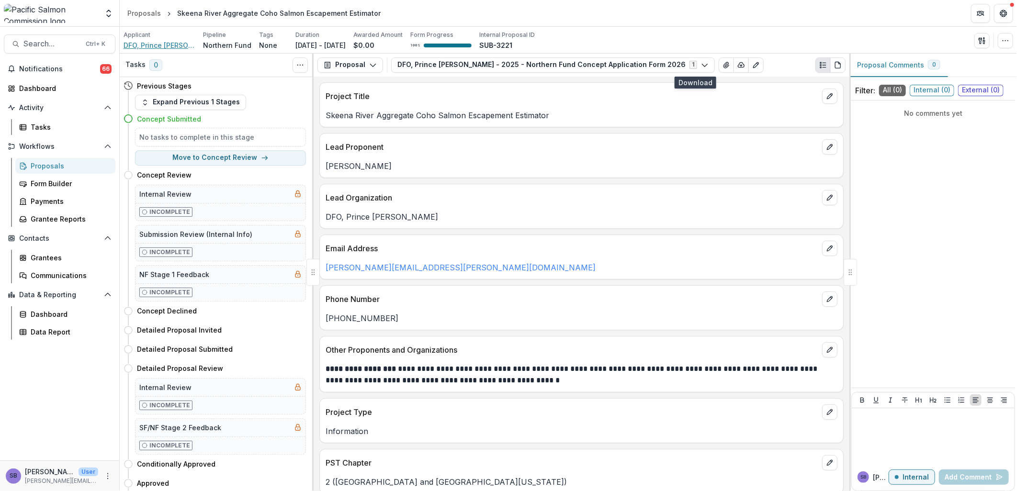
click at [163, 46] on span "DFO, Prince [PERSON_NAME]" at bounding box center [160, 45] width 72 height 10
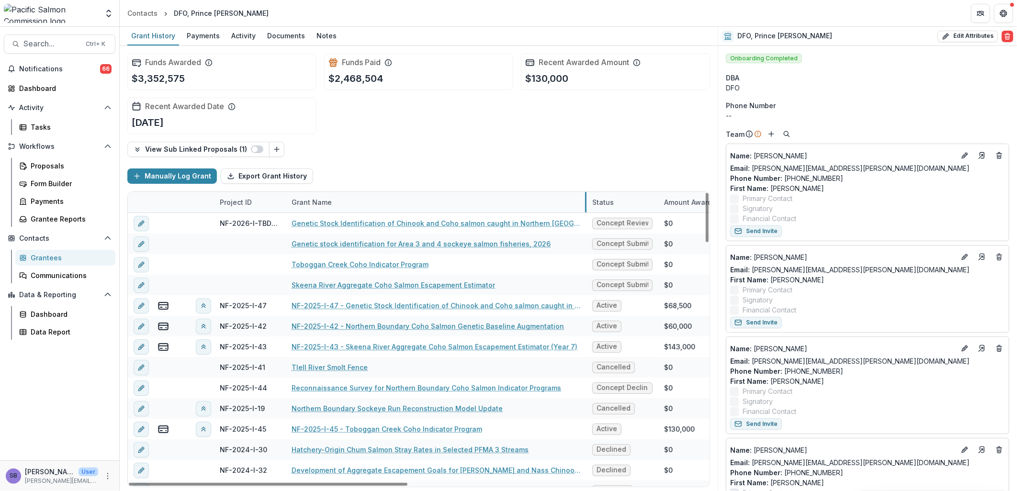
drag, startPoint x: 404, startPoint y: 199, endPoint x: 585, endPoint y: 204, distance: 181.0
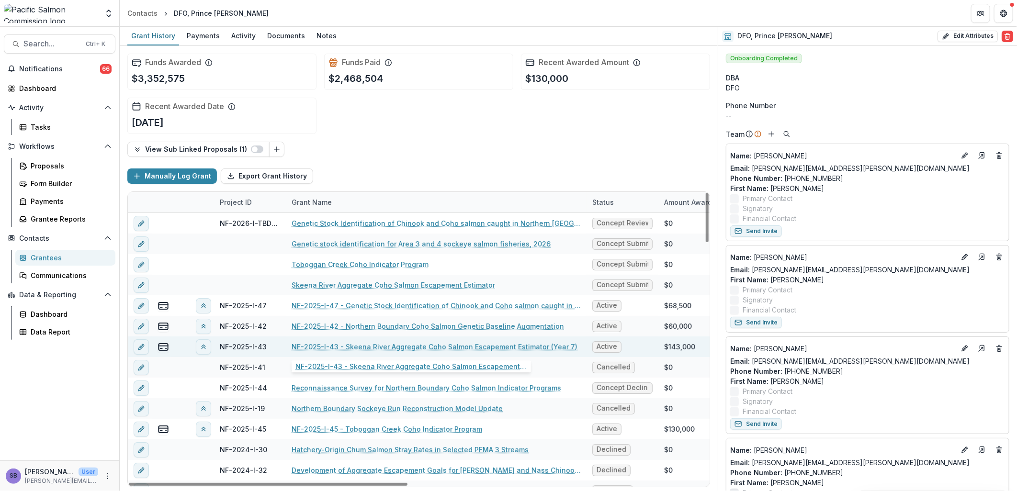
click at [510, 346] on link "NF-2025-I-43 - Skeena River Aggregate Coho Salmon Escapement Estimator (Year 7)" at bounding box center [435, 347] width 286 height 10
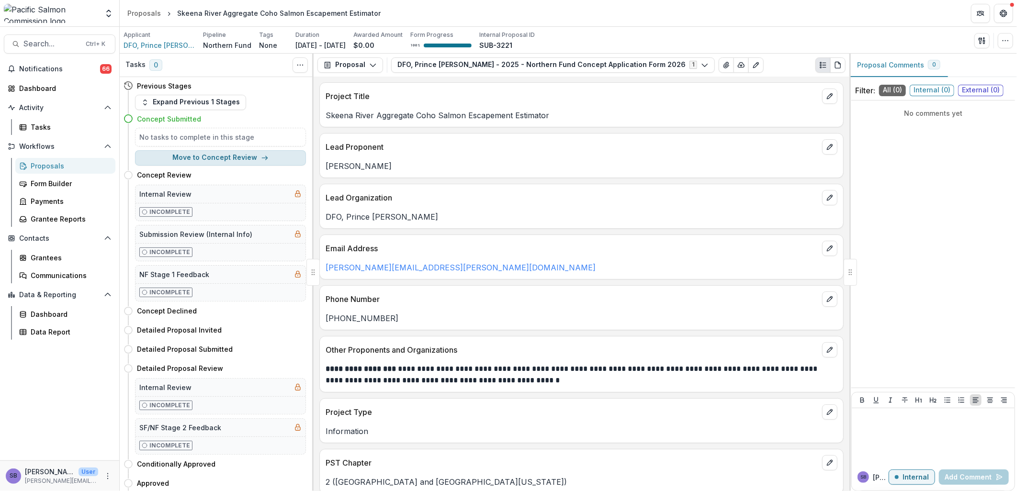
click at [235, 159] on button "Move to Concept Review" at bounding box center [220, 157] width 171 height 15
select select "**********"
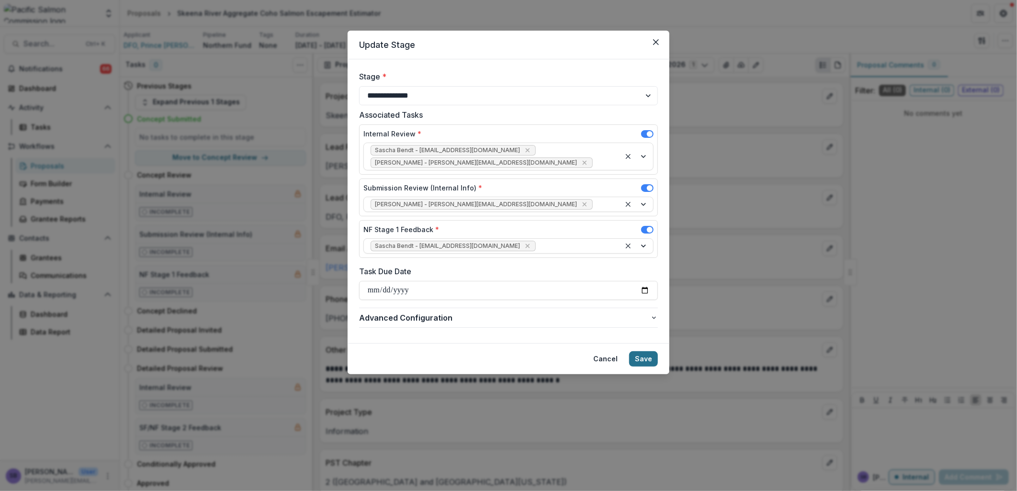
click at [649, 351] on button "Save" at bounding box center [643, 358] width 29 height 15
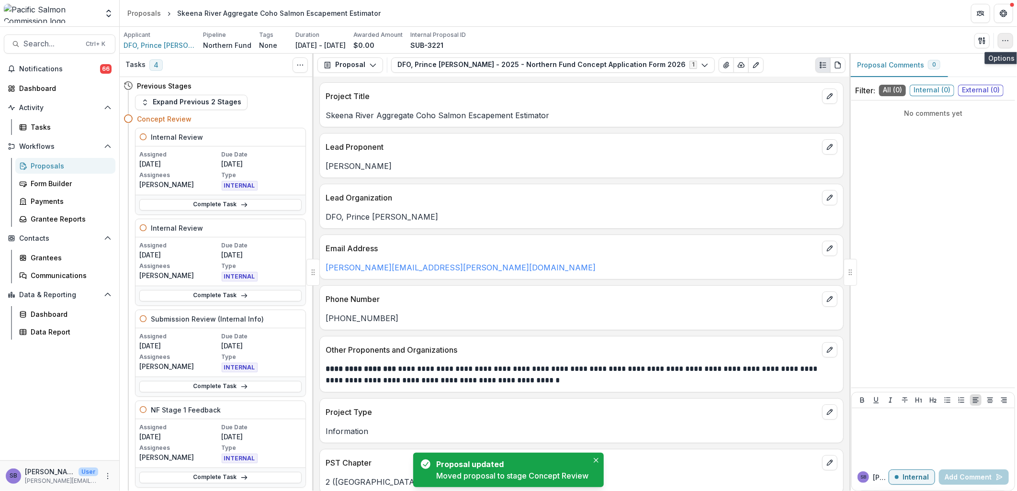
click at [1004, 41] on icon "button" at bounding box center [1005, 41] width 8 height 8
click at [951, 60] on button "Edit Attributes" at bounding box center [959, 63] width 102 height 16
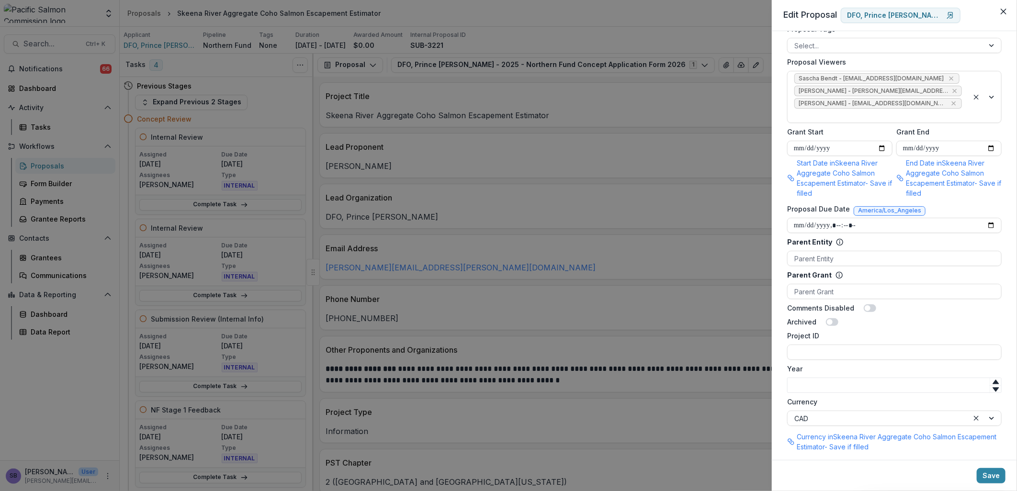
scroll to position [425, 0]
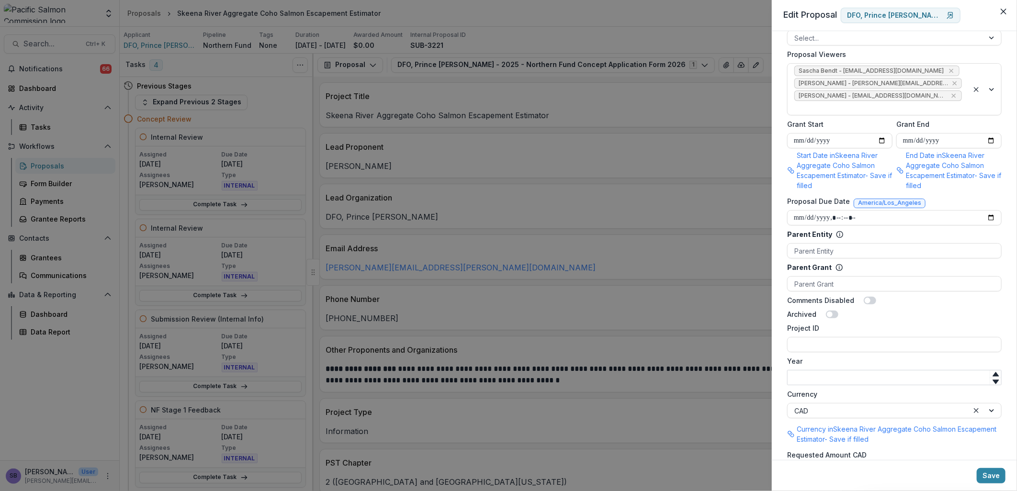
click at [856, 370] on input "Year" at bounding box center [894, 377] width 214 height 15
type input "****"
click at [849, 337] on input "Project ID" at bounding box center [894, 344] width 214 height 15
type input "**********"
click at [994, 471] on button "Save" at bounding box center [991, 475] width 29 height 15
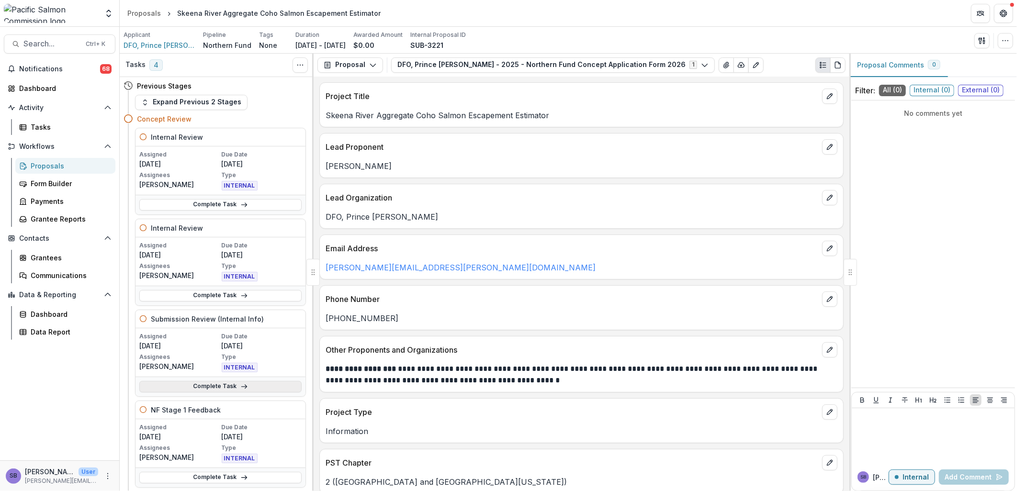
click at [229, 388] on link "Complete Task" at bounding box center [220, 386] width 162 height 11
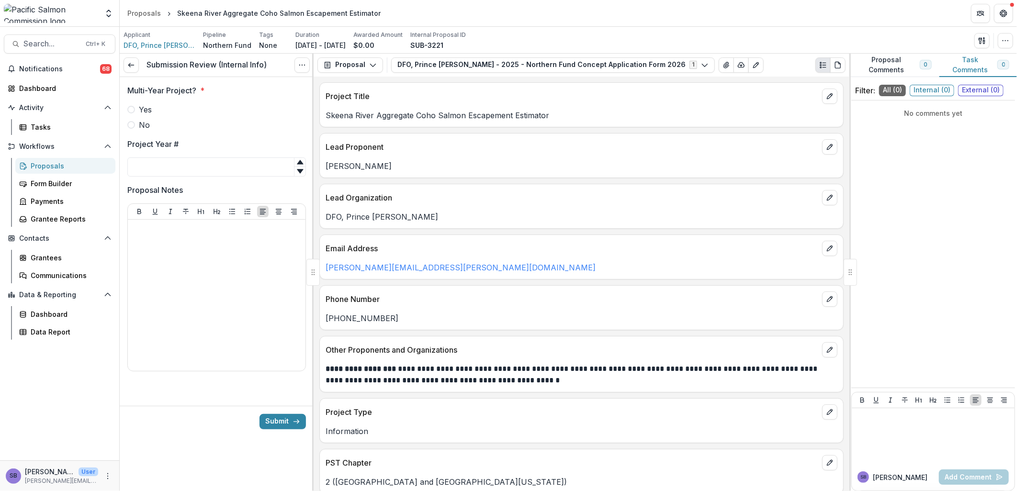
click at [136, 110] on label "Yes" at bounding box center [216, 109] width 179 height 11
click at [145, 158] on input "Project Year #" at bounding box center [216, 167] width 179 height 19
type input "*"
click at [132, 66] on icon at bounding box center [131, 65] width 8 height 8
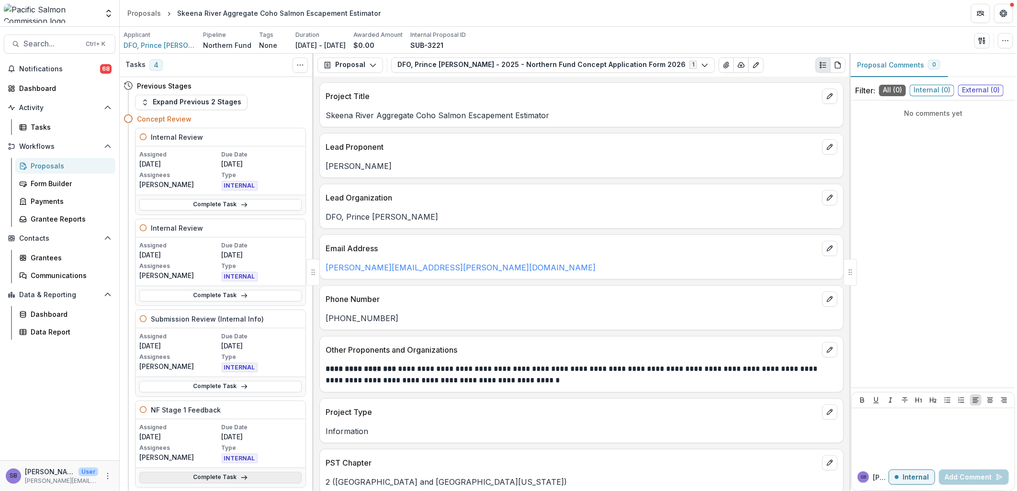
click at [237, 474] on link "Complete Task" at bounding box center [220, 477] width 162 height 11
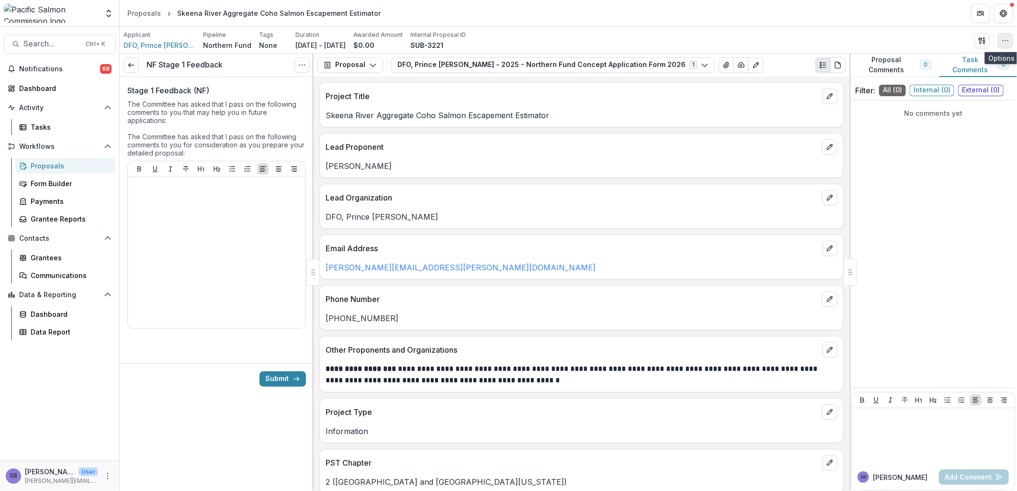
click at [1011, 45] on button "button" at bounding box center [1005, 40] width 15 height 15
click at [299, 63] on icon "Options" at bounding box center [302, 65] width 8 height 8
click at [251, 87] on link "View task" at bounding box center [256, 87] width 102 height 16
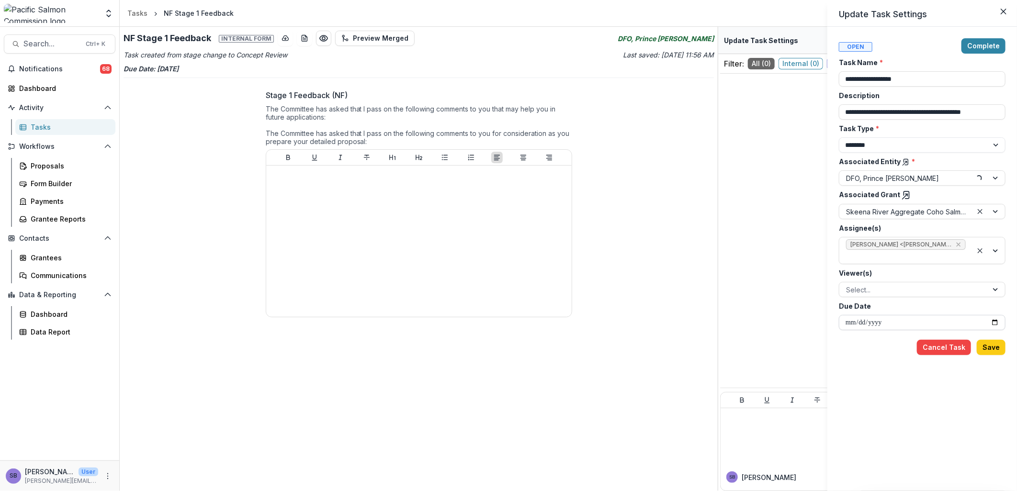
click at [997, 324] on input "**********" at bounding box center [922, 322] width 167 height 15
type input "**********"
click at [992, 352] on button "Save" at bounding box center [991, 347] width 29 height 15
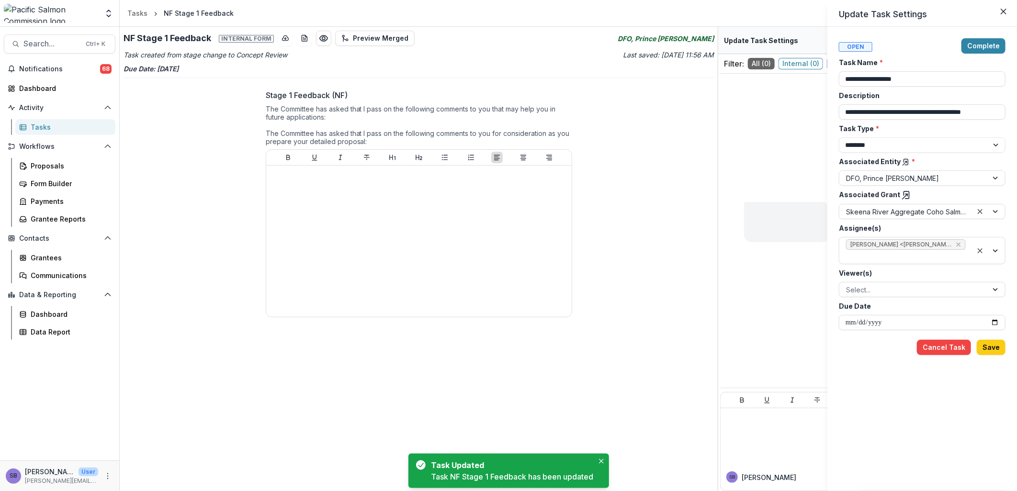
type input "**********"
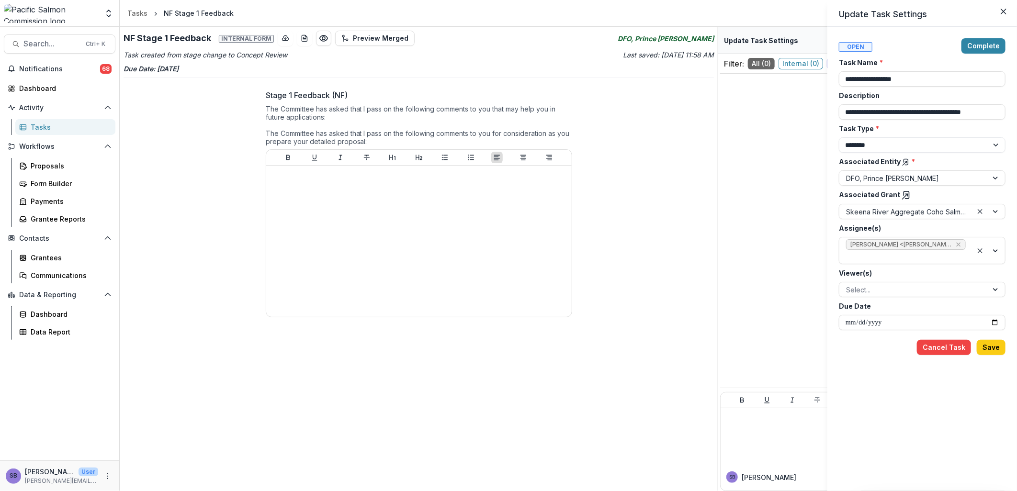
click at [904, 194] on icon at bounding box center [906, 196] width 10 height 10
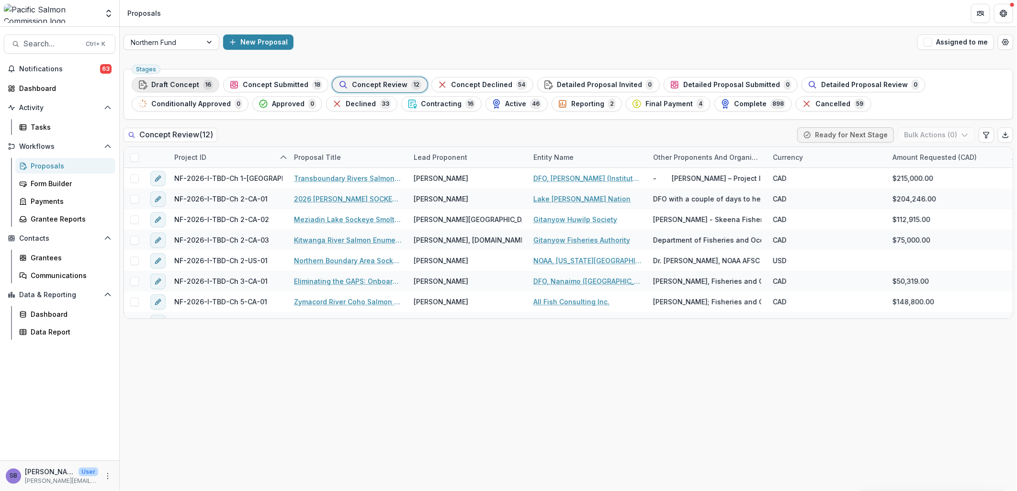
click at [186, 86] on span "Draft Concept" at bounding box center [175, 85] width 48 height 8
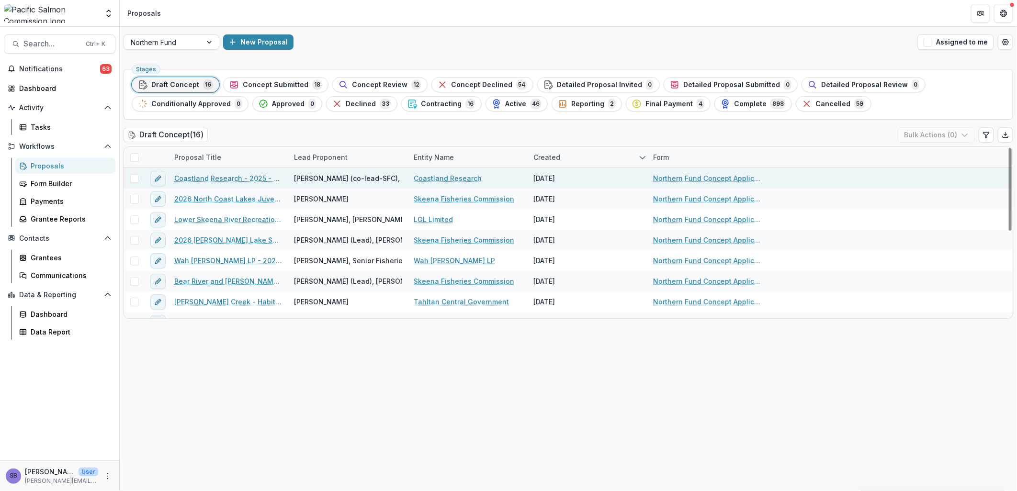
click at [246, 175] on link "Coastland Research - 2025 - Northern Fund Concept Application Form 2026" at bounding box center [228, 178] width 108 height 10
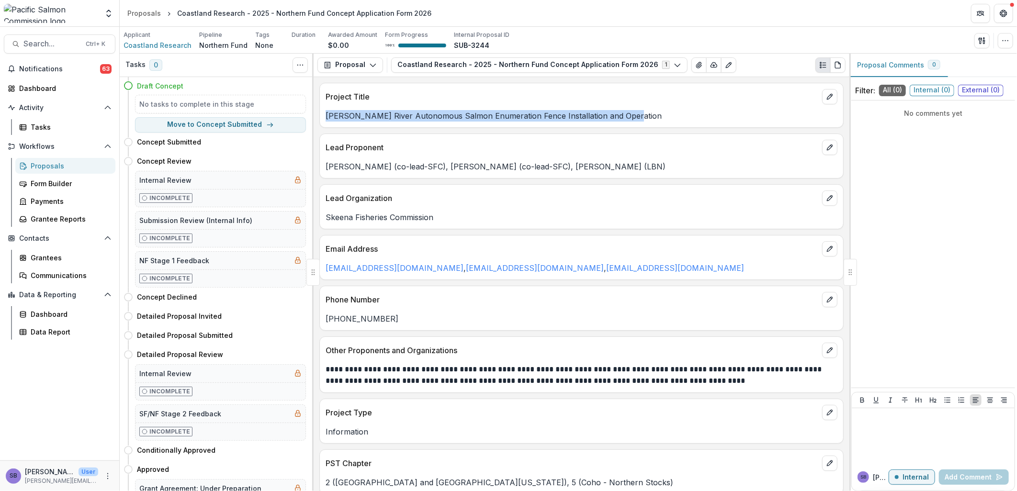
drag, startPoint x: 630, startPoint y: 118, endPoint x: 324, endPoint y: 120, distance: 305.4
click at [324, 120] on div "[PERSON_NAME] River Autonomous Salmon Enumeration Fence Installation and Operat…" at bounding box center [581, 115] width 523 height 11
copy p "[PERSON_NAME] River Autonomous Salmon Enumeration Fence Installation and Operat…"
click at [1007, 41] on icon "button" at bounding box center [1005, 41] width 8 height 8
click at [943, 60] on button "Edit Attributes" at bounding box center [959, 63] width 102 height 16
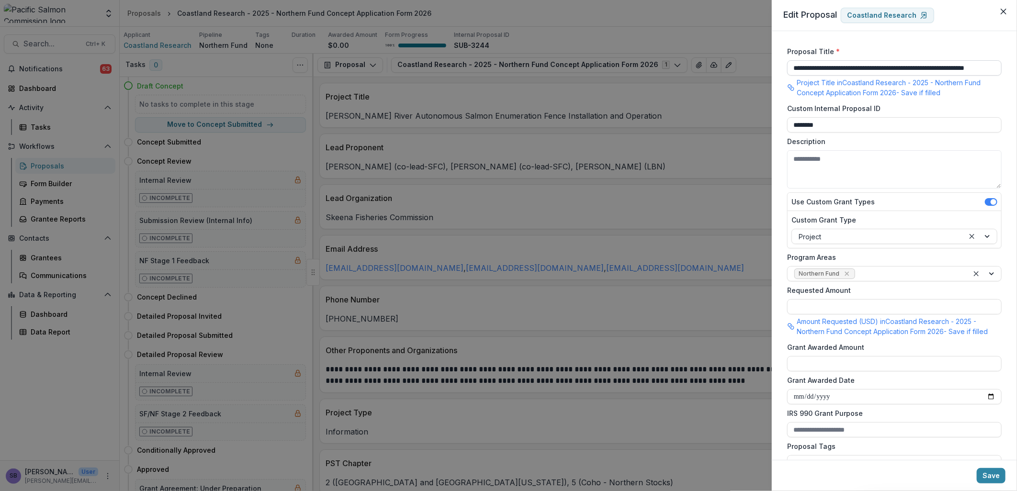
click at [790, 65] on input "**********" at bounding box center [894, 67] width 214 height 15
paste input "******"
type input "**********"
drag, startPoint x: 993, startPoint y: 478, endPoint x: 982, endPoint y: 470, distance: 13.4
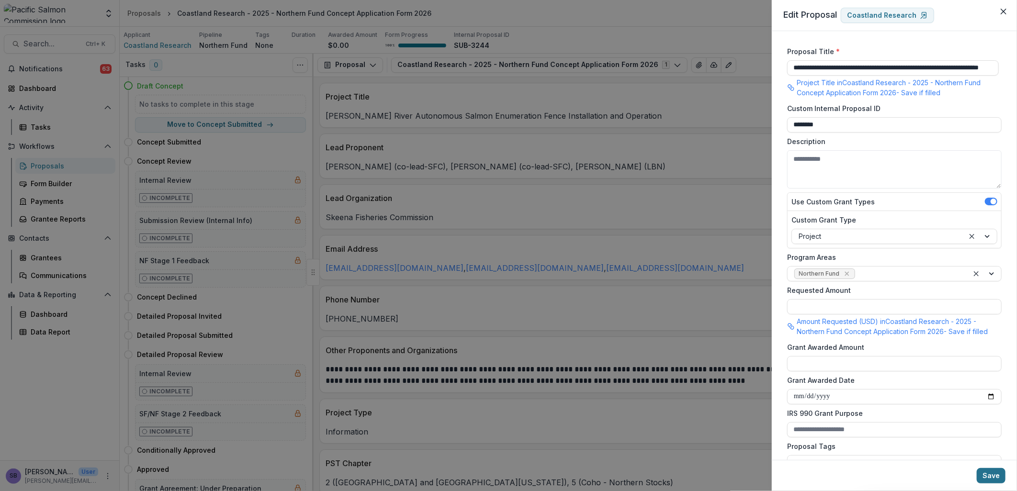
click at [994, 479] on button "Save" at bounding box center [991, 475] width 29 height 15
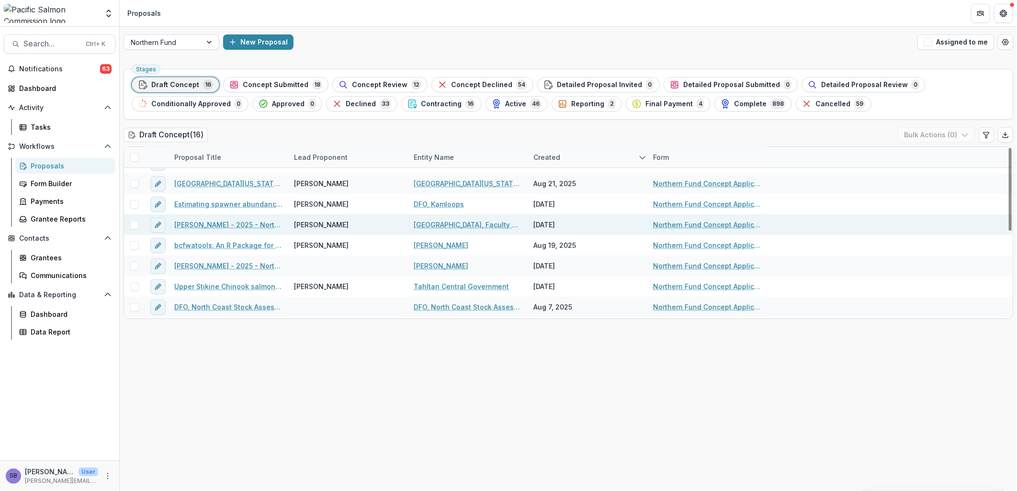
scroll to position [142, 0]
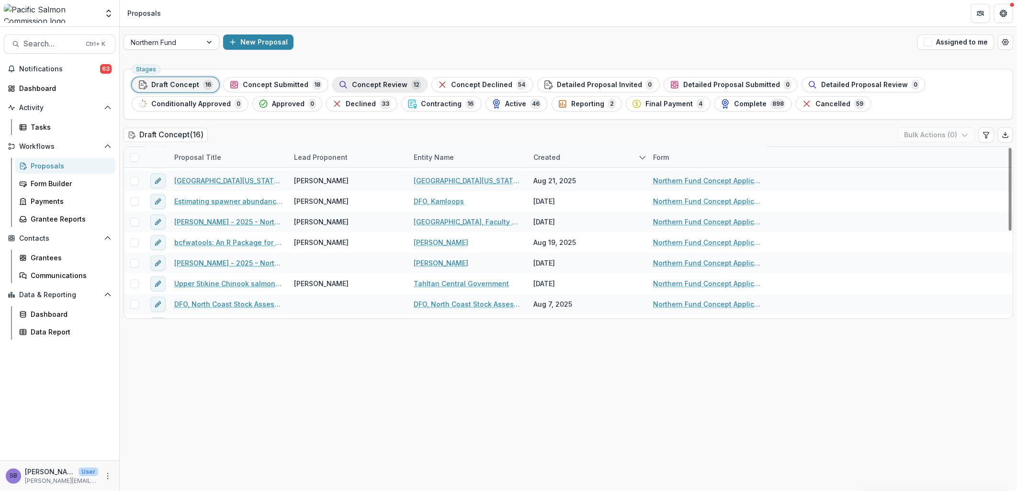
click at [376, 81] on span "Concept Review" at bounding box center [380, 85] width 56 height 8
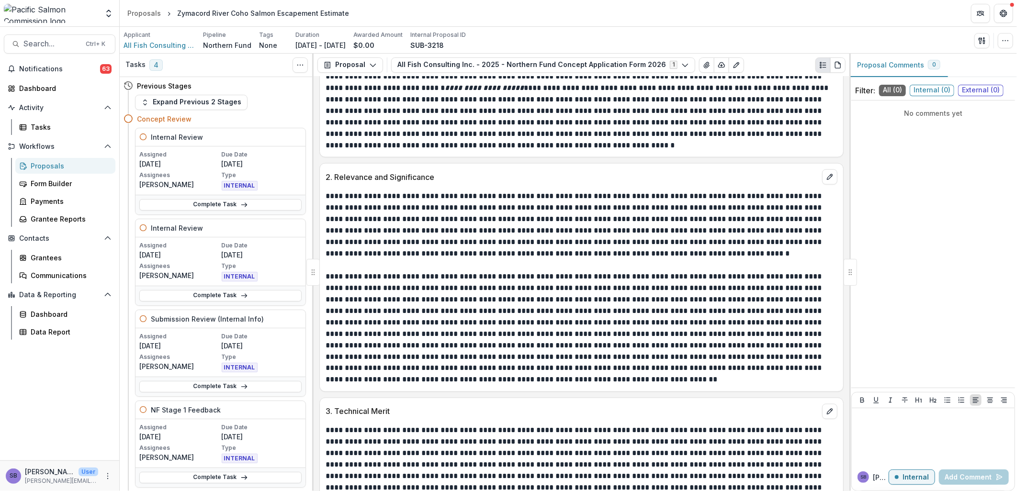
scroll to position [1135, 0]
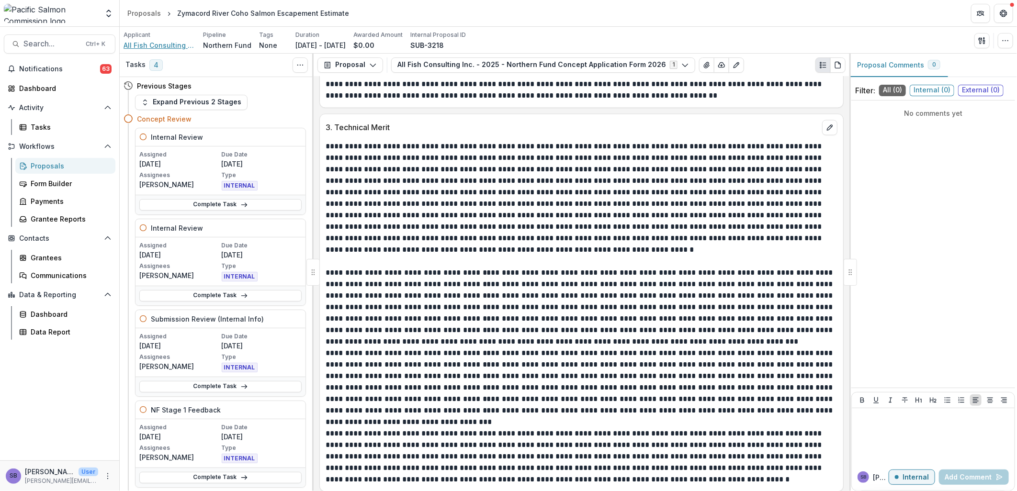
click at [144, 46] on span "All Fish Consulting Inc." at bounding box center [160, 45] width 72 height 10
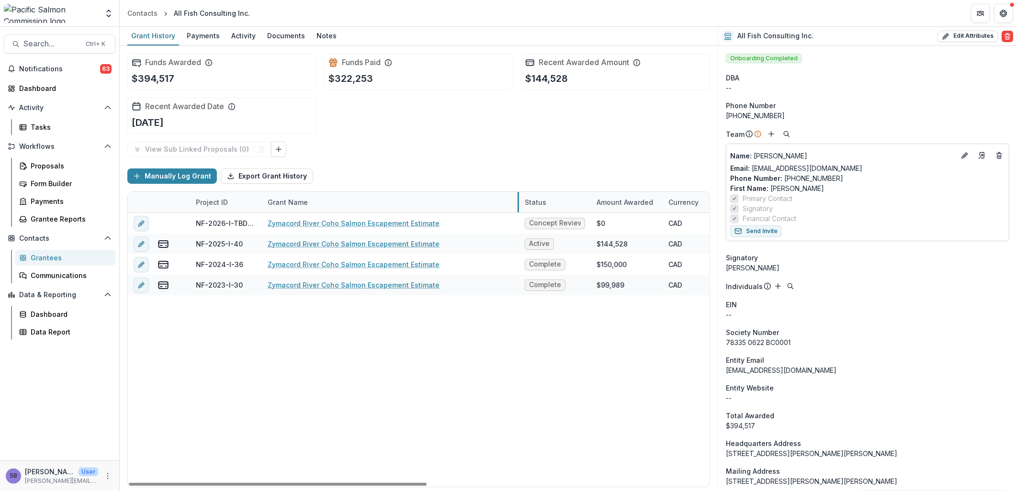
drag, startPoint x: 381, startPoint y: 203, endPoint x: 518, endPoint y: 206, distance: 137.4
click at [417, 244] on link "Zymacord River Coho Salmon Escapement Estimate" at bounding box center [354, 244] width 172 height 10
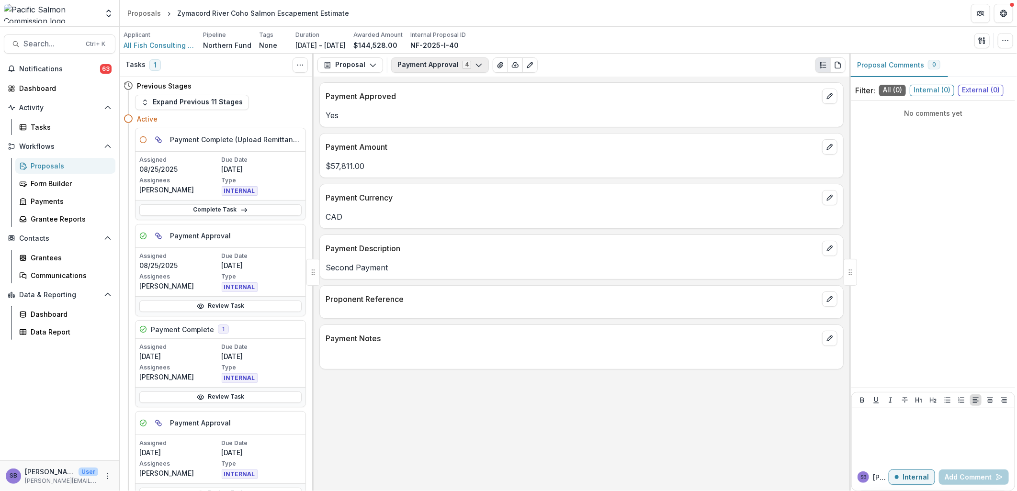
click at [412, 66] on button "Payment Approval 4" at bounding box center [440, 64] width 98 height 15
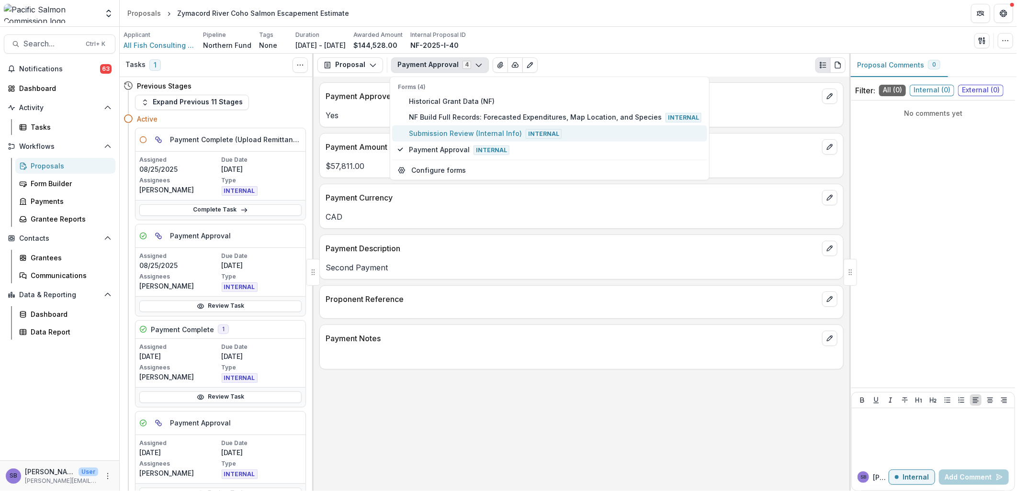
click at [422, 125] on button "Submission Review (Internal Info) Internal" at bounding box center [549, 133] width 315 height 16
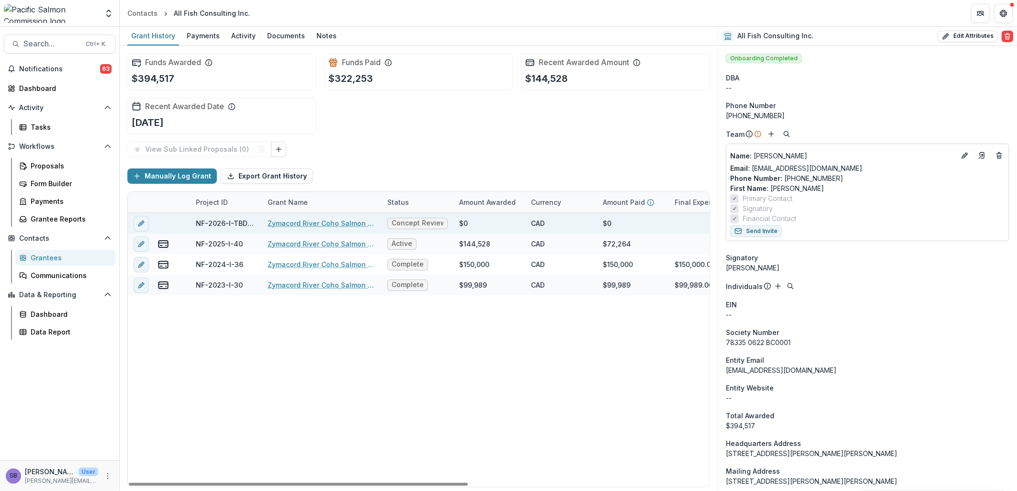
click at [303, 222] on link "Zymacord River Coho Salmon Escapement Estimate" at bounding box center [322, 223] width 108 height 10
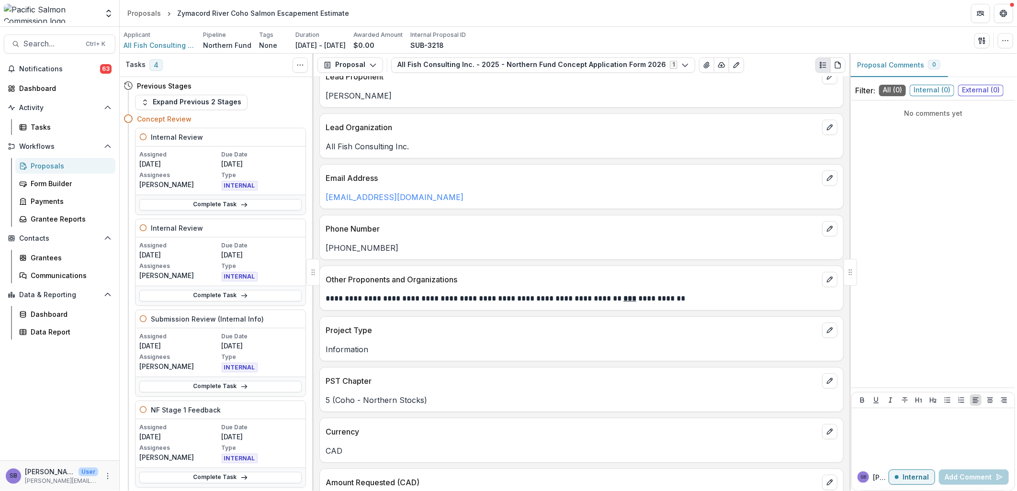
scroll to position [142, 0]
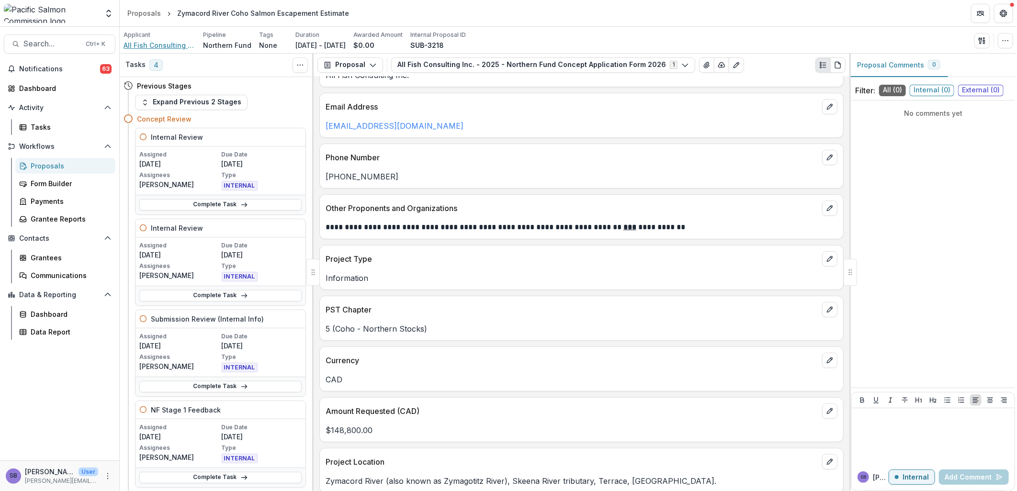
click at [165, 44] on span "All Fish Consulting Inc." at bounding box center [160, 45] width 72 height 10
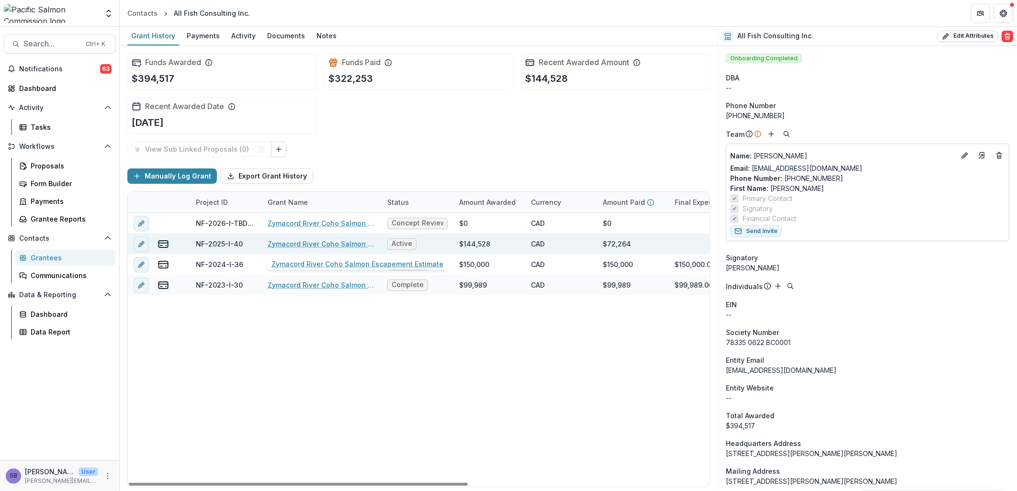
click at [313, 241] on link "Zymacord River Coho Salmon Escapement Estimate" at bounding box center [322, 244] width 108 height 10
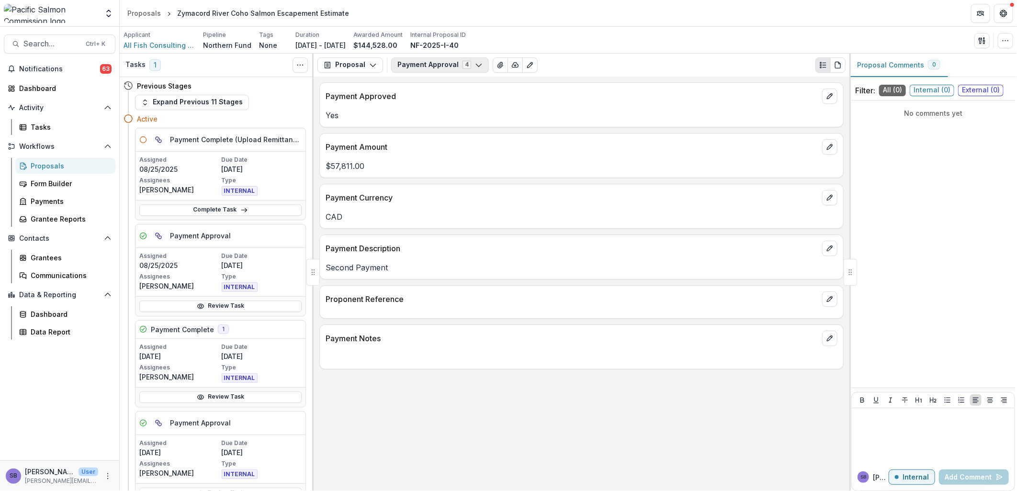
click at [428, 64] on button "Payment Approval 4" at bounding box center [440, 64] width 98 height 15
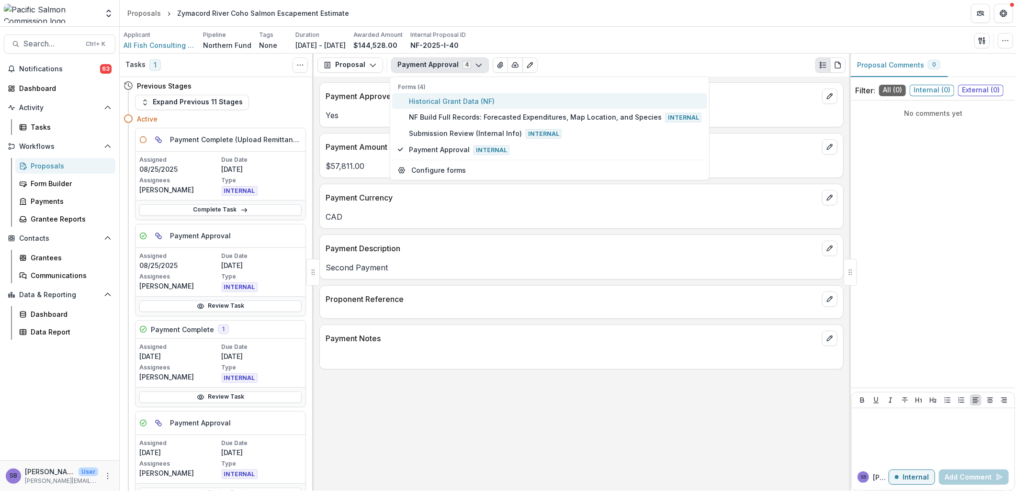
click at [425, 98] on span "Historical Grant Data (NF)" at bounding box center [555, 101] width 293 height 10
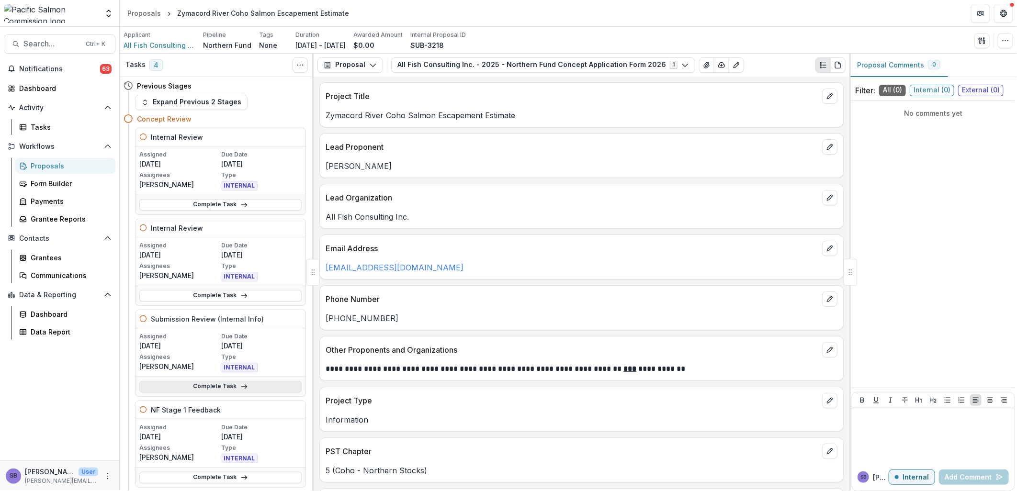
click at [214, 383] on link "Complete Task" at bounding box center [220, 386] width 162 height 11
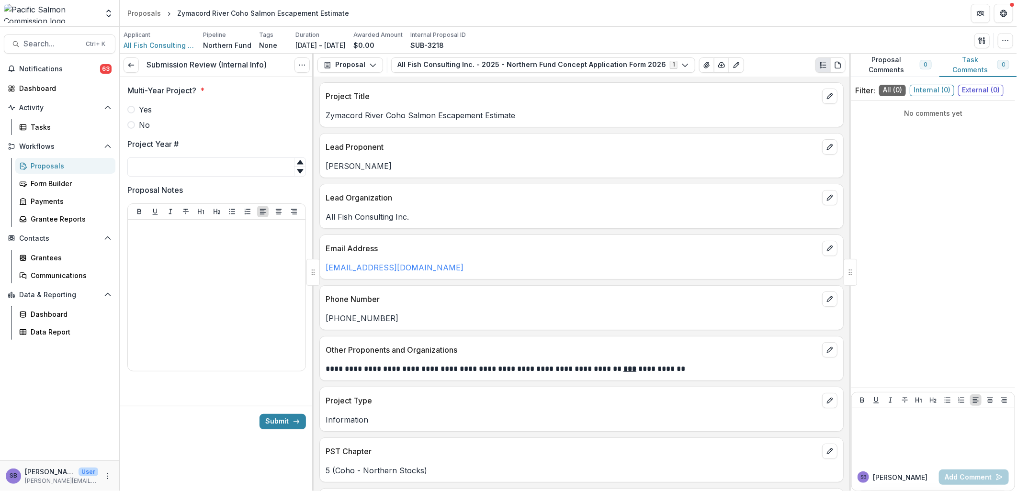
click at [141, 111] on span "Yes" at bounding box center [145, 109] width 13 height 11
click at [165, 161] on input "Project Year #" at bounding box center [216, 167] width 179 height 19
type input "*"
click at [129, 63] on icon at bounding box center [131, 65] width 8 height 8
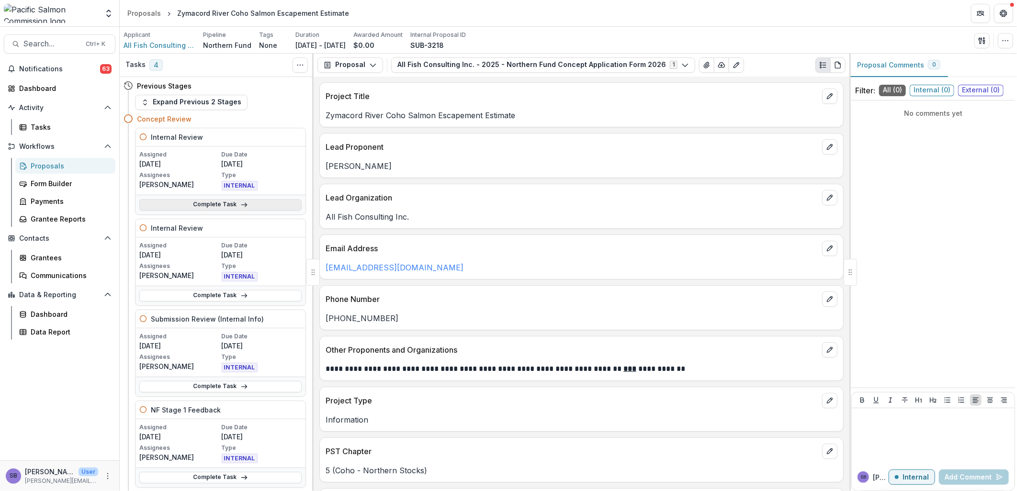
click at [233, 202] on link "Complete Task" at bounding box center [220, 204] width 162 height 11
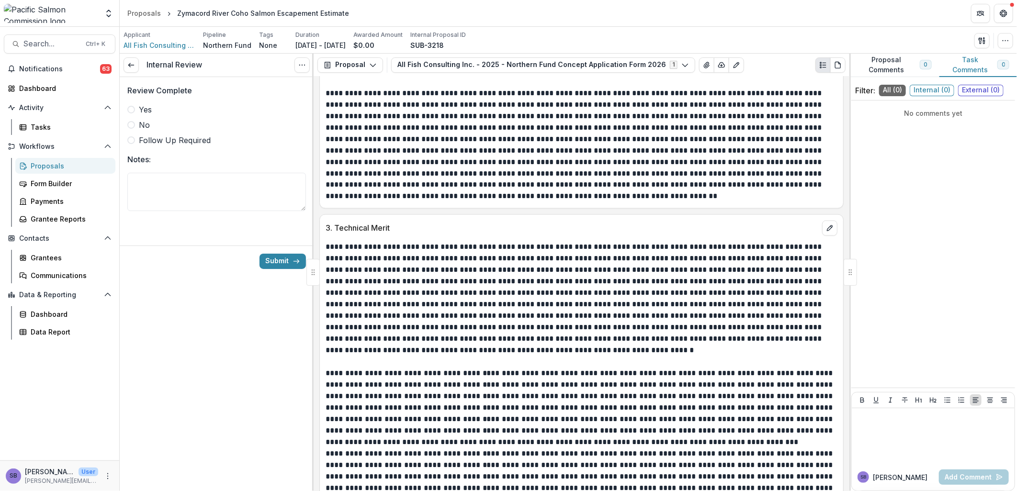
scroll to position [1064, 0]
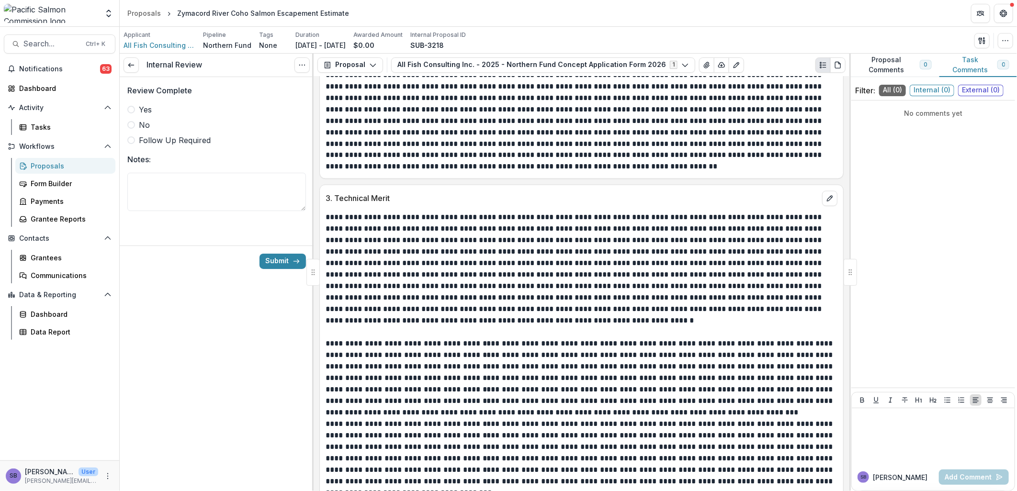
click at [147, 109] on span "Yes" at bounding box center [145, 109] width 13 height 11
click at [274, 268] on button "Submit" at bounding box center [282, 261] width 46 height 15
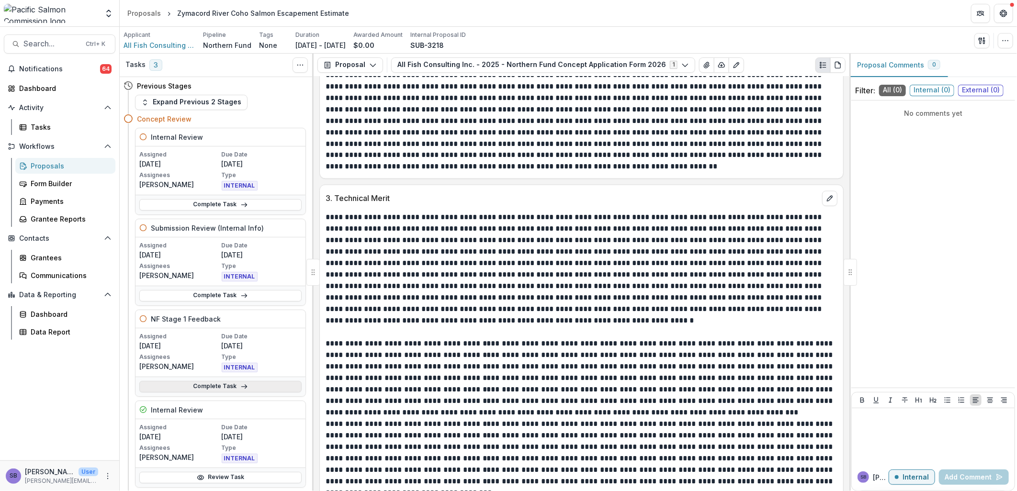
click at [265, 384] on link "Complete Task" at bounding box center [220, 386] width 162 height 11
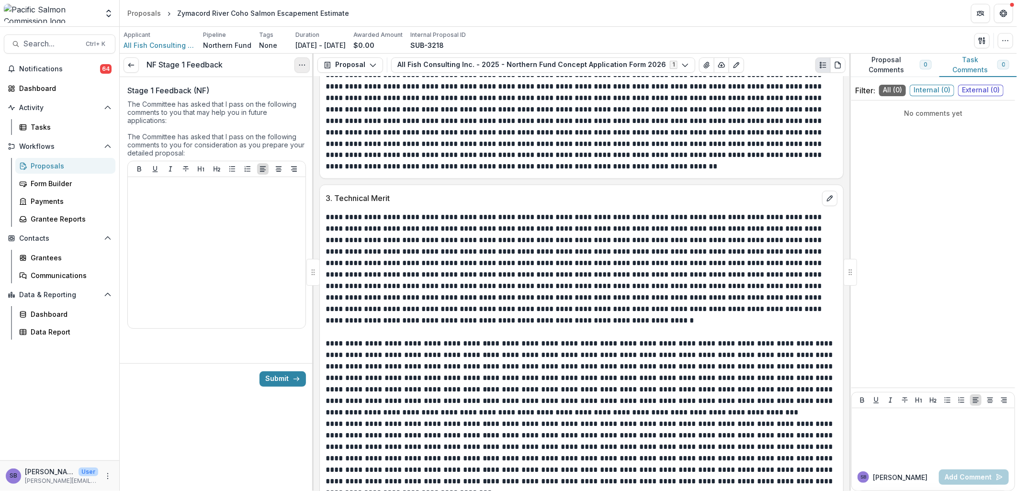
click at [295, 64] on button "Options" at bounding box center [301, 64] width 15 height 15
click at [264, 88] on link "View task" at bounding box center [256, 87] width 102 height 16
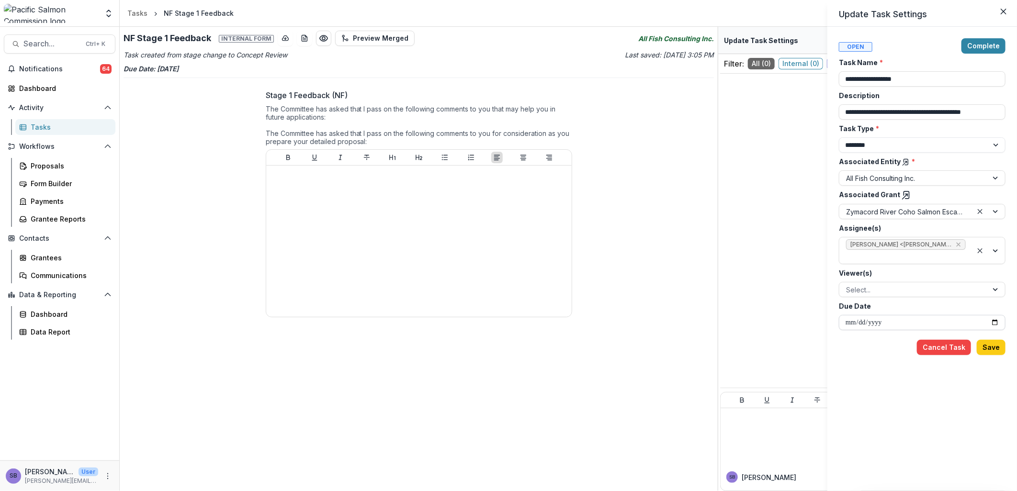
click at [999, 325] on input "**********" at bounding box center [922, 322] width 167 height 15
click at [996, 325] on input "**********" at bounding box center [922, 322] width 167 height 15
type input "**********"
click at [990, 353] on button "Save" at bounding box center [991, 347] width 29 height 15
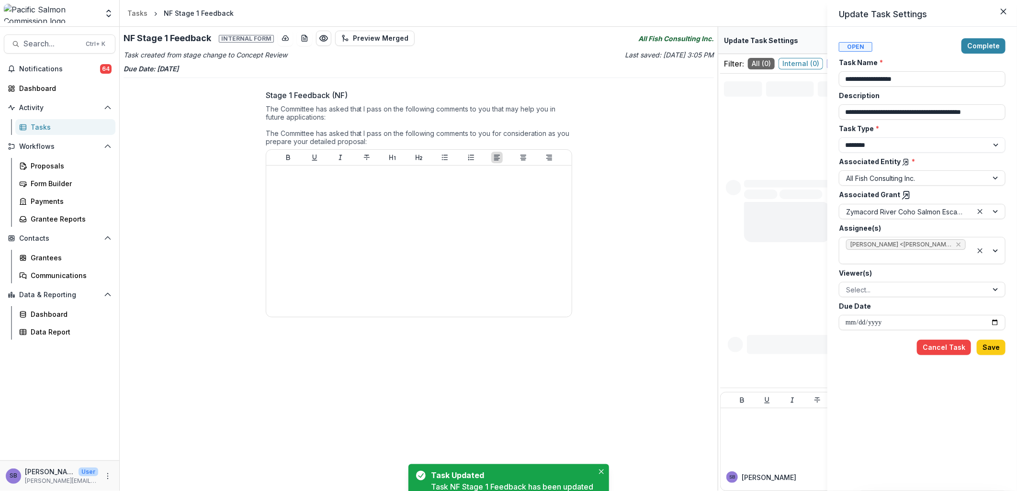
type input "**********"
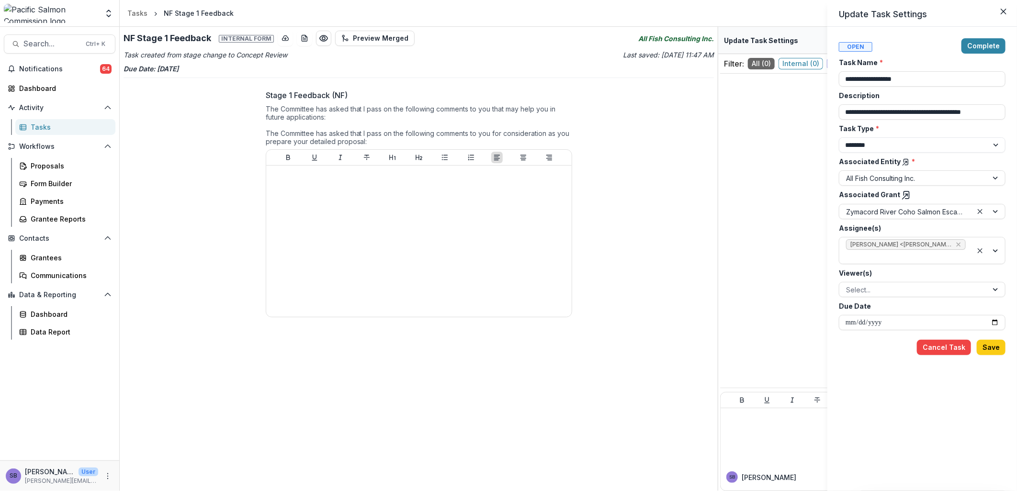
click at [901, 192] on icon at bounding box center [906, 196] width 10 height 10
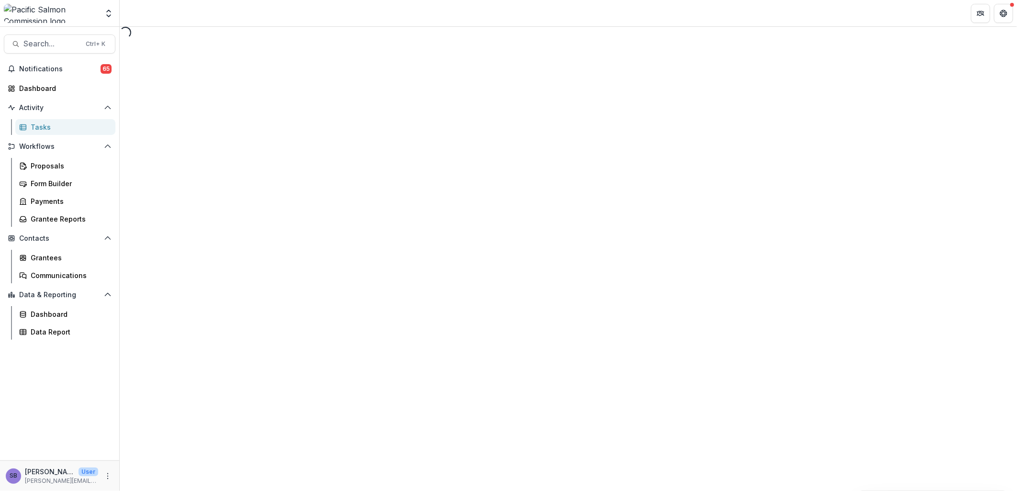
select select "********"
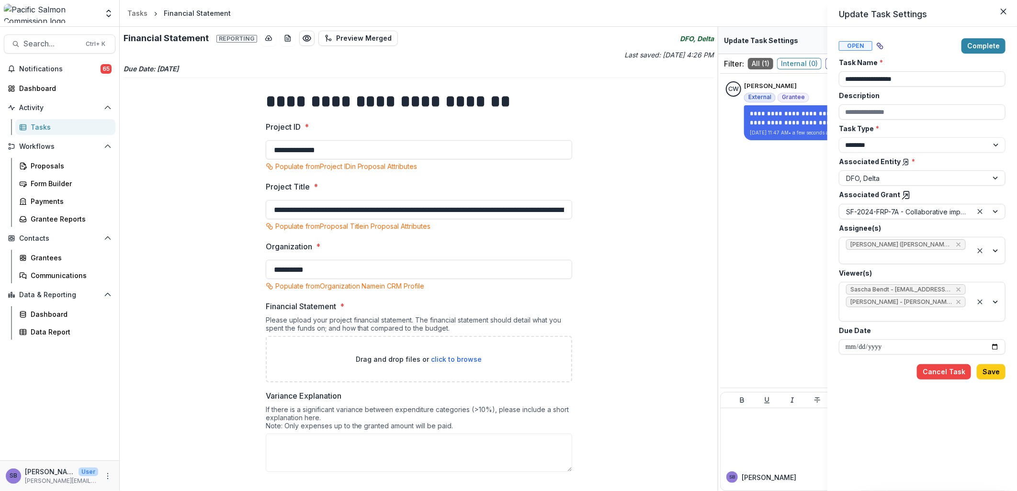
click at [772, 299] on div "**********" at bounding box center [508, 245] width 1017 height 491
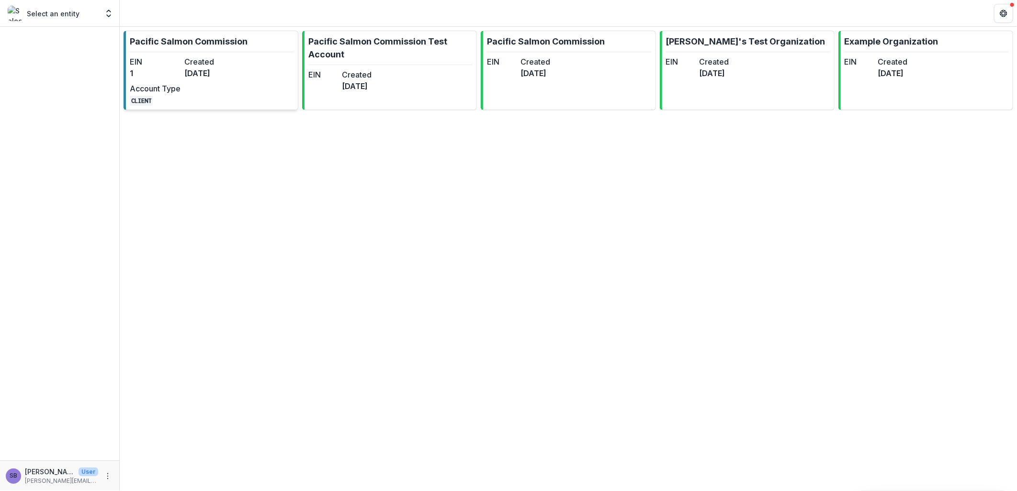
click at [224, 66] on dt "Created" at bounding box center [209, 61] width 51 height 11
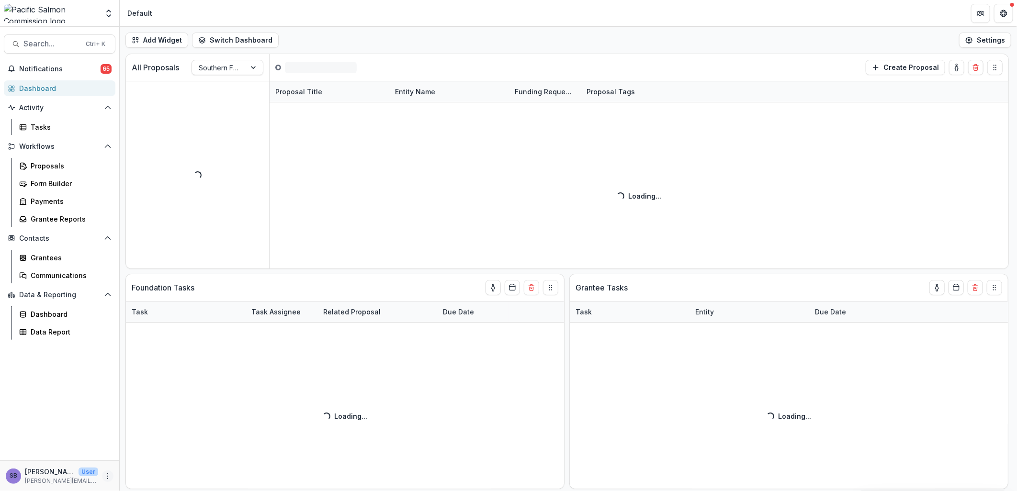
click at [107, 477] on icon "More" at bounding box center [108, 477] width 8 height 8
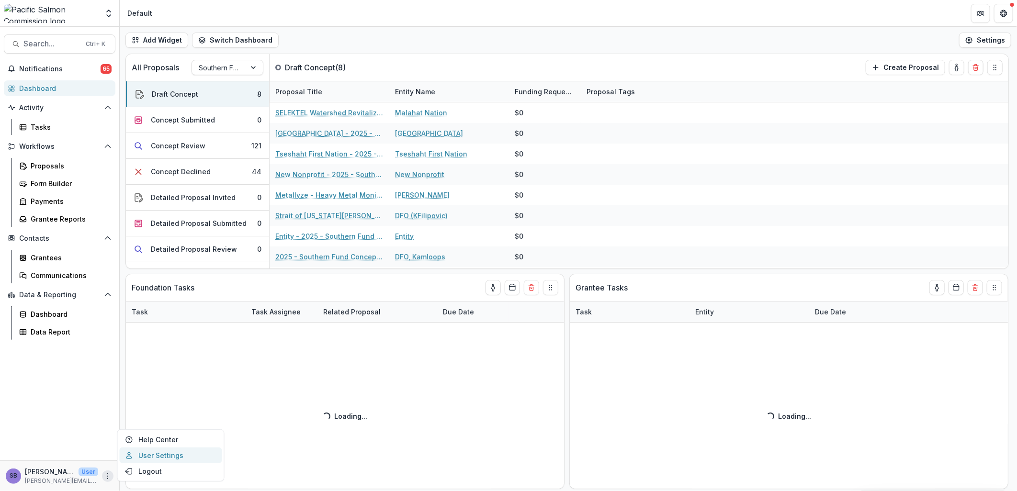
click at [150, 453] on link "User Settings" at bounding box center [170, 456] width 102 height 16
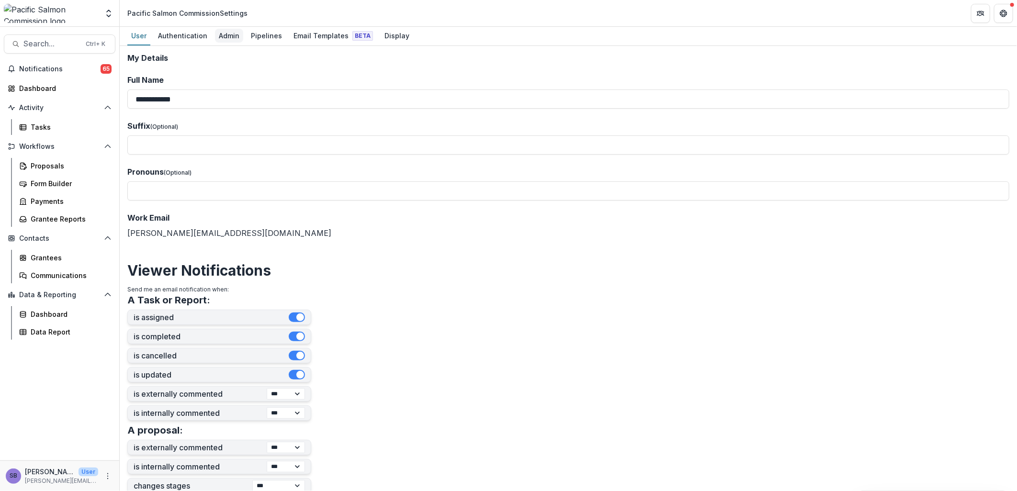
click at [222, 34] on div "Admin" at bounding box center [229, 36] width 28 height 14
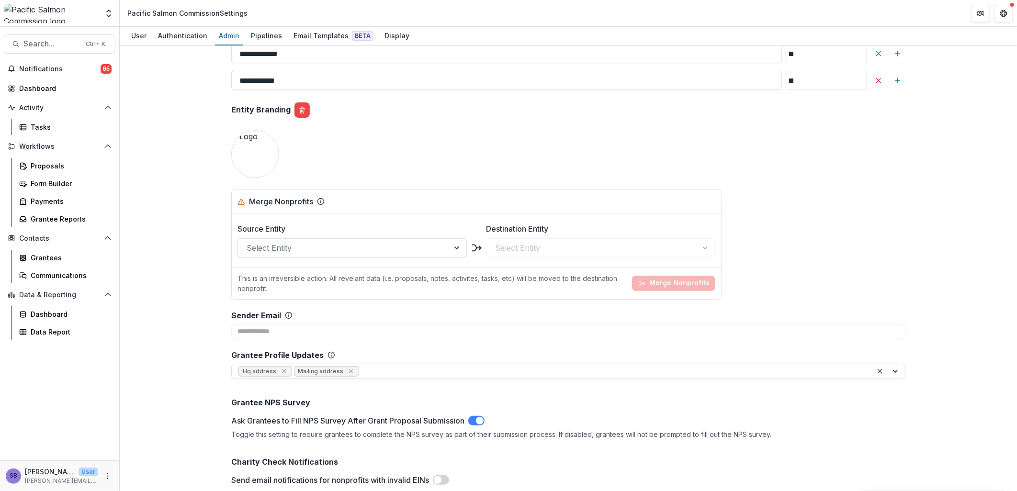
scroll to position [1064, 0]
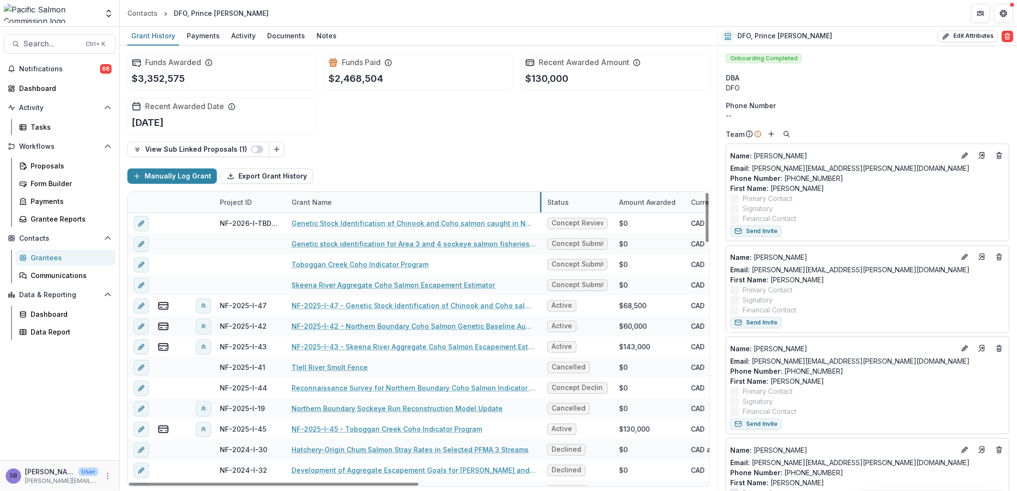
drag, startPoint x: 404, startPoint y: 198, endPoint x: 540, endPoint y: 208, distance: 136.3
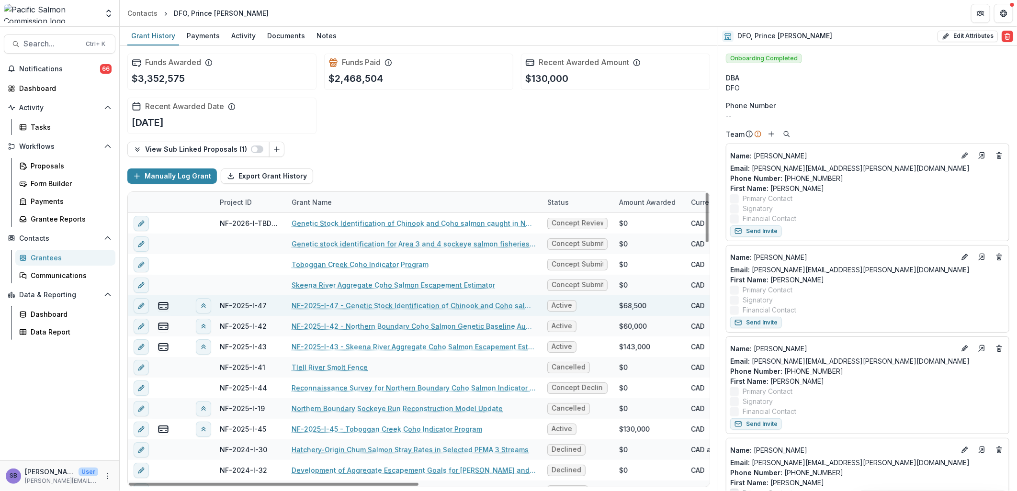
click at [468, 305] on link "NF-2025-I-47 - Genetic Stock Identification of Chinook and Coho salmon caught i…" at bounding box center [414, 306] width 244 height 10
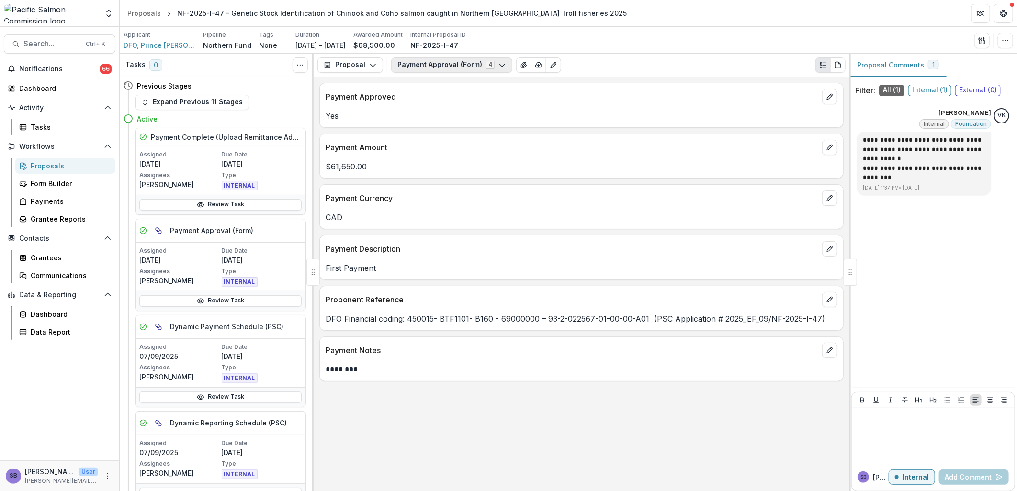
click at [448, 69] on button "Payment Approval (Form) 4" at bounding box center [451, 64] width 121 height 15
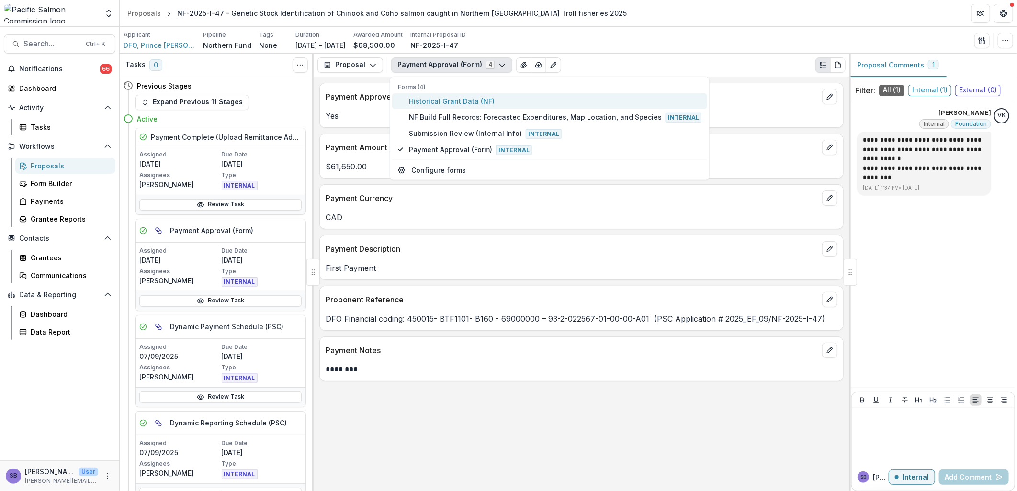
click at [450, 101] on span "Historical Grant Data (NF)" at bounding box center [555, 101] width 293 height 10
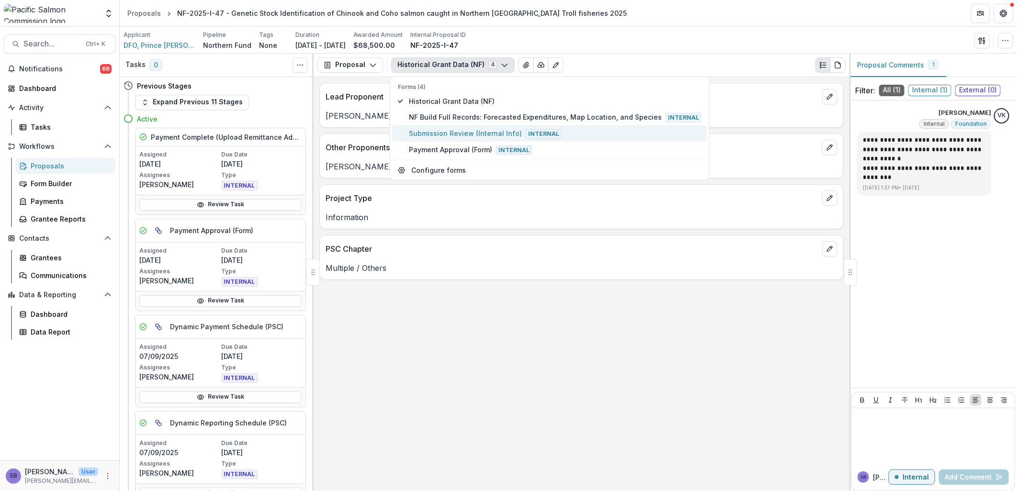
click at [449, 133] on span "Submission Review (Internal Info) Internal" at bounding box center [555, 133] width 293 height 11
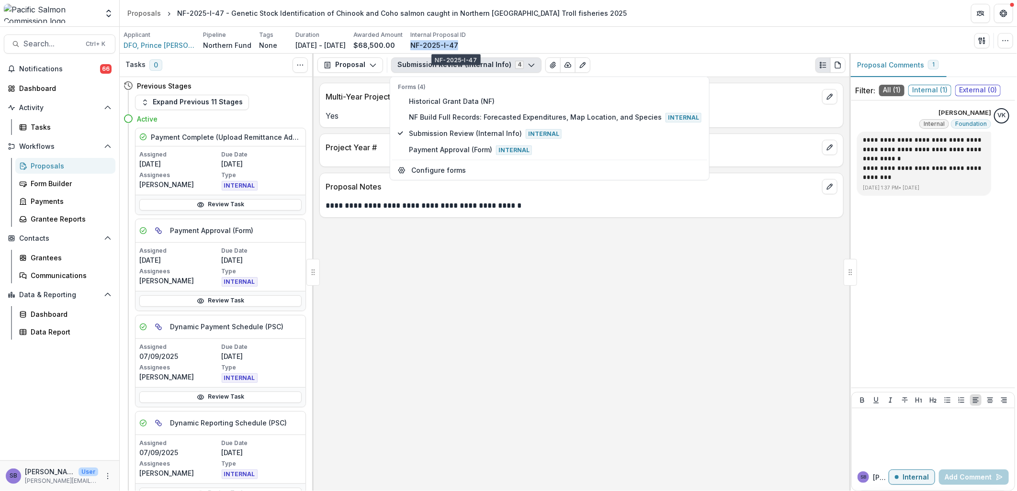
drag, startPoint x: 479, startPoint y: 46, endPoint x: 432, endPoint y: 48, distance: 47.0
click at [432, 48] on div "Applicant DFO, Prince [PERSON_NAME] Northern Fund Tags None All tags Duration […" at bounding box center [295, 41] width 342 height 20
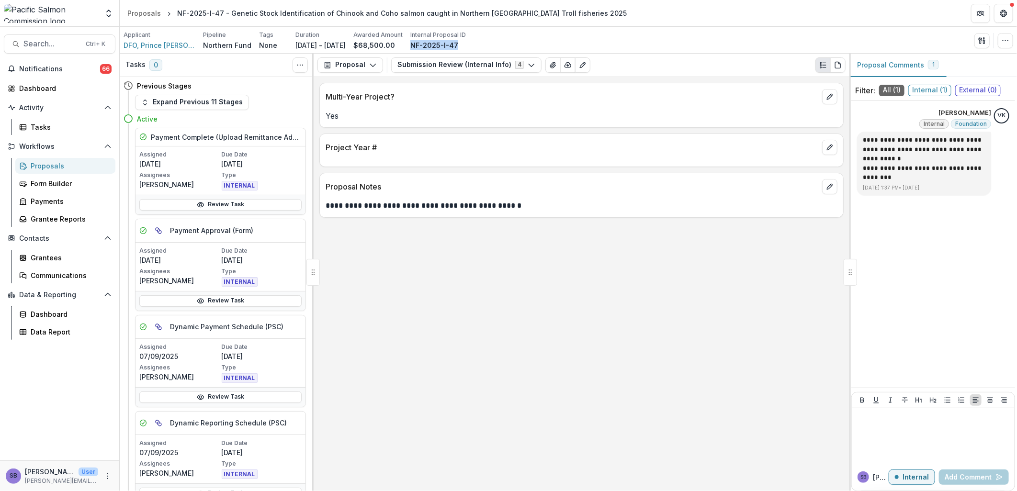
copy p "NF-2025-I-47"
